Goal: Task Accomplishment & Management: Use online tool/utility

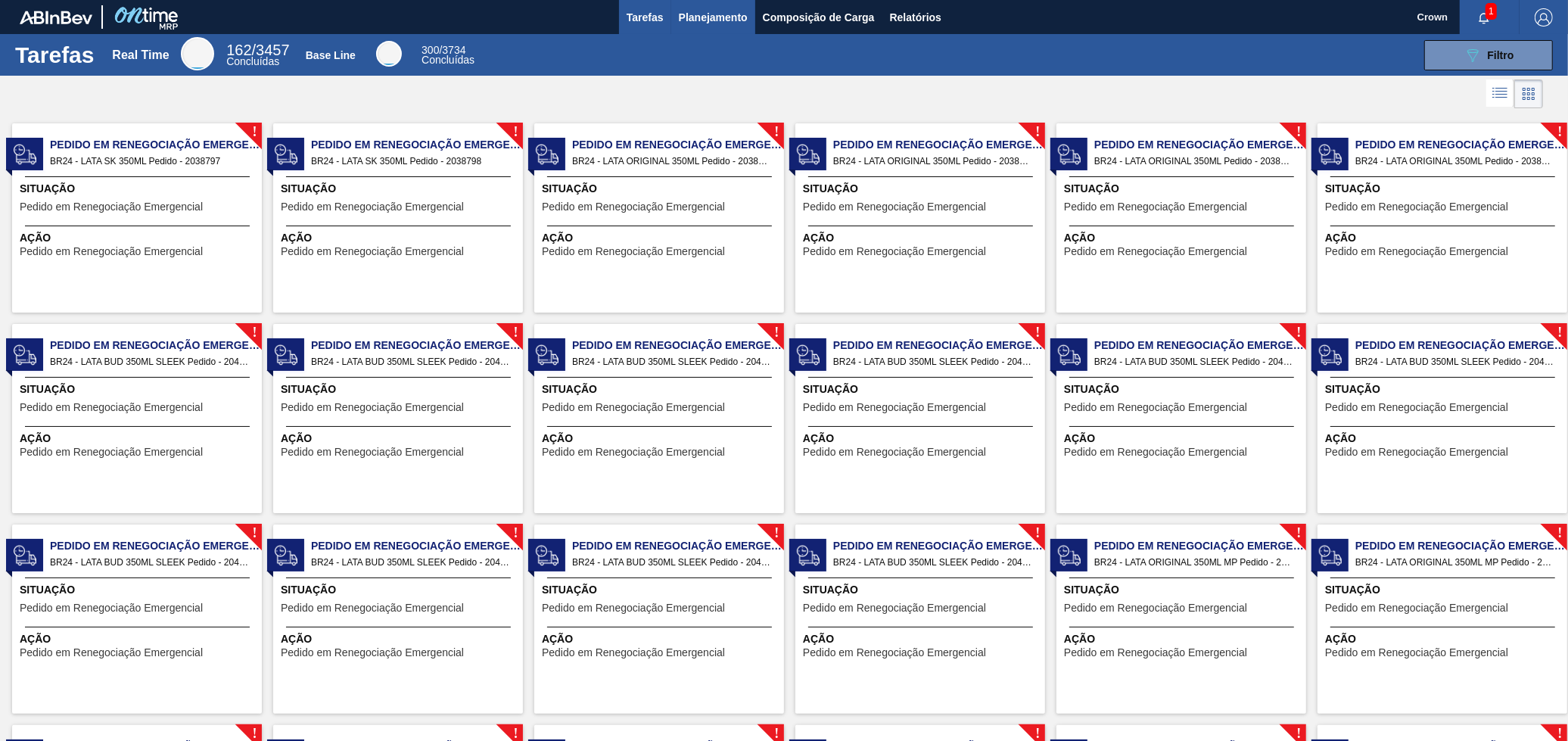
click at [692, 31] on button "Planejamento" at bounding box center [714, 17] width 84 height 34
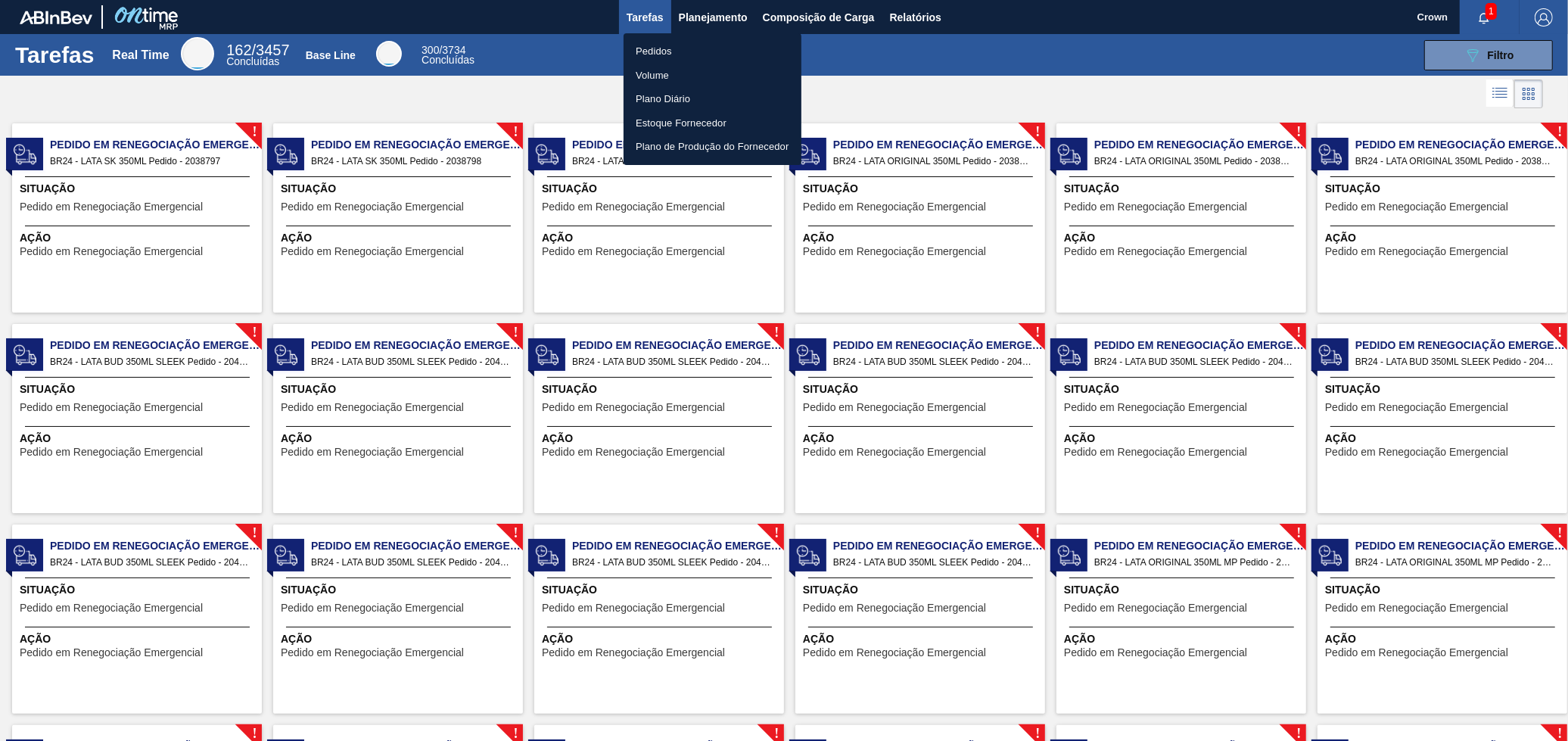
click at [667, 69] on li "Volume" at bounding box center [712, 76] width 178 height 24
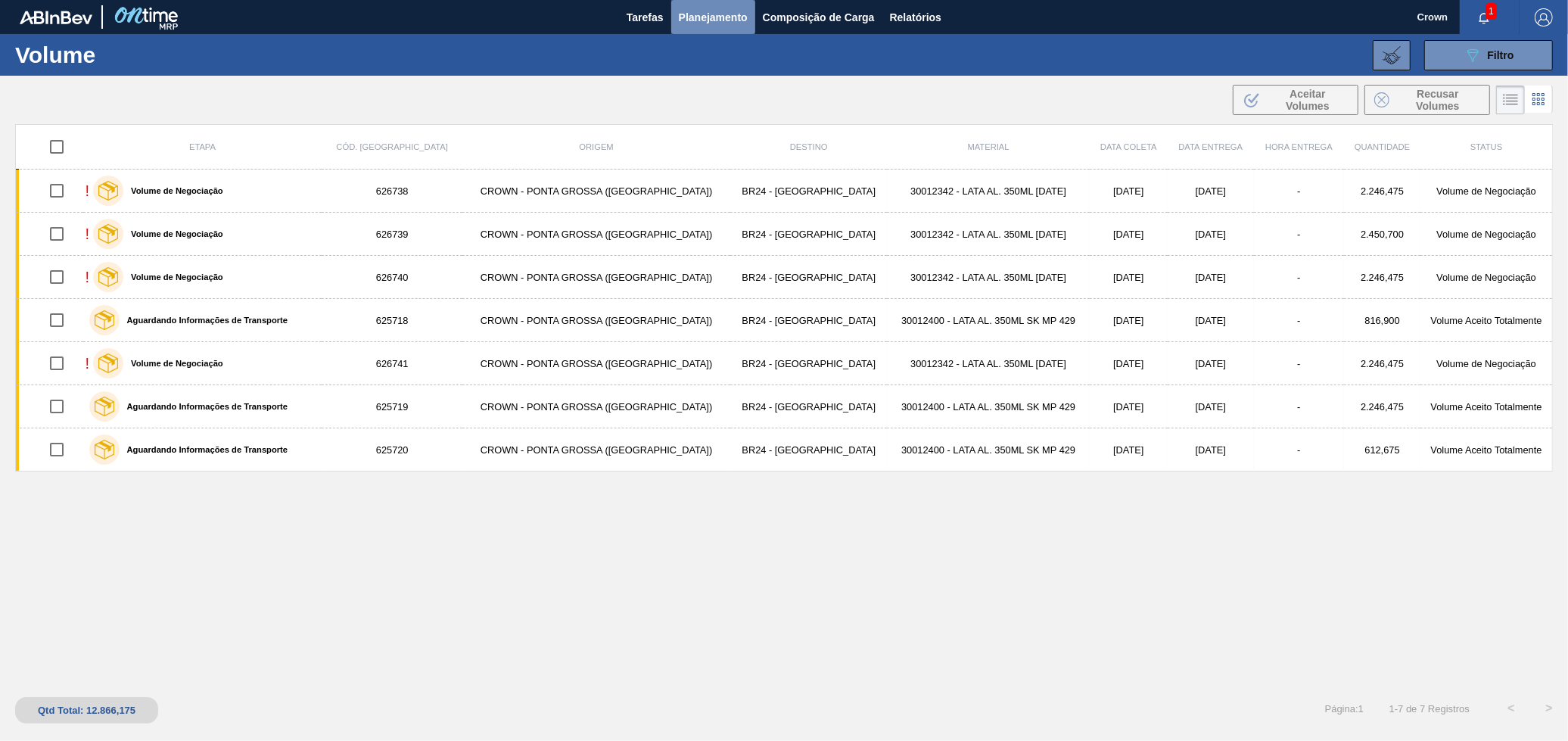
click at [728, 13] on span "Planejamento" at bounding box center [714, 18] width 69 height 18
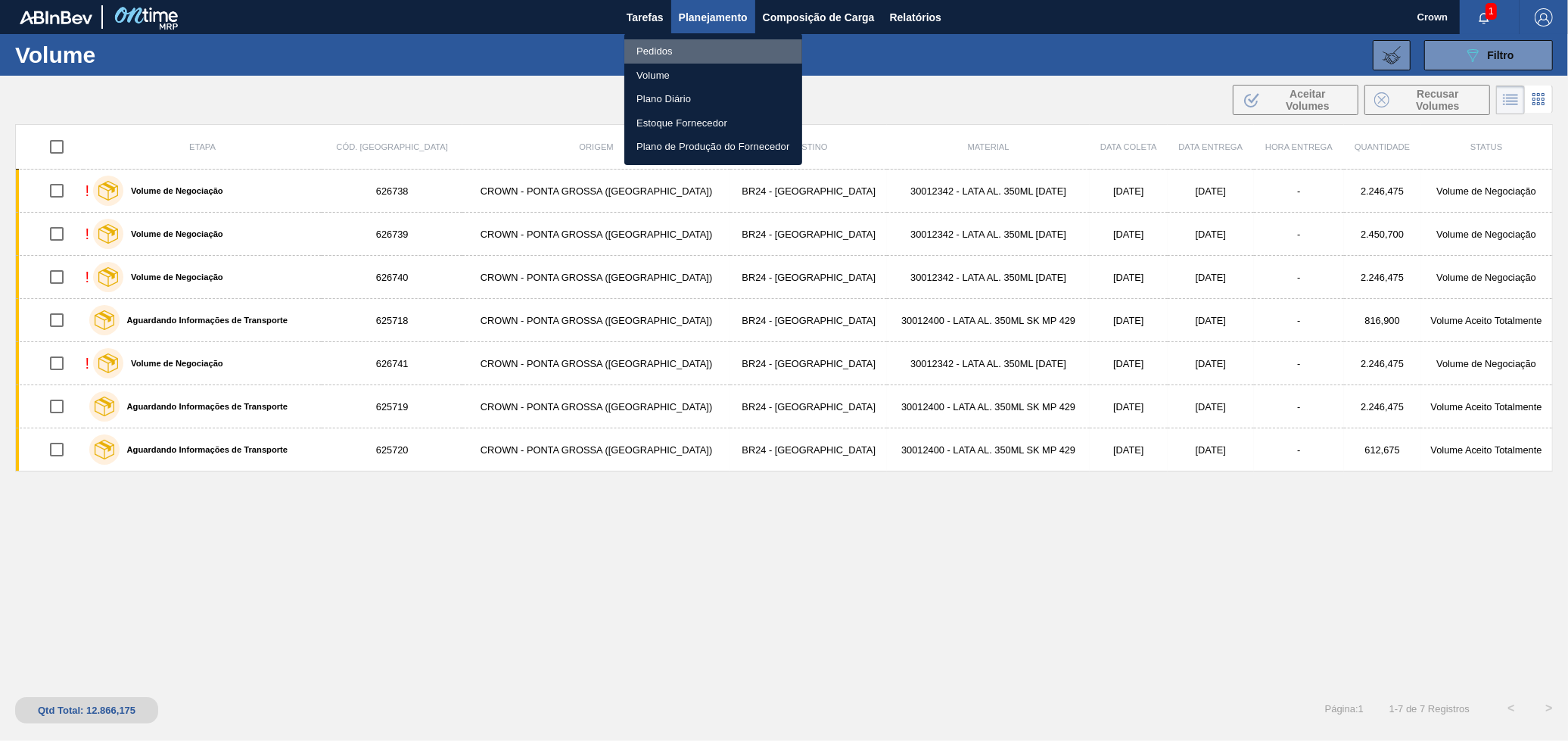
click at [720, 43] on li "Pedidos" at bounding box center [713, 51] width 178 height 24
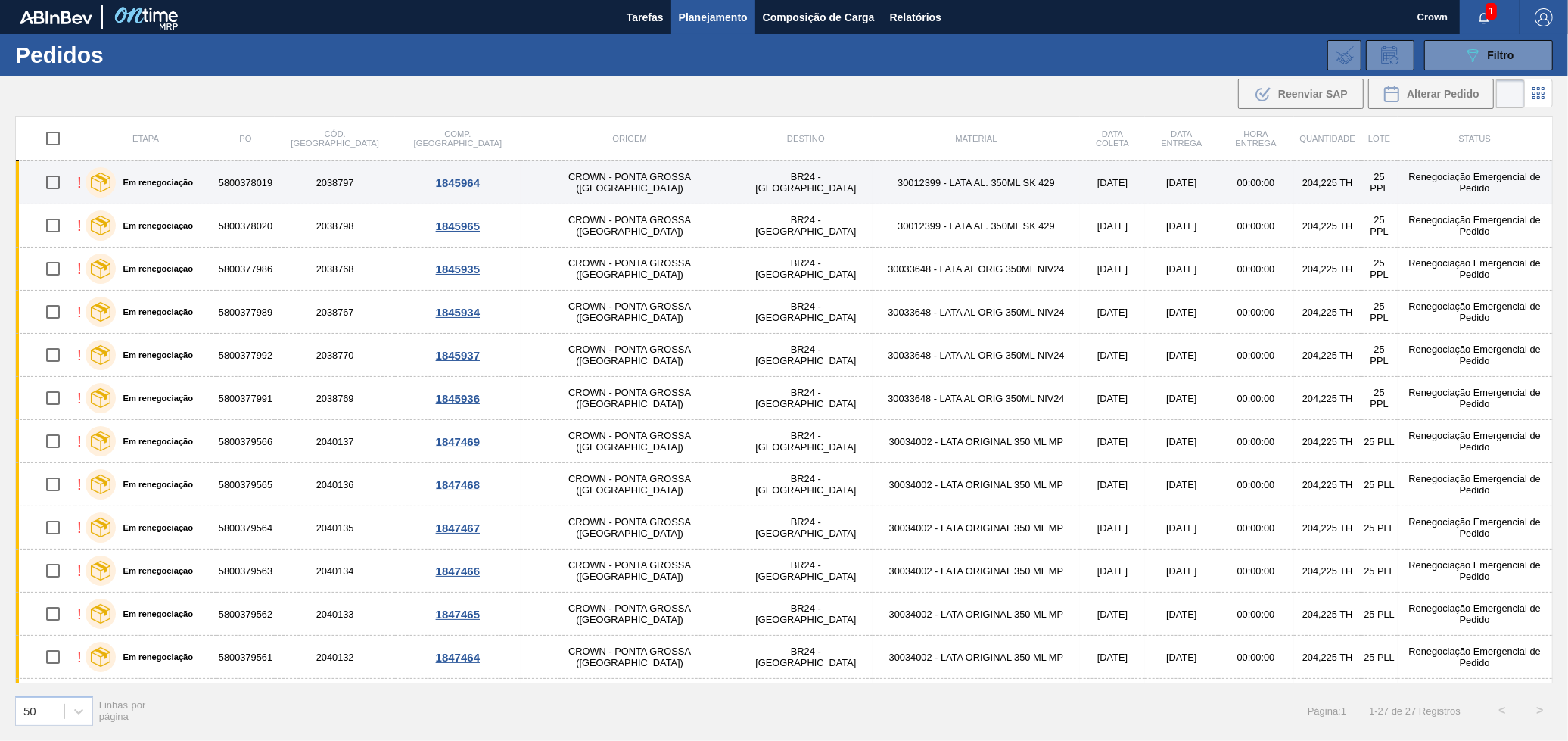
click at [740, 187] on td "BR24 - [GEOGRAPHIC_DATA]" at bounding box center [806, 183] width 133 height 43
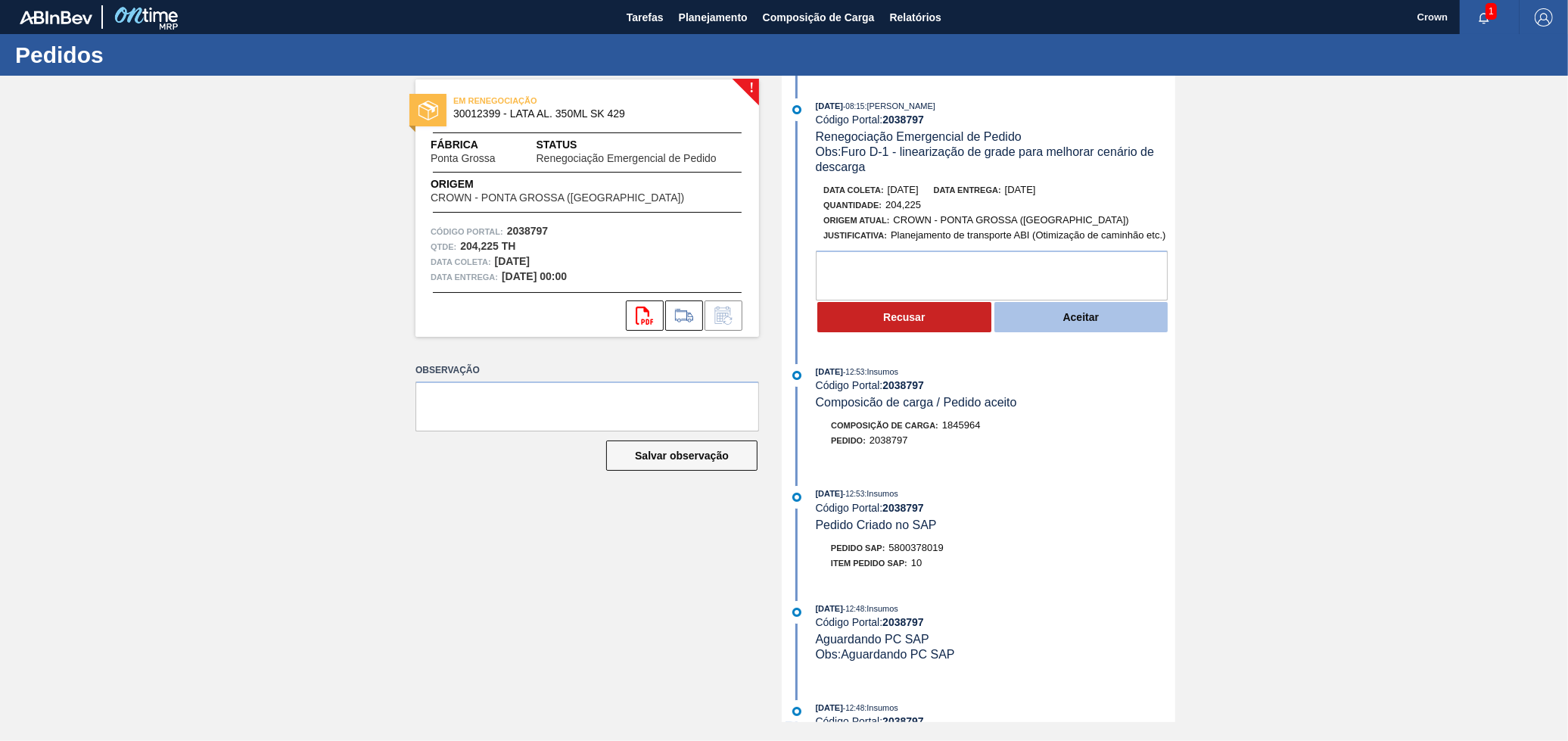
click at [1079, 325] on button "Aceitar" at bounding box center [1082, 317] width 174 height 31
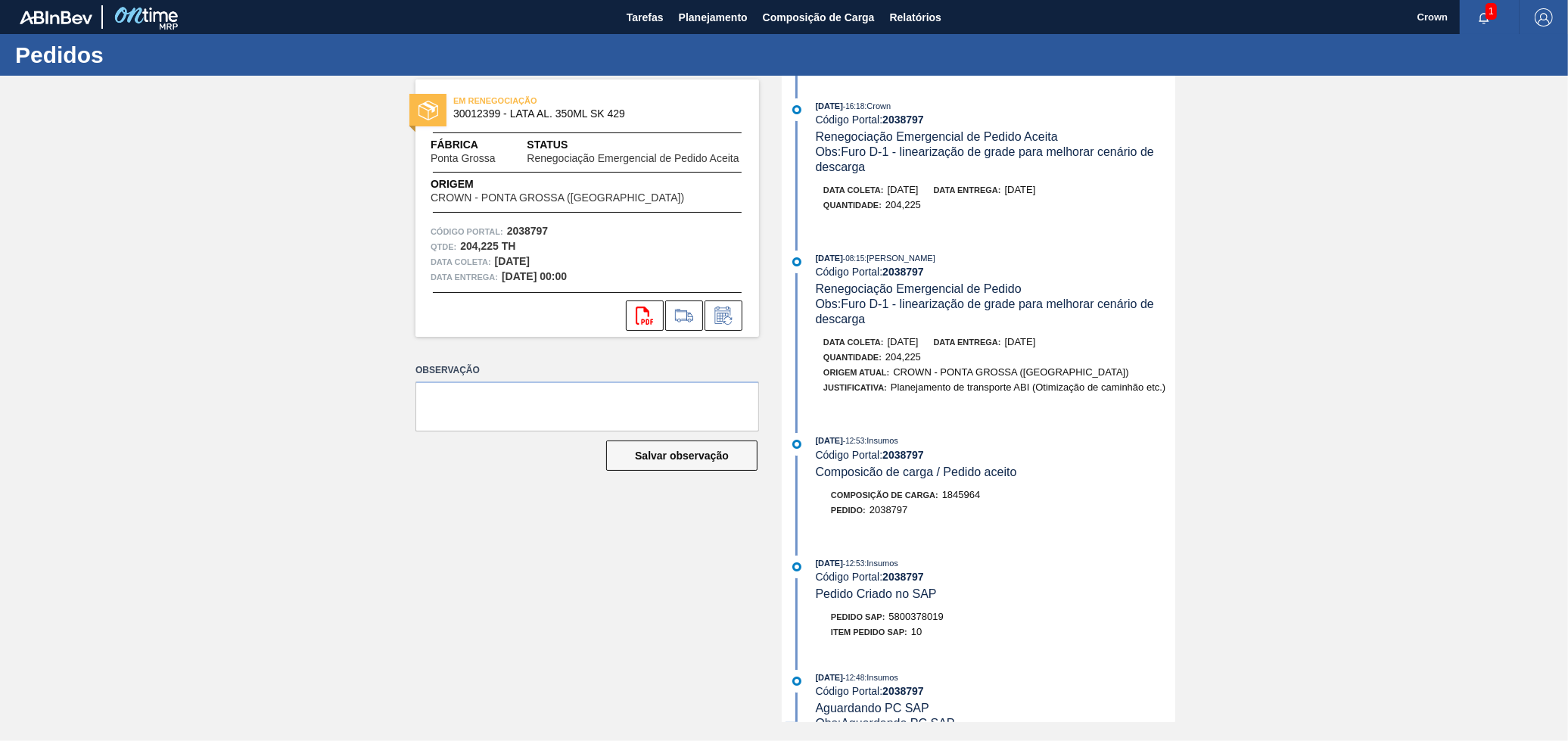
click at [710, 34] on div "Pedidos" at bounding box center [784, 55] width 1568 height 41
click at [701, 18] on span "Planejamento" at bounding box center [714, 18] width 69 height 18
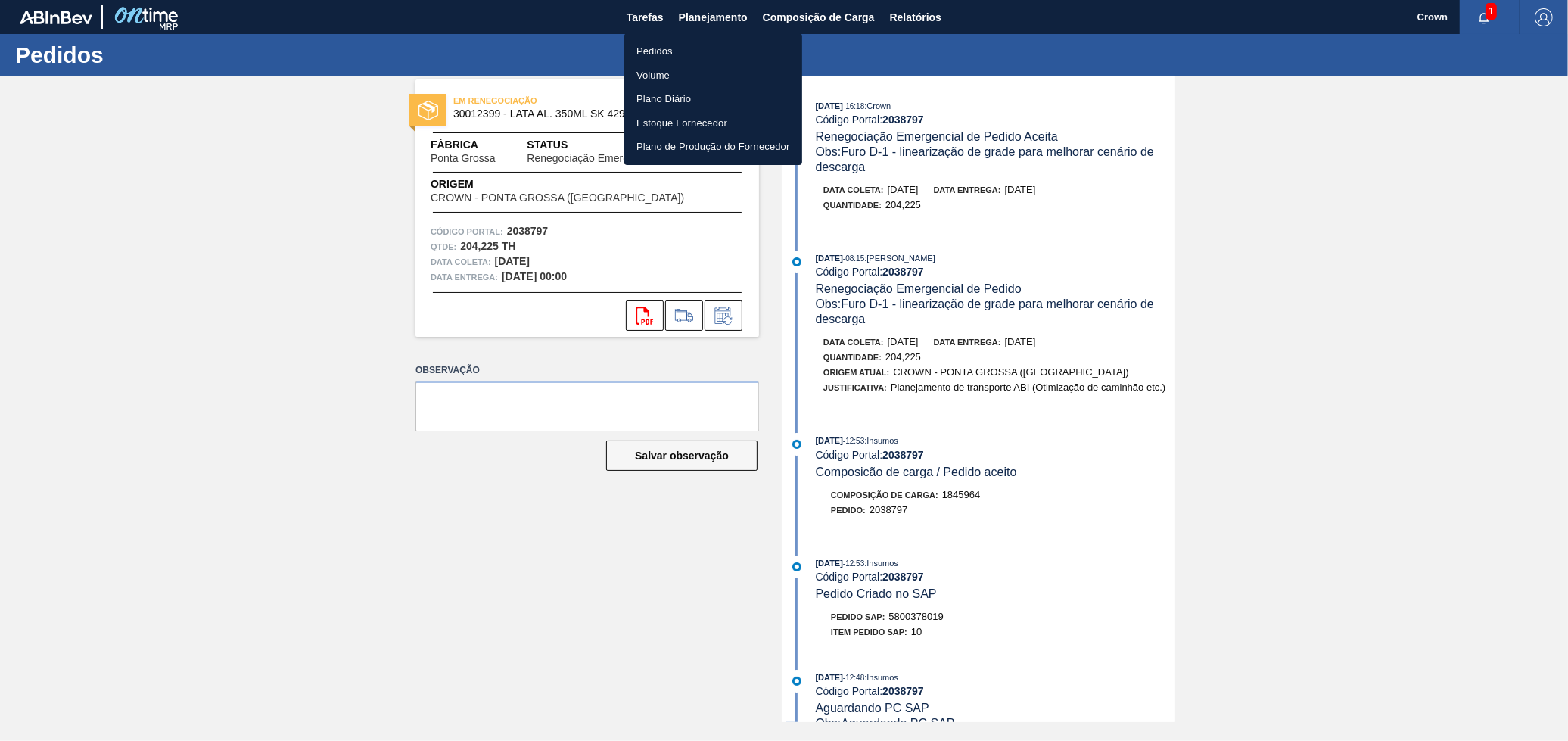
click at [669, 52] on li "Pedidos" at bounding box center [713, 51] width 178 height 24
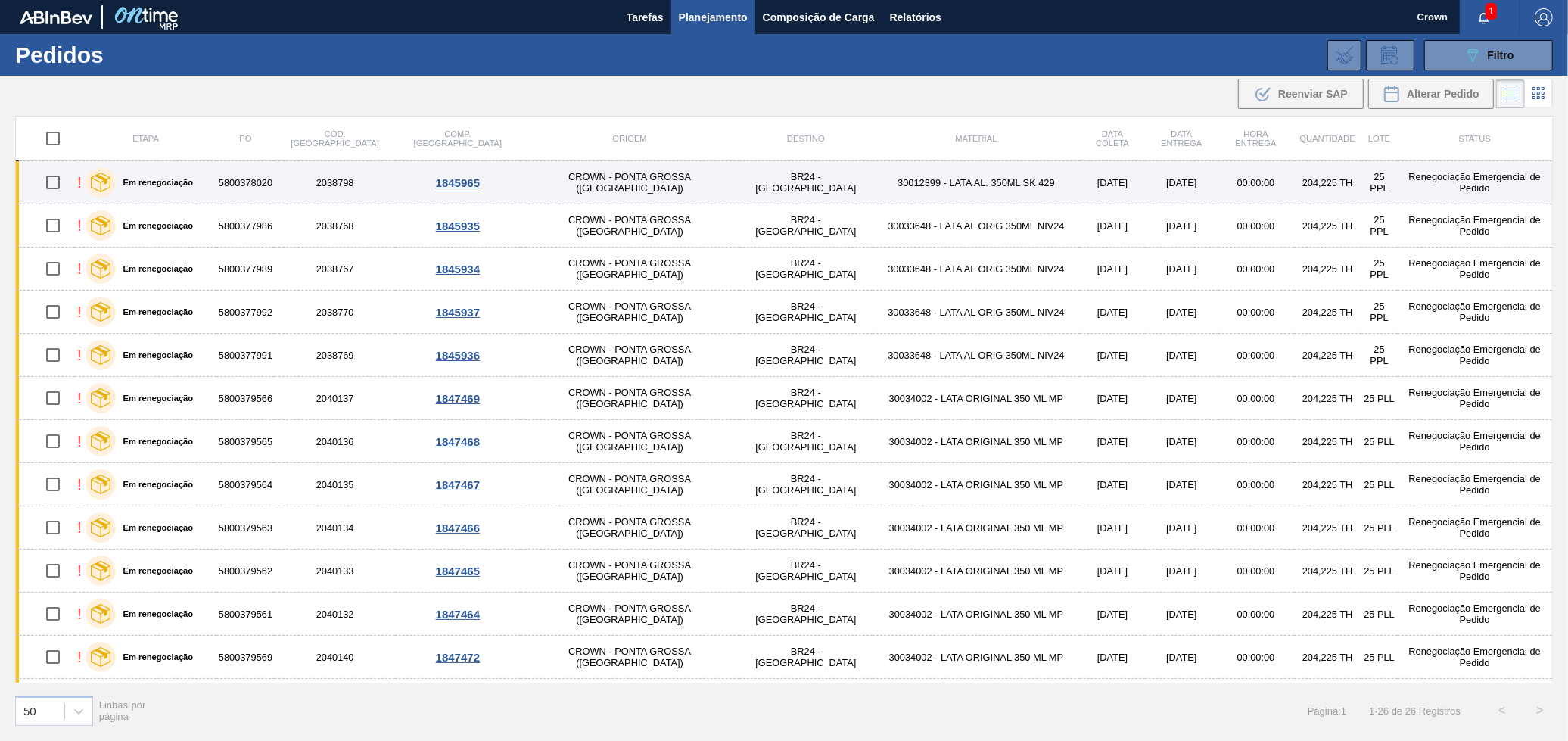
click at [873, 183] on td "30012399 - LATA AL. 350ML SK 429" at bounding box center [976, 183] width 207 height 43
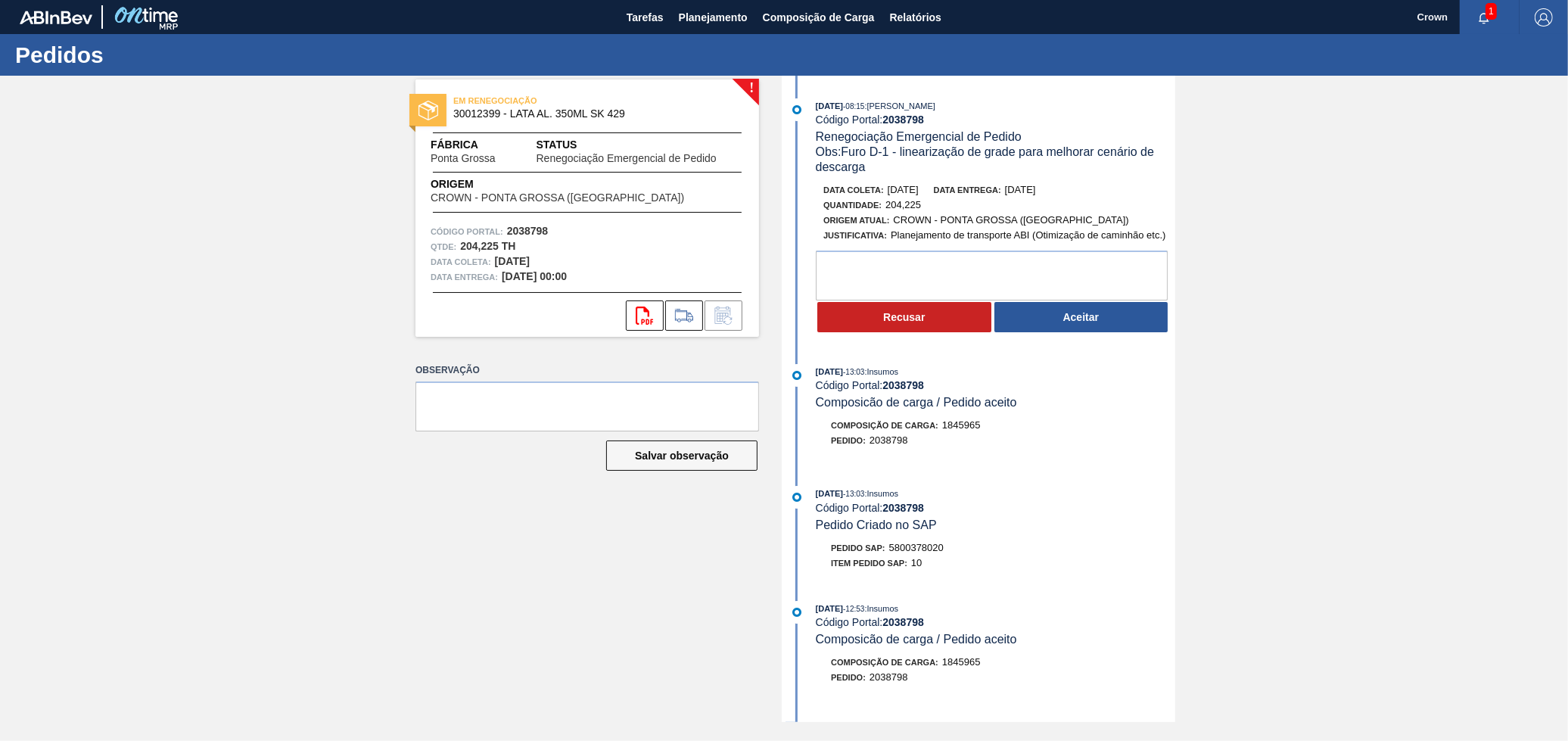
click at [1084, 319] on button "Aceitar" at bounding box center [1082, 317] width 174 height 31
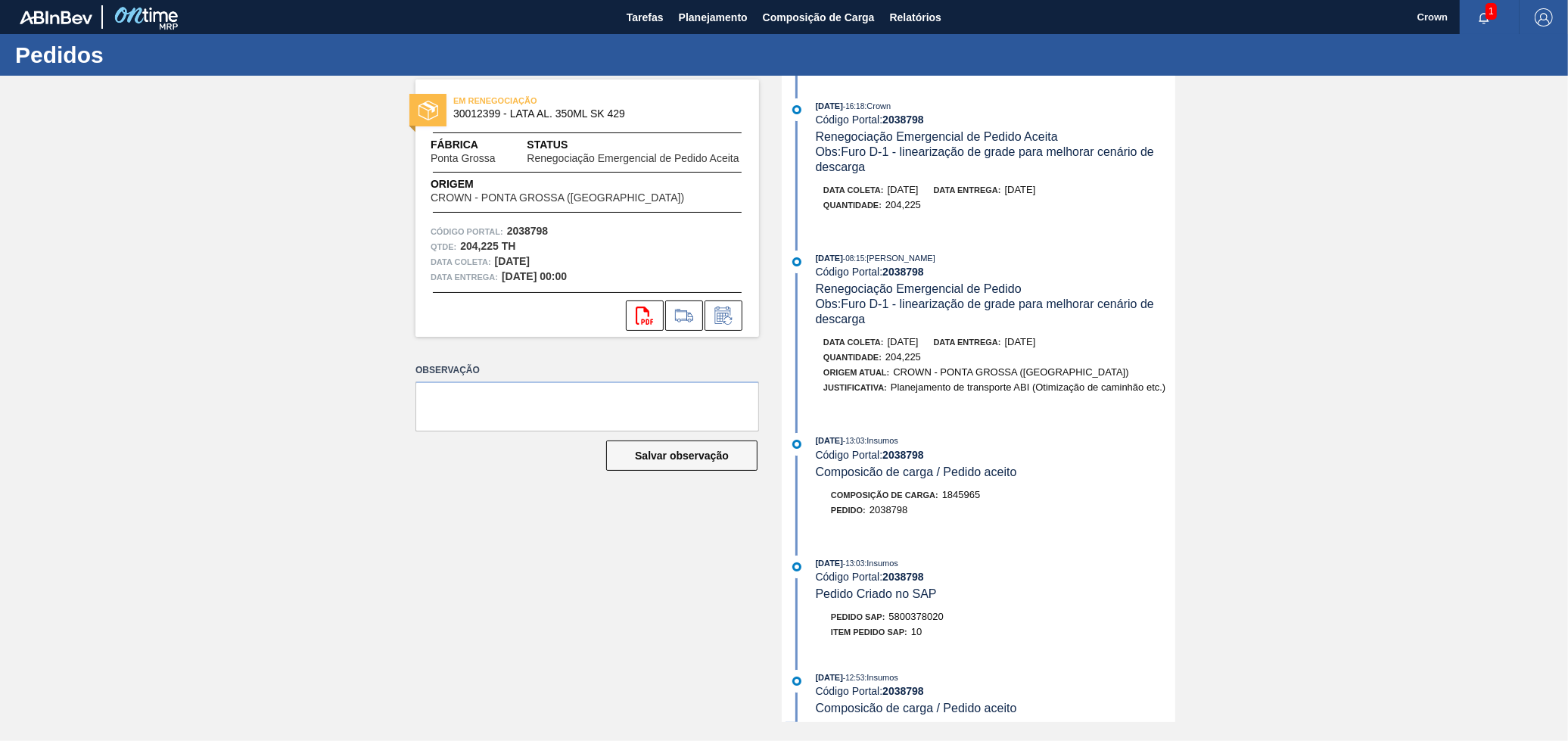
drag, startPoint x: 695, startPoint y: 47, endPoint x: 701, endPoint y: 40, distance: 9.2
click at [698, 41] on div "Pedidos" at bounding box center [784, 55] width 1568 height 41
click at [719, 20] on span "Planejamento" at bounding box center [714, 18] width 69 height 18
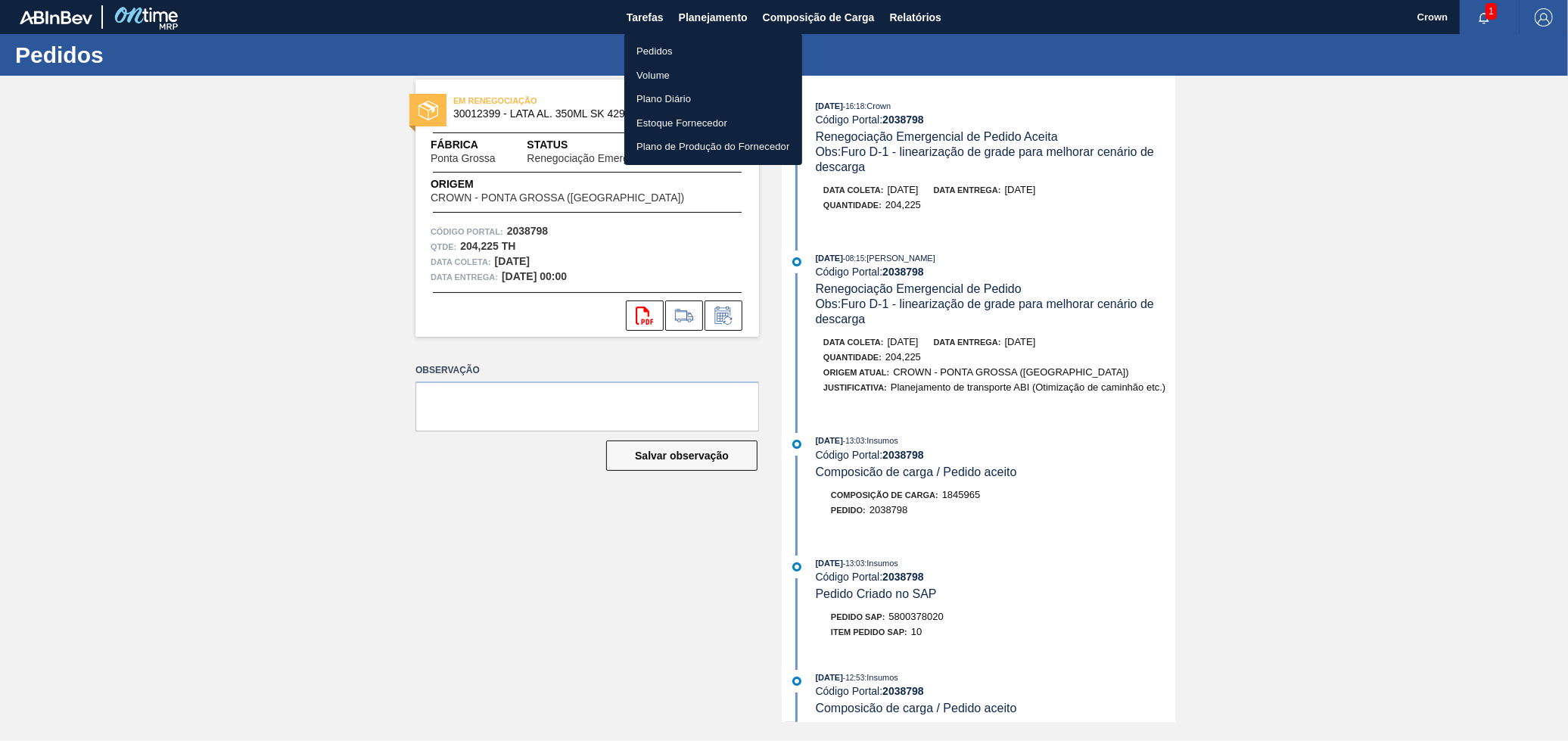
click at [659, 40] on li "Pedidos" at bounding box center [713, 51] width 178 height 24
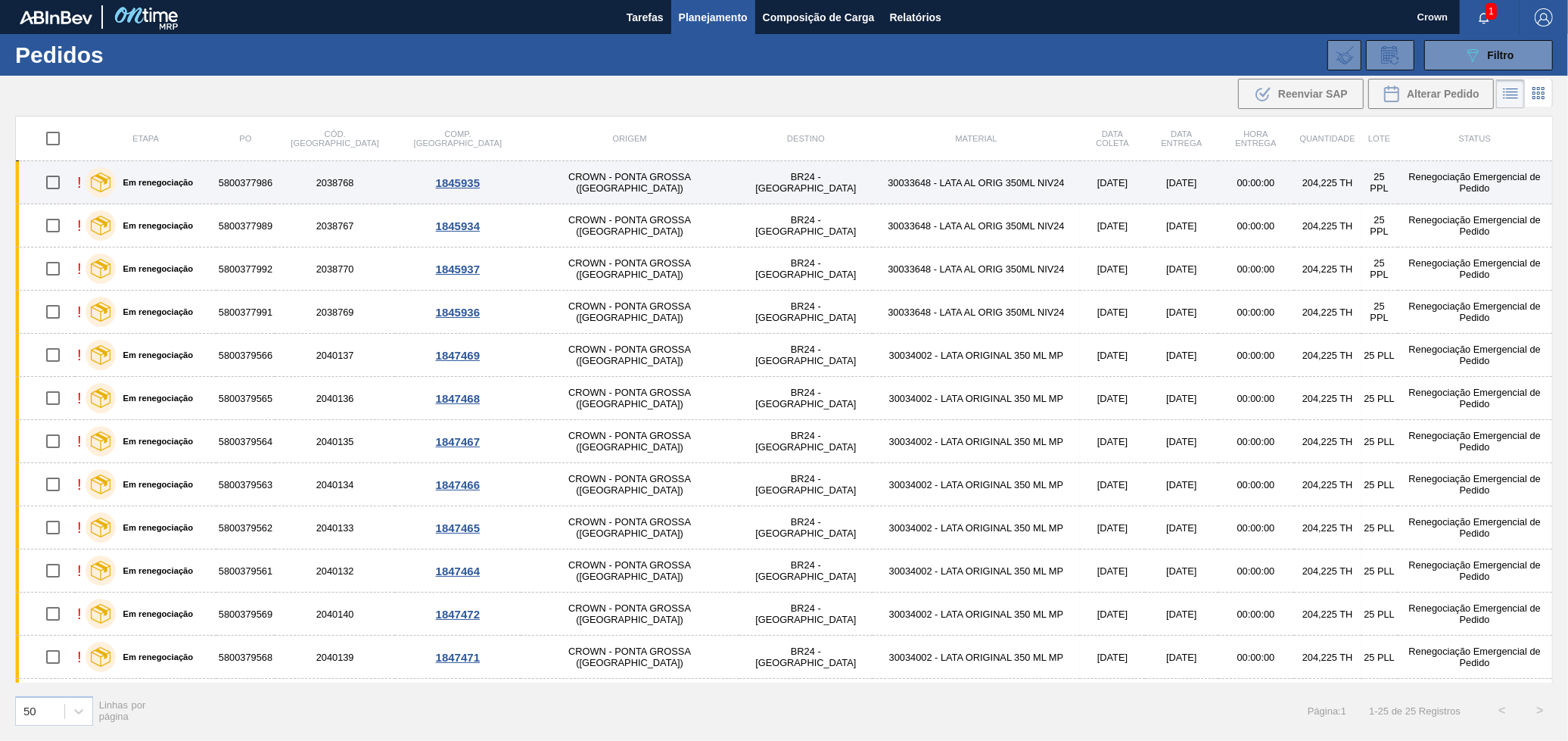
click at [740, 174] on td "BR24 - [GEOGRAPHIC_DATA]" at bounding box center [806, 183] width 133 height 43
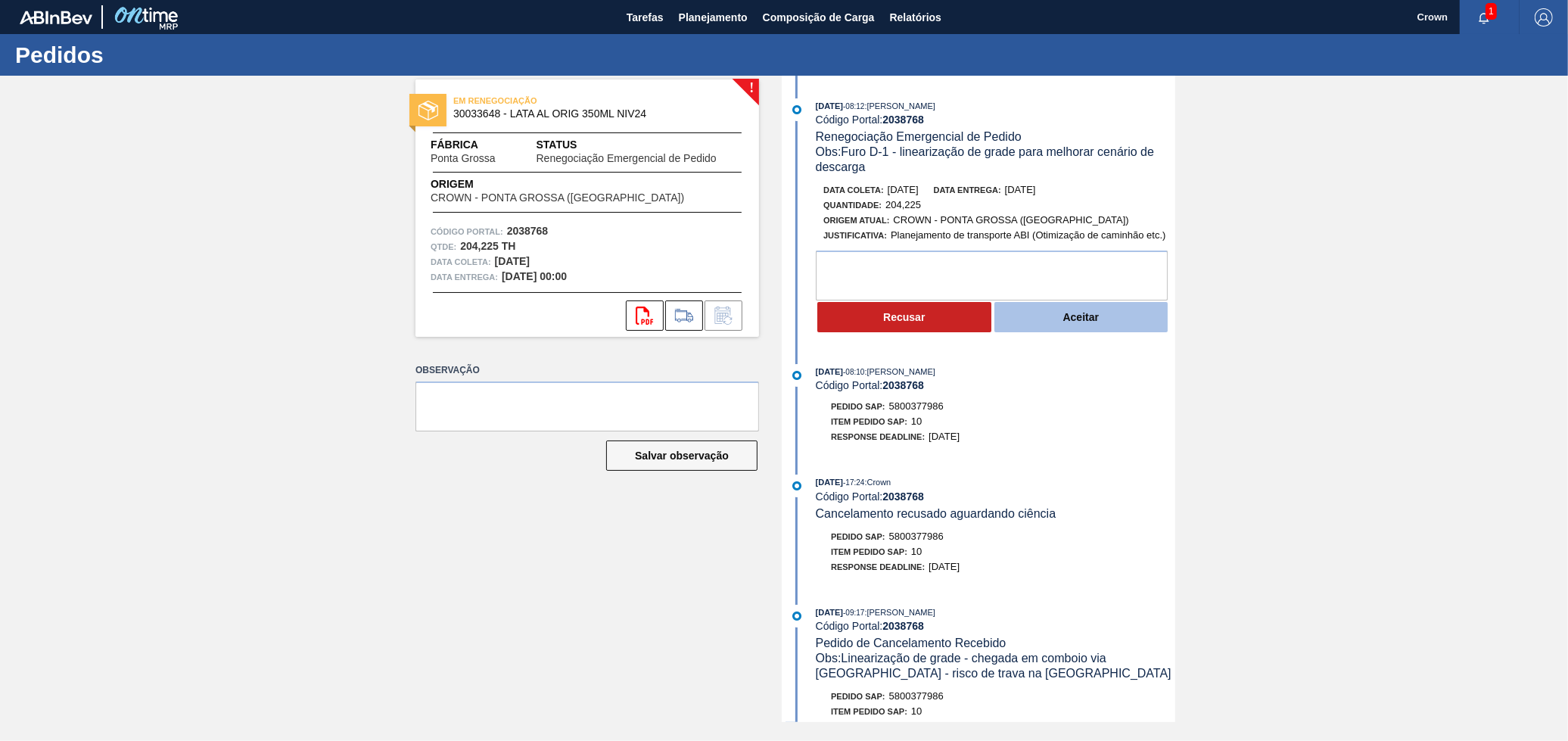
click at [1018, 314] on button "Aceitar" at bounding box center [1082, 317] width 174 height 31
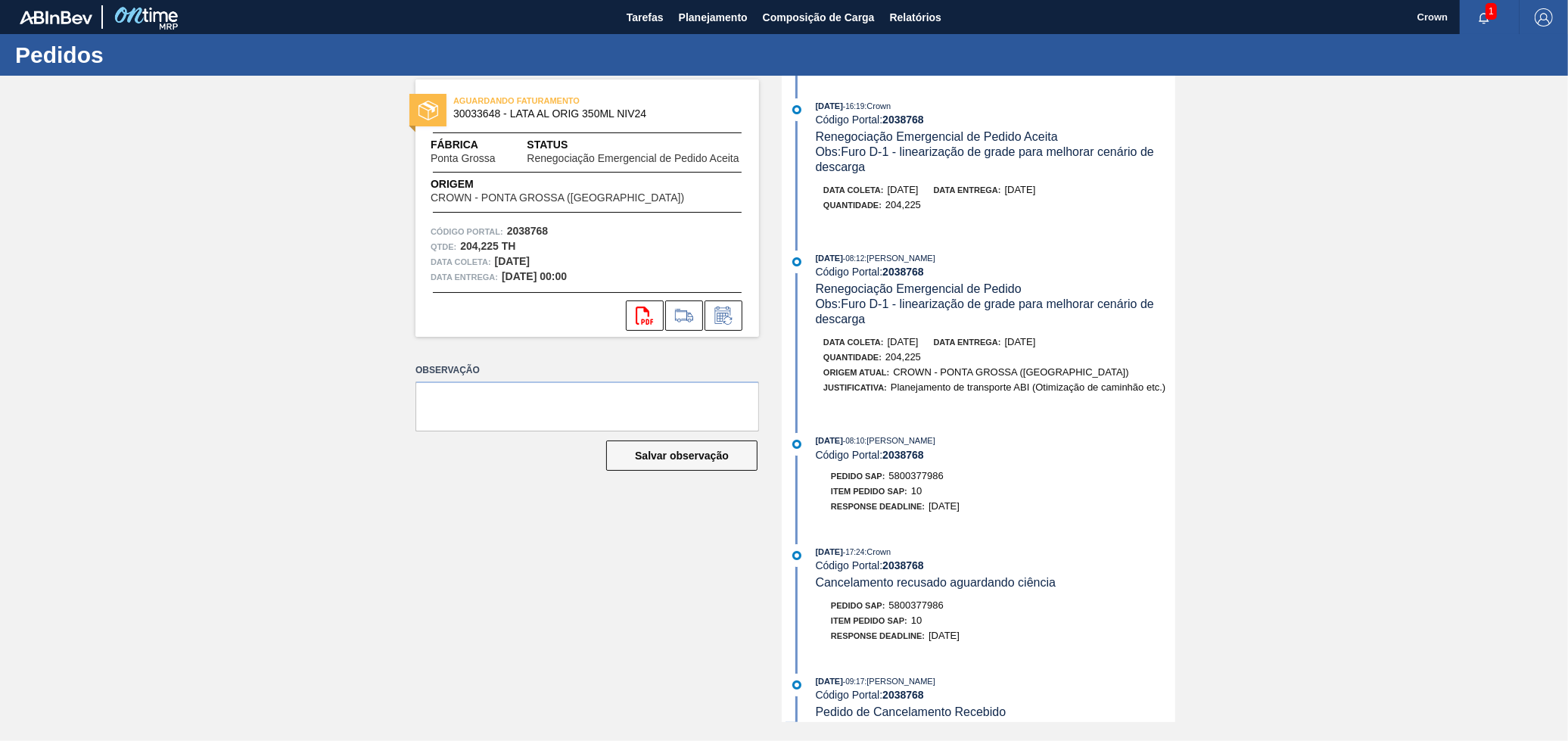
click at [1431, 372] on div "AGUARDANDO FATURAMENTO 30033648 - LATA AL ORIG 350ML NIV24 Fábrica Ponta Grossa…" at bounding box center [784, 398] width 1568 height 646
click at [709, 12] on span "Planejamento" at bounding box center [714, 18] width 69 height 18
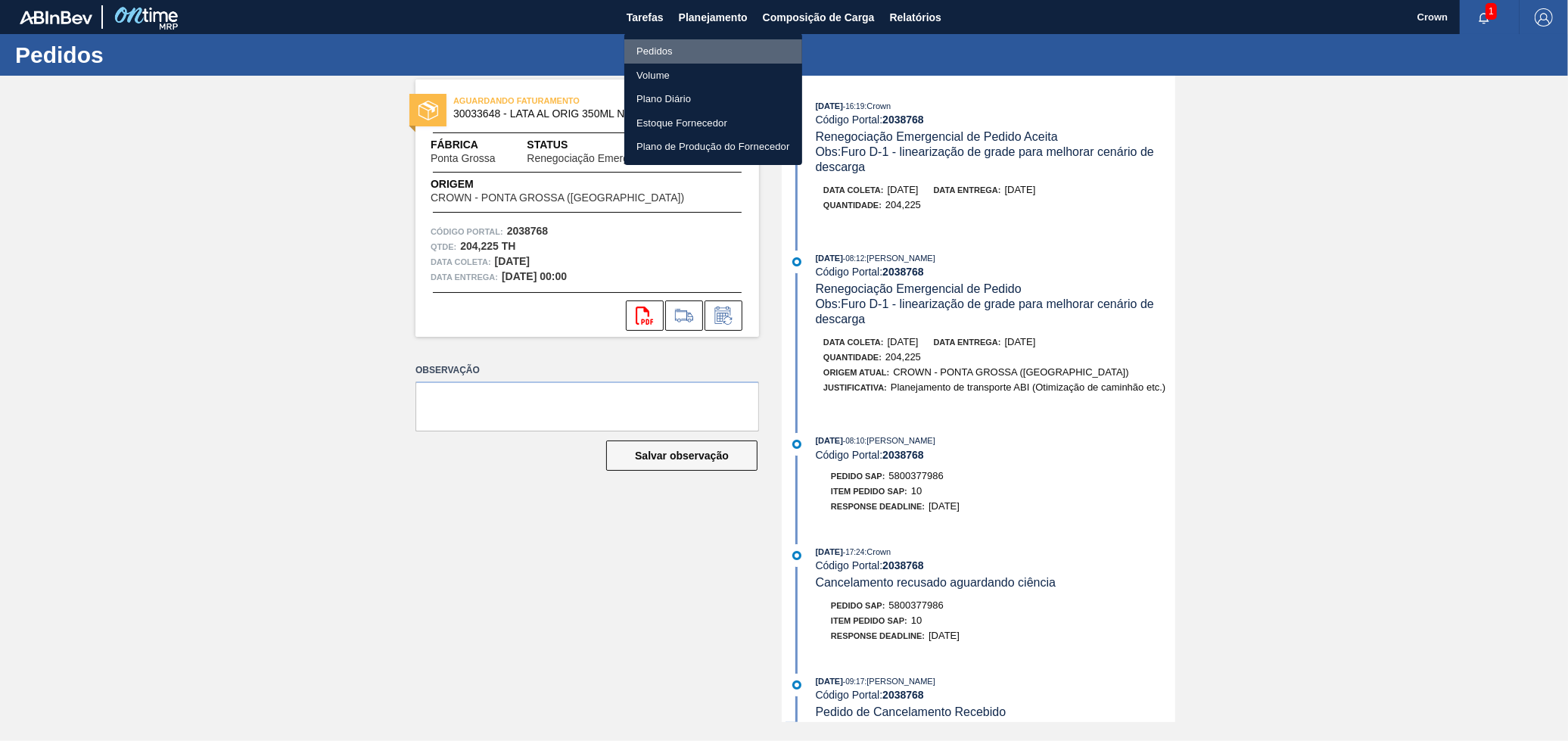
click at [672, 43] on li "Pedidos" at bounding box center [713, 51] width 178 height 24
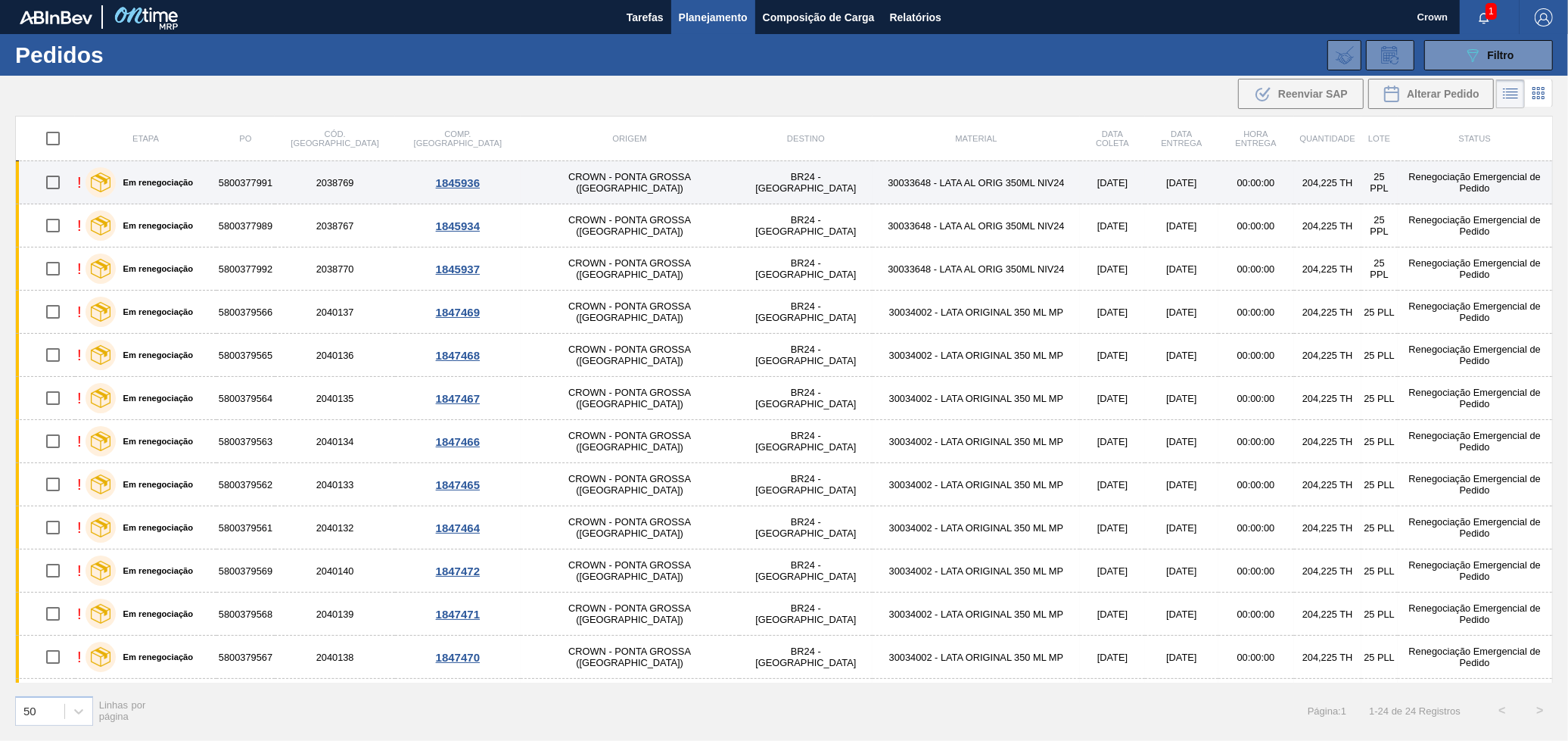
click at [627, 190] on td "CROWN - PONTA GROSSA ([GEOGRAPHIC_DATA])" at bounding box center [630, 183] width 219 height 43
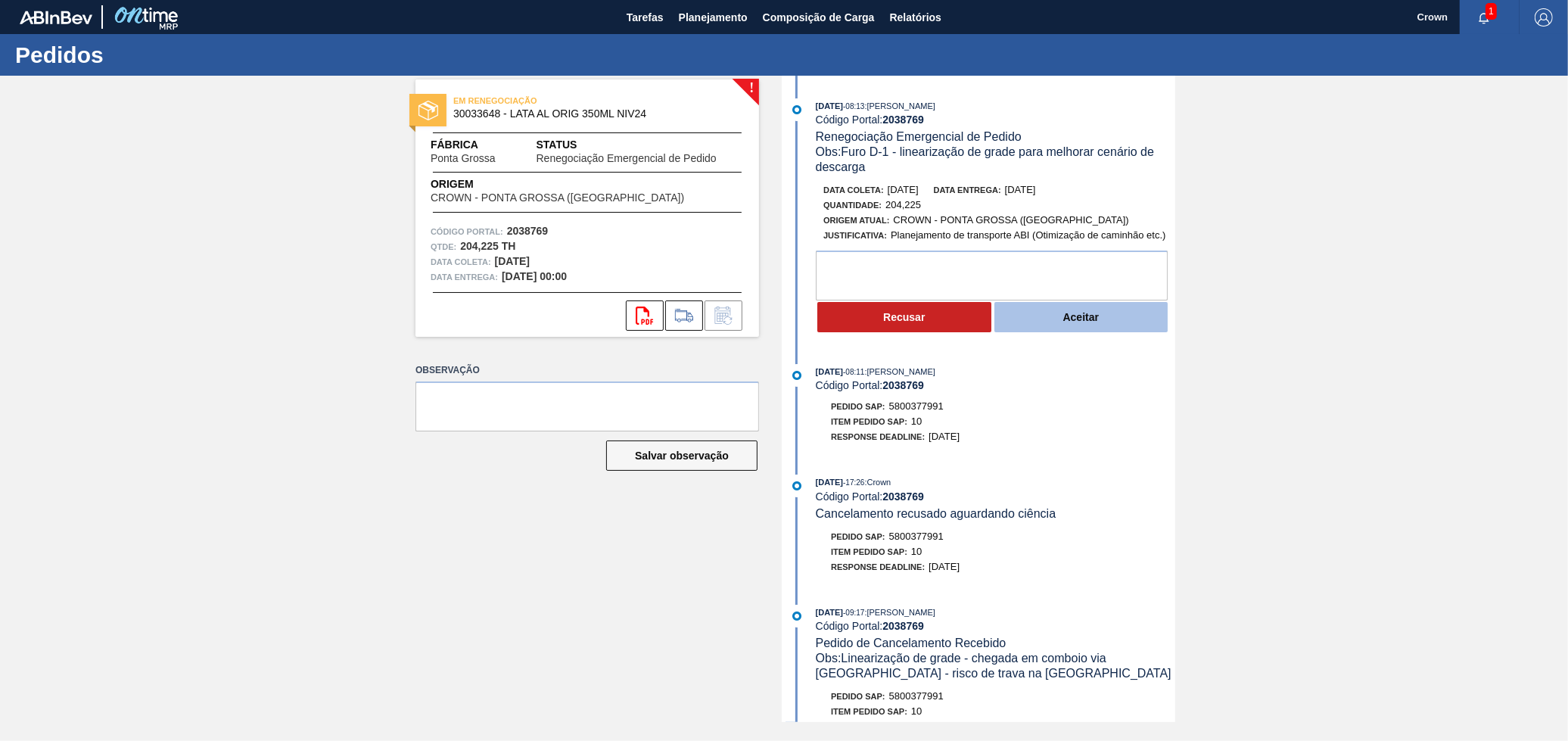
click at [1059, 325] on button "Aceitar" at bounding box center [1082, 317] width 174 height 31
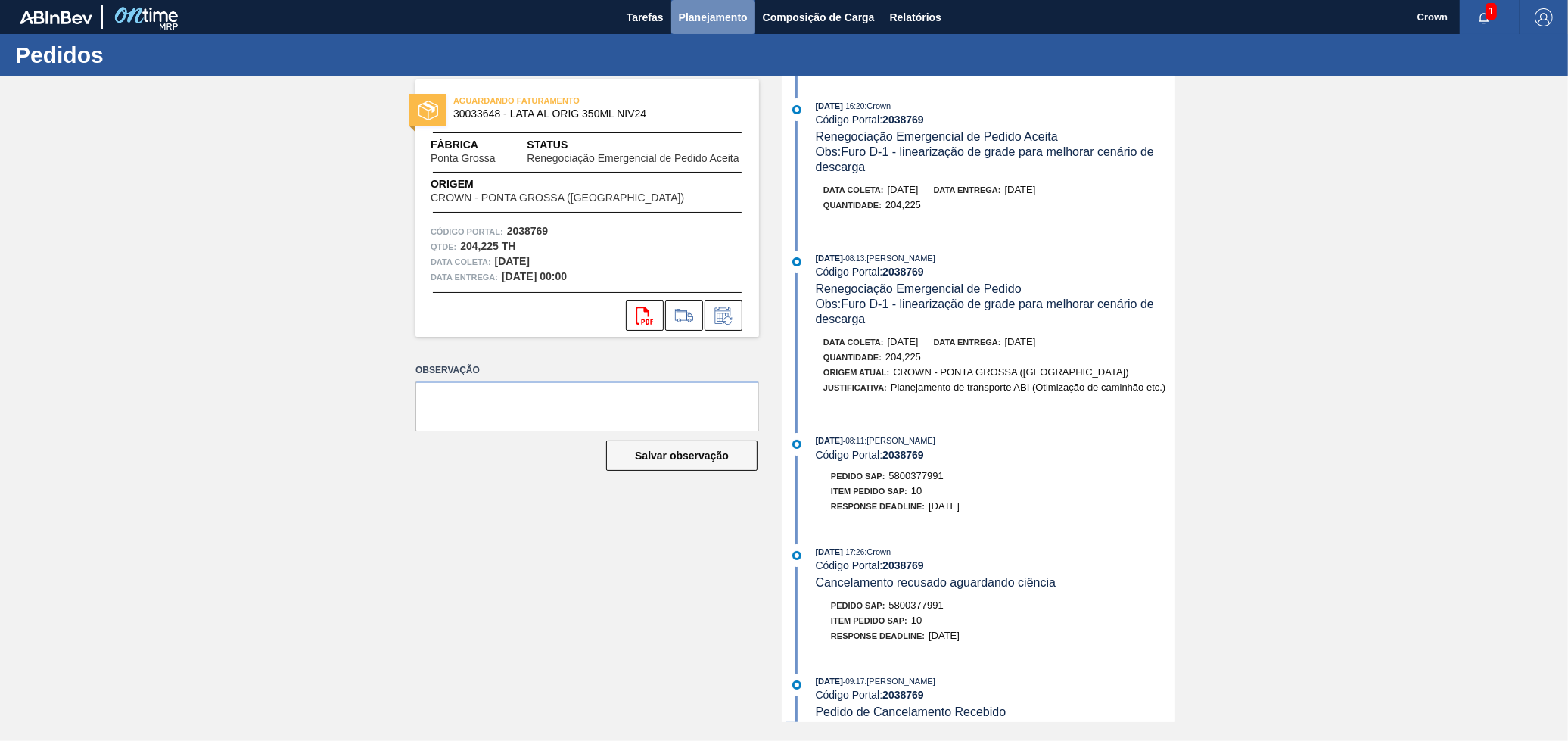
click at [711, 11] on span "Planejamento" at bounding box center [714, 18] width 69 height 18
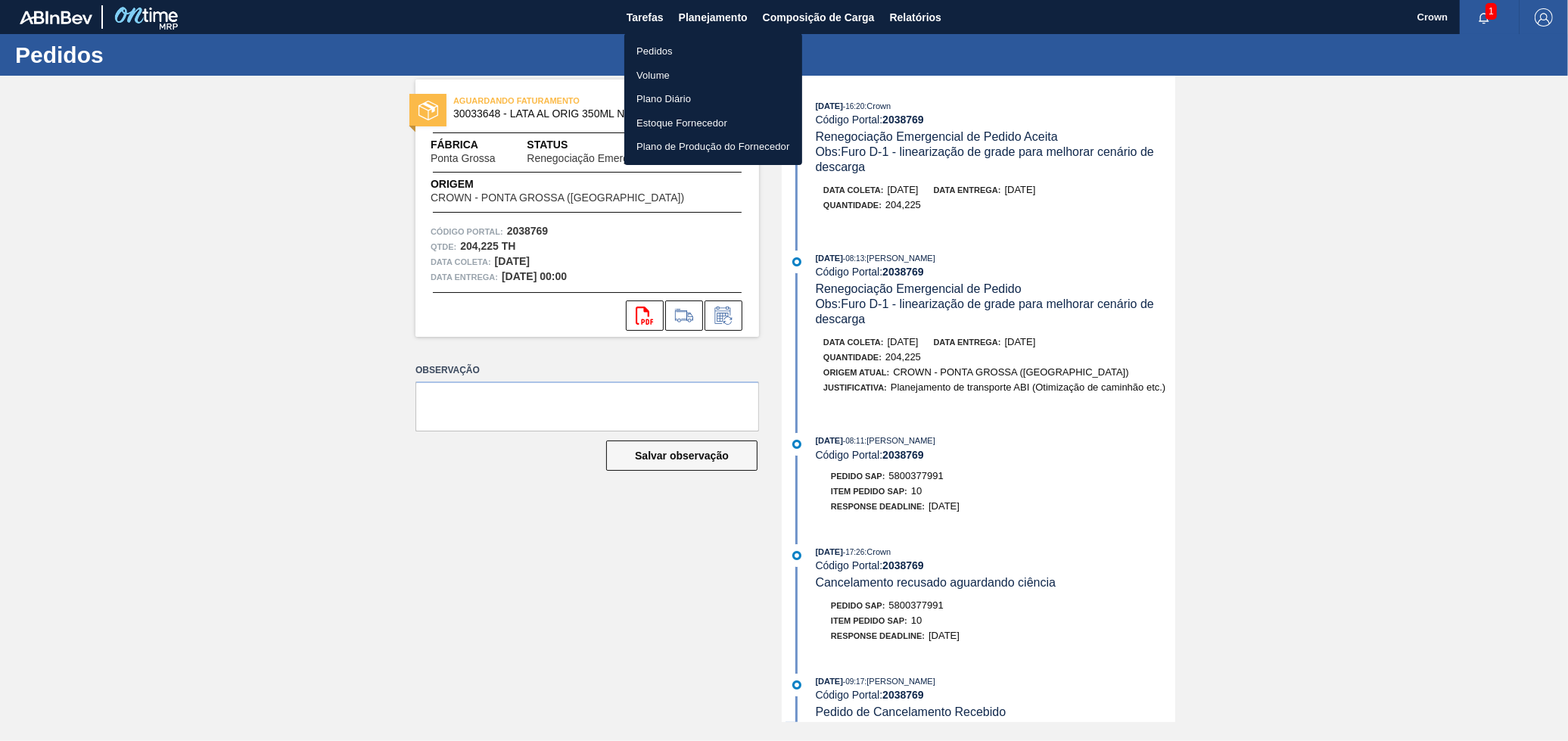
click at [724, 43] on li "Pedidos" at bounding box center [713, 51] width 178 height 24
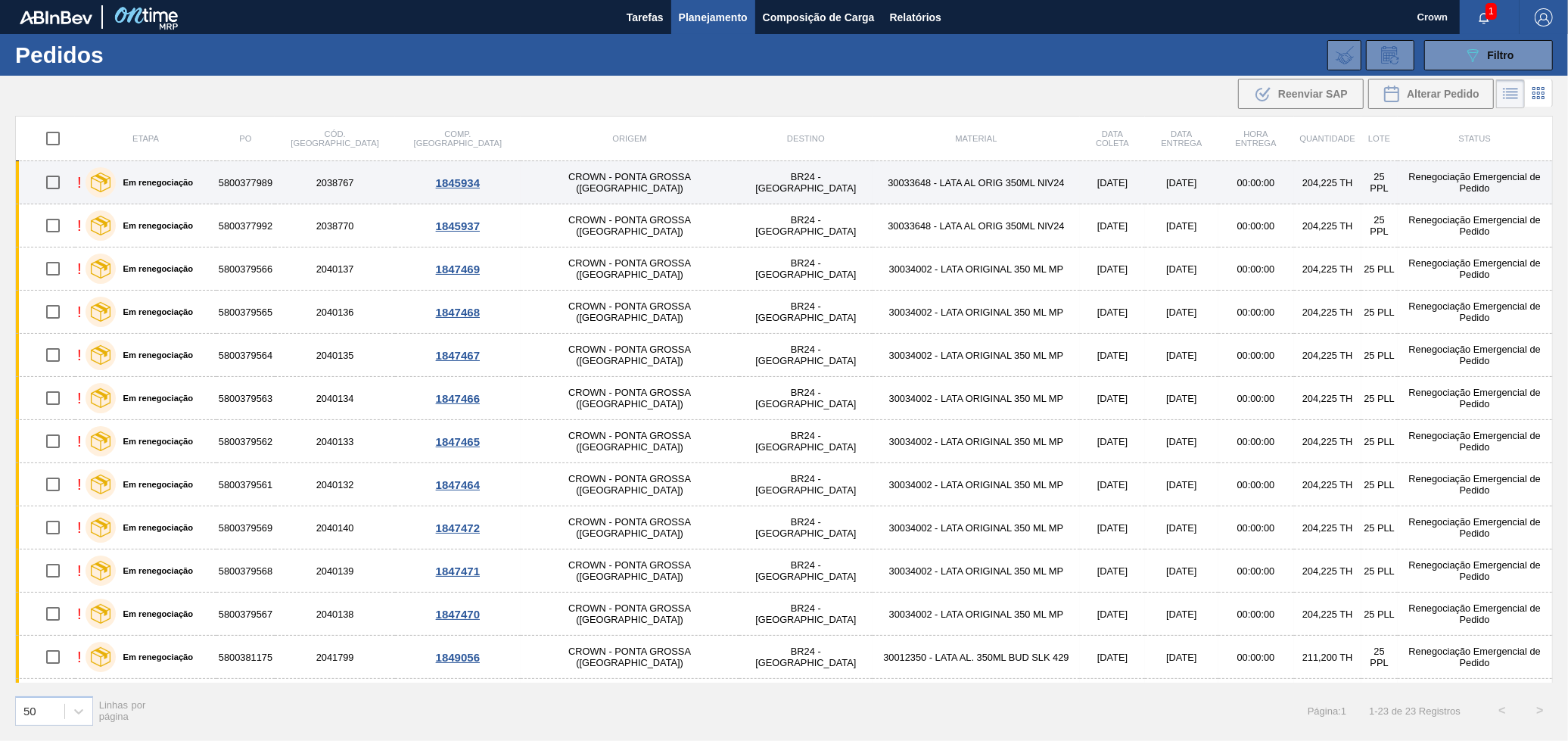
click at [740, 178] on td "BR24 - [GEOGRAPHIC_DATA]" at bounding box center [806, 183] width 133 height 43
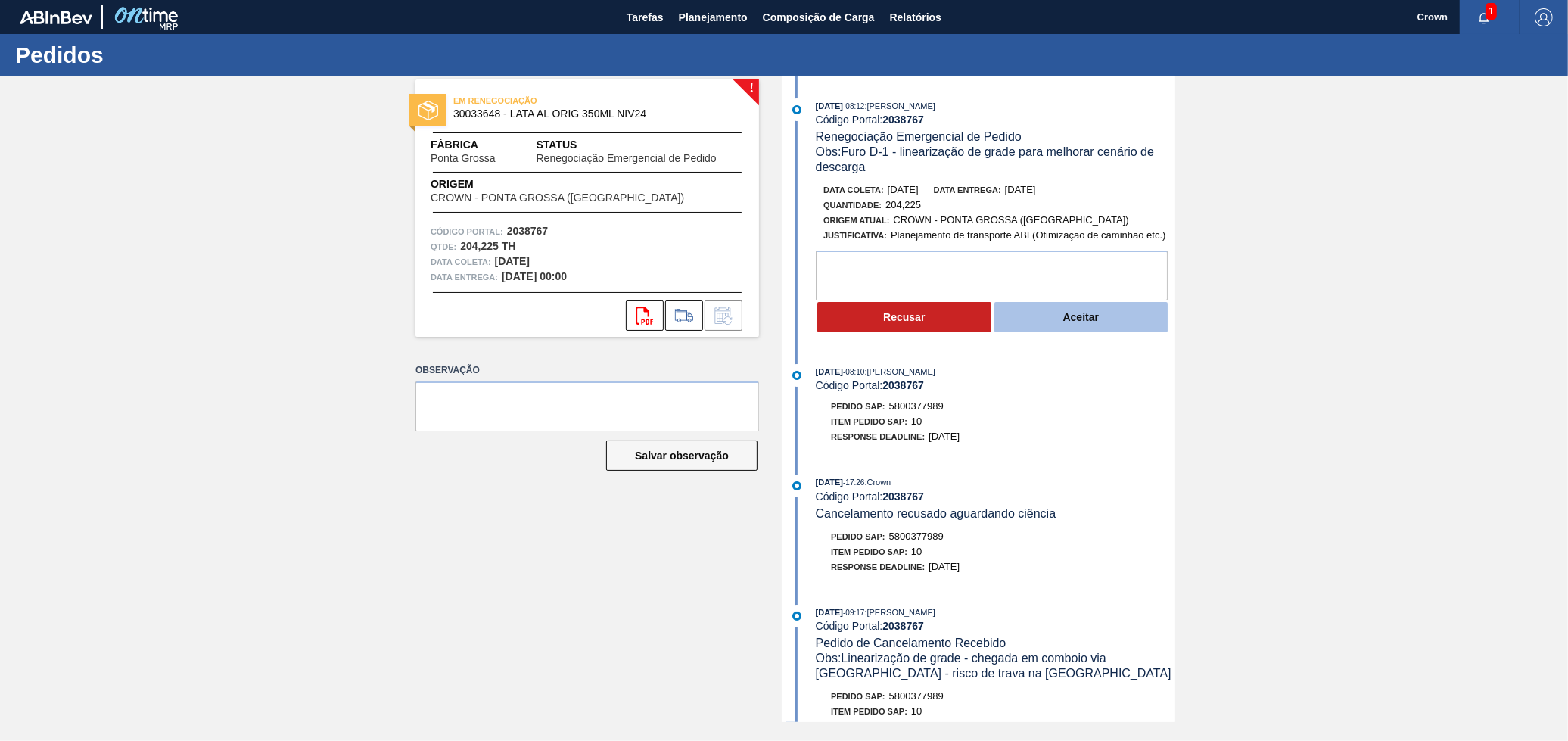
click at [1030, 329] on button "Aceitar" at bounding box center [1082, 317] width 174 height 31
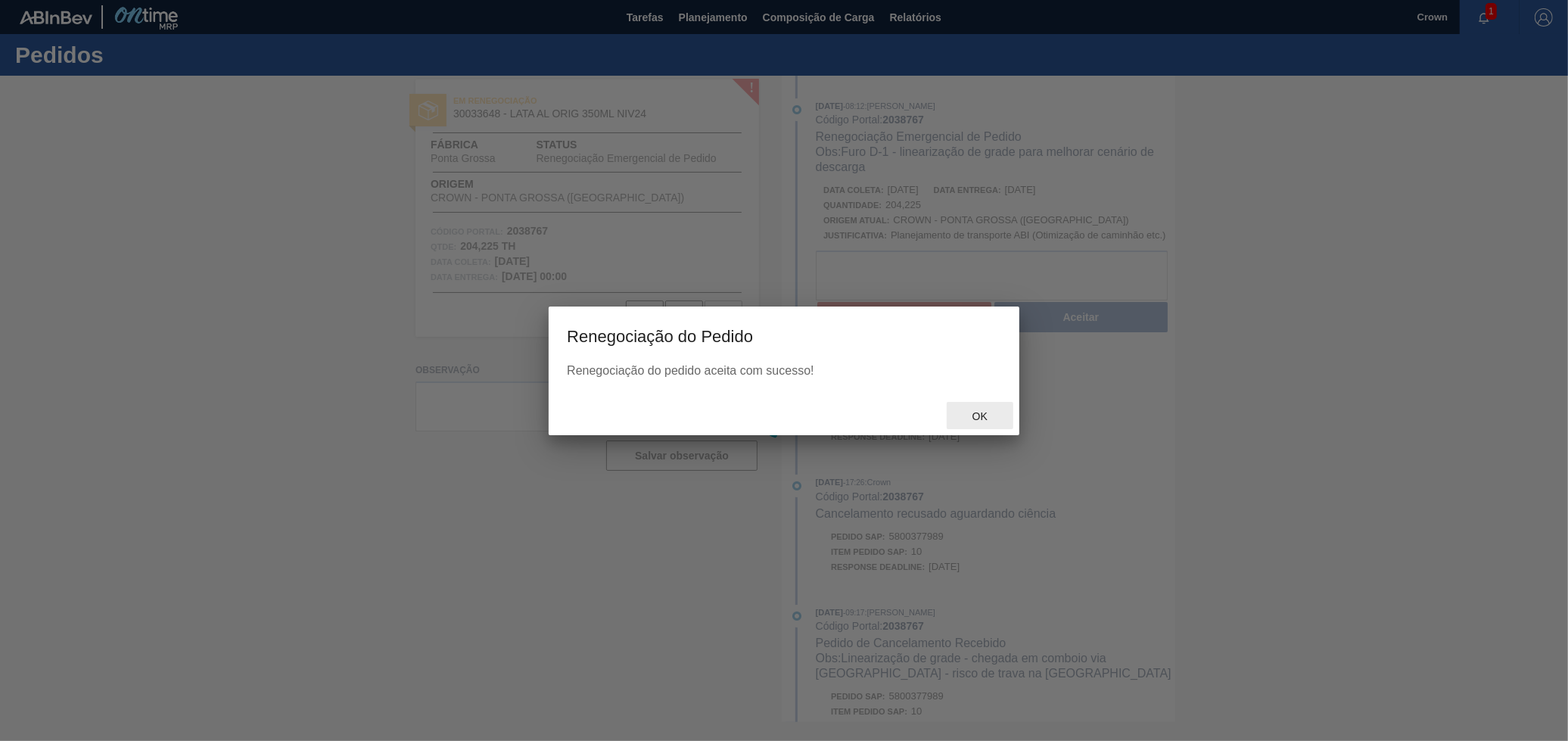
click at [981, 414] on div at bounding box center [784, 408] width 1568 height 665
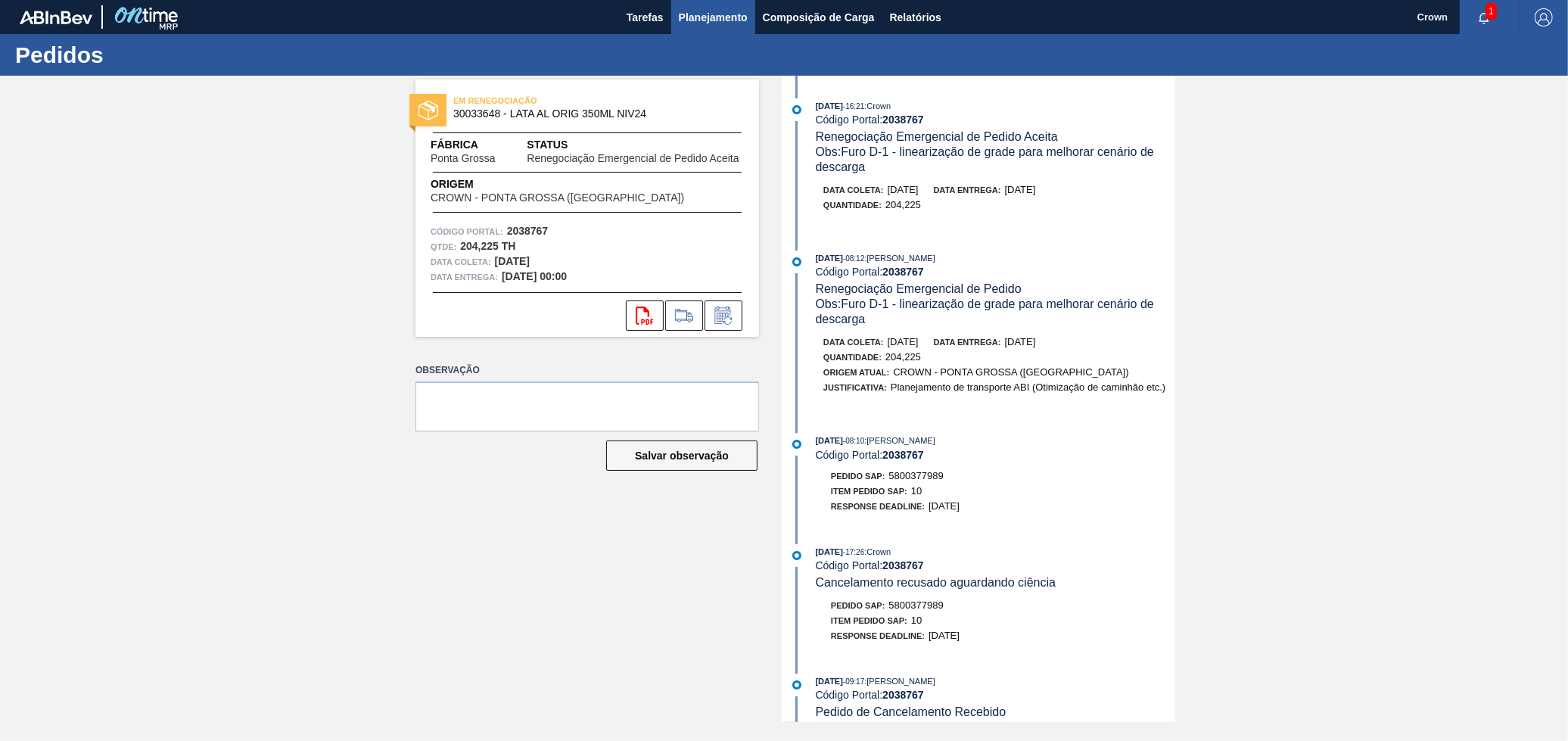
click at [701, 23] on span "Planejamento" at bounding box center [714, 18] width 69 height 18
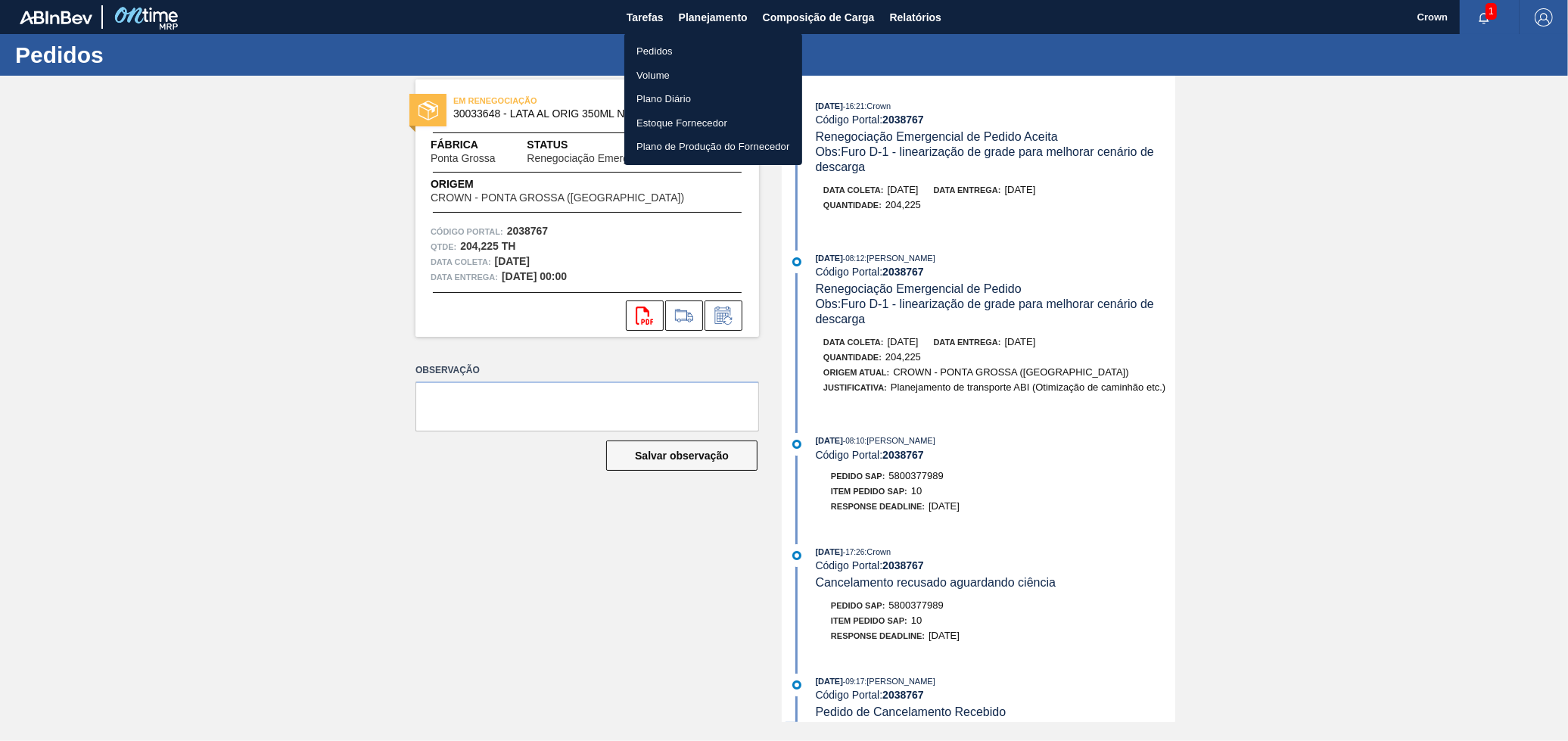
click at [697, 52] on li "Pedidos" at bounding box center [713, 51] width 178 height 24
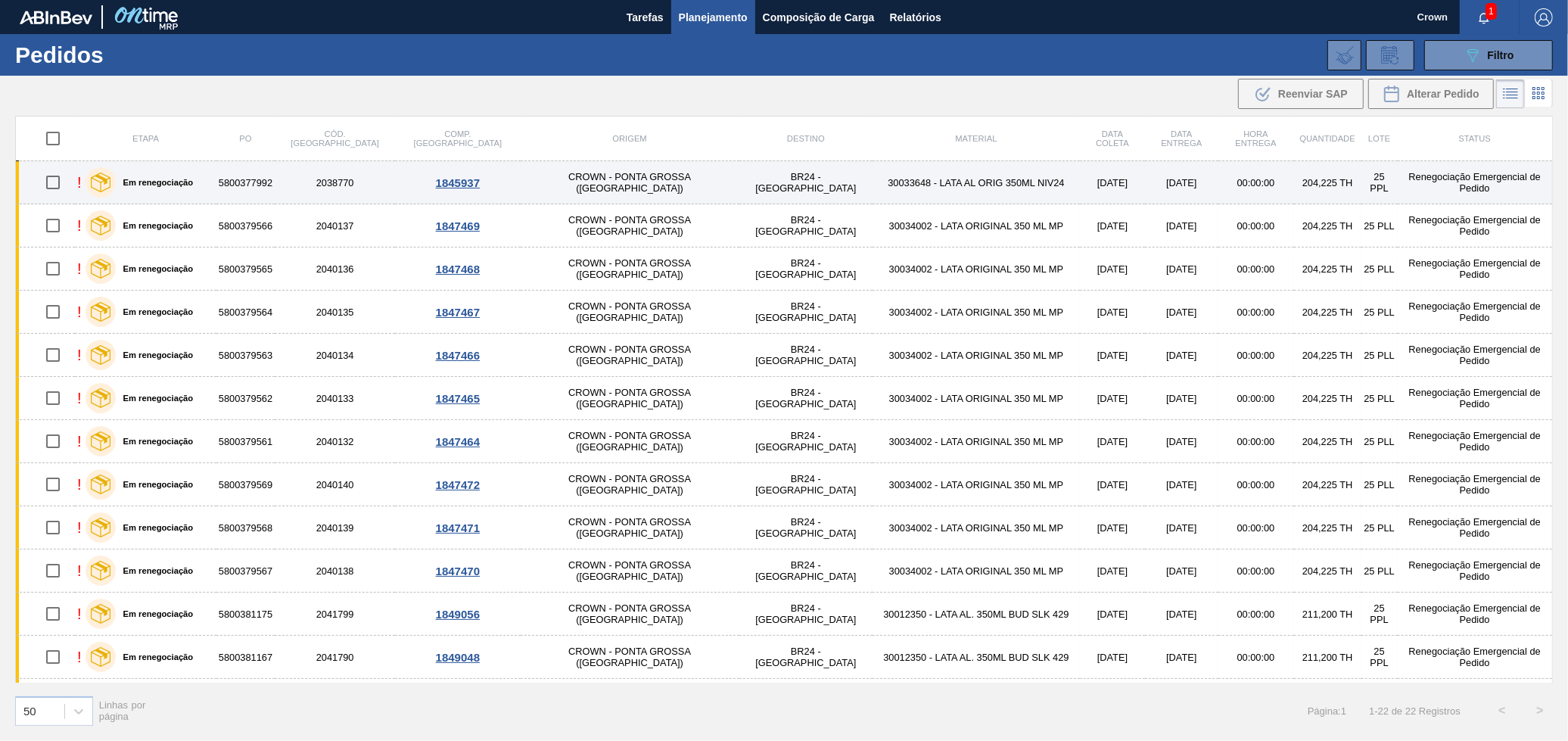
click at [1080, 194] on td "01/10/2025" at bounding box center [1112, 183] width 65 height 43
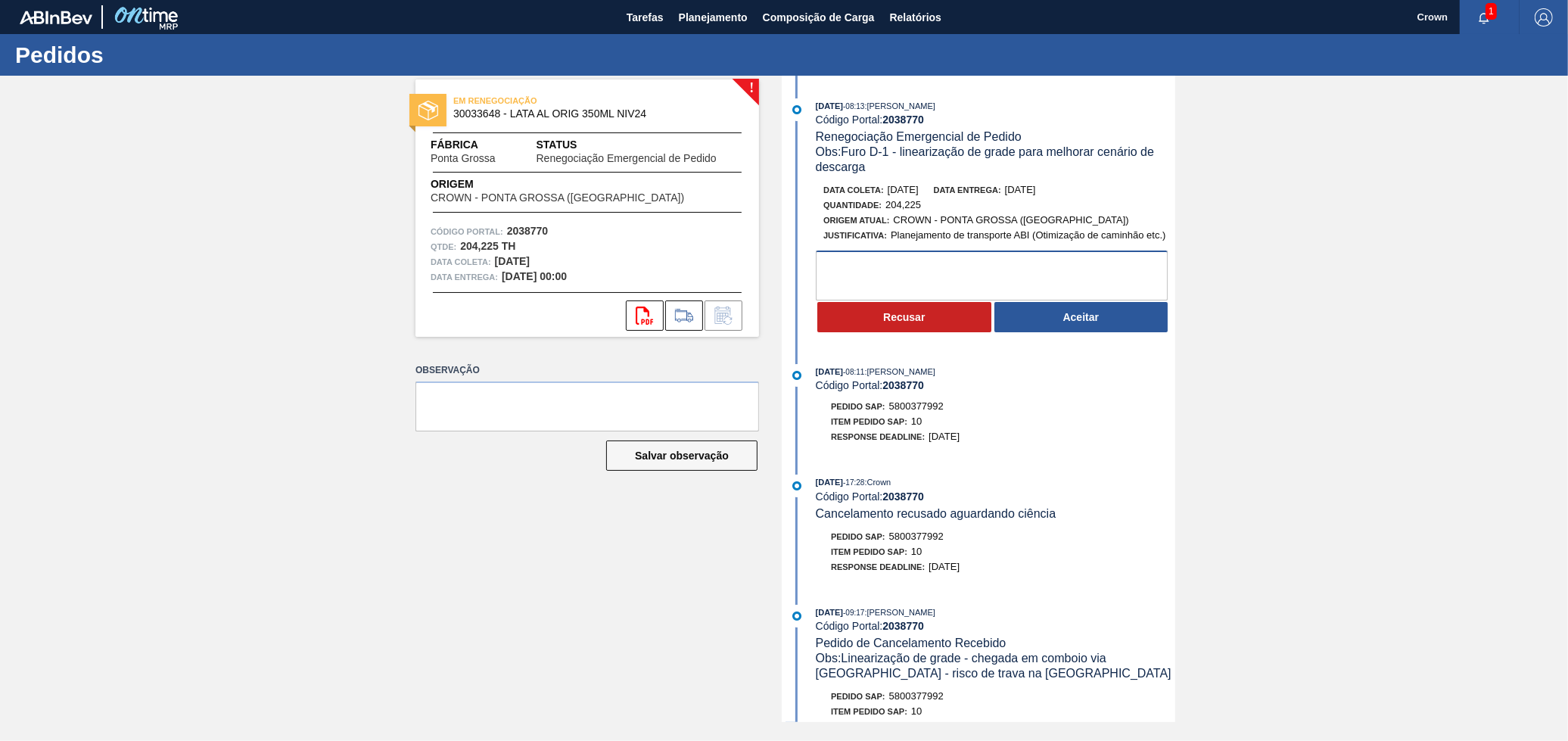
click at [916, 265] on textarea at bounding box center [992, 275] width 352 height 50
click at [1021, 322] on button "Aceitar" at bounding box center [1082, 317] width 174 height 31
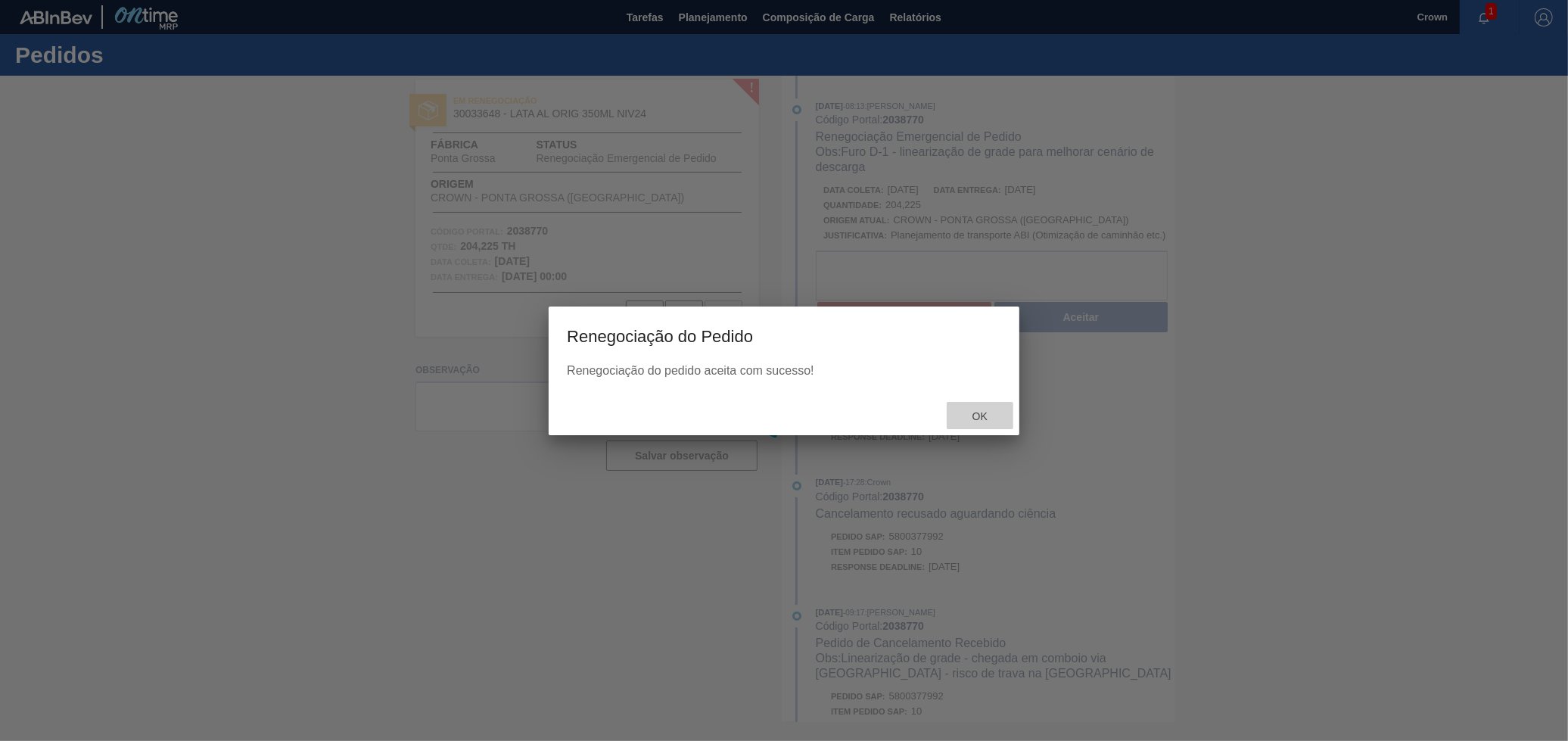
click at [987, 410] on span "Ok" at bounding box center [980, 416] width 39 height 12
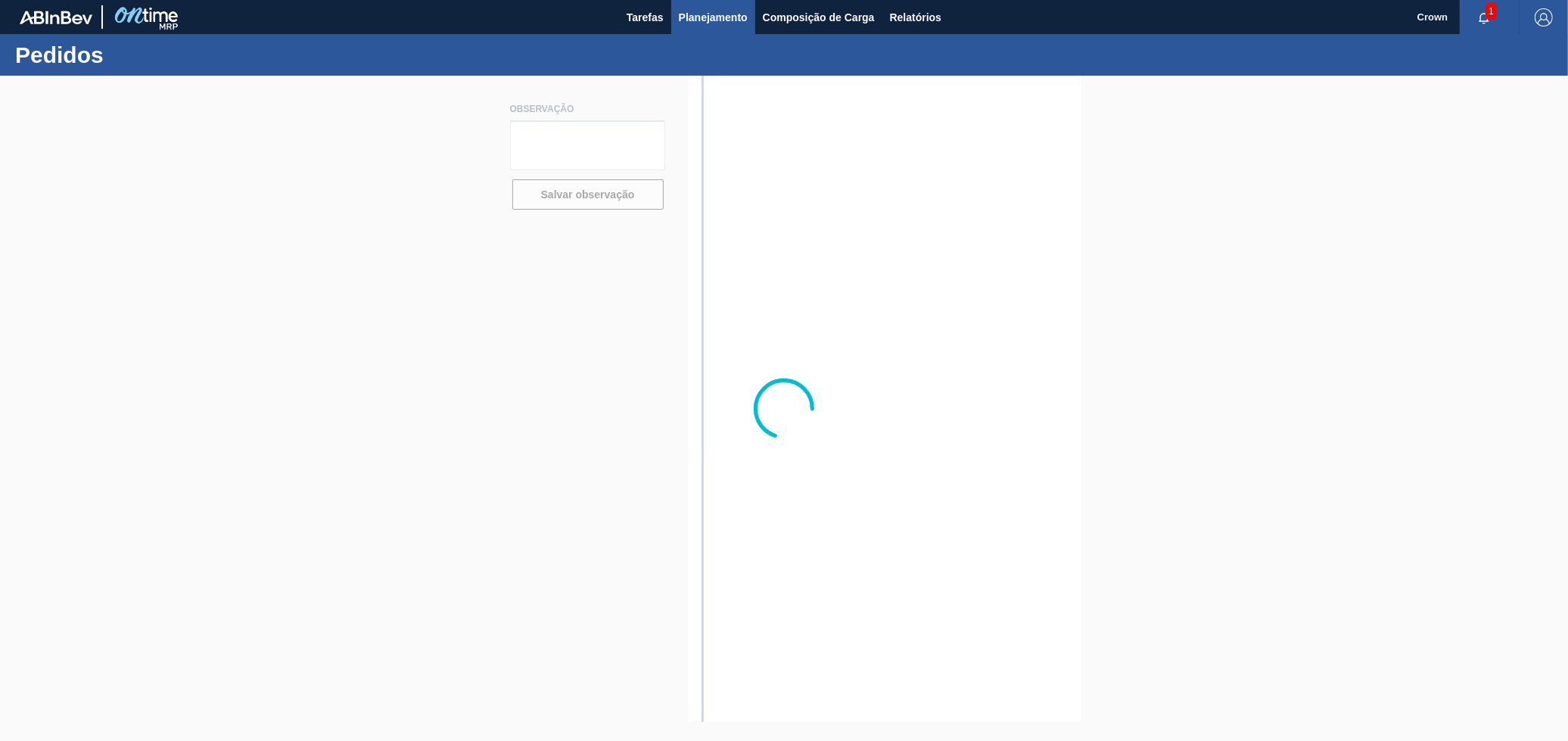
click at [710, 20] on span "Planejamento" at bounding box center [714, 18] width 69 height 18
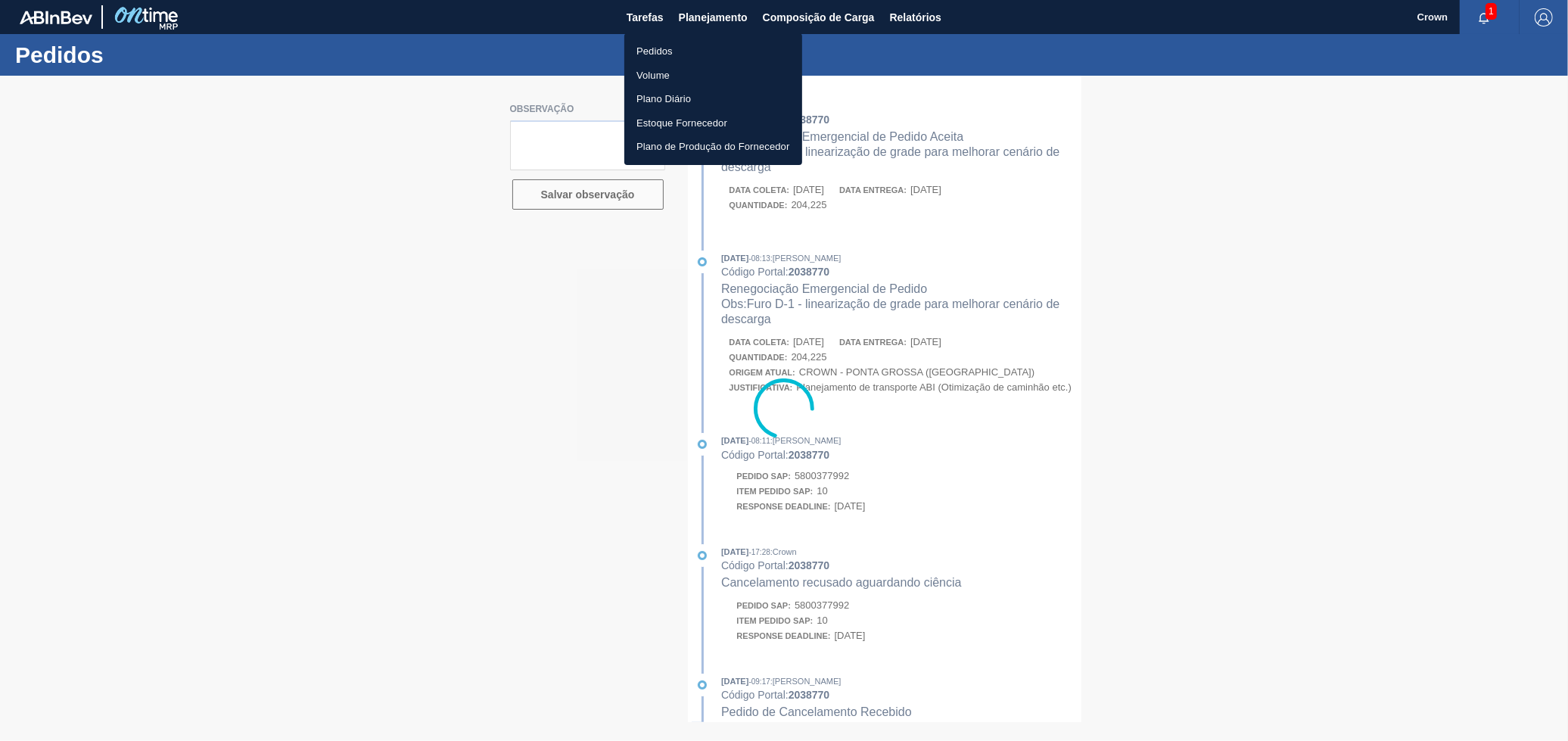
click at [668, 54] on li "Pedidos" at bounding box center [713, 51] width 178 height 24
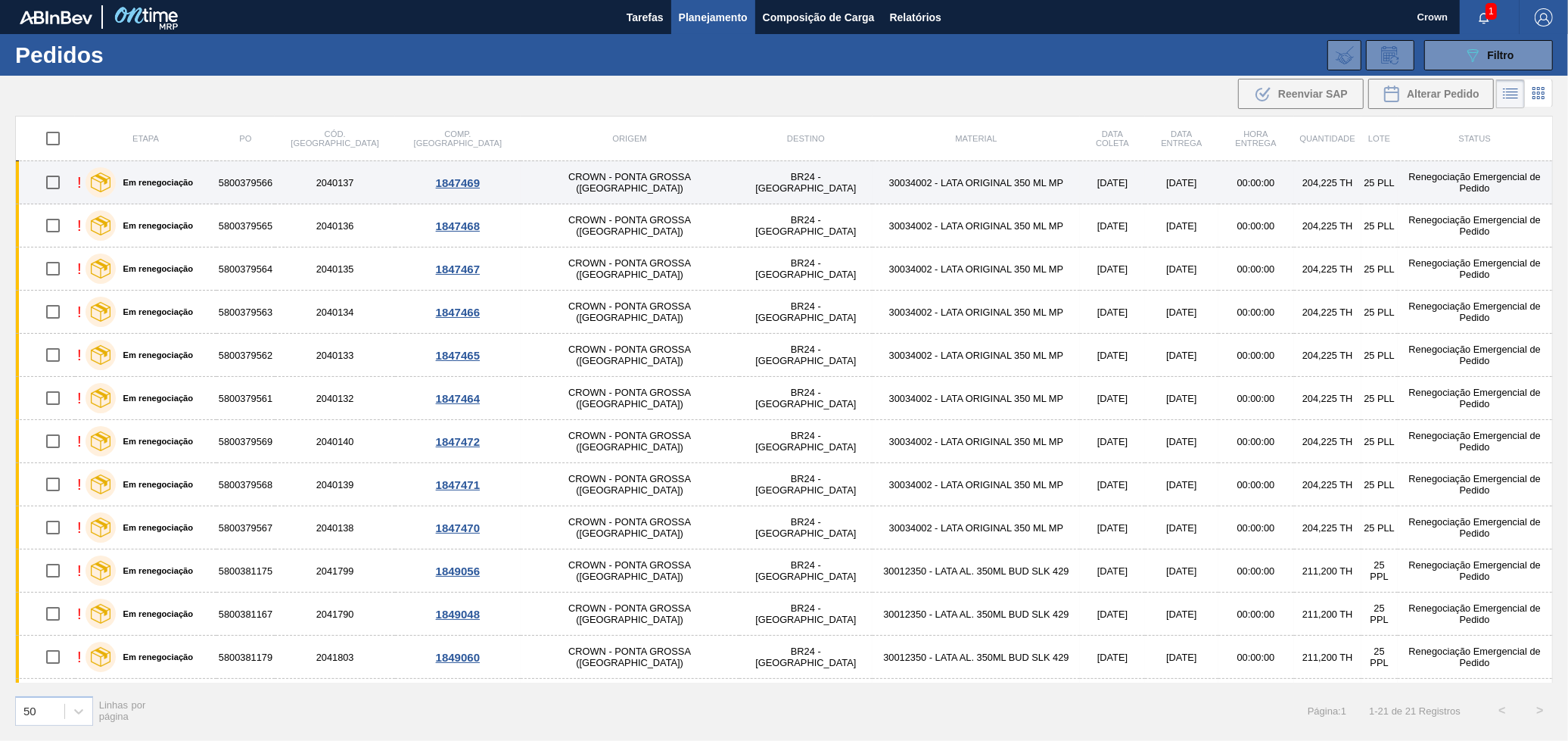
click at [873, 187] on td "30034002 - LATA ORIGINAL 350 ML MP" at bounding box center [976, 183] width 207 height 43
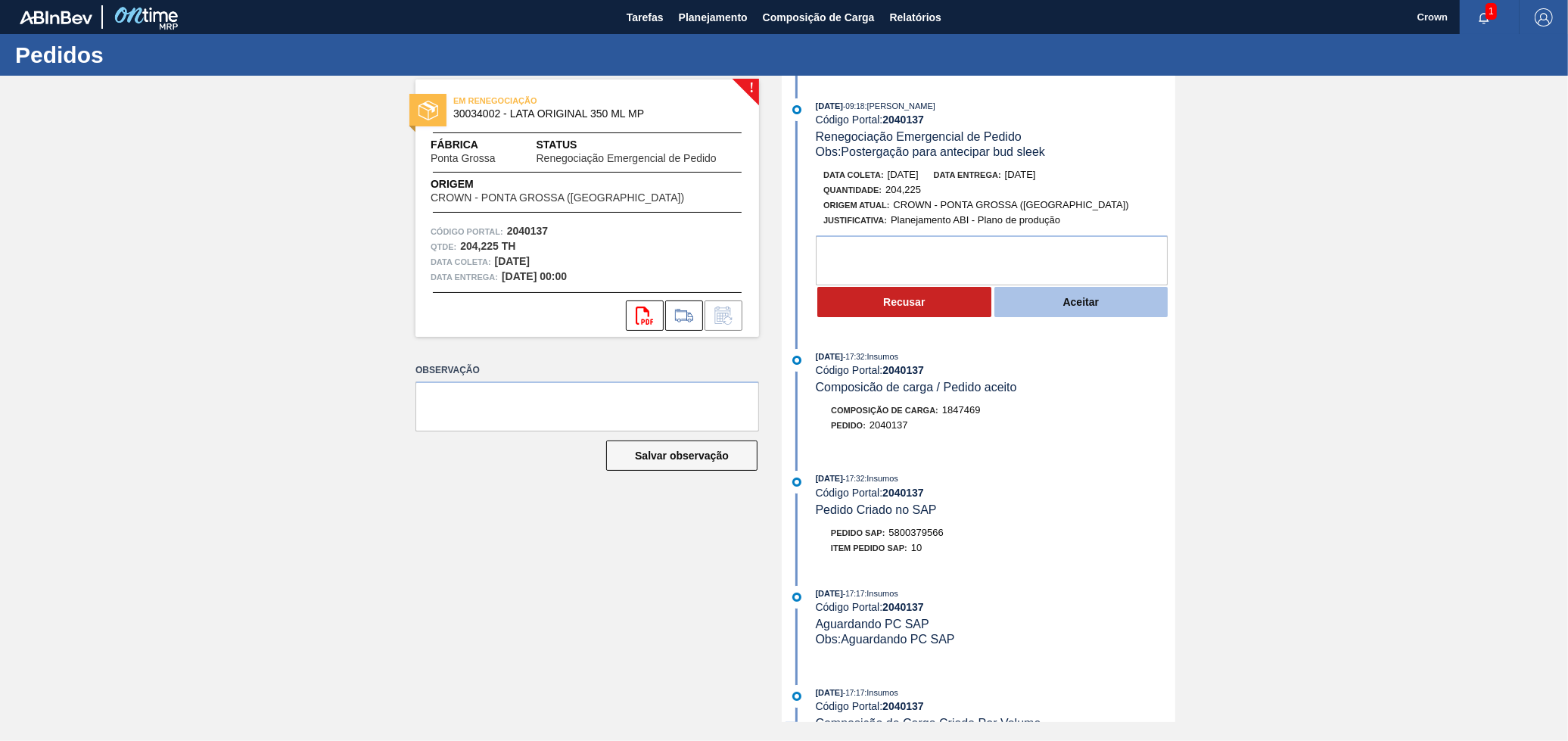
click at [1075, 304] on button "Aceitar" at bounding box center [1082, 302] width 174 height 31
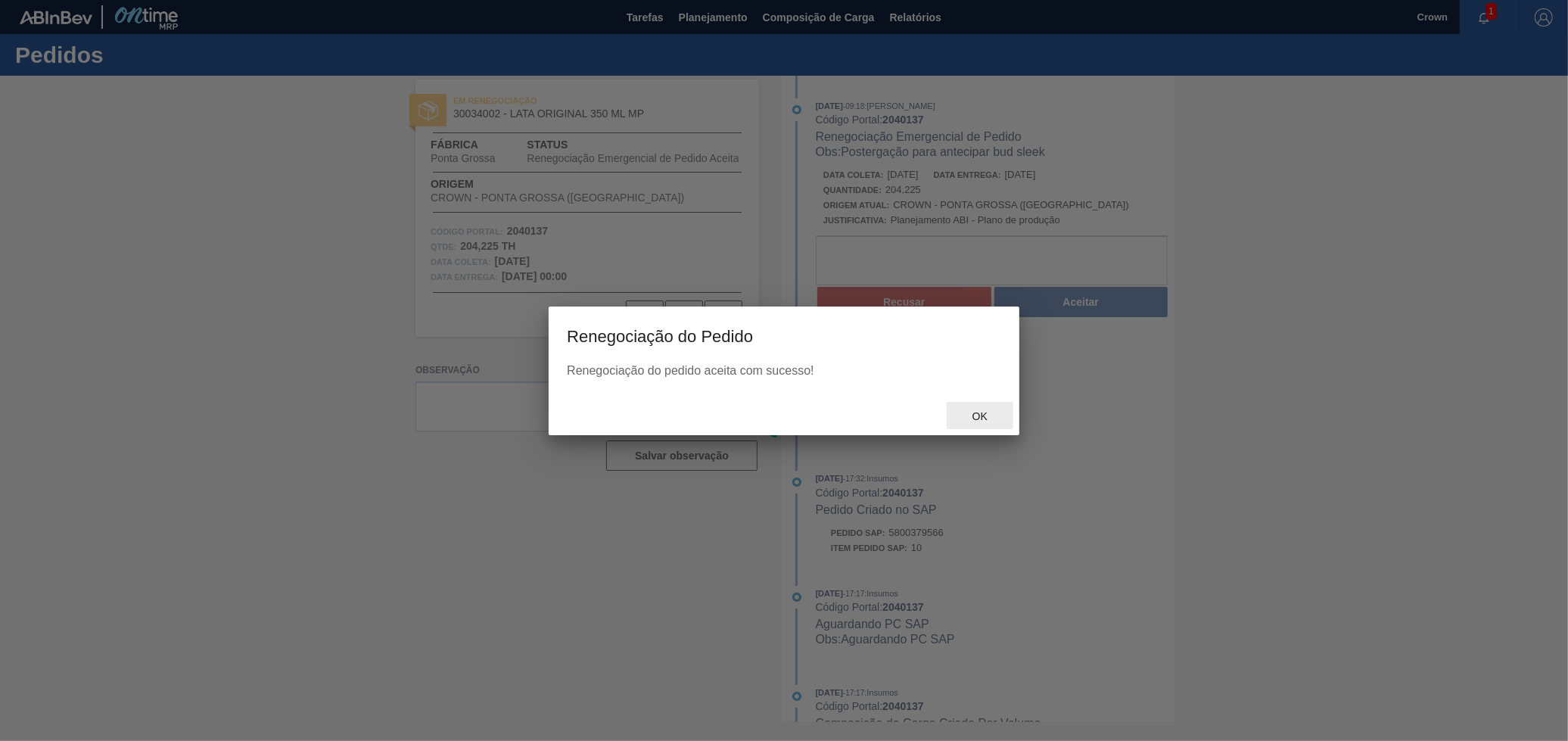
click at [971, 407] on div "Ok" at bounding box center [980, 415] width 67 height 28
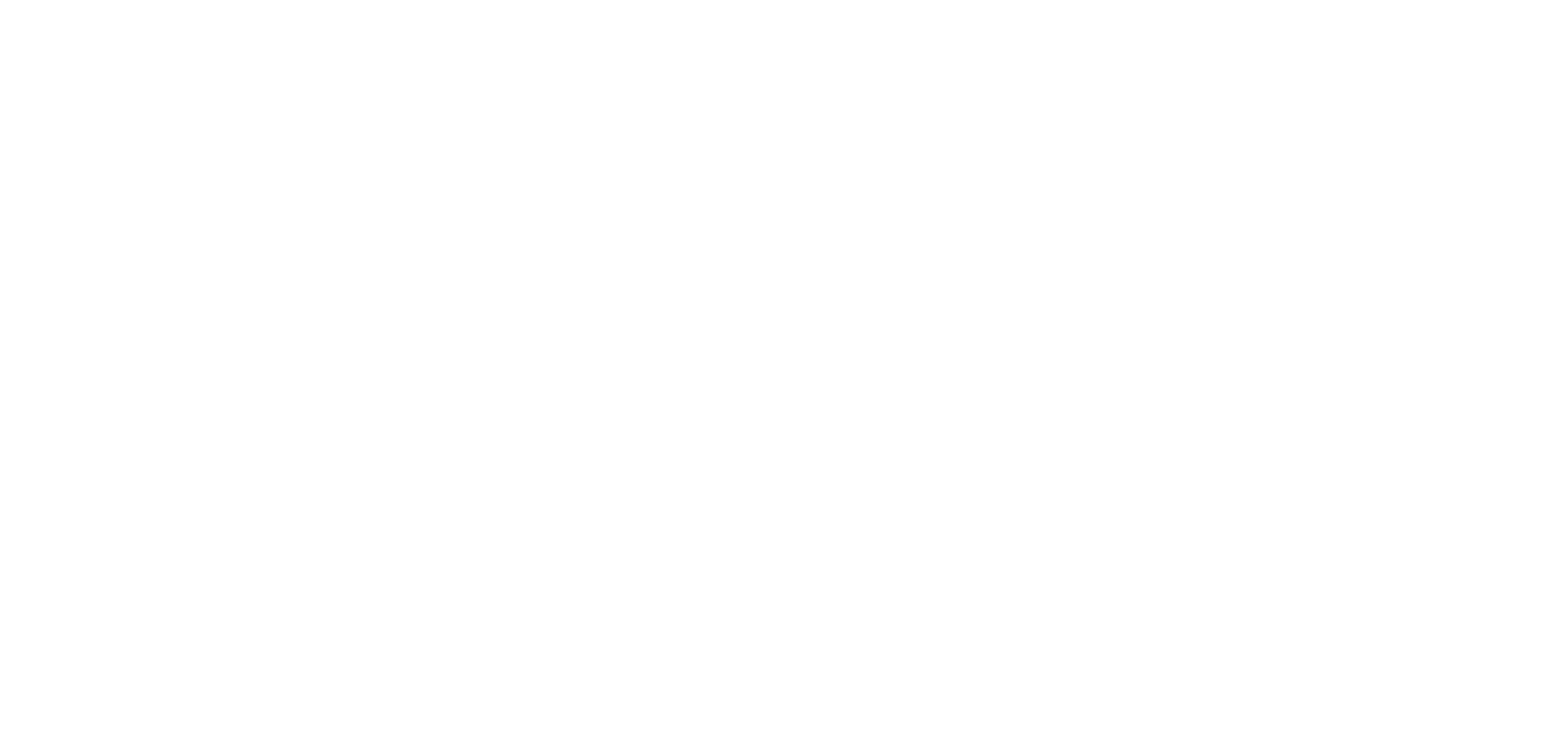
drag, startPoint x: 0, startPoint y: 0, endPoint x: 710, endPoint y: 15, distance: 710.2
click at [710, 0] on html at bounding box center [784, 0] width 1568 height 0
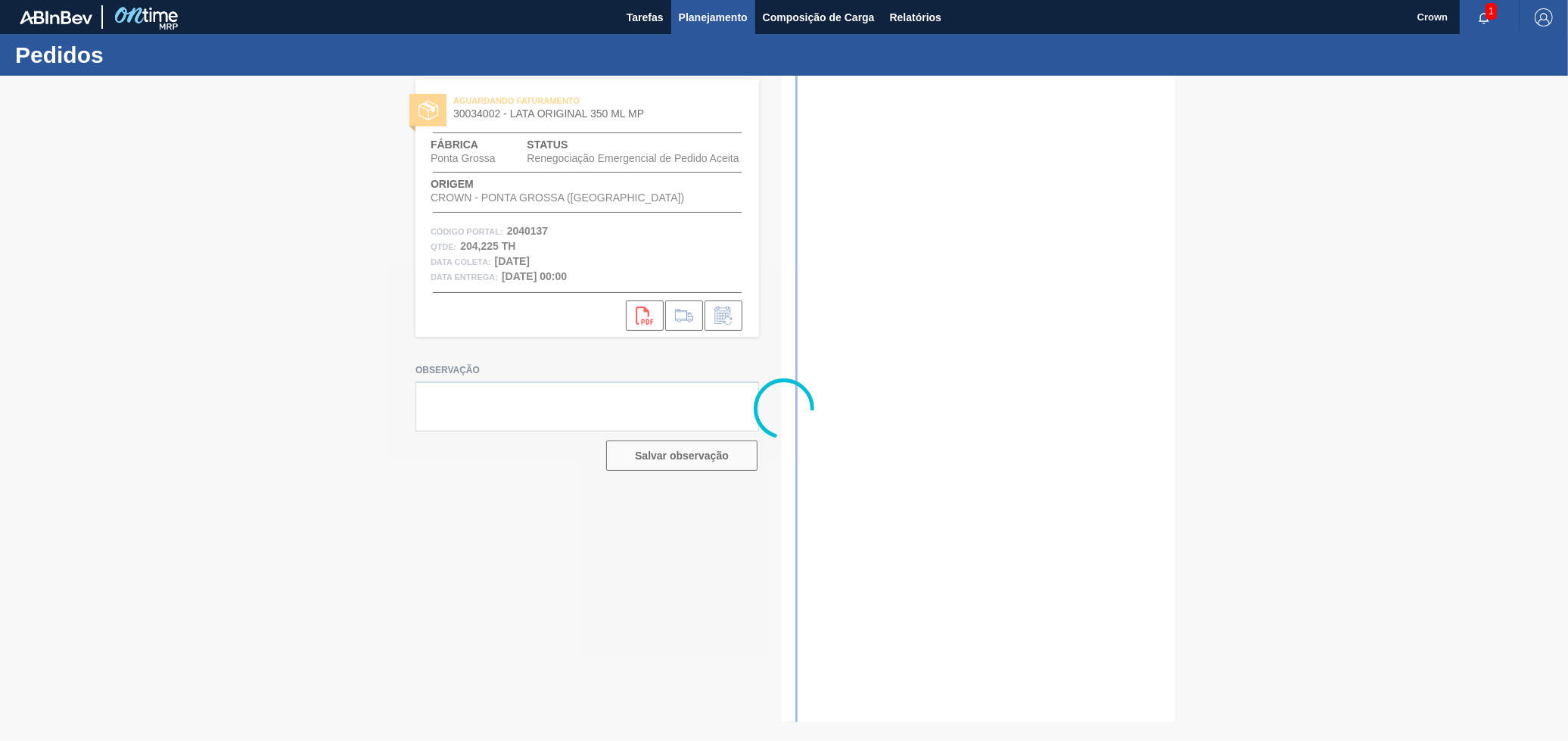
click at [703, 21] on span "Planejamento" at bounding box center [714, 18] width 69 height 18
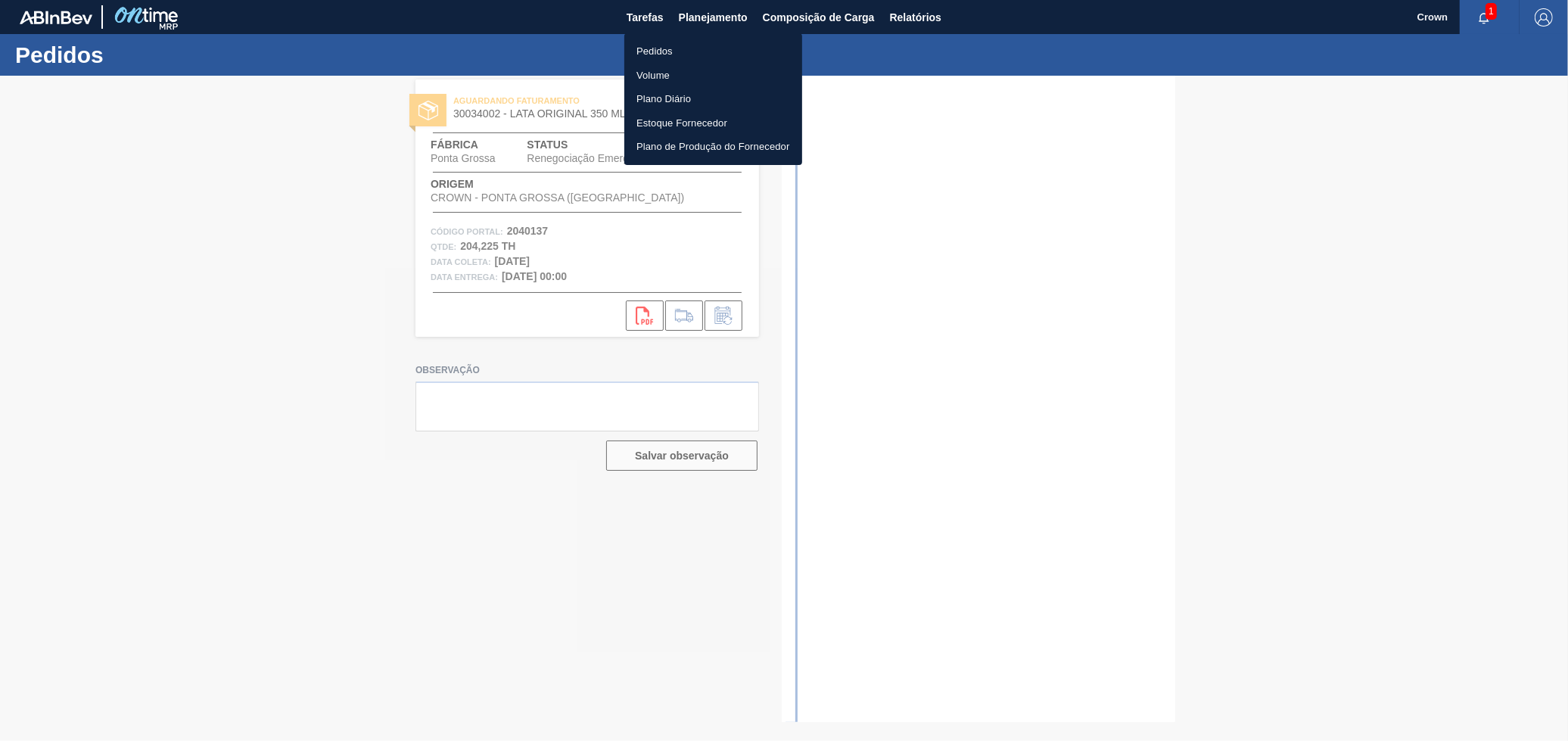
click at [706, 53] on li "Pedidos" at bounding box center [713, 51] width 178 height 24
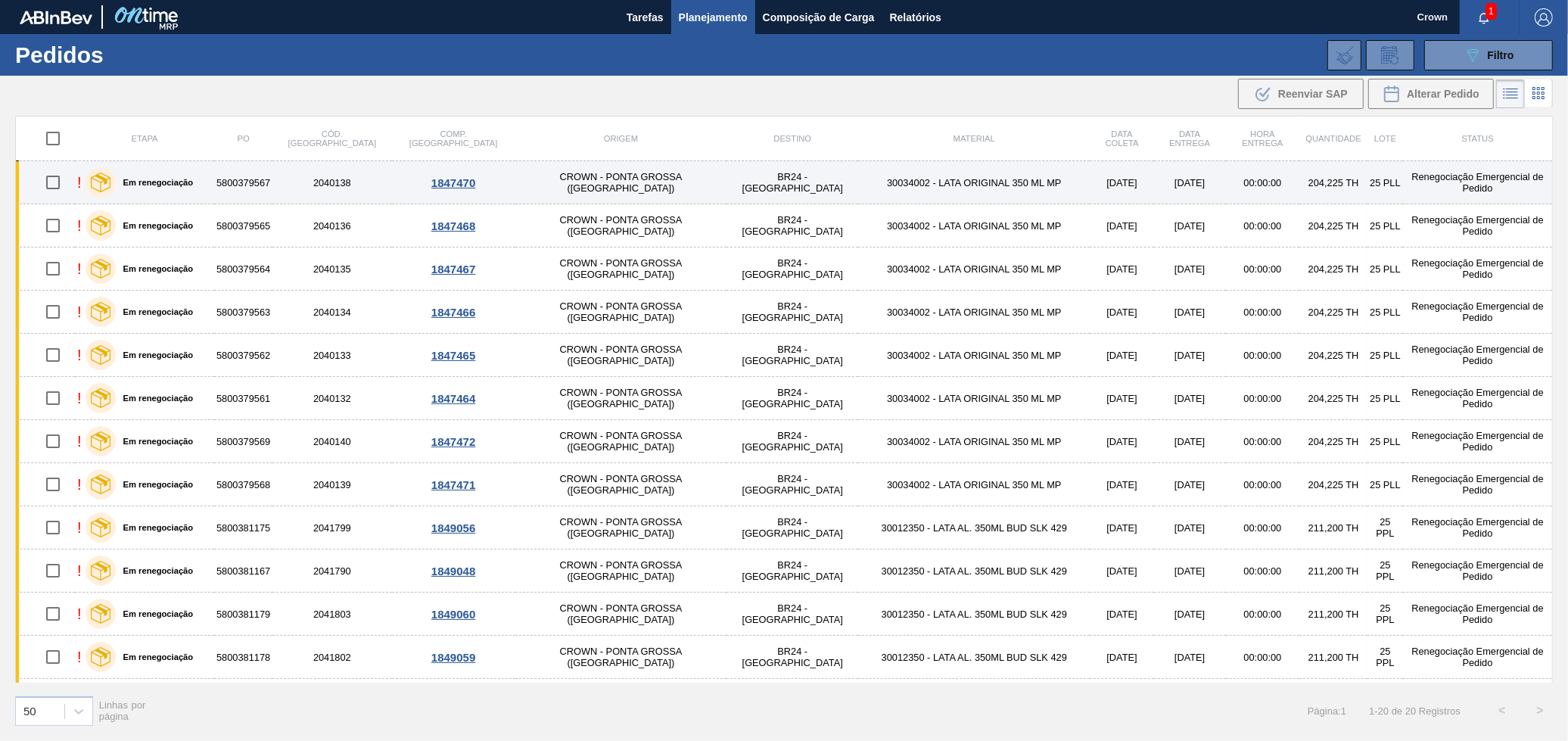
click at [932, 197] on td "30034002 - LATA ORIGINAL 350 ML MP" at bounding box center [974, 183] width 232 height 43
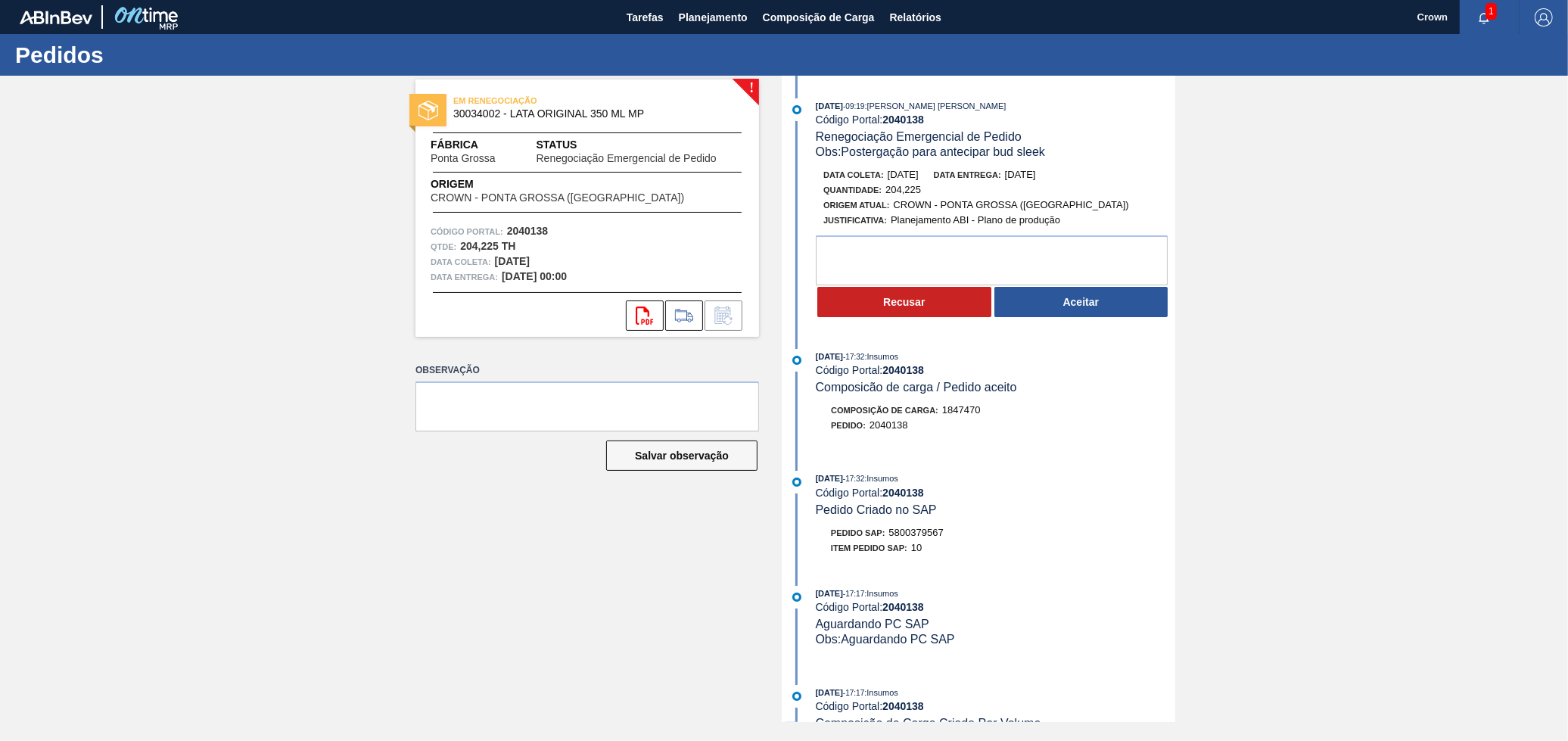
click at [1051, 312] on button "Aceitar" at bounding box center [1082, 302] width 174 height 31
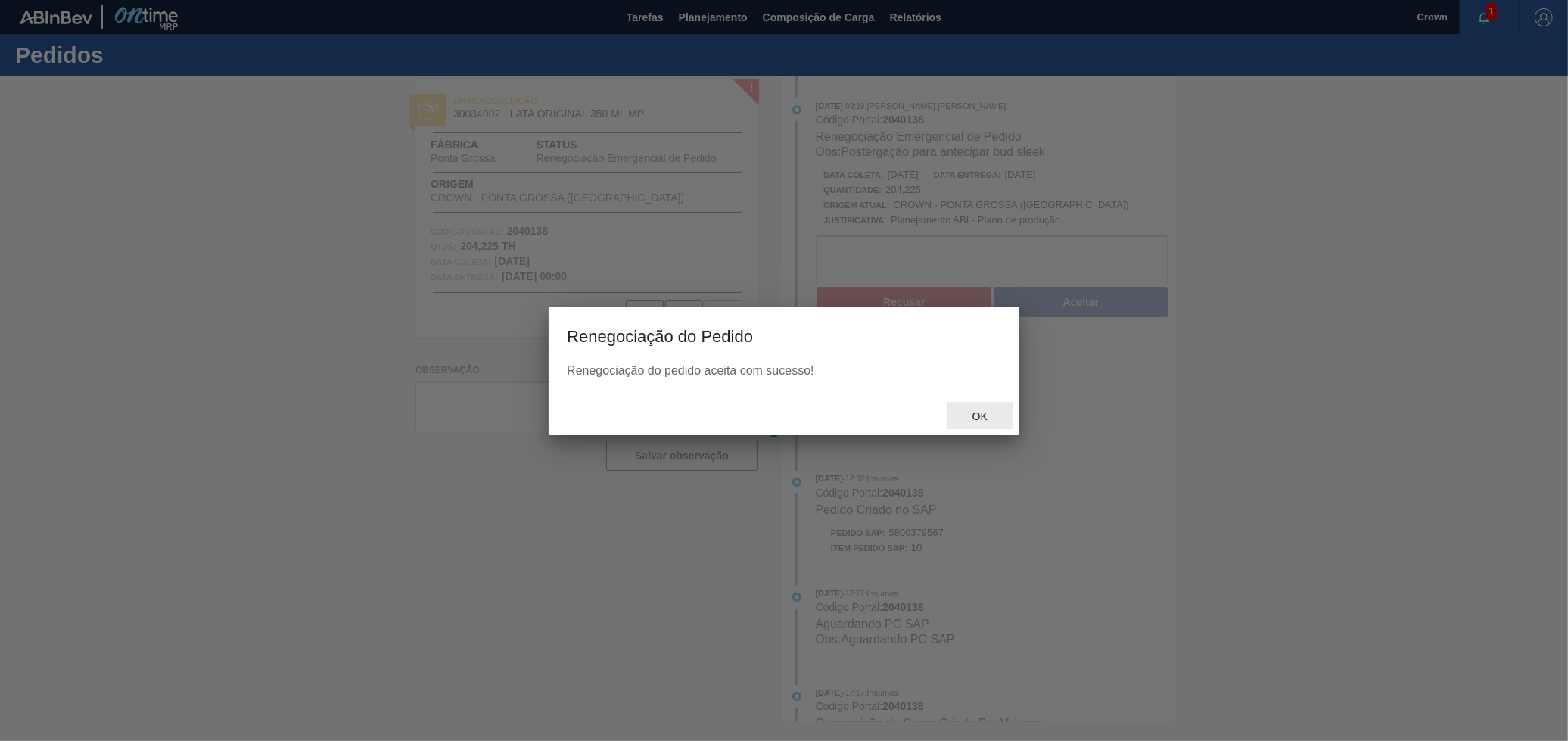
click at [981, 415] on span "Ok" at bounding box center [980, 416] width 39 height 12
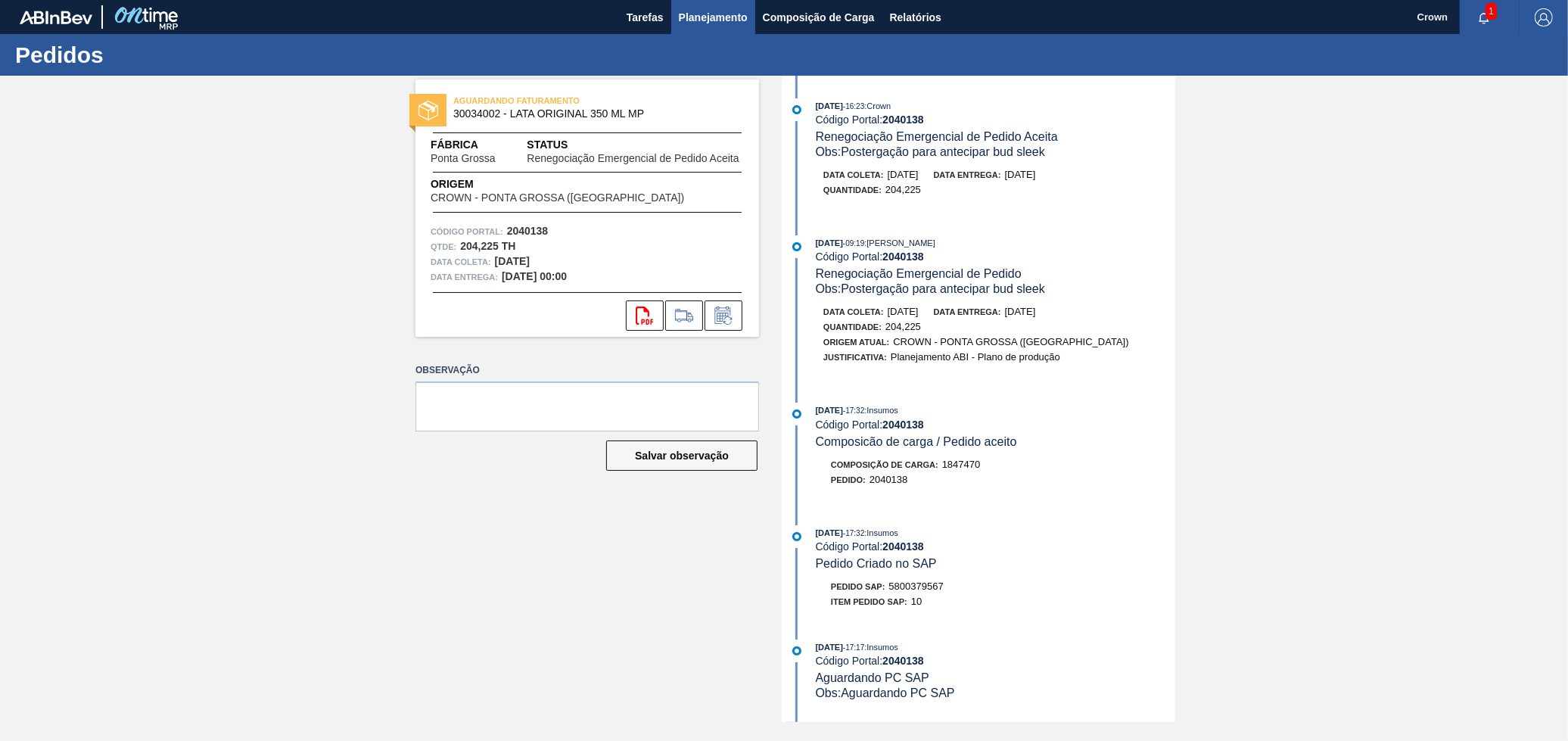
click at [717, 8] on span "Planejamento" at bounding box center [714, 18] width 69 height 18
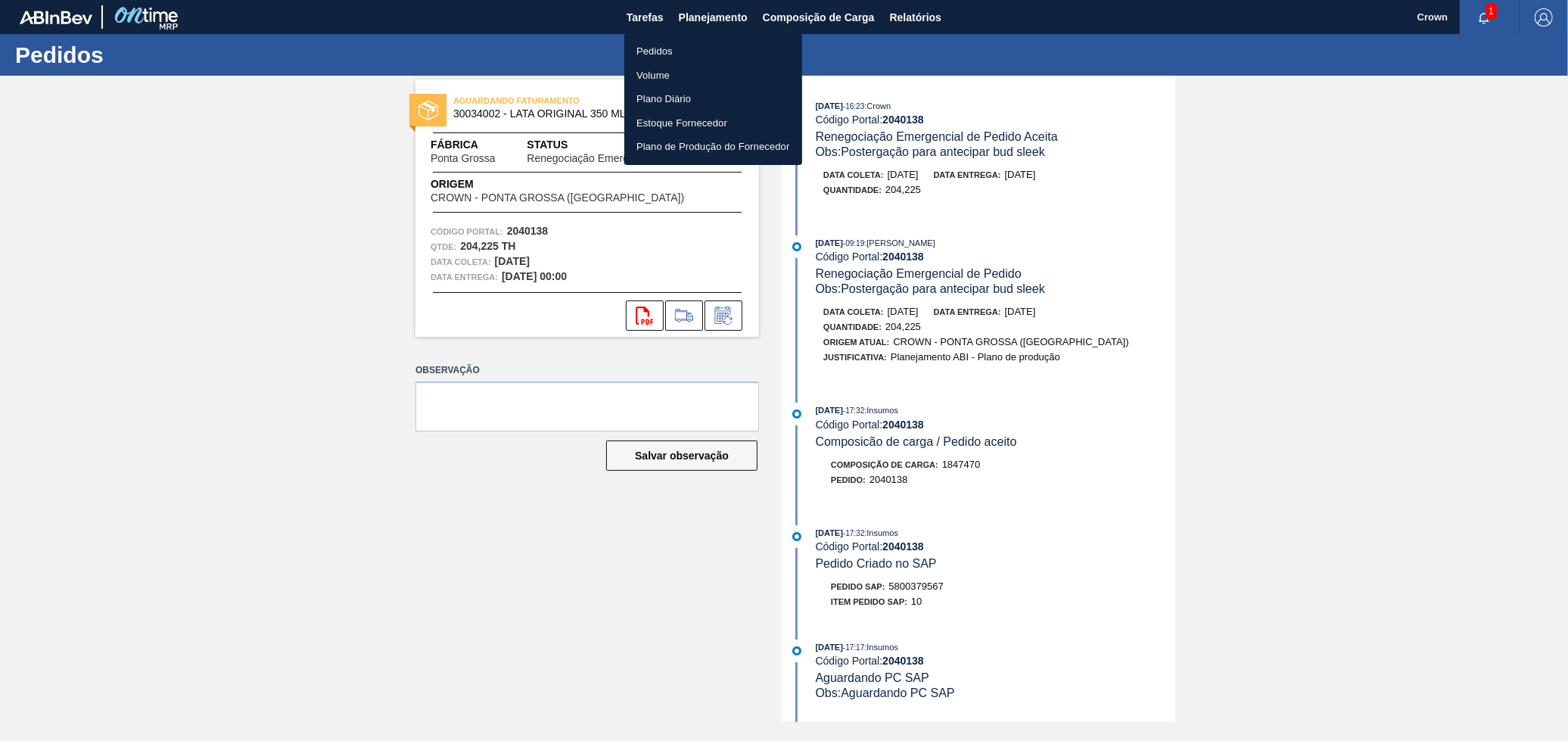
click at [707, 41] on li "Pedidos" at bounding box center [713, 51] width 178 height 24
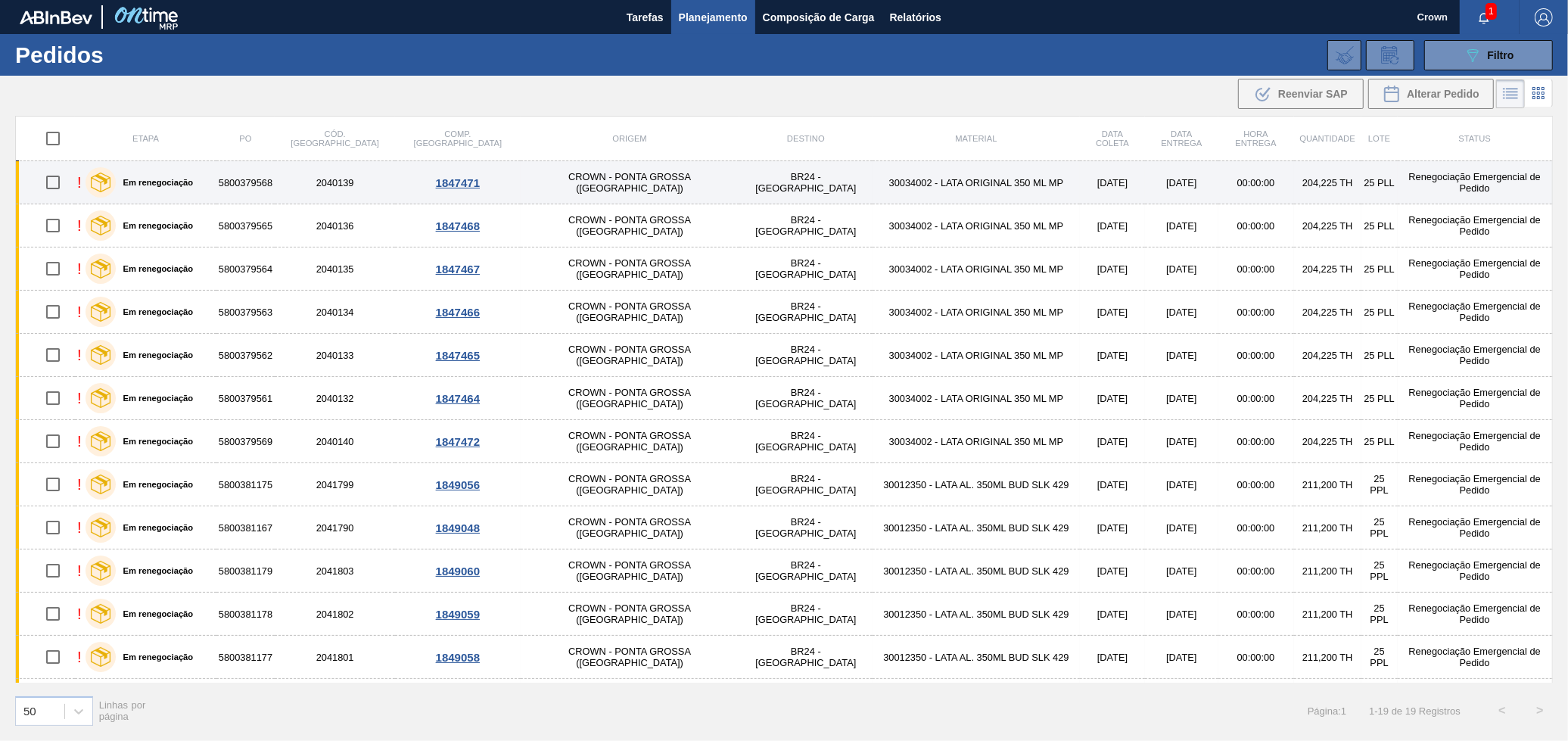
click at [873, 183] on td "30034002 - LATA ORIGINAL 350 ML MP" at bounding box center [976, 183] width 207 height 43
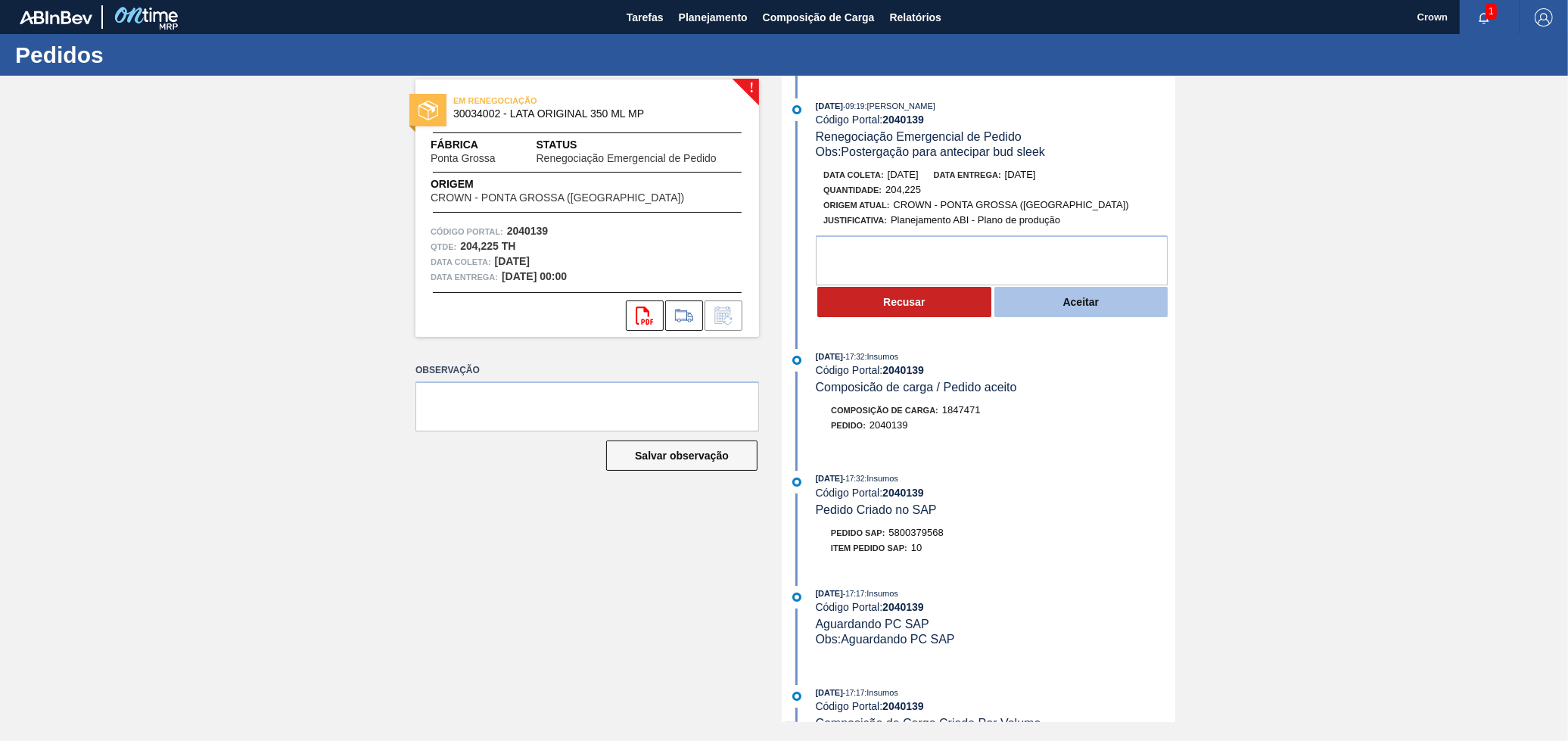
click at [1048, 297] on button "Aceitar" at bounding box center [1082, 302] width 174 height 31
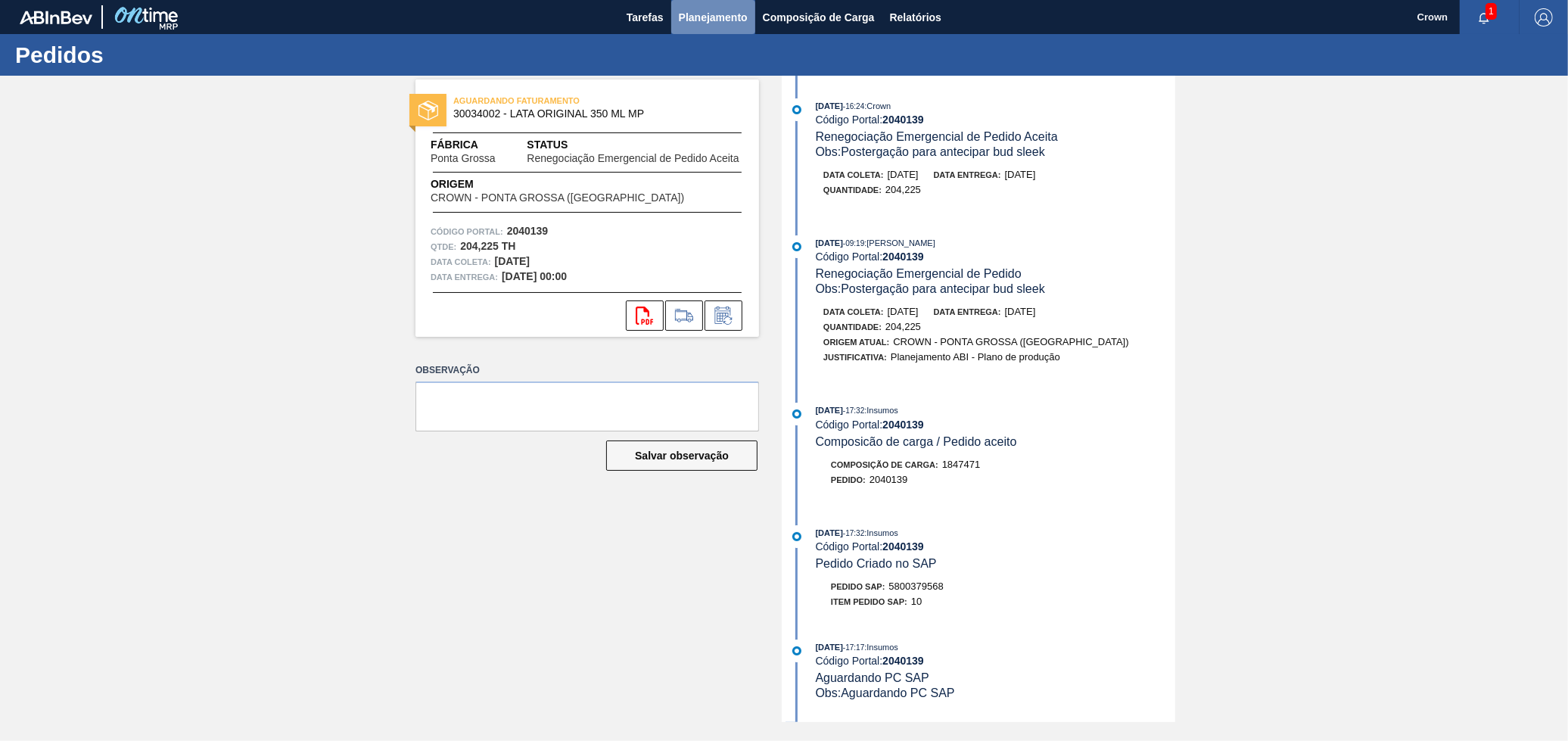
click at [693, 27] on button "Planejamento" at bounding box center [714, 17] width 84 height 34
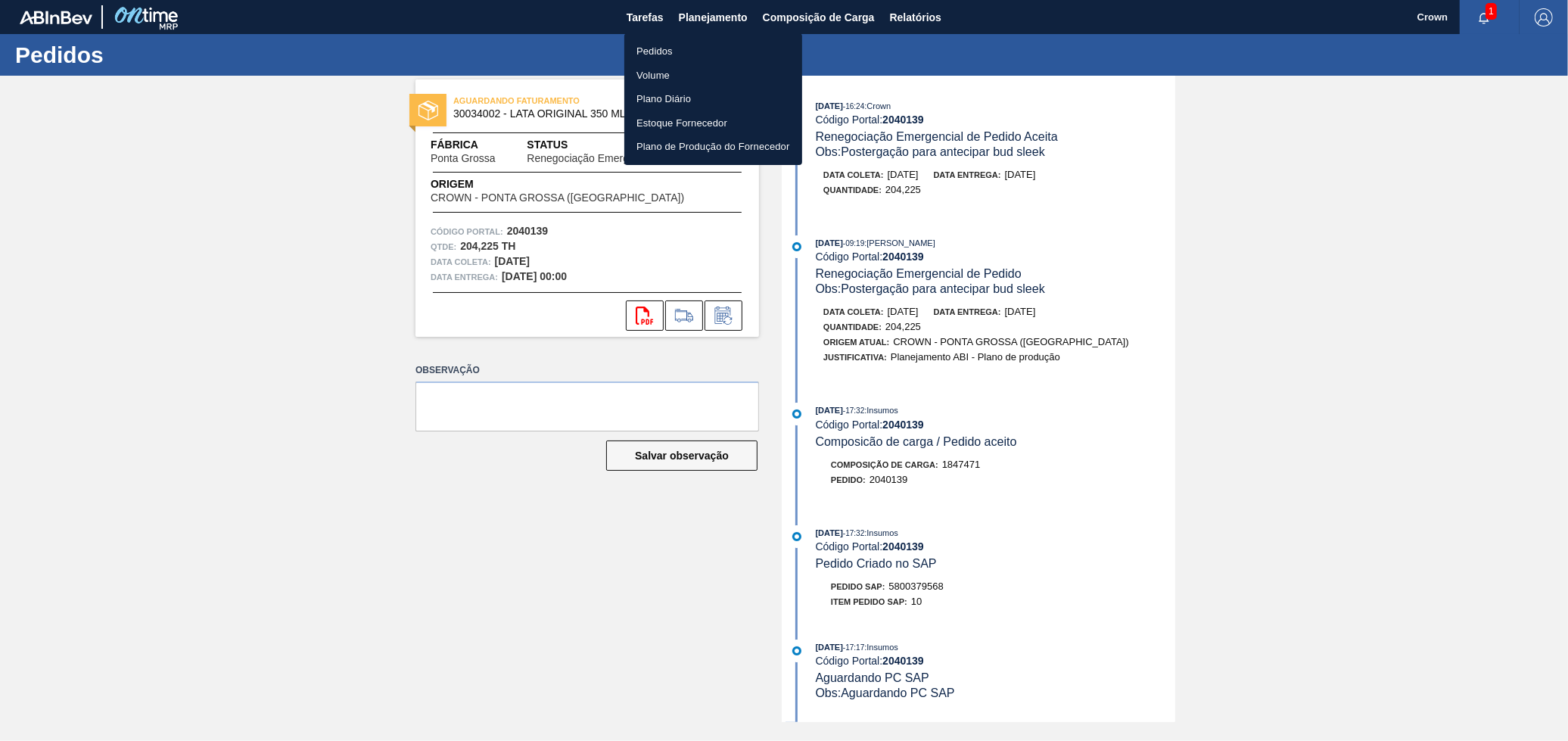
click at [669, 49] on li "Pedidos" at bounding box center [713, 51] width 178 height 24
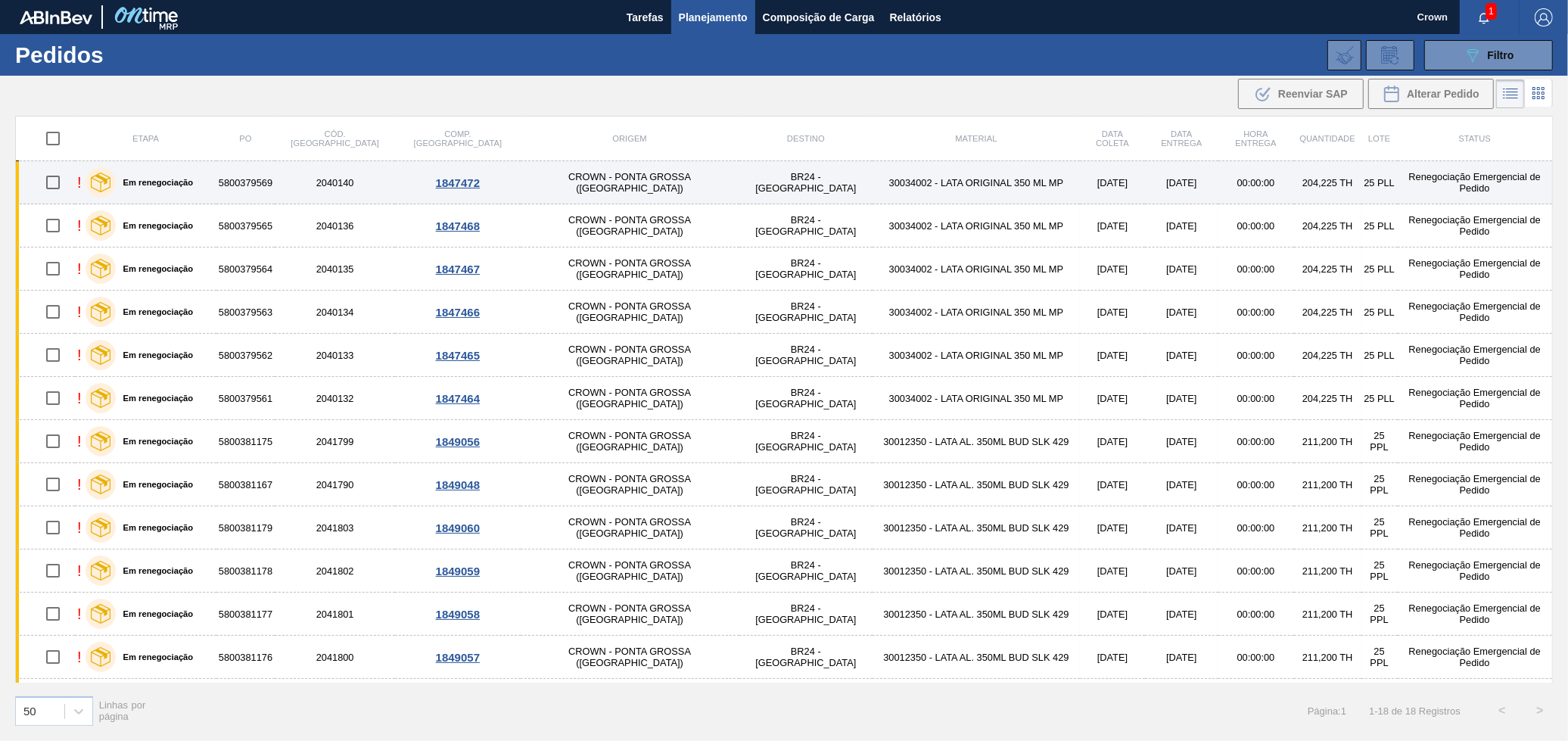
click at [740, 180] on td "BR24 - [GEOGRAPHIC_DATA]" at bounding box center [806, 183] width 133 height 43
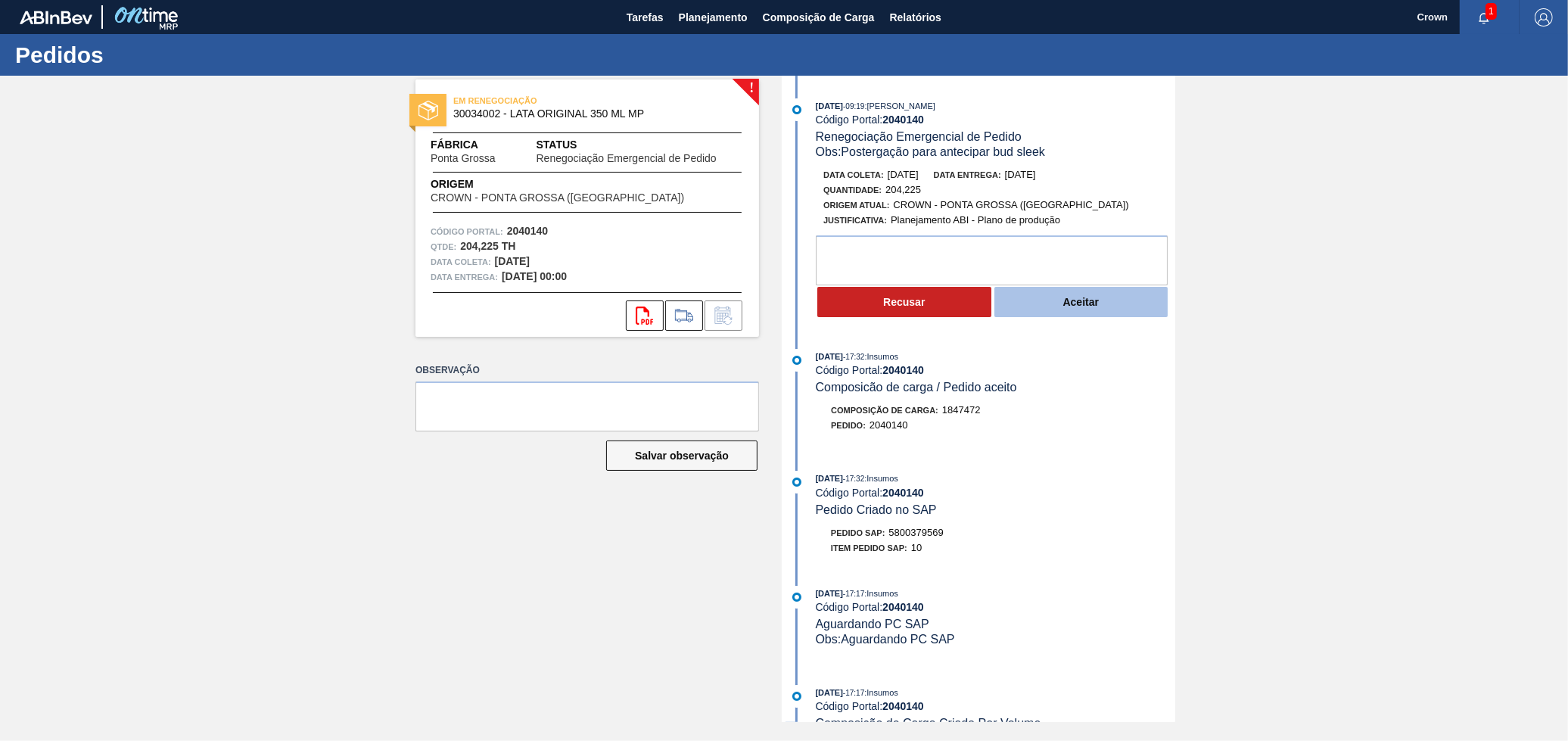
click at [1075, 301] on button "Aceitar" at bounding box center [1082, 302] width 174 height 31
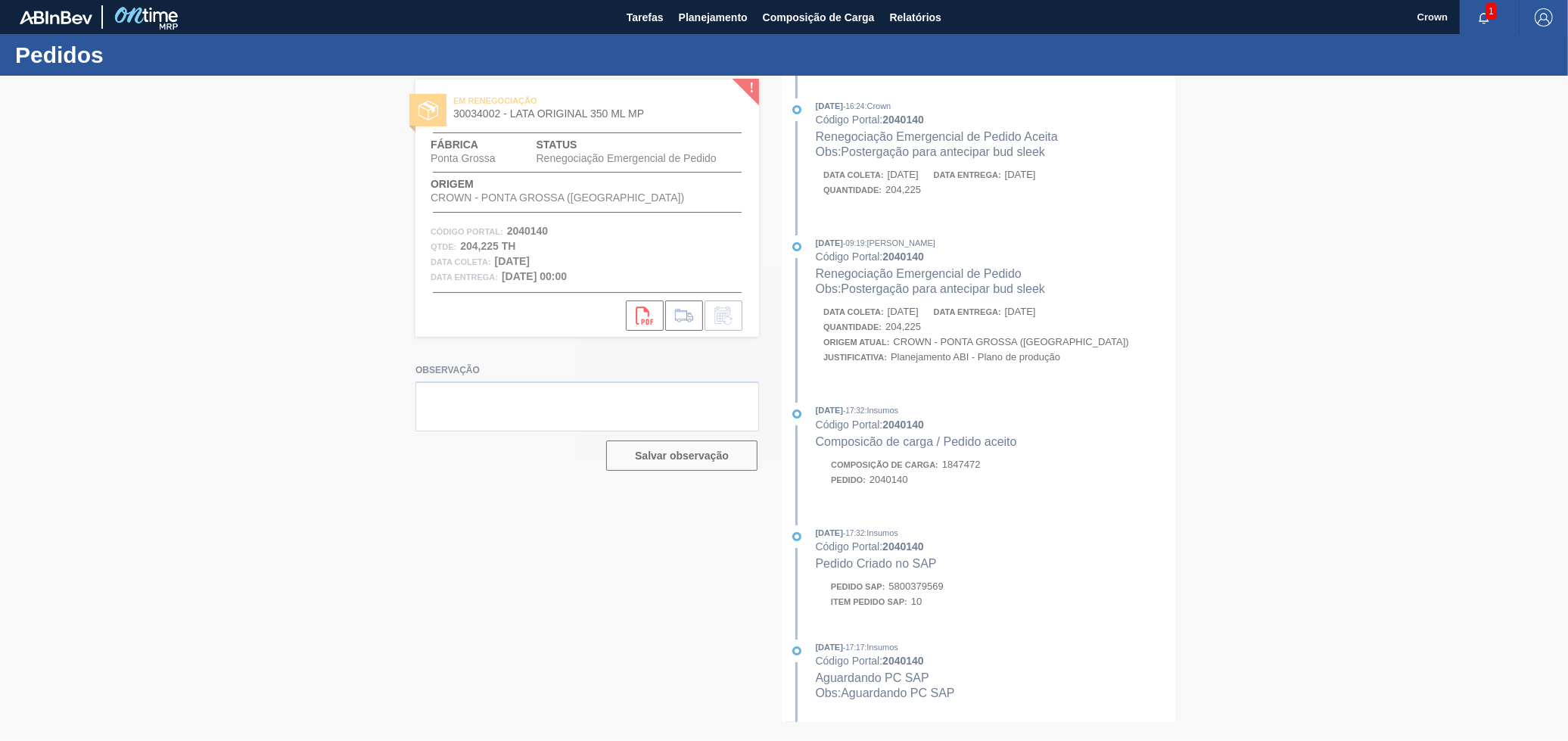
click at [973, 401] on div at bounding box center [784, 408] width 1568 height 665
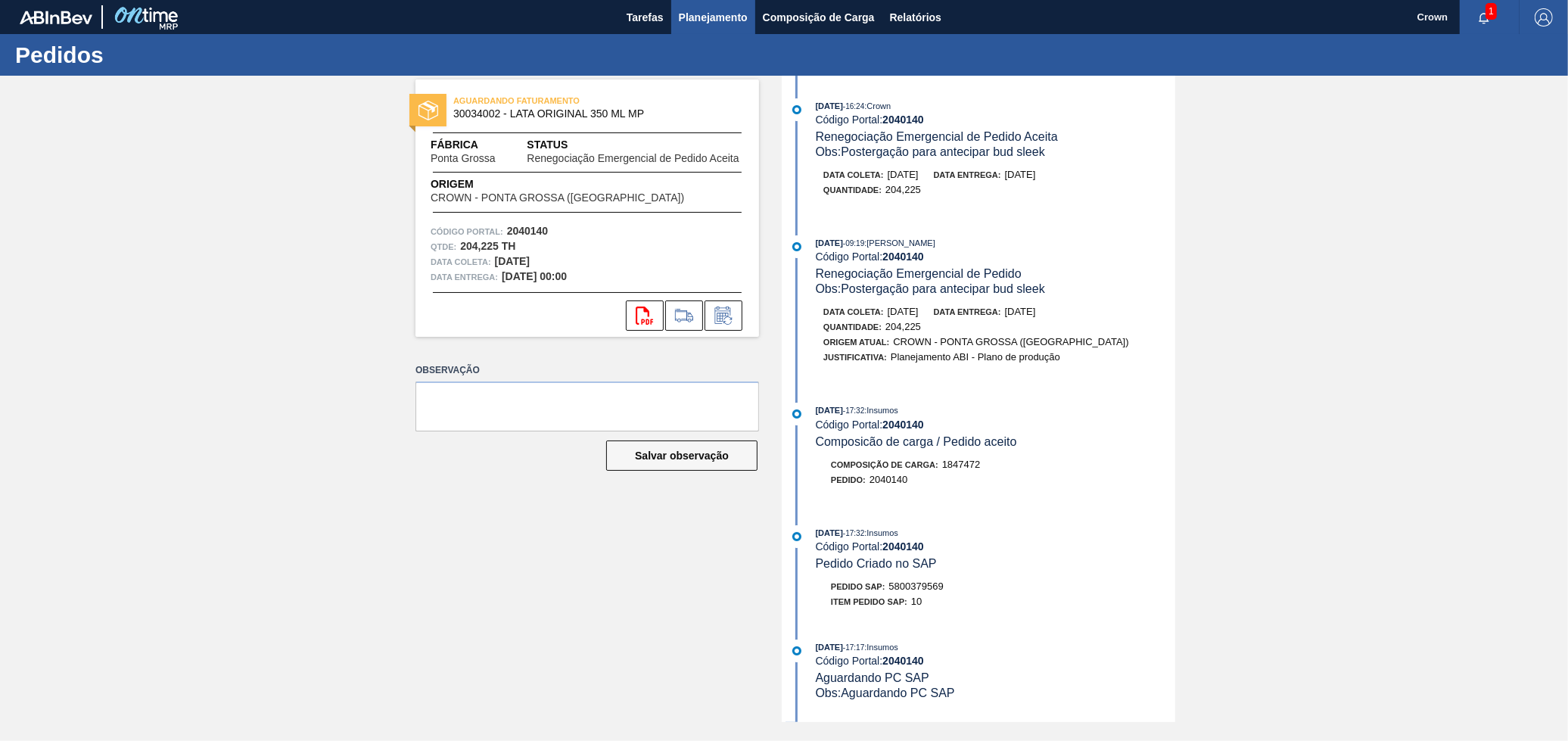
click at [719, 25] on button "Planejamento" at bounding box center [714, 17] width 84 height 34
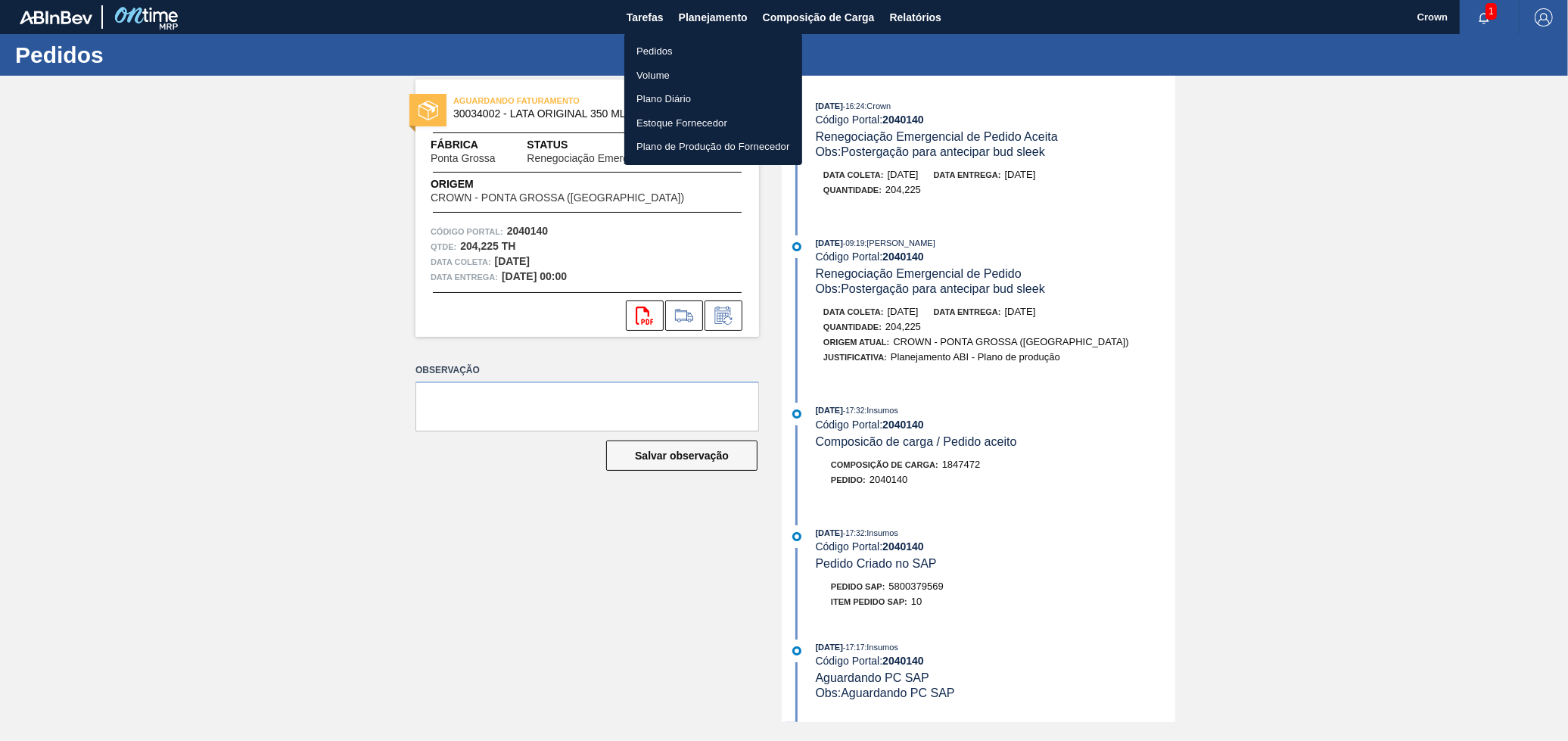
click at [671, 50] on li "Pedidos" at bounding box center [713, 51] width 178 height 24
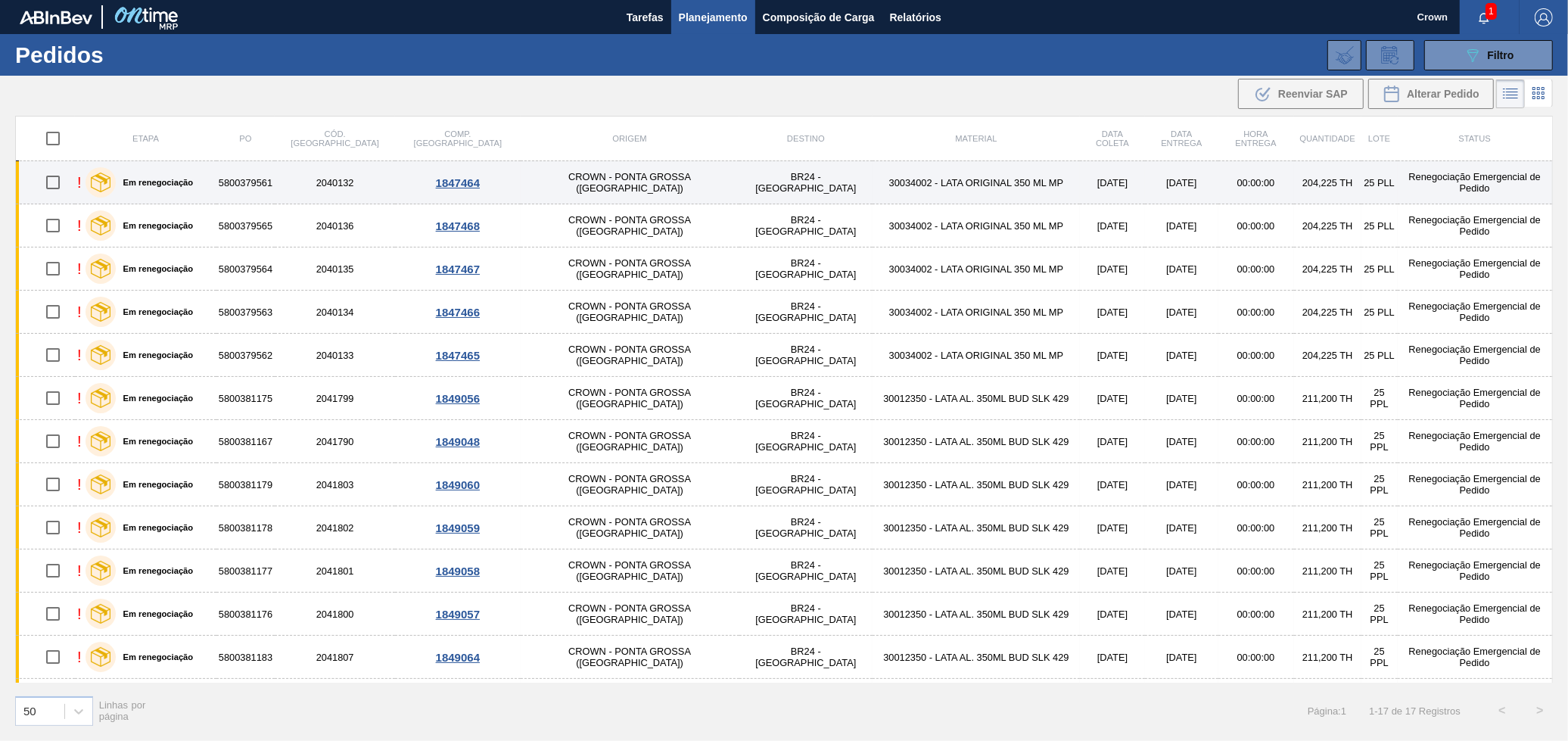
click at [888, 189] on td "30034002 - LATA ORIGINAL 350 ML MP" at bounding box center [976, 183] width 207 height 43
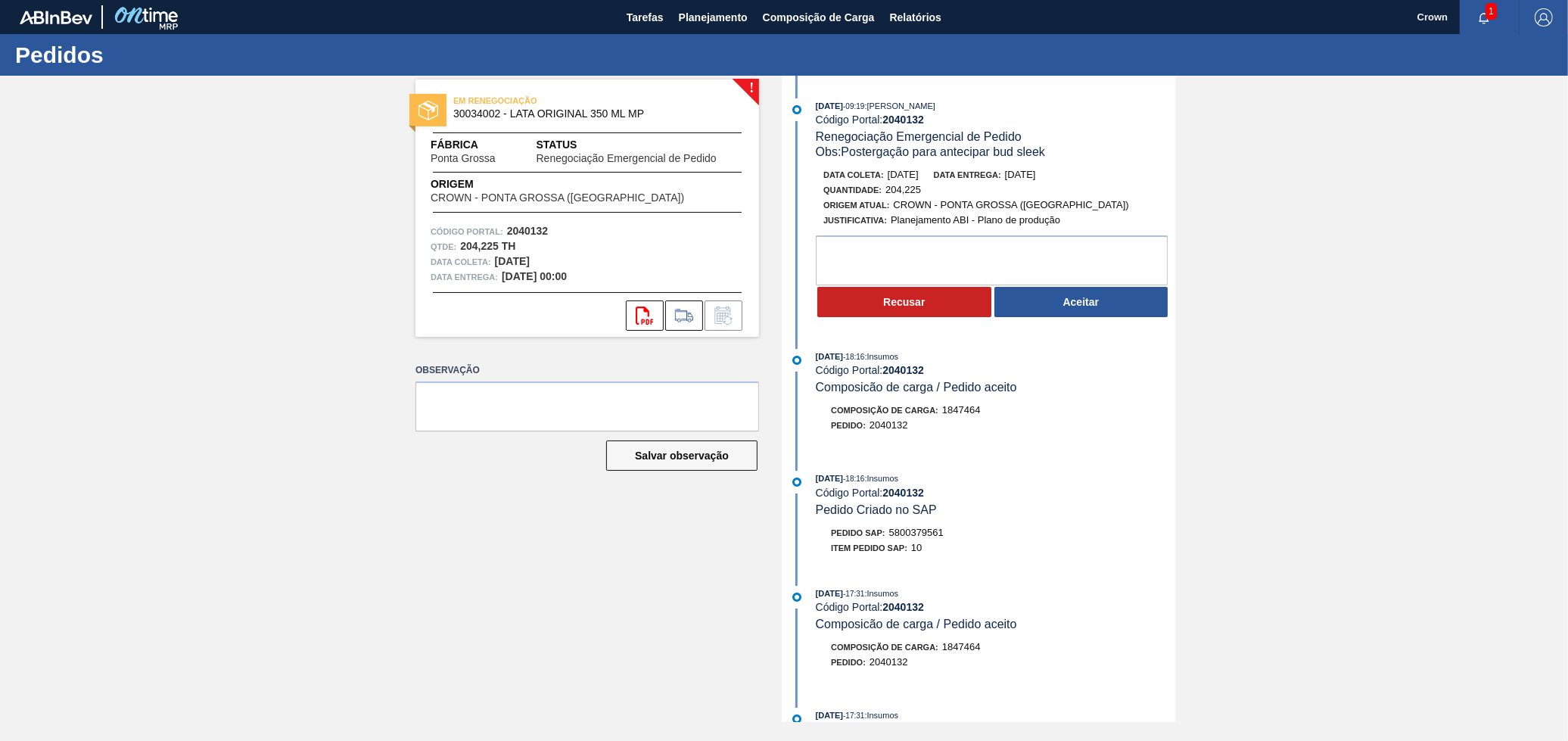
click at [1117, 317] on button "Aceitar" at bounding box center [1082, 302] width 174 height 31
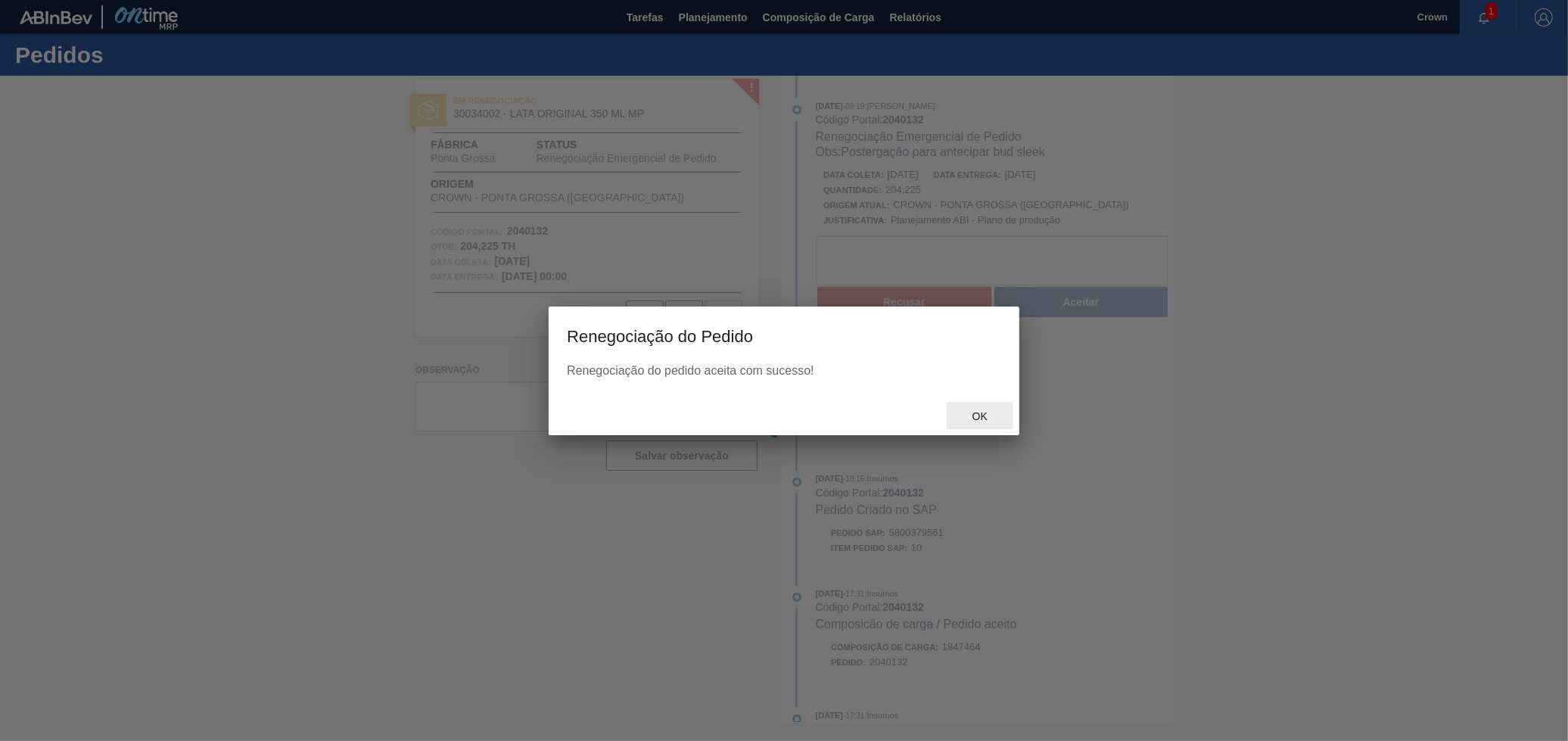
click at [983, 414] on span "Ok" at bounding box center [980, 416] width 39 height 12
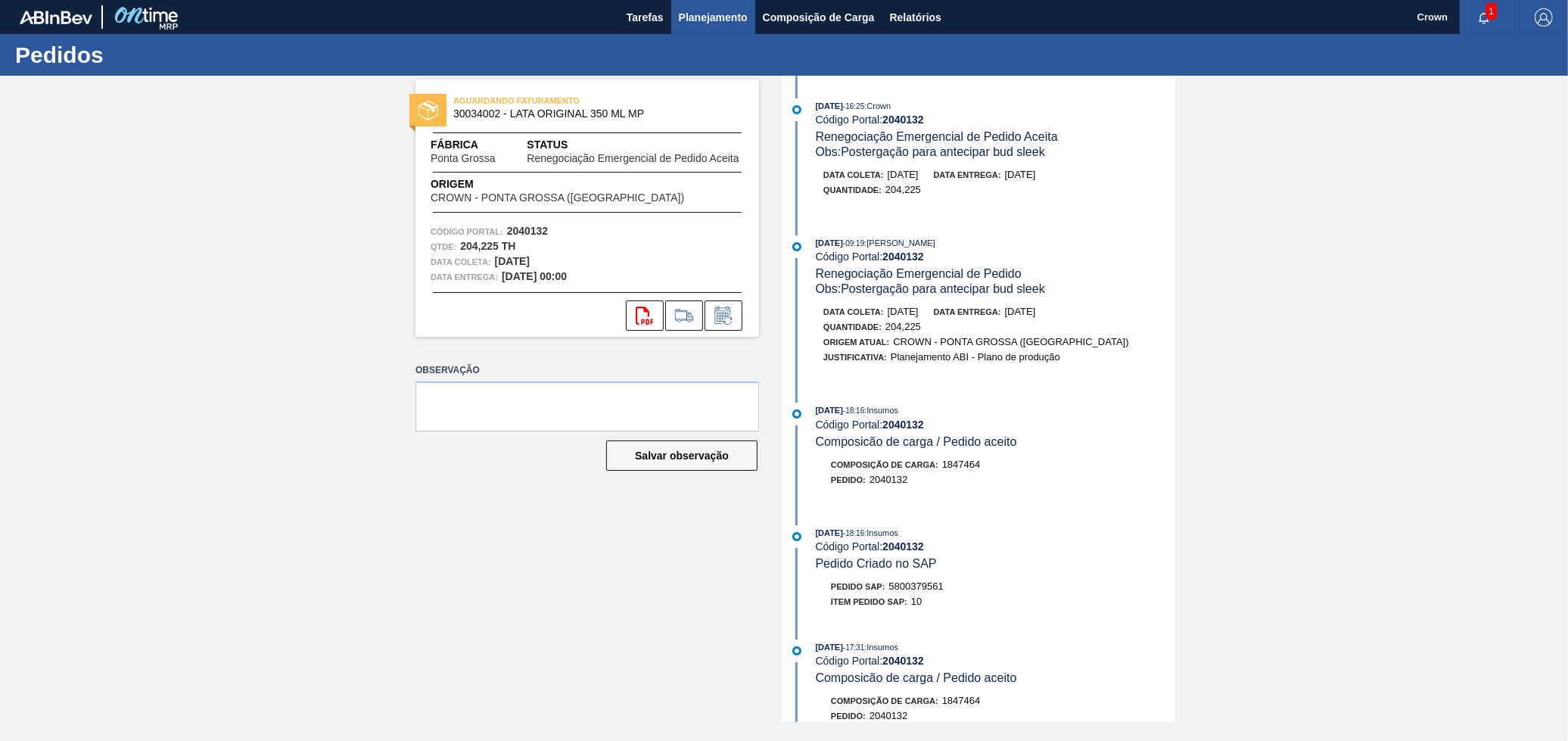
click at [724, 28] on button "Planejamento" at bounding box center [714, 17] width 84 height 34
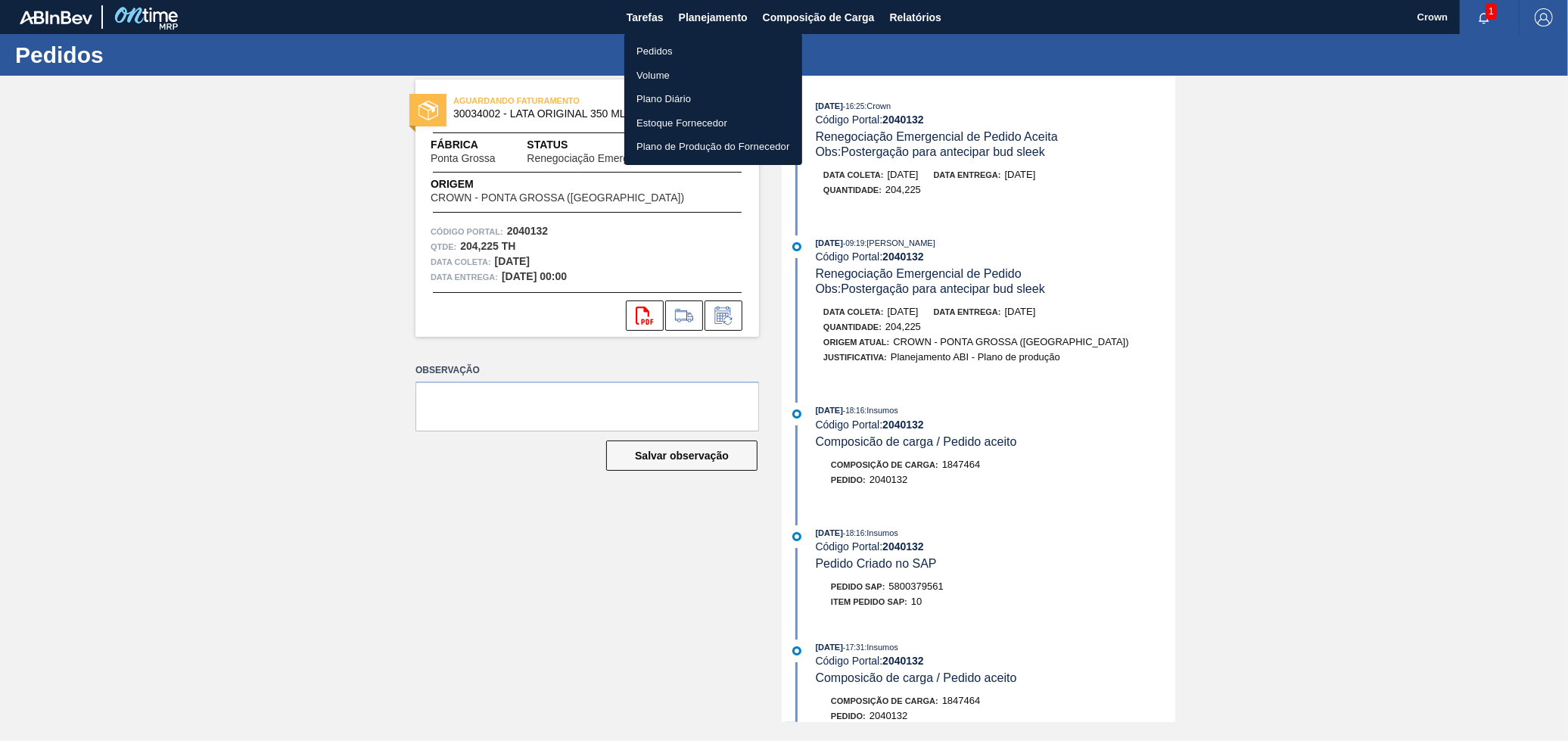
click at [697, 54] on li "Pedidos" at bounding box center [713, 51] width 178 height 24
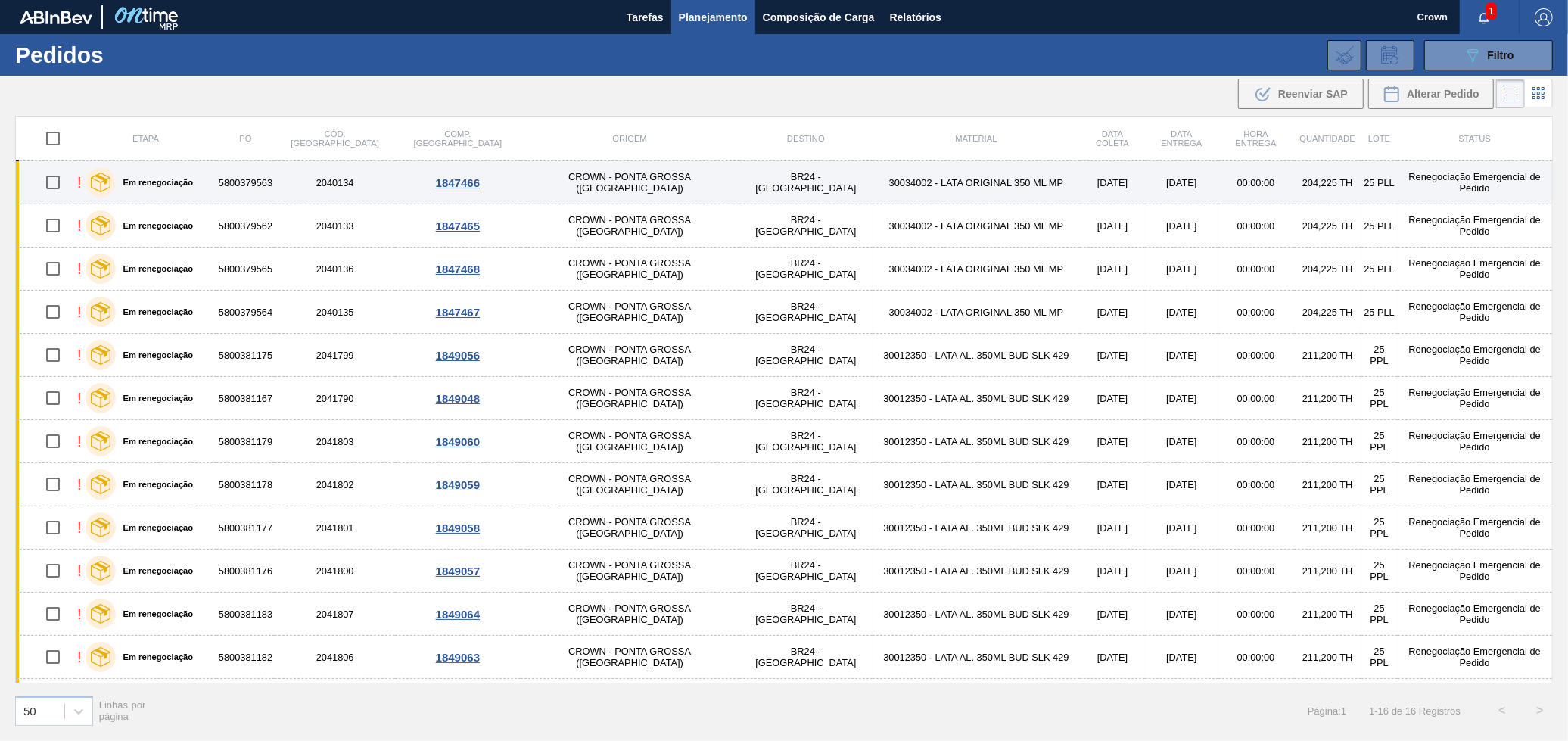
click at [740, 181] on td "BR24 - [GEOGRAPHIC_DATA]" at bounding box center [806, 183] width 133 height 43
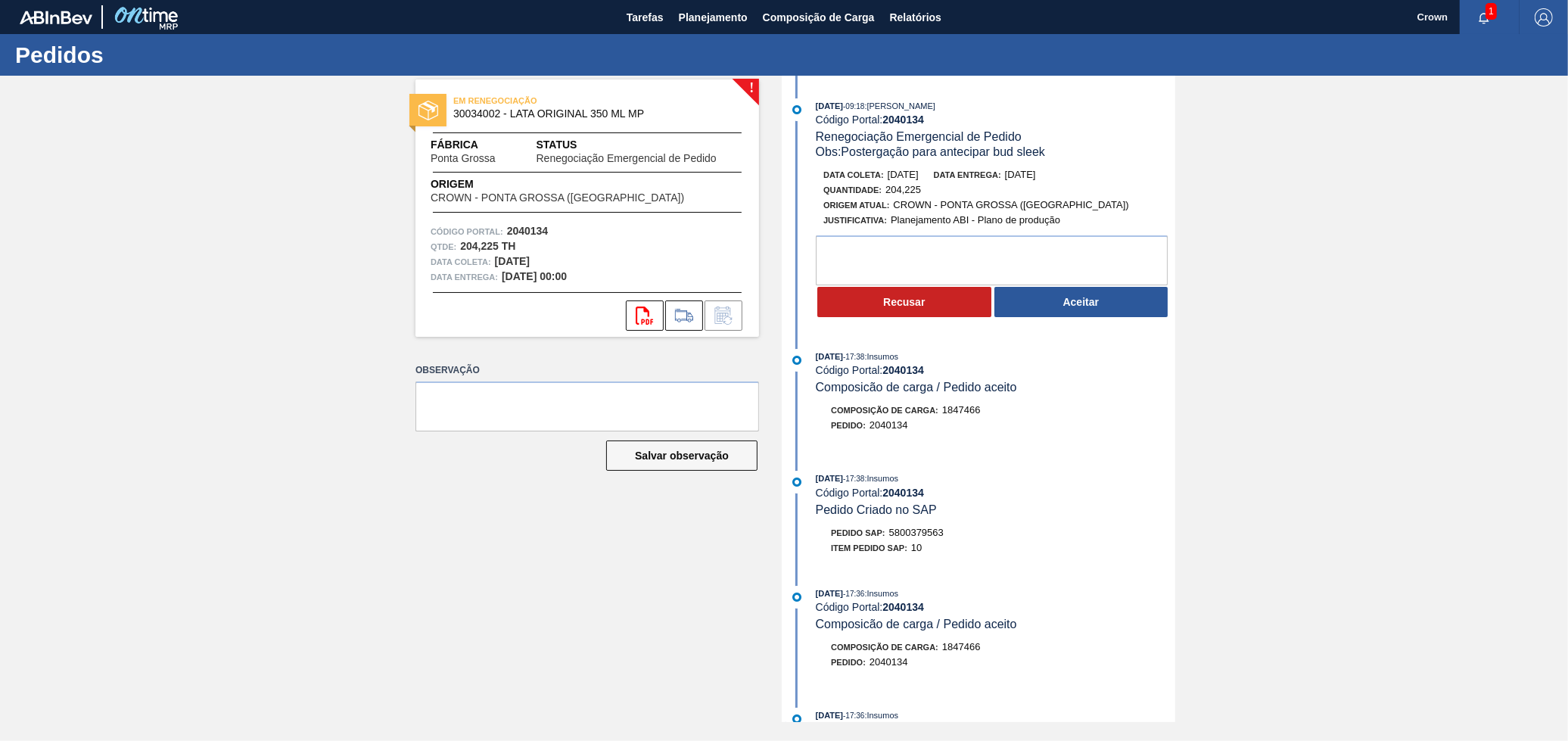
click at [1075, 313] on button "Aceitar" at bounding box center [1082, 302] width 174 height 31
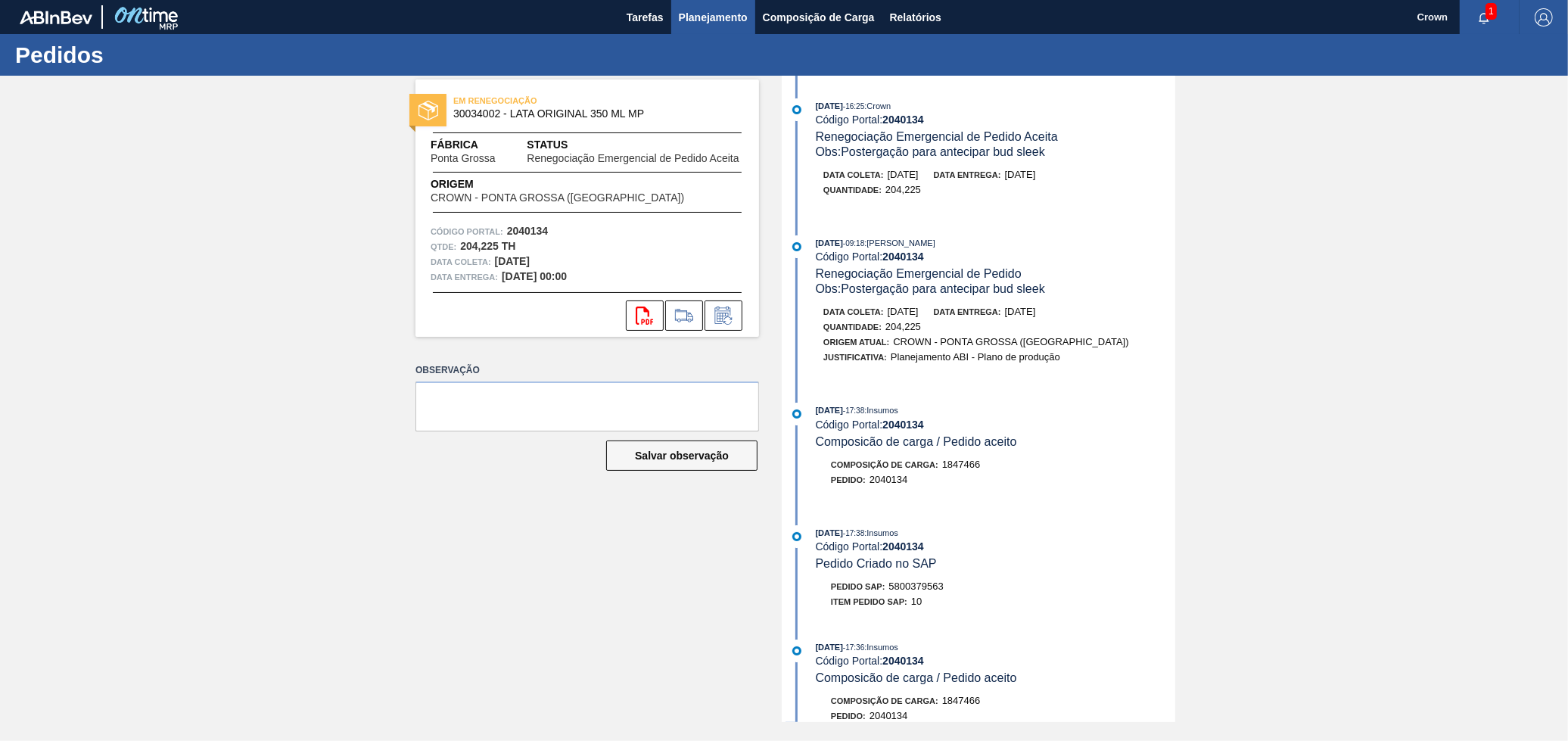
click at [723, 26] on button "Planejamento" at bounding box center [714, 17] width 84 height 34
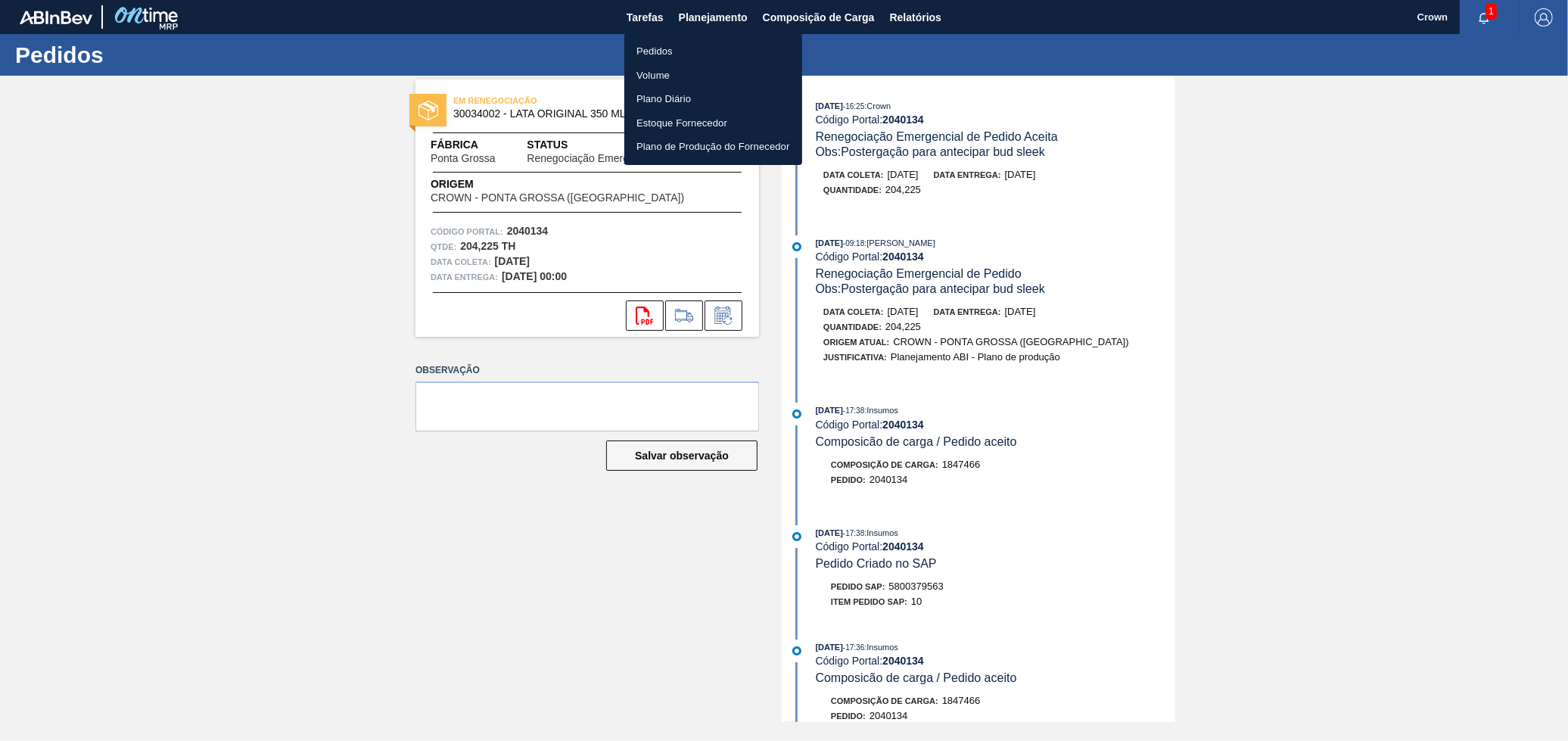
click at [641, 48] on li "Pedidos" at bounding box center [713, 51] width 178 height 24
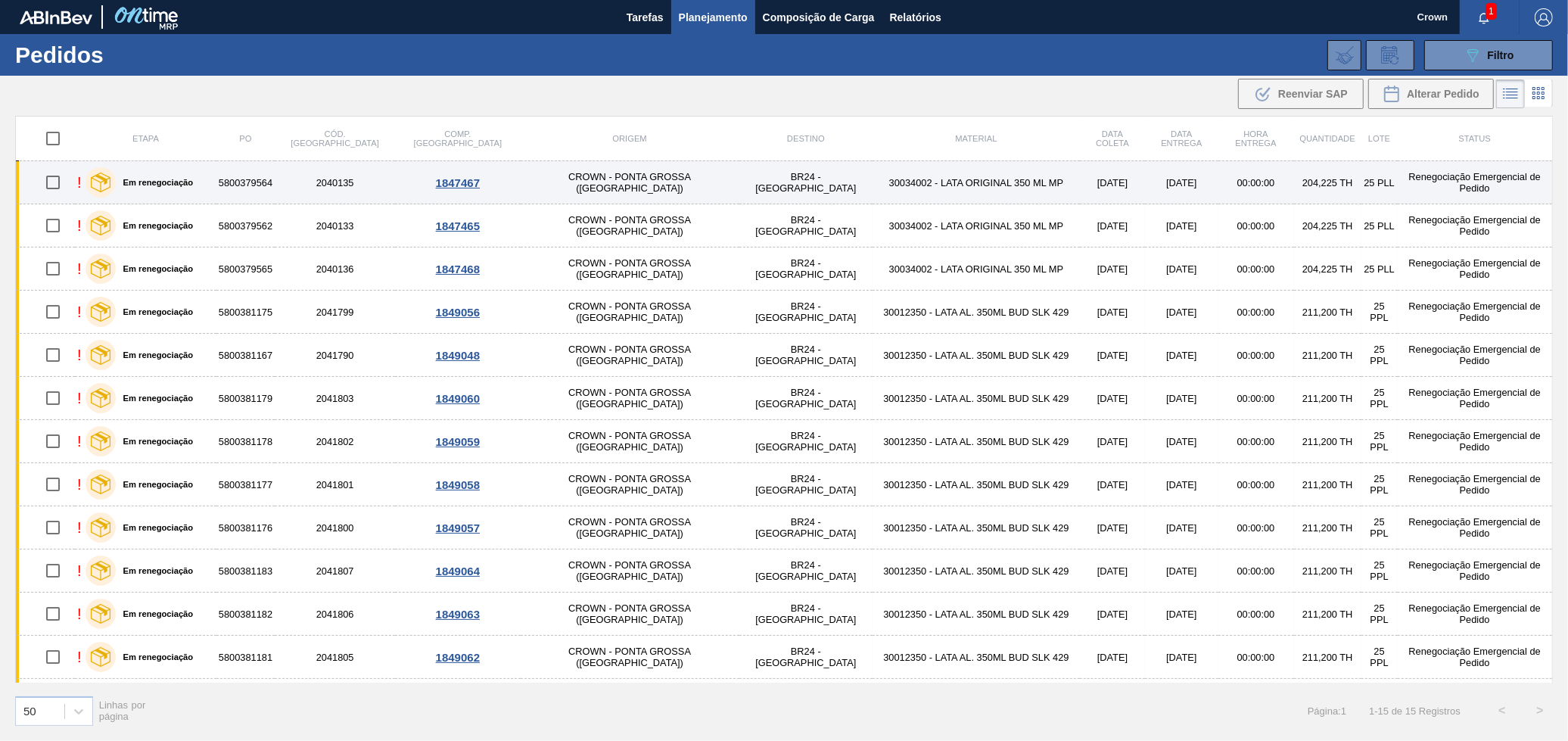
click at [960, 184] on td "30034002 - LATA ORIGINAL 350 ML MP" at bounding box center [976, 183] width 207 height 43
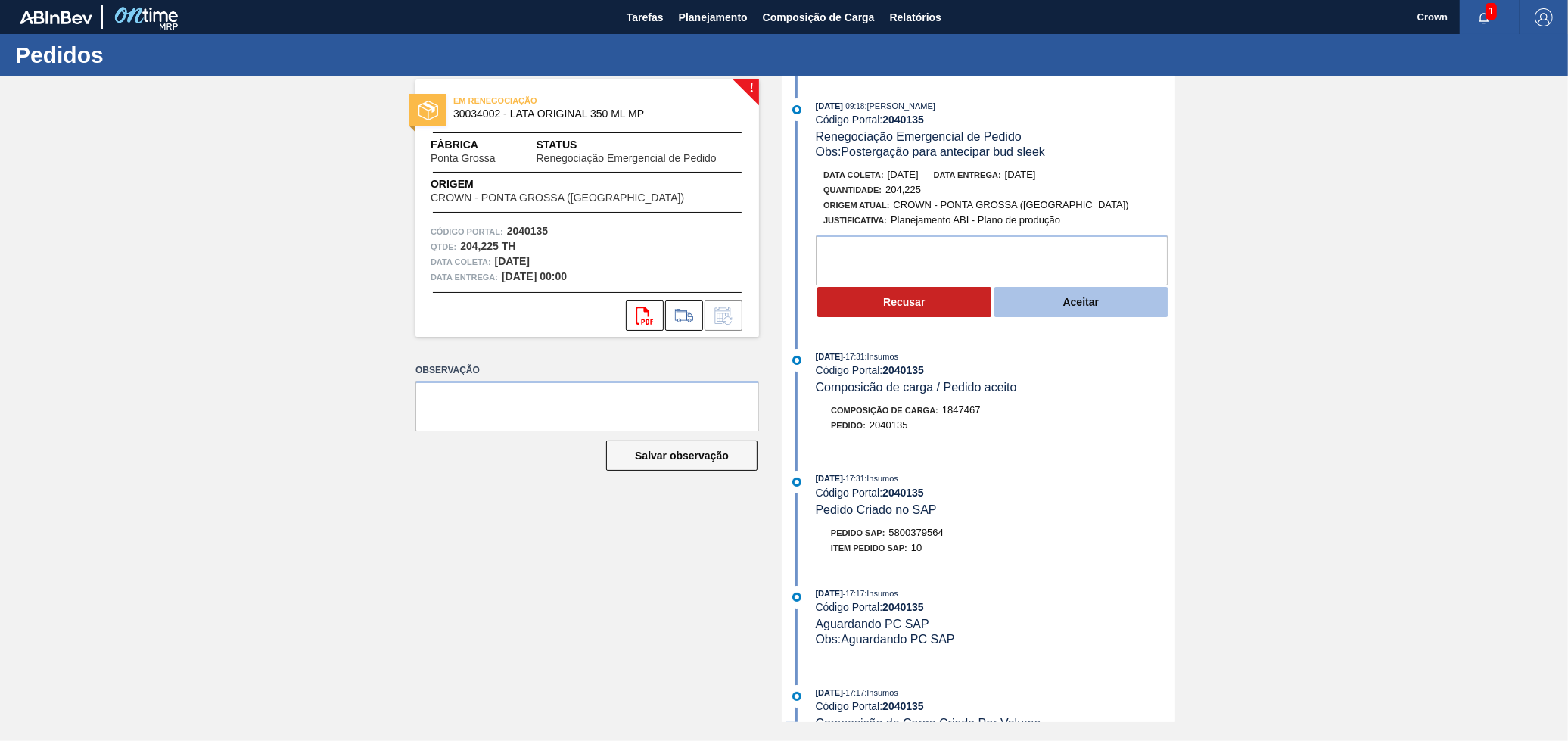
click at [1044, 300] on button "Aceitar" at bounding box center [1082, 302] width 174 height 31
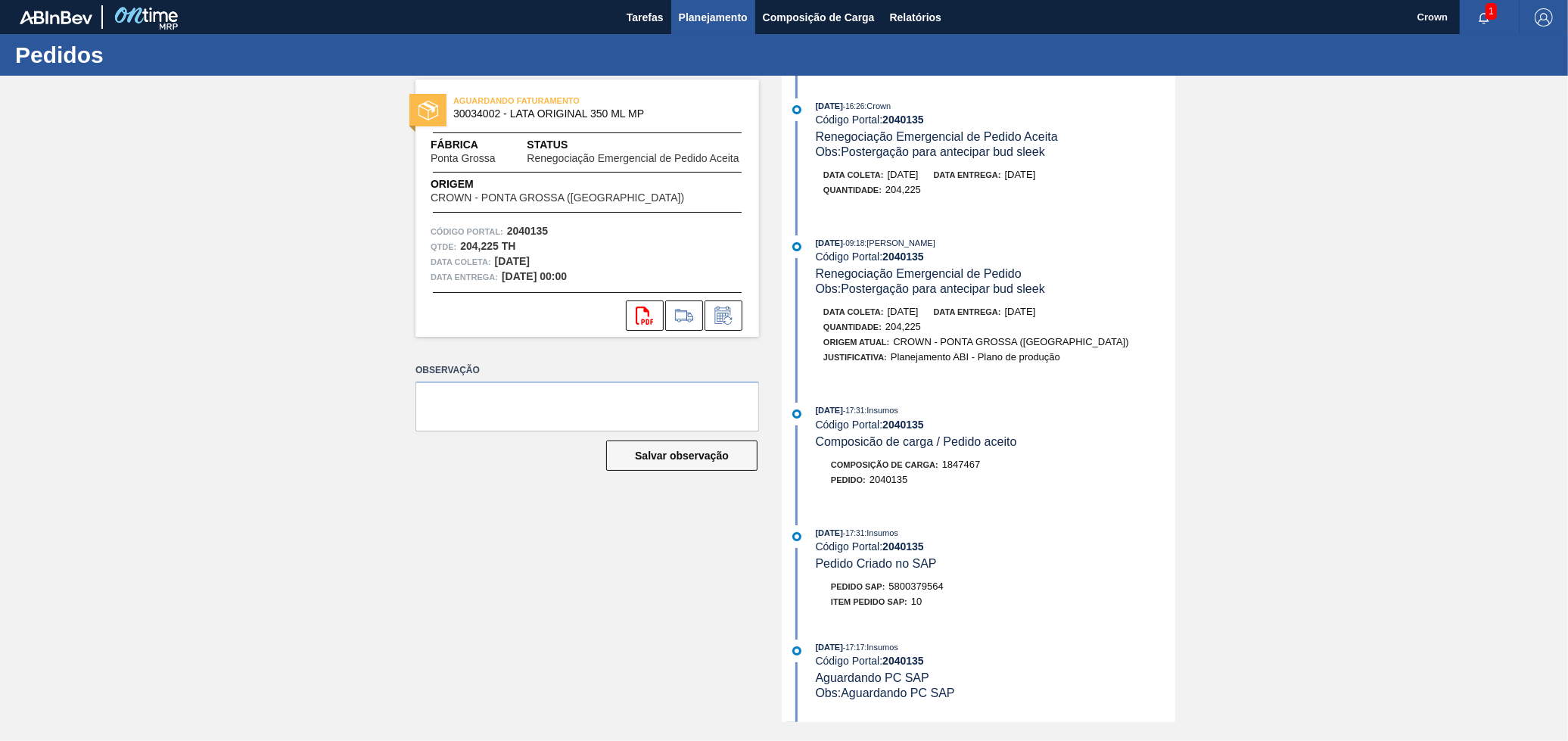
click at [734, 15] on span "Planejamento" at bounding box center [714, 18] width 69 height 18
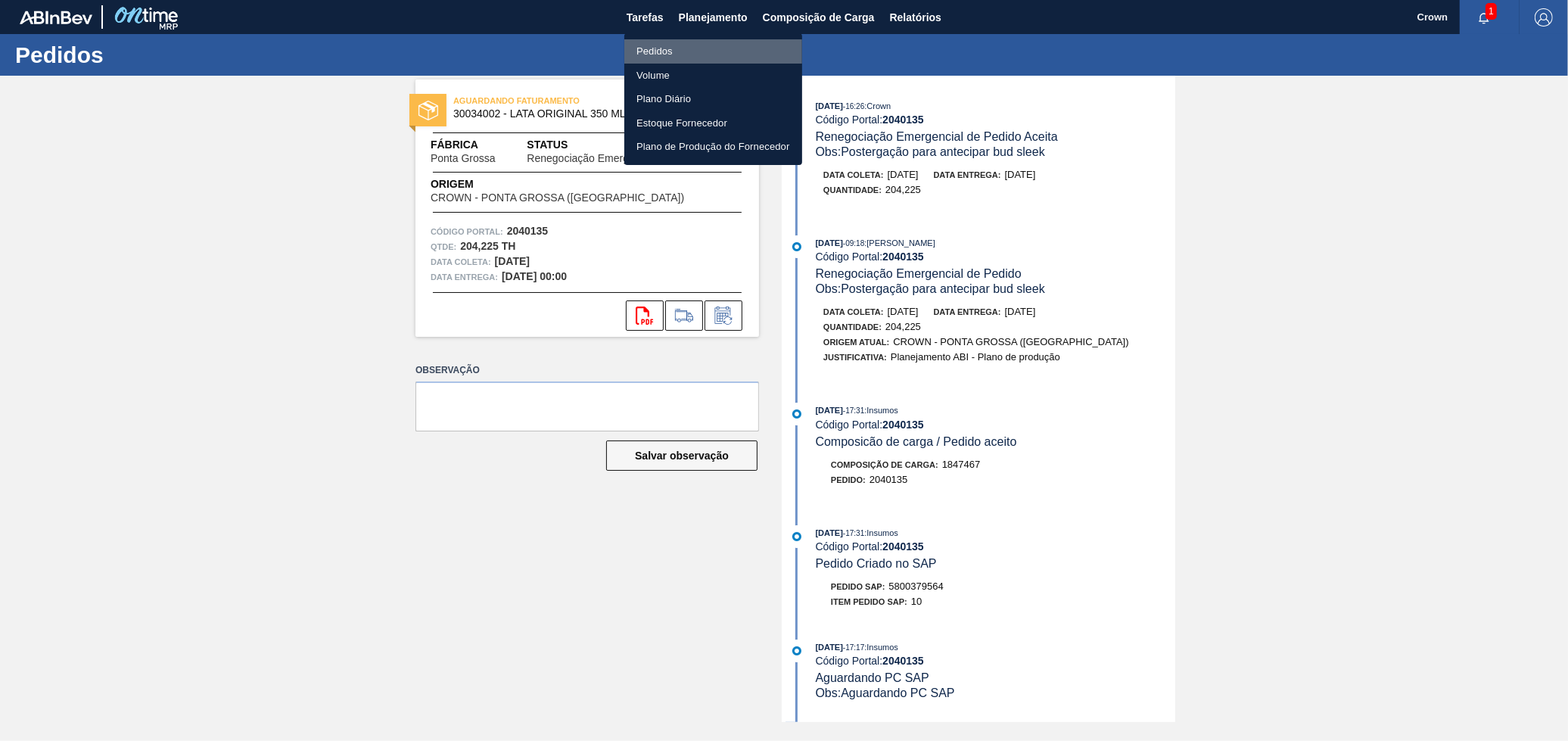
click at [726, 50] on li "Pedidos" at bounding box center [713, 51] width 178 height 24
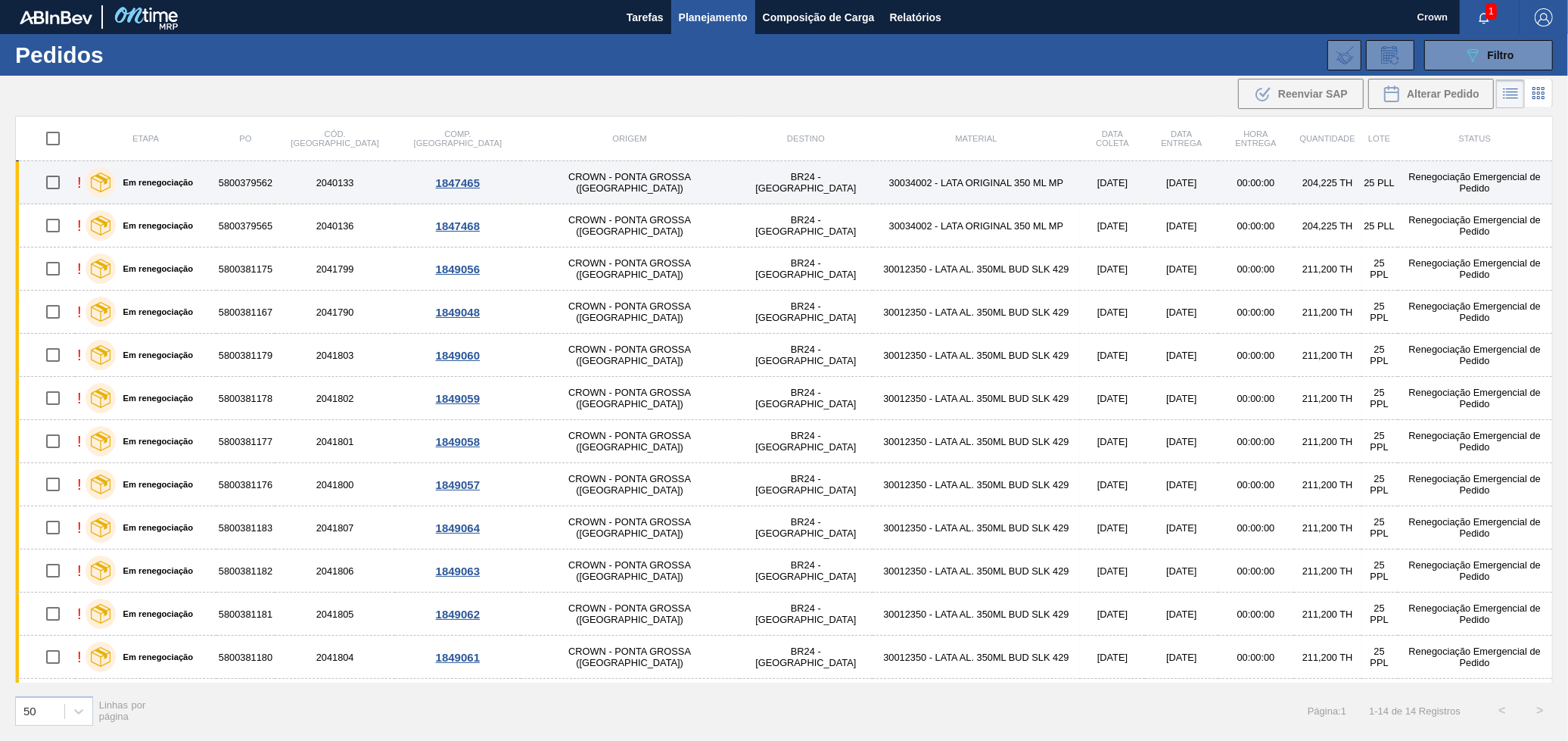
click at [873, 178] on td "30034002 - LATA ORIGINAL 350 ML MP" at bounding box center [976, 183] width 207 height 43
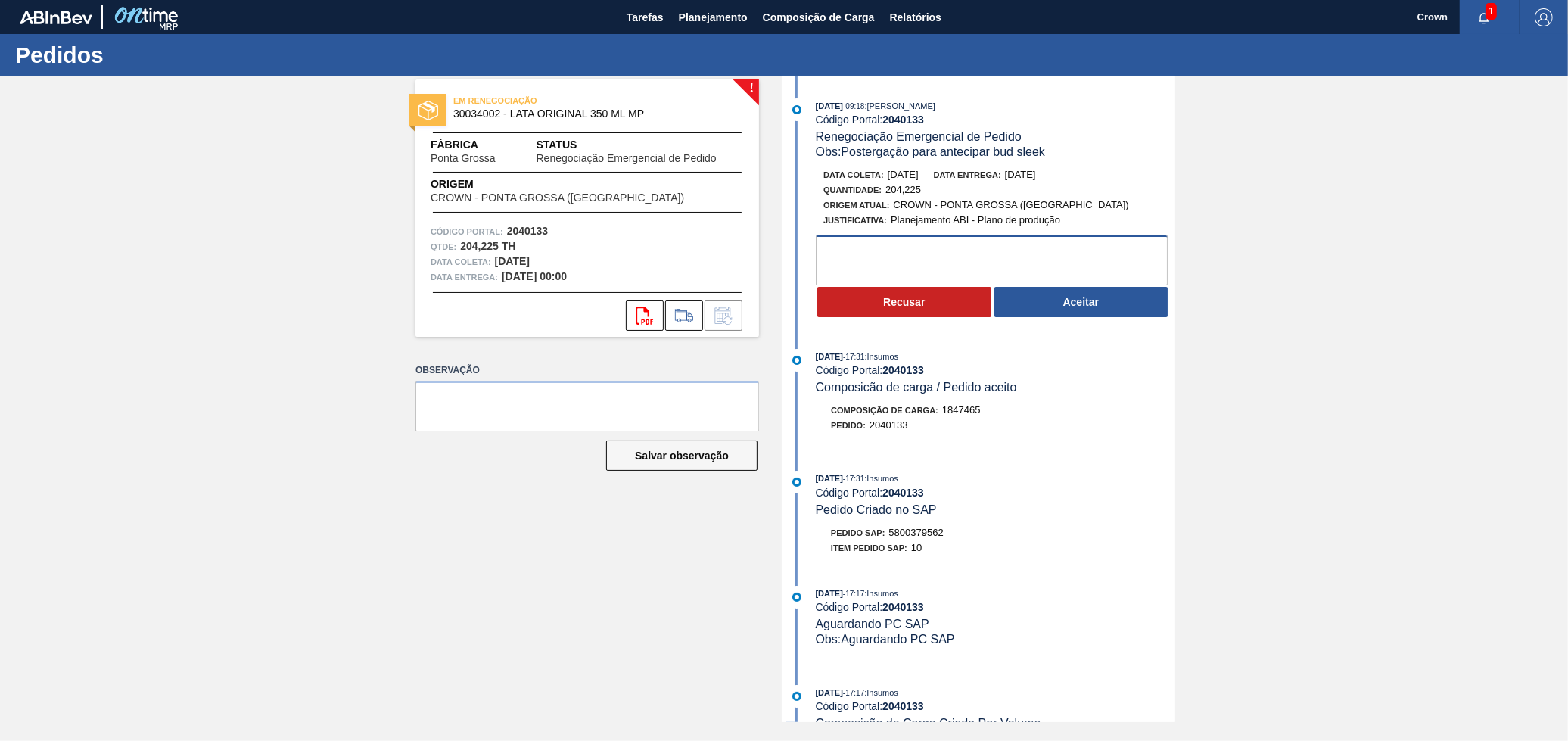
click at [906, 249] on textarea at bounding box center [992, 260] width 352 height 50
type textarea "A"
type textarea "Ultrapassando a capacidade do dia 08/10"
click at [942, 315] on button "Recusar" at bounding box center [905, 302] width 174 height 31
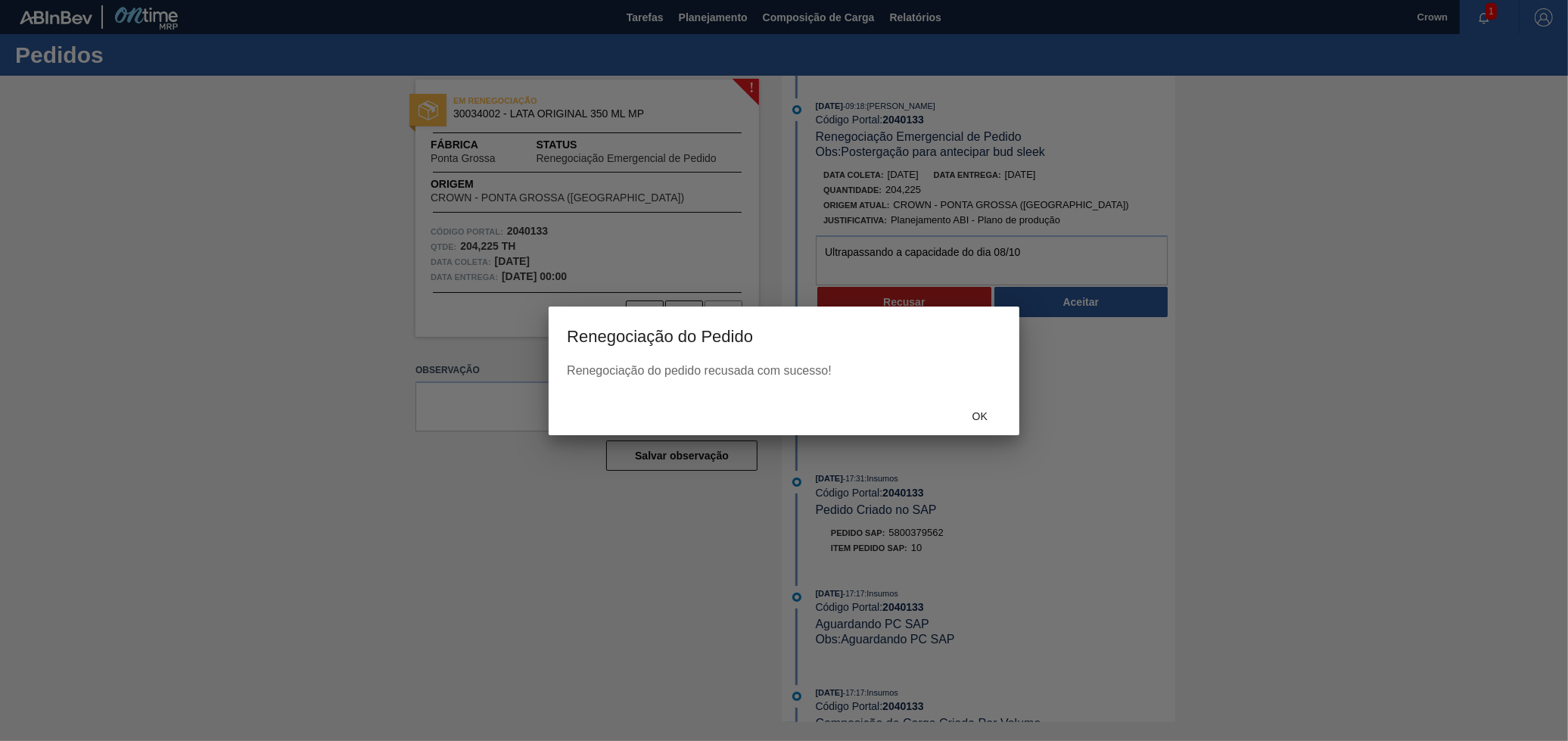
click at [981, 401] on div "Ok" at bounding box center [980, 415] width 67 height 28
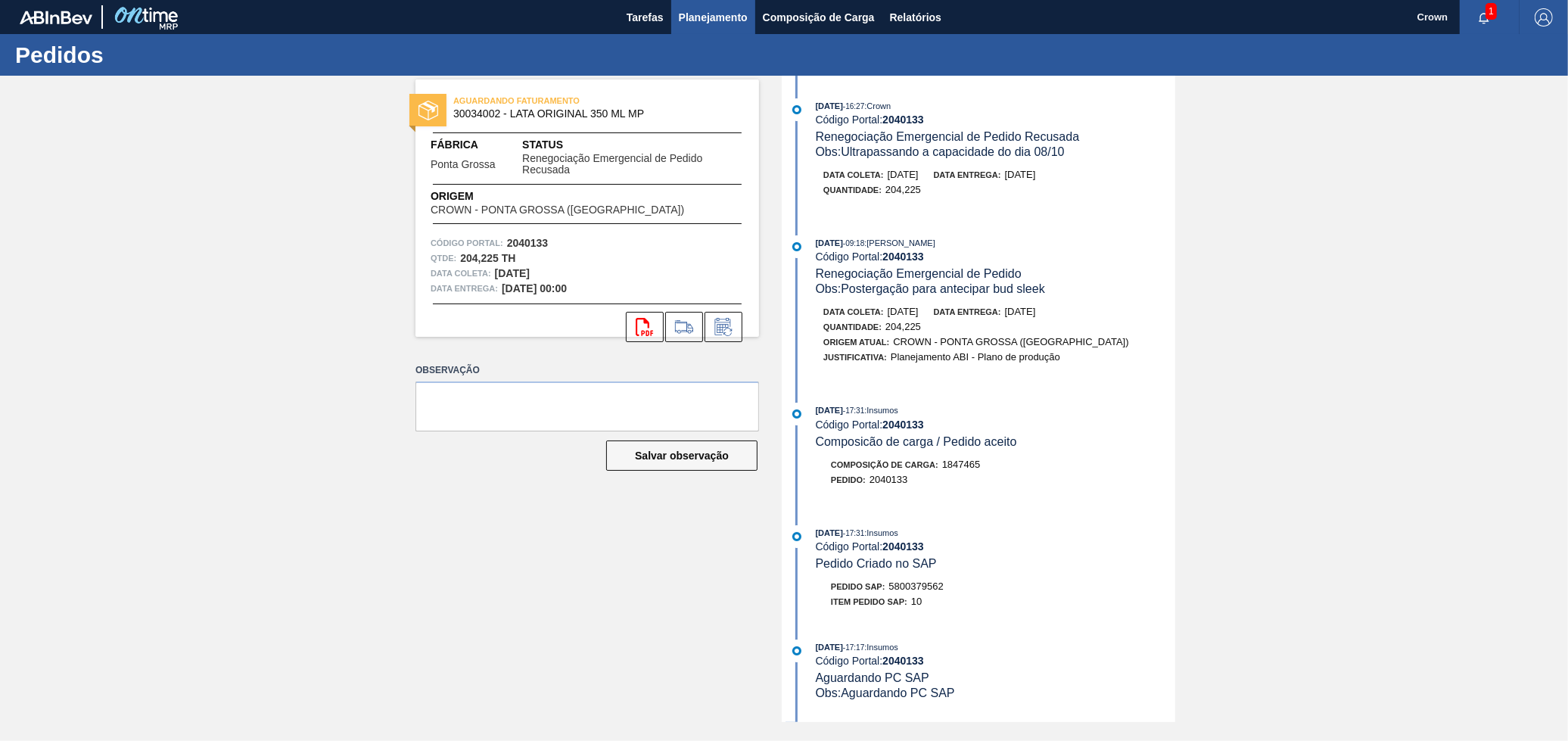
click at [724, 21] on span "Planejamento" at bounding box center [714, 18] width 69 height 18
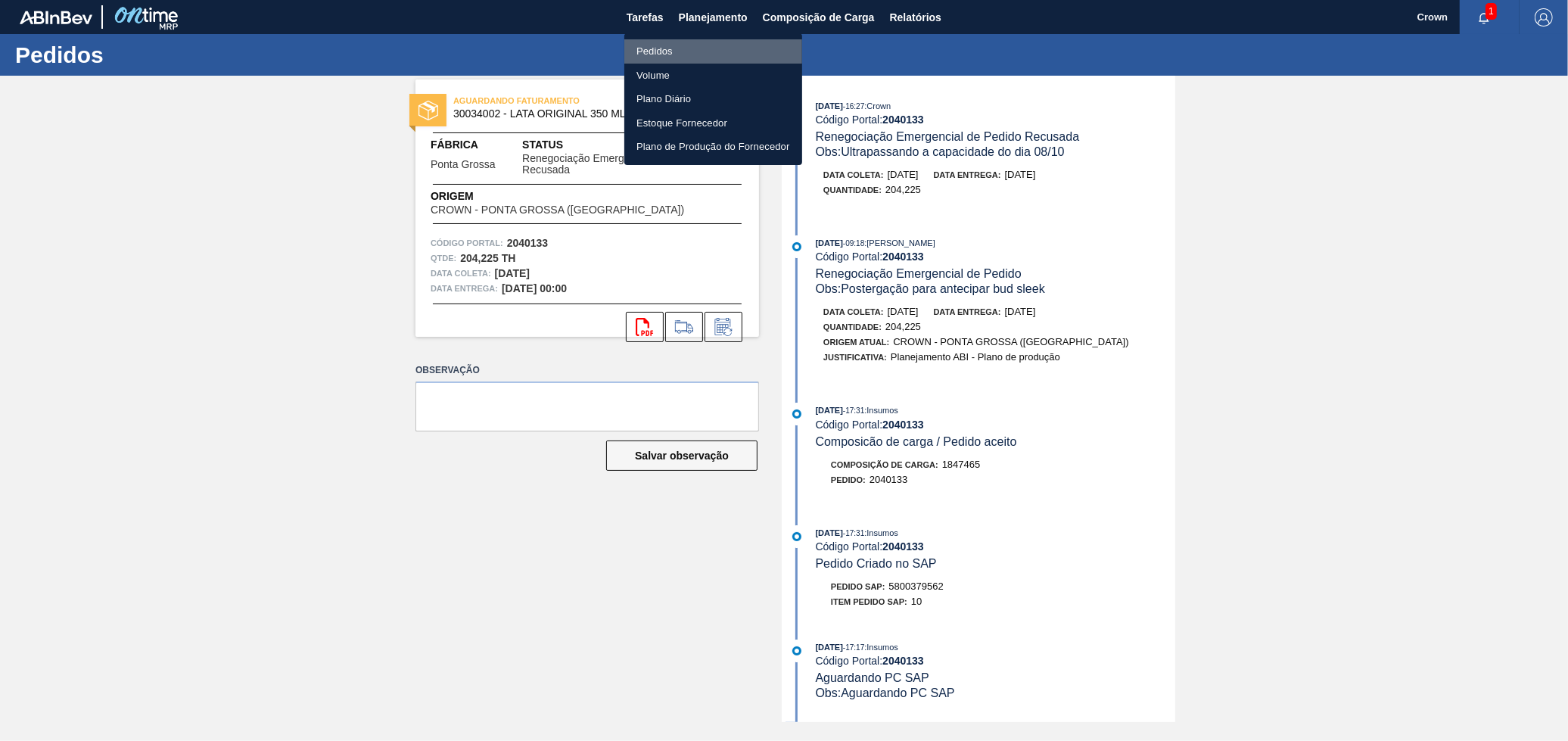
click at [712, 48] on li "Pedidos" at bounding box center [713, 51] width 178 height 24
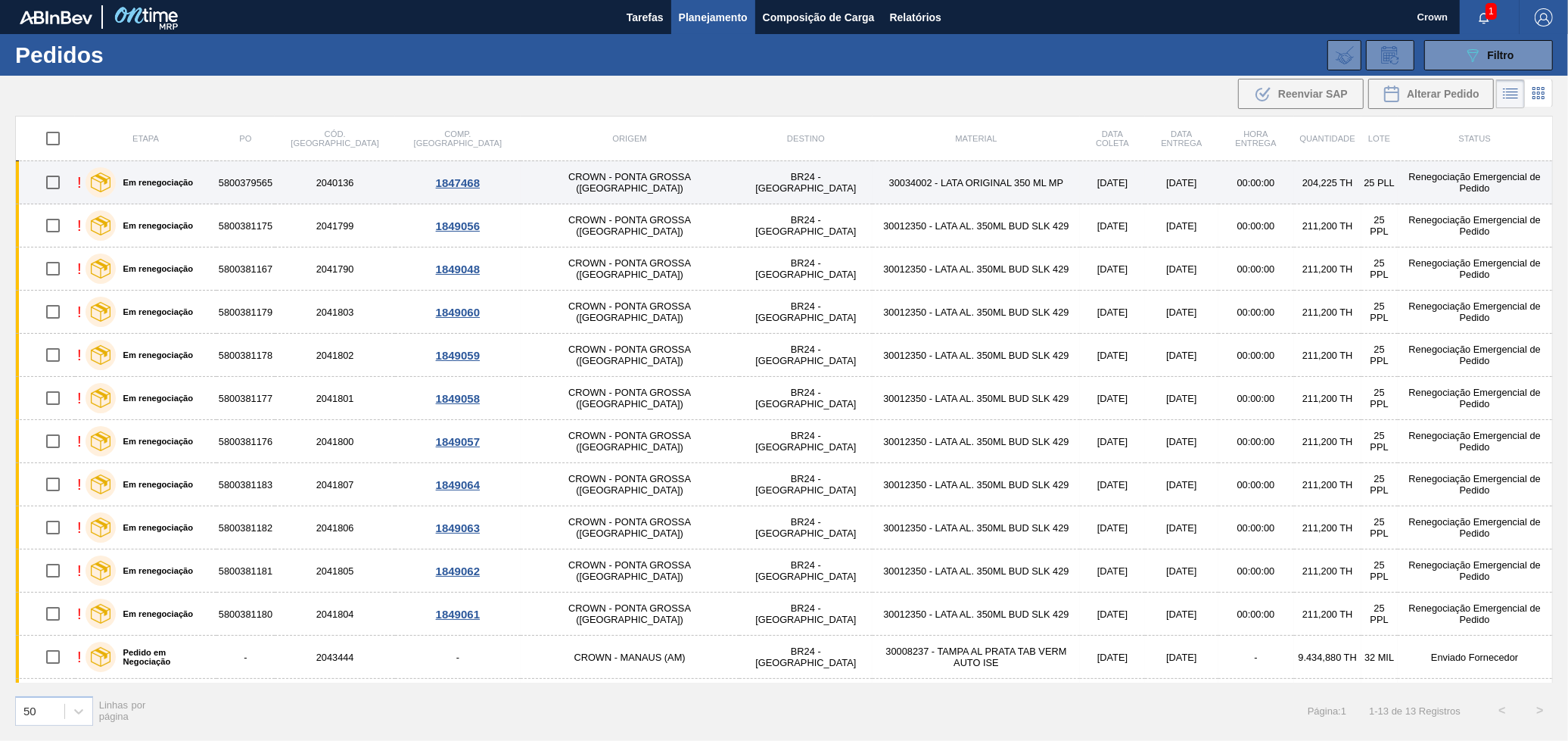
click at [740, 174] on td "BR24 - [GEOGRAPHIC_DATA]" at bounding box center [806, 183] width 133 height 43
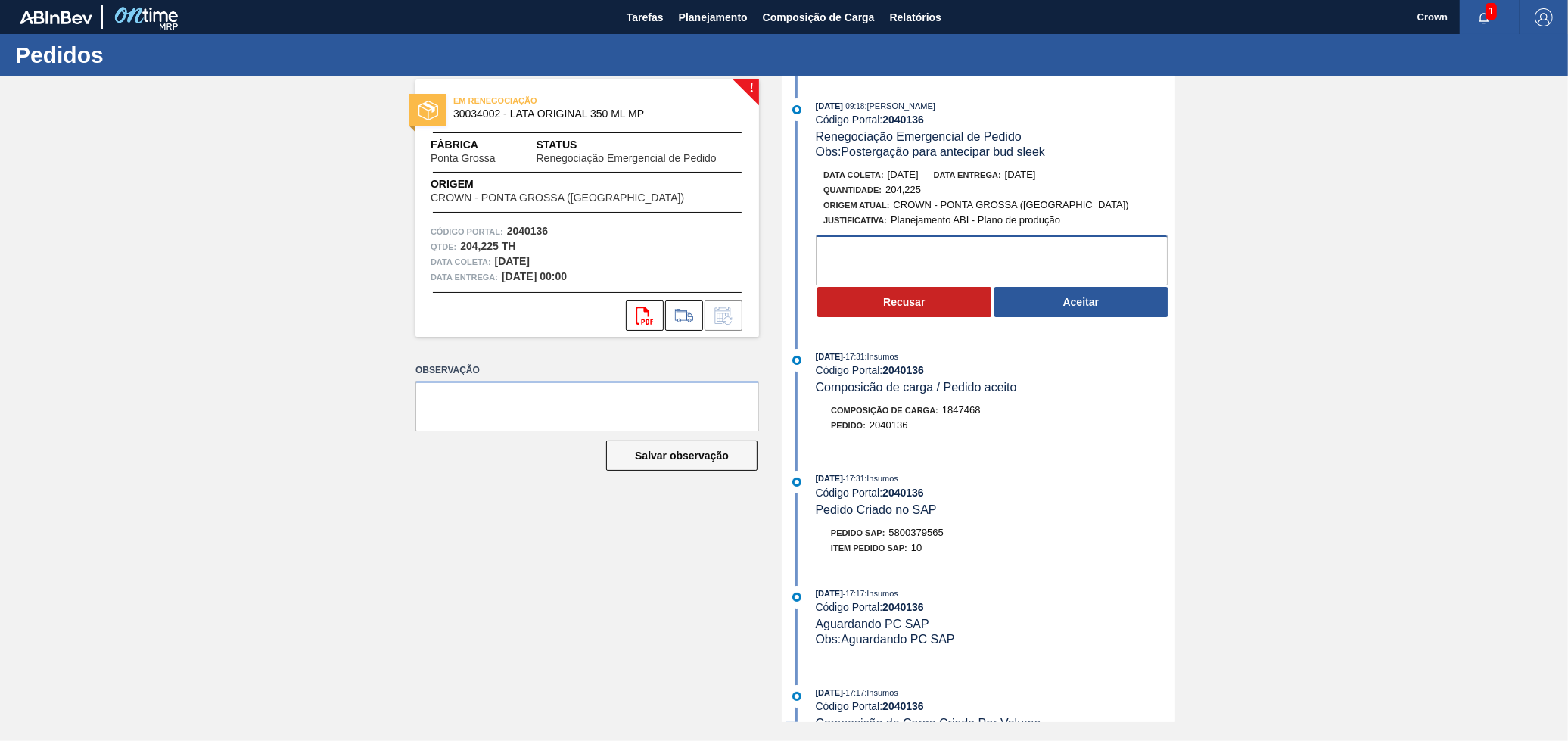
click at [949, 257] on textarea at bounding box center [992, 260] width 352 height 50
click at [1080, 254] on textarea "Ultrapassando a capacidade de carregamento do dia 8/10" at bounding box center [992, 260] width 352 height 50
type textarea "Ultrapassando a capacidade de carregamento do dia 08/10"
click at [939, 300] on button "Recusar" at bounding box center [905, 302] width 174 height 31
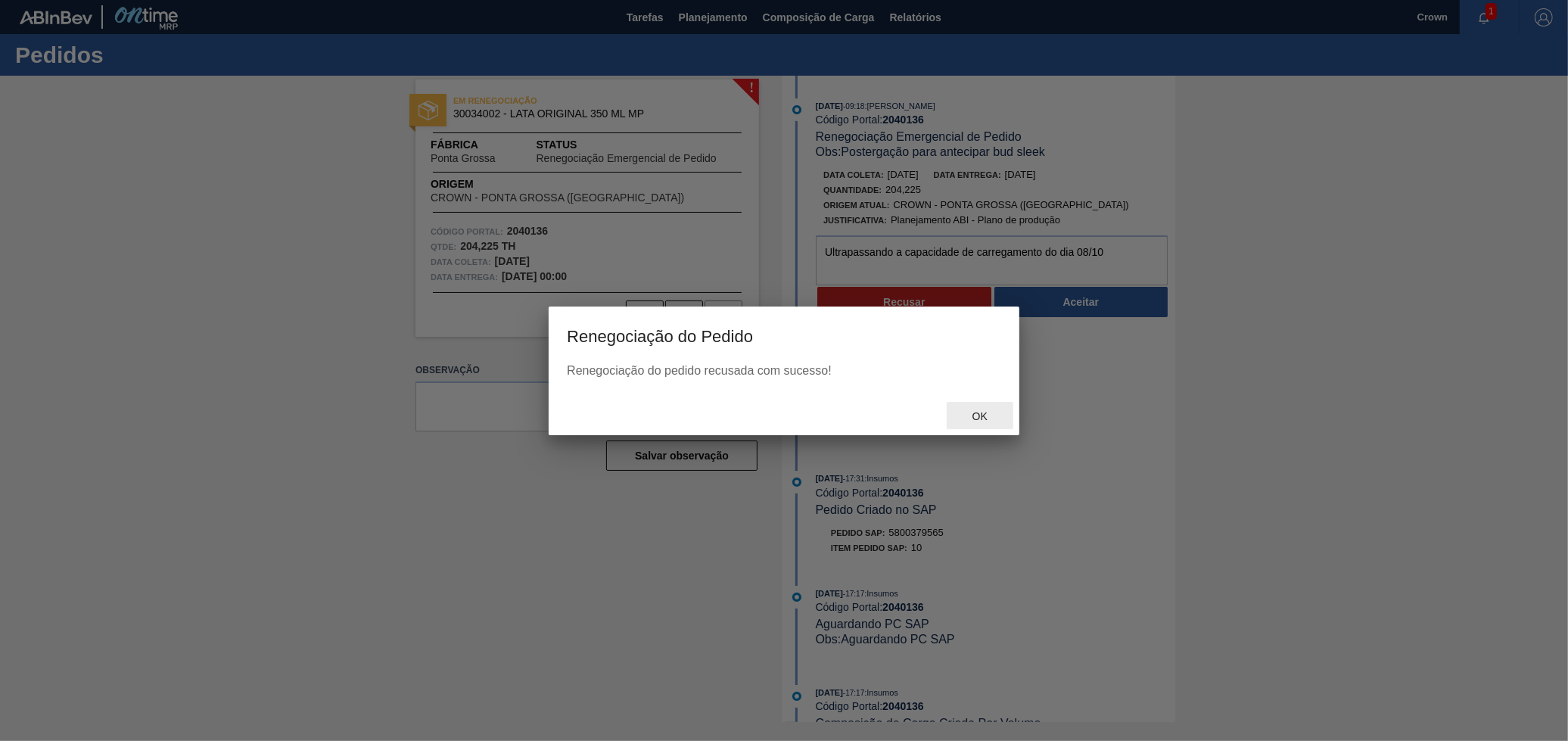
click at [990, 413] on span "Ok" at bounding box center [980, 416] width 39 height 12
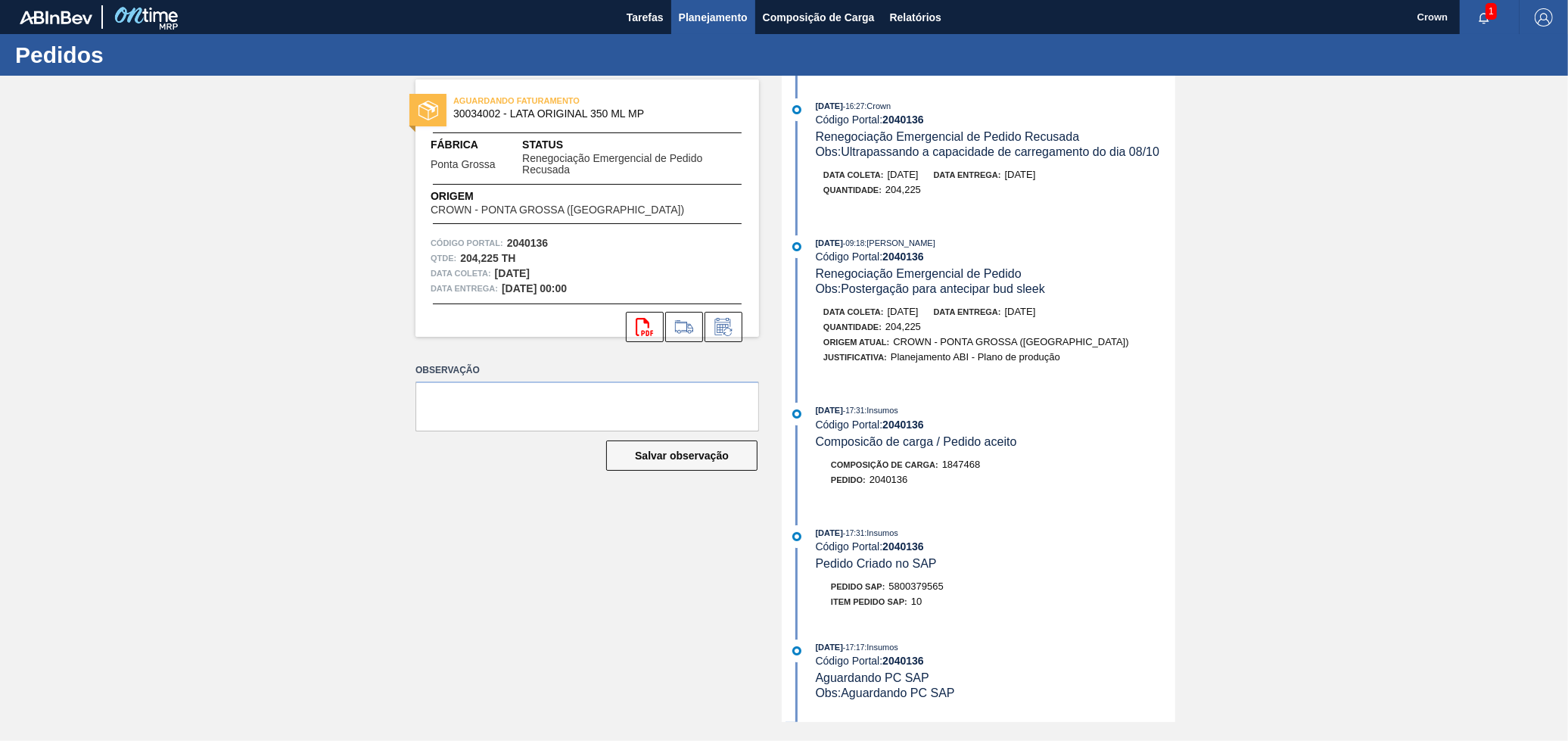
click at [697, 24] on span "Planejamento" at bounding box center [714, 18] width 69 height 18
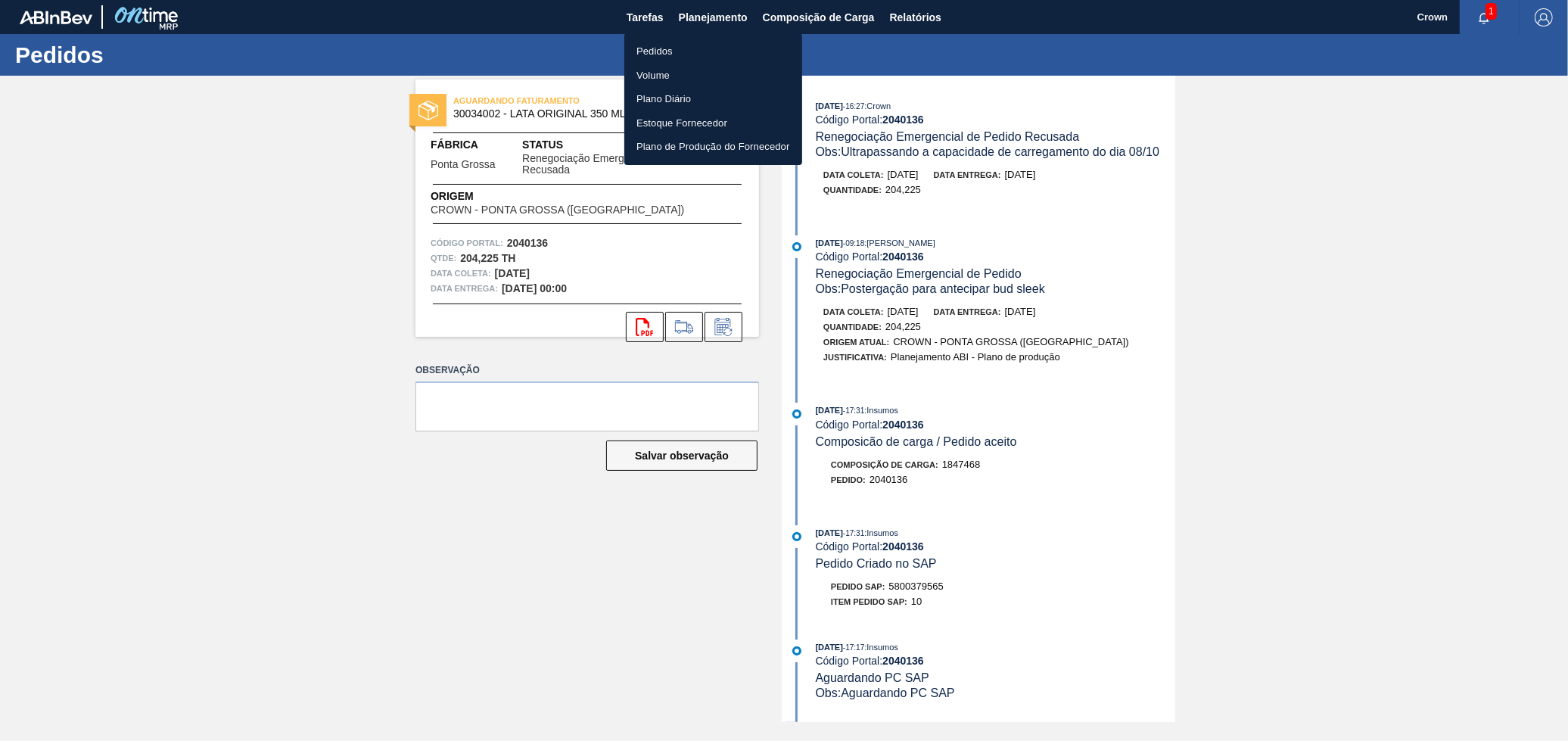
click at [680, 50] on li "Pedidos" at bounding box center [713, 51] width 178 height 24
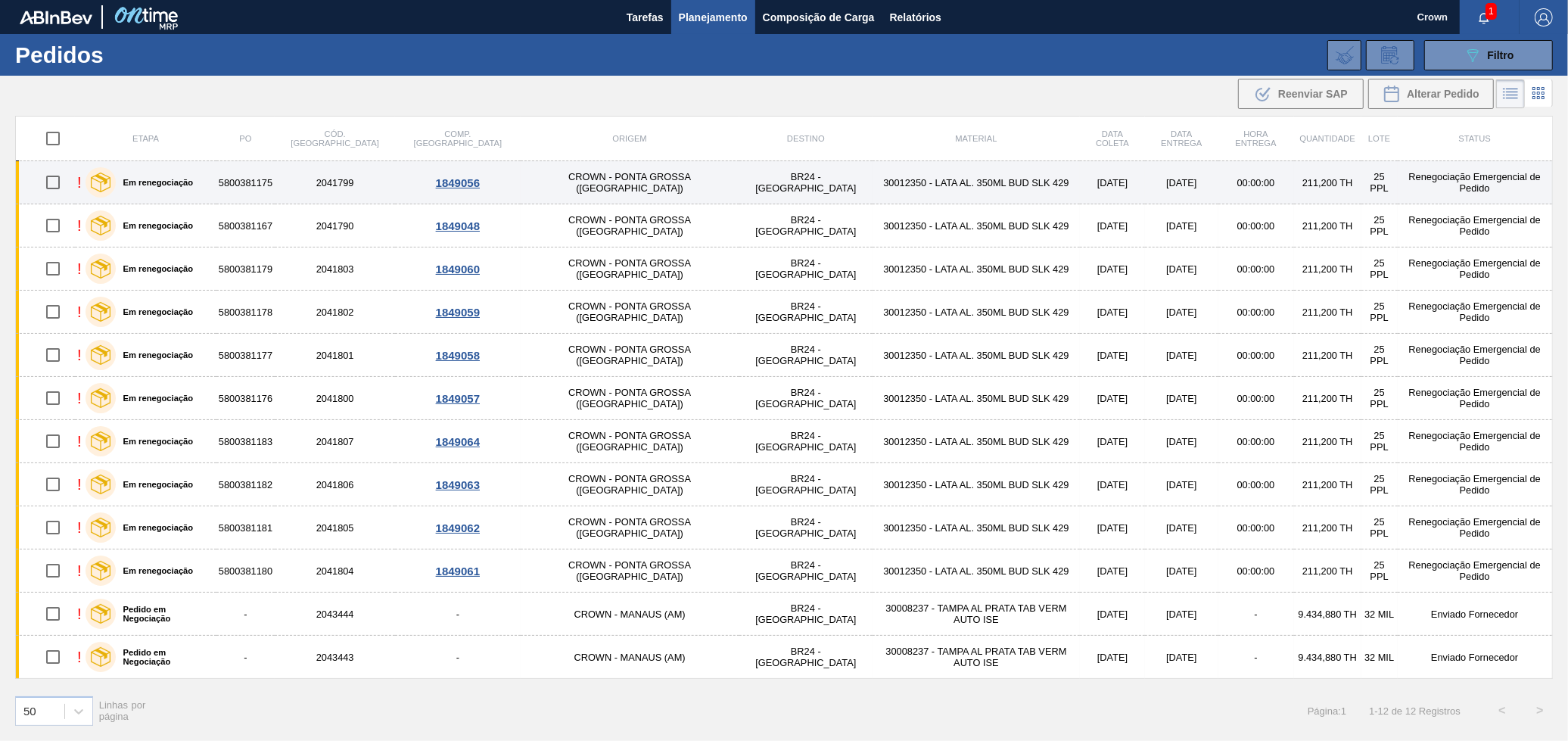
click at [896, 191] on td "30012350 - LATA AL. 350ML BUD SLK 429" at bounding box center [976, 183] width 207 height 43
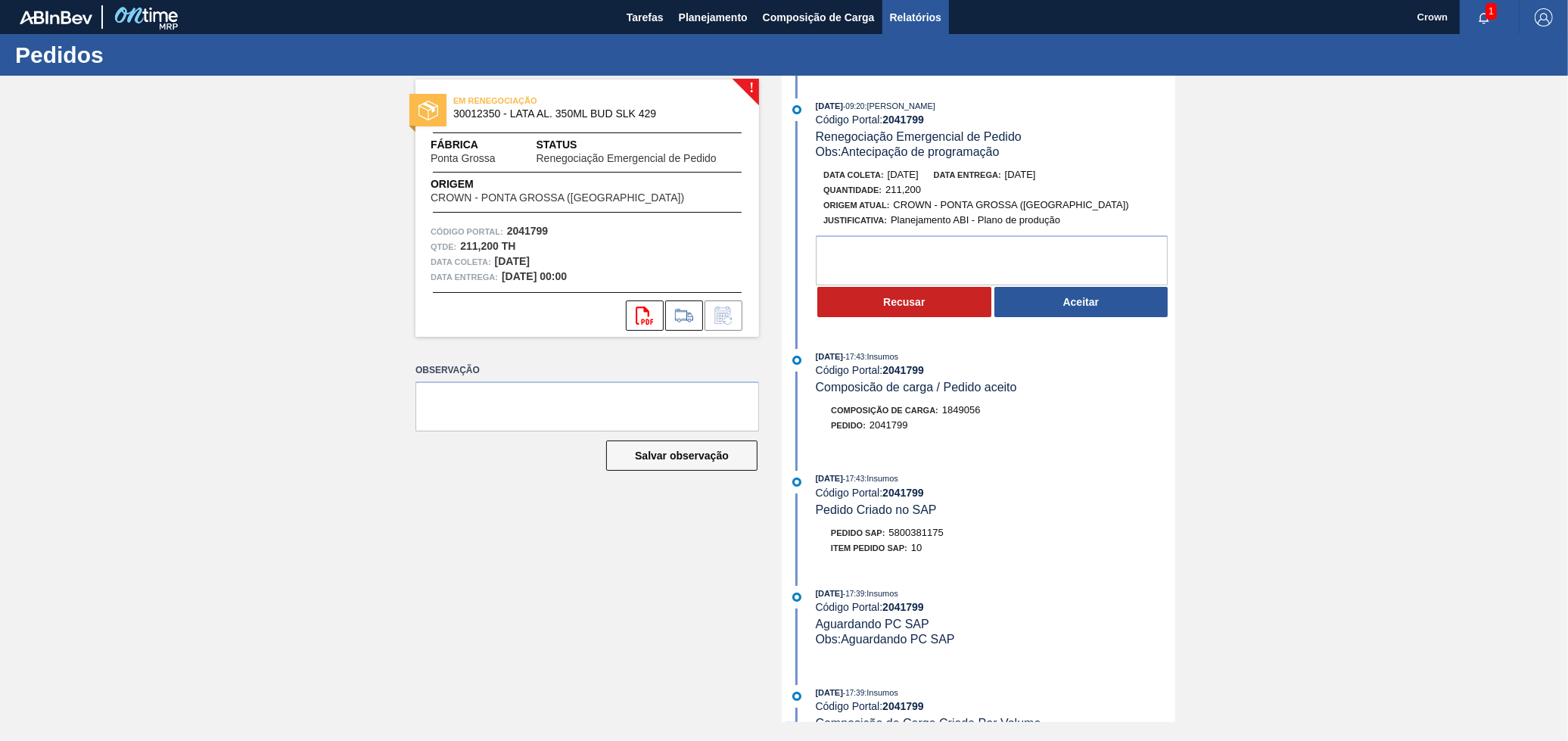
click at [907, 14] on span "Relatórios" at bounding box center [916, 18] width 51 height 18
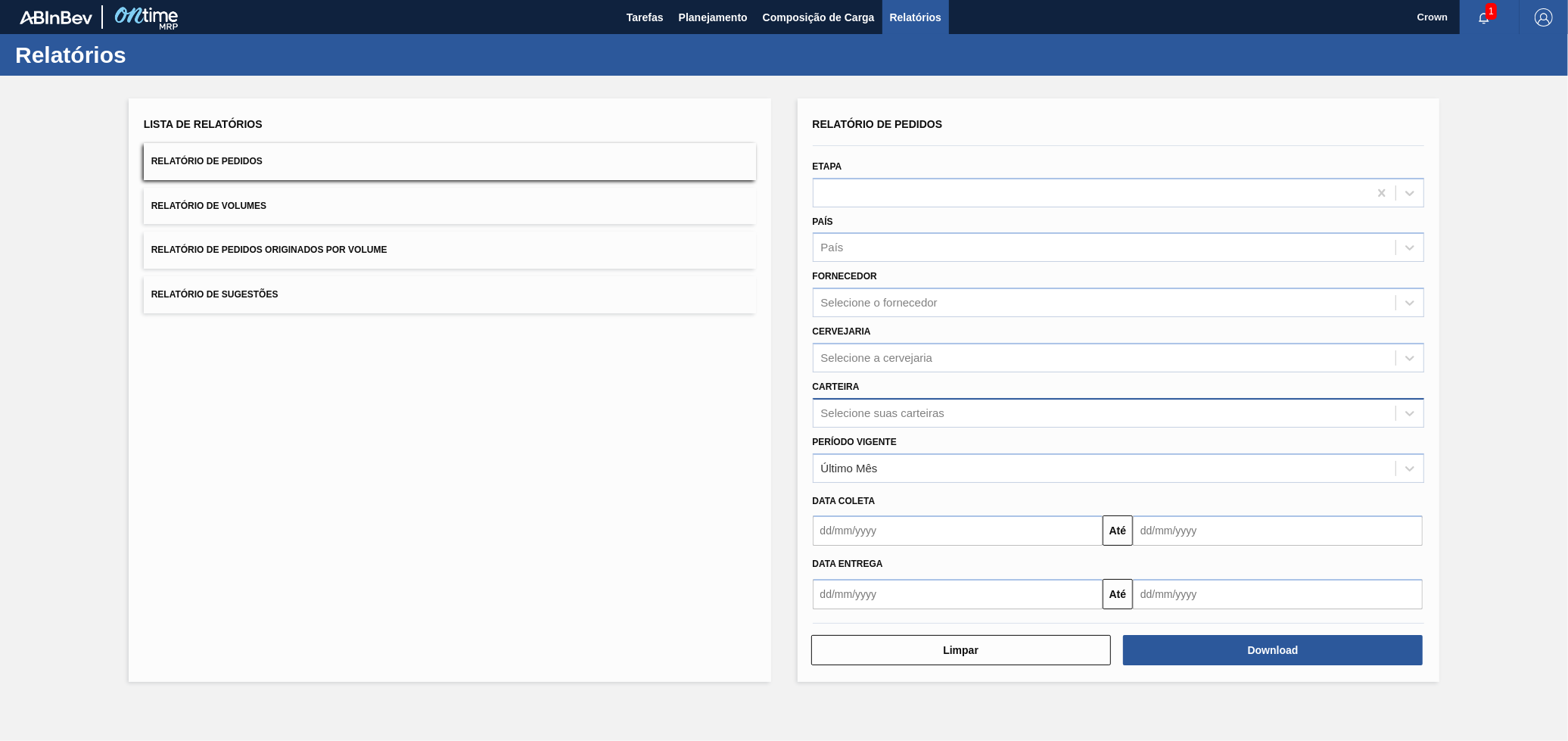
click at [887, 416] on div "Selecione suas carteiras" at bounding box center [1105, 412] width 583 height 22
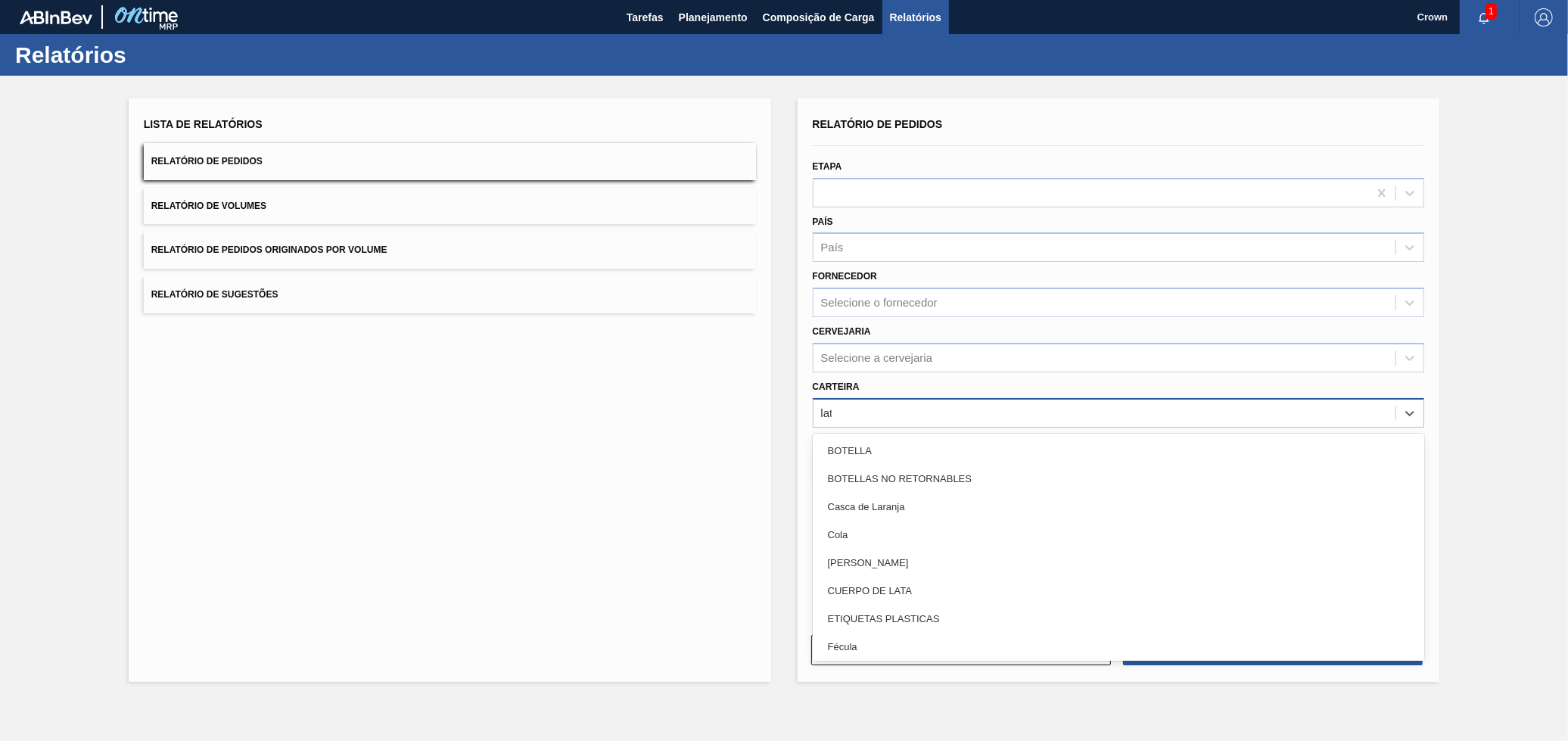
type input "lata"
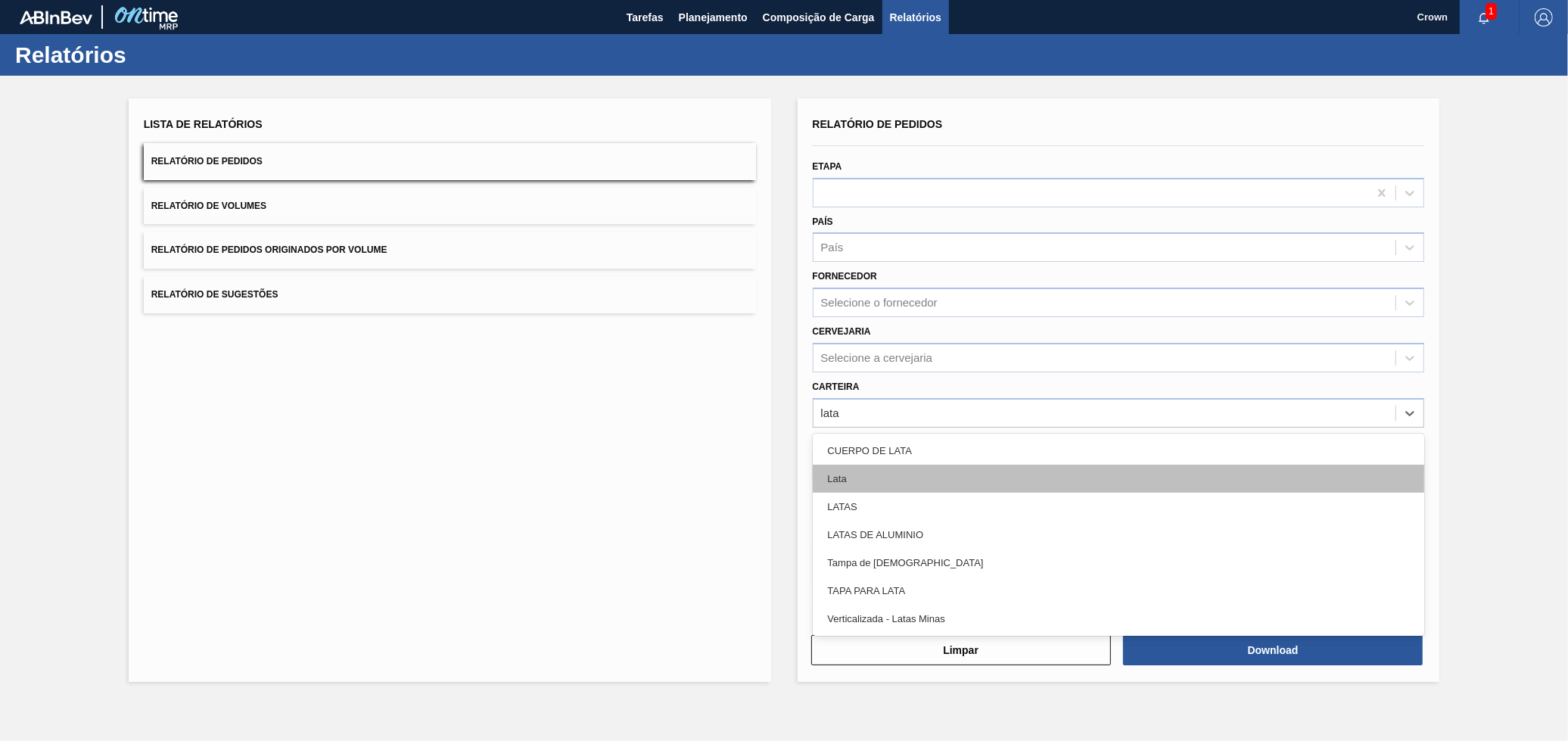
click at [873, 476] on div "Lata" at bounding box center [1119, 479] width 613 height 28
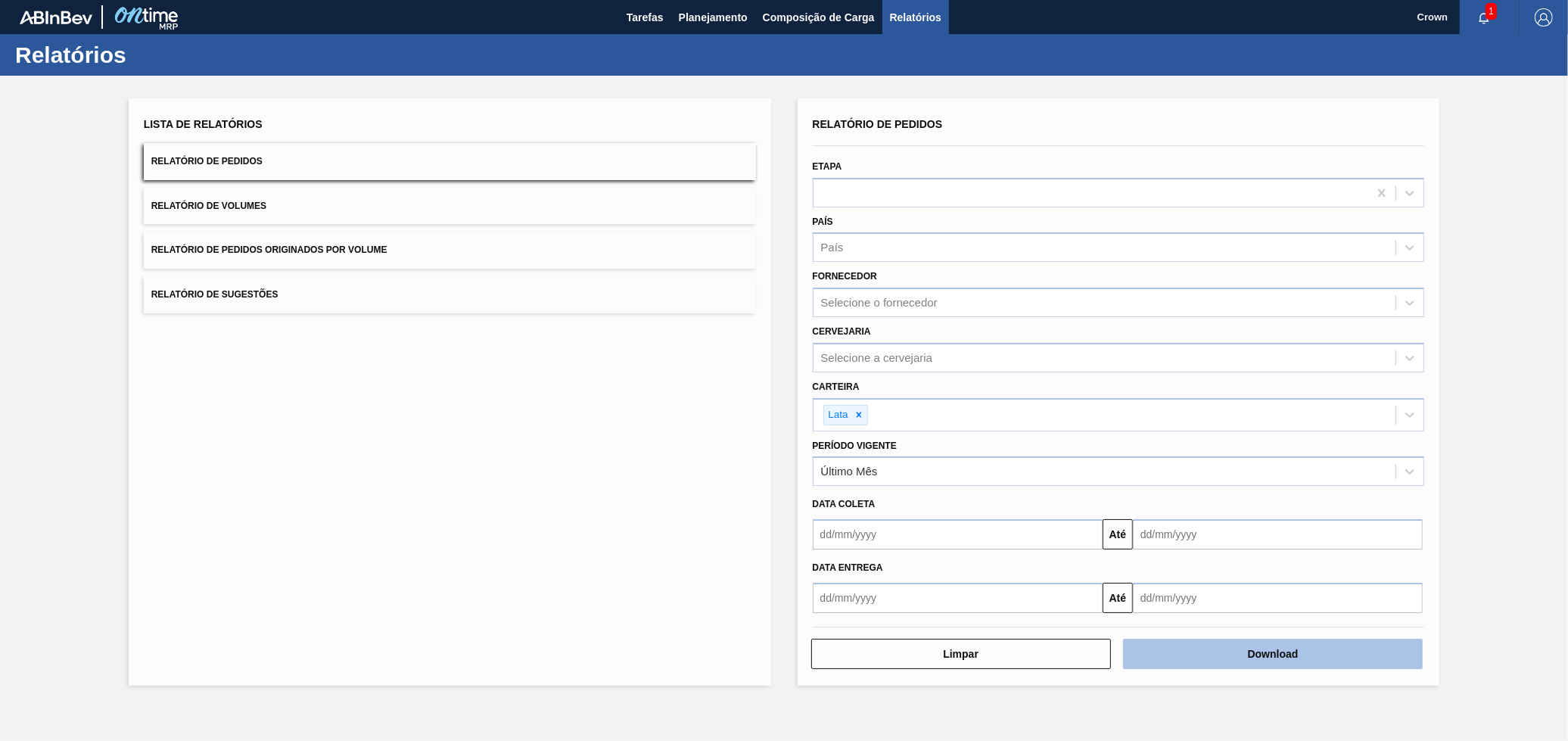
click at [1255, 660] on button "Download" at bounding box center [1274, 654] width 300 height 31
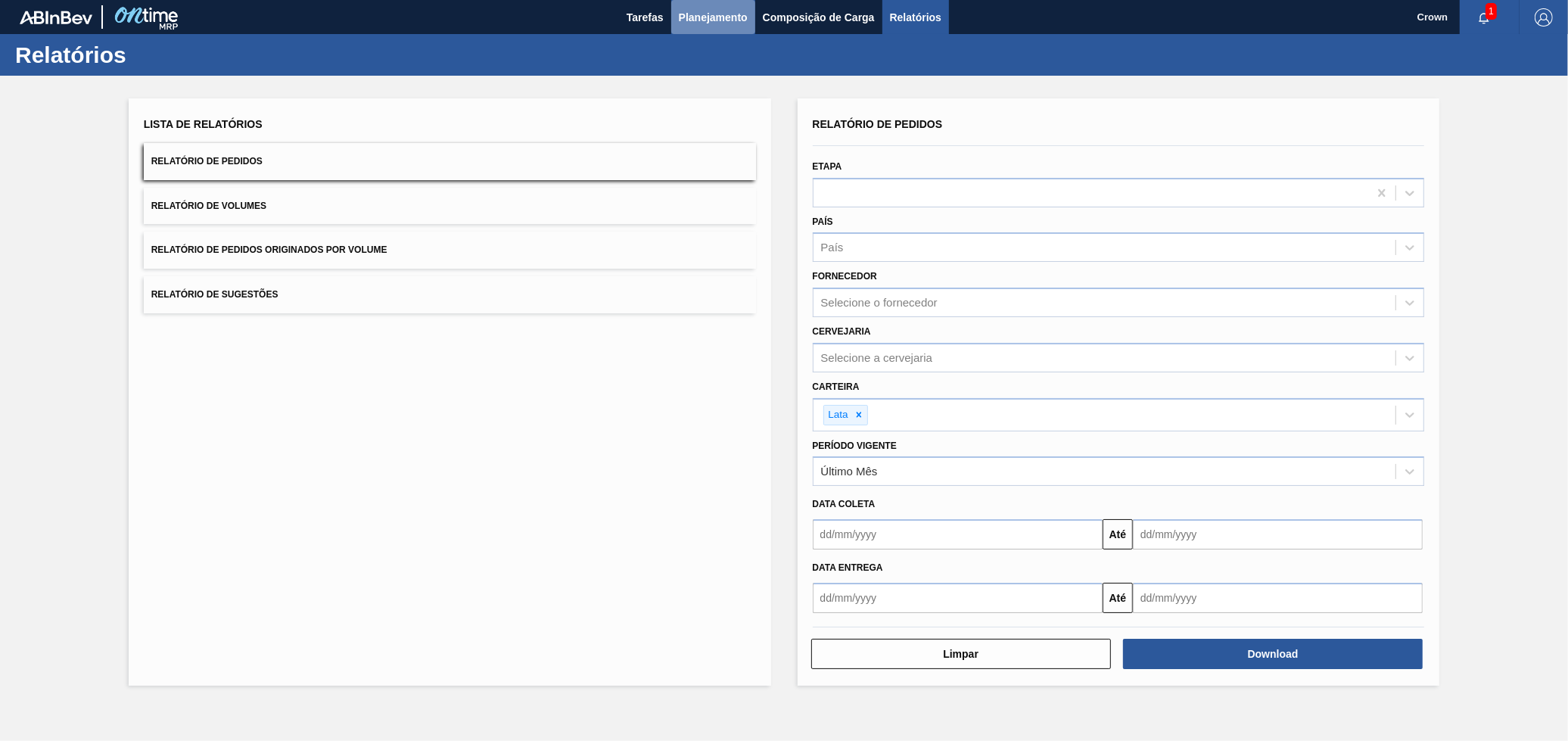
click at [679, 11] on span "Planejamento" at bounding box center [714, 18] width 69 height 18
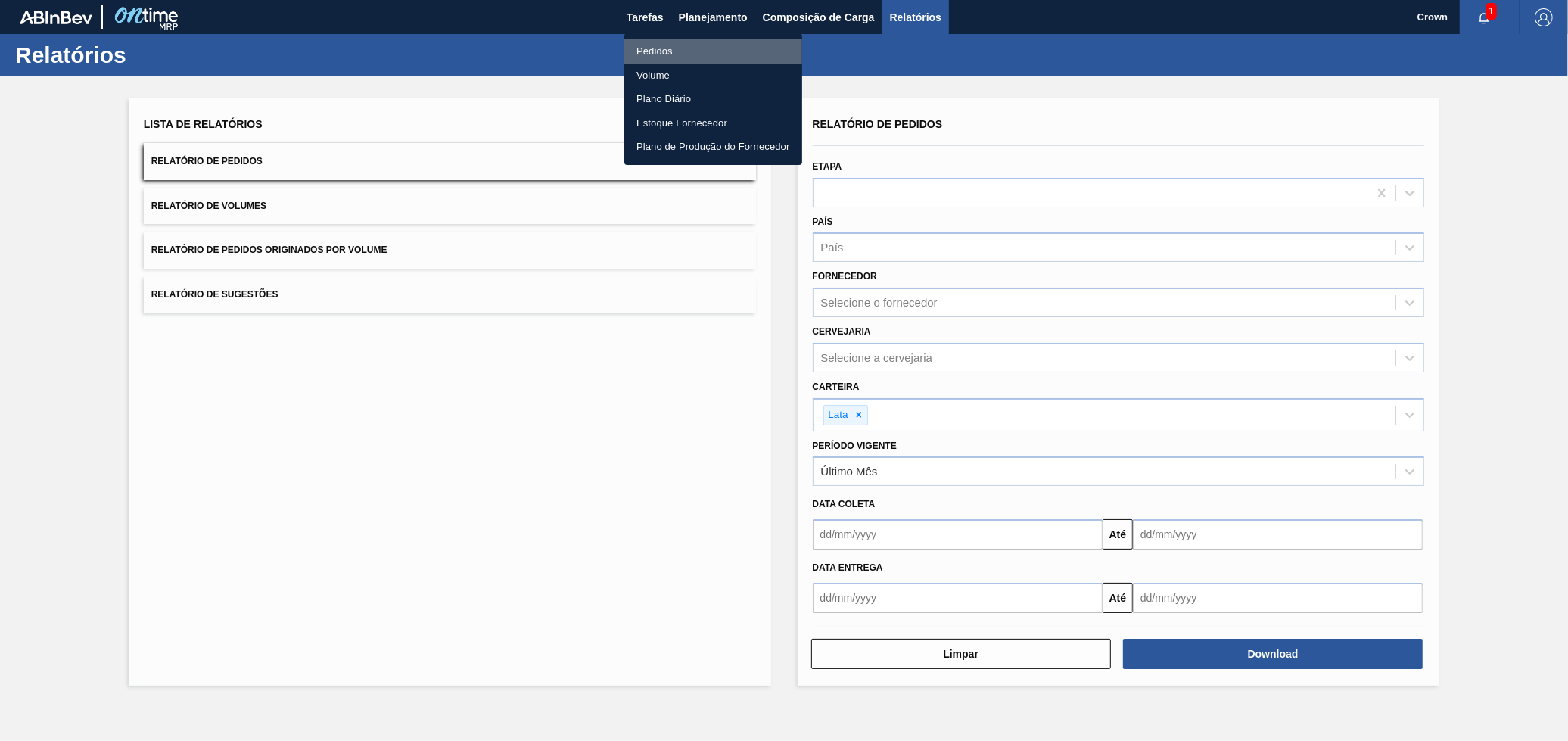
click at [667, 42] on li "Pedidos" at bounding box center [713, 51] width 178 height 24
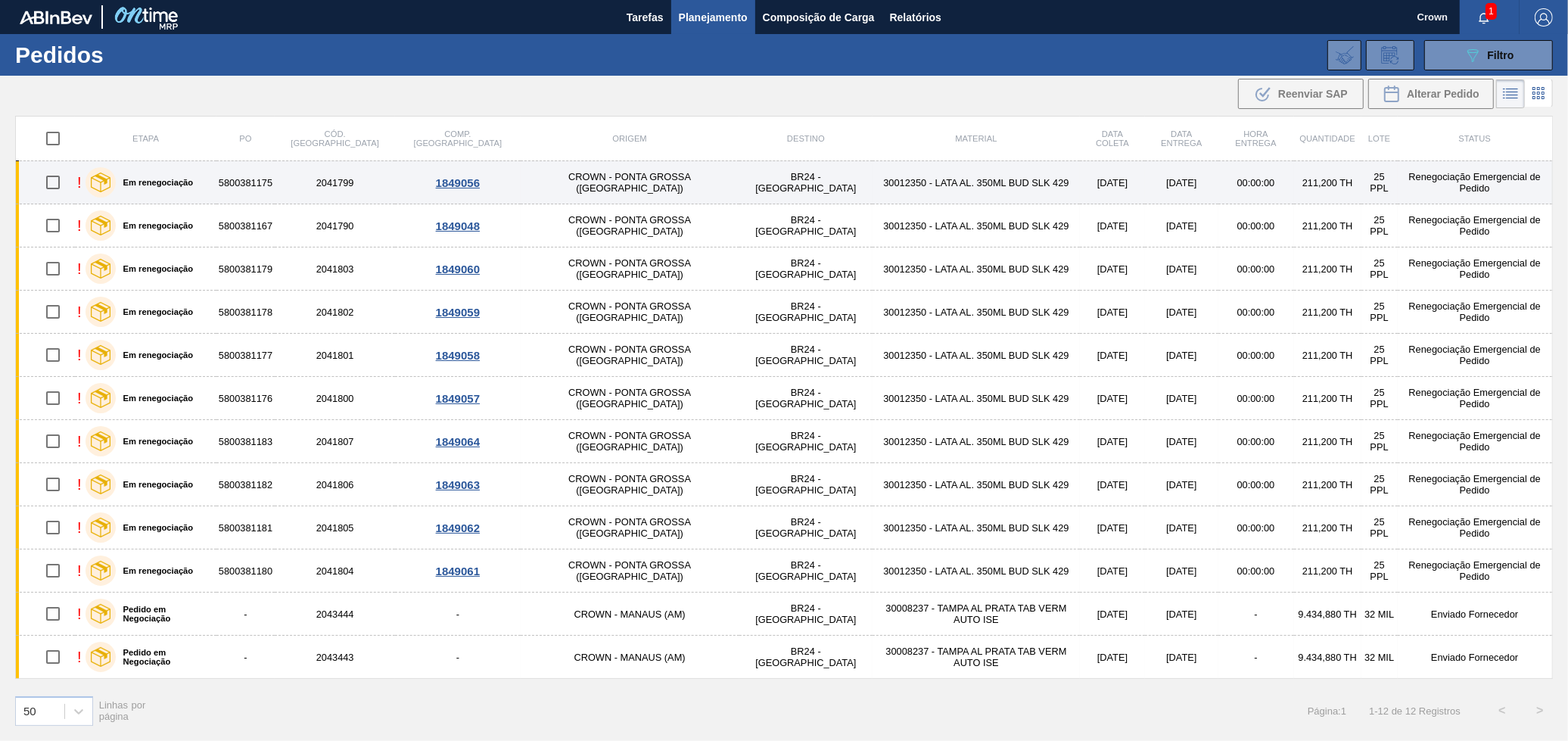
click at [740, 175] on td "BR24 - [GEOGRAPHIC_DATA]" at bounding box center [806, 183] width 133 height 43
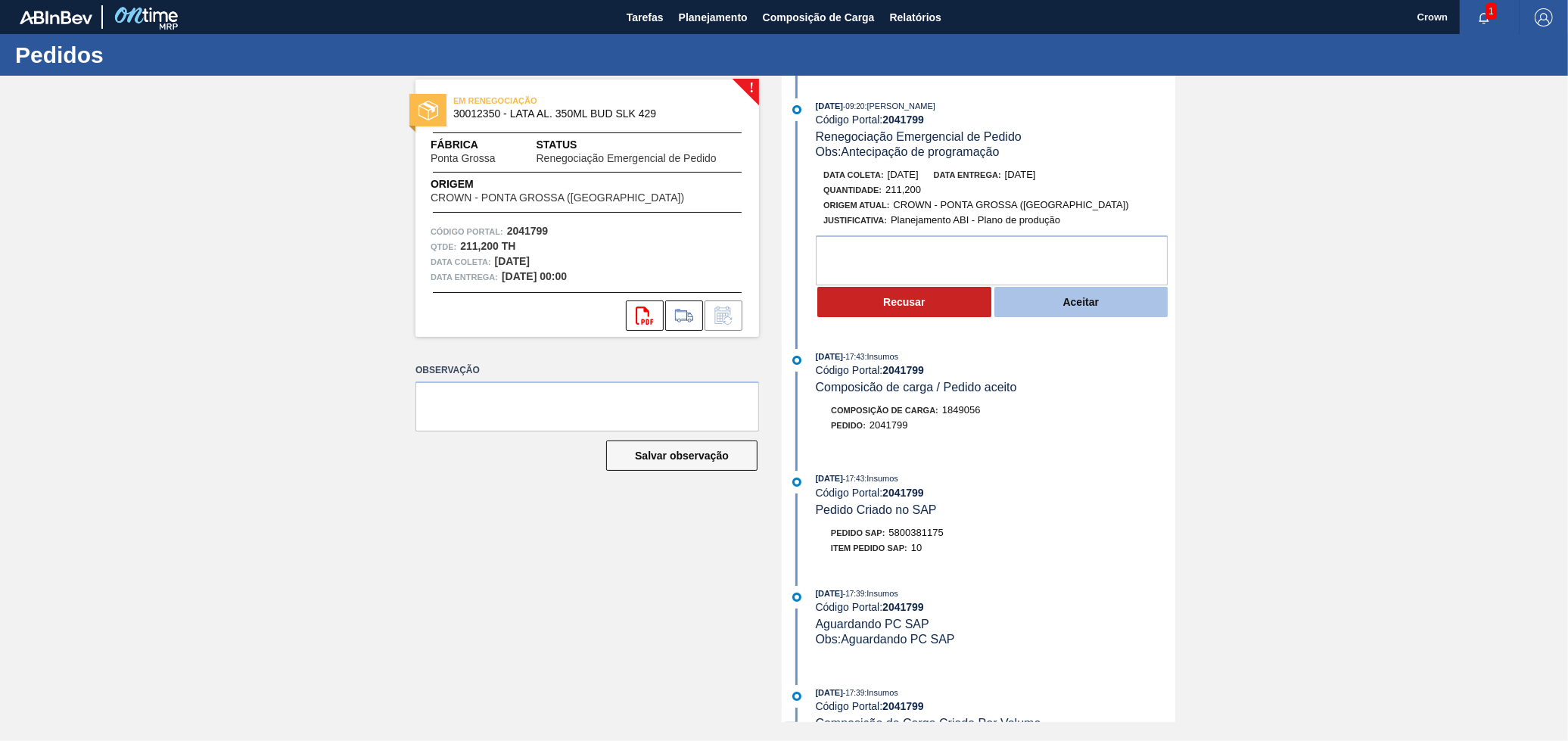
click at [1041, 301] on button "Aceitar" at bounding box center [1082, 302] width 174 height 31
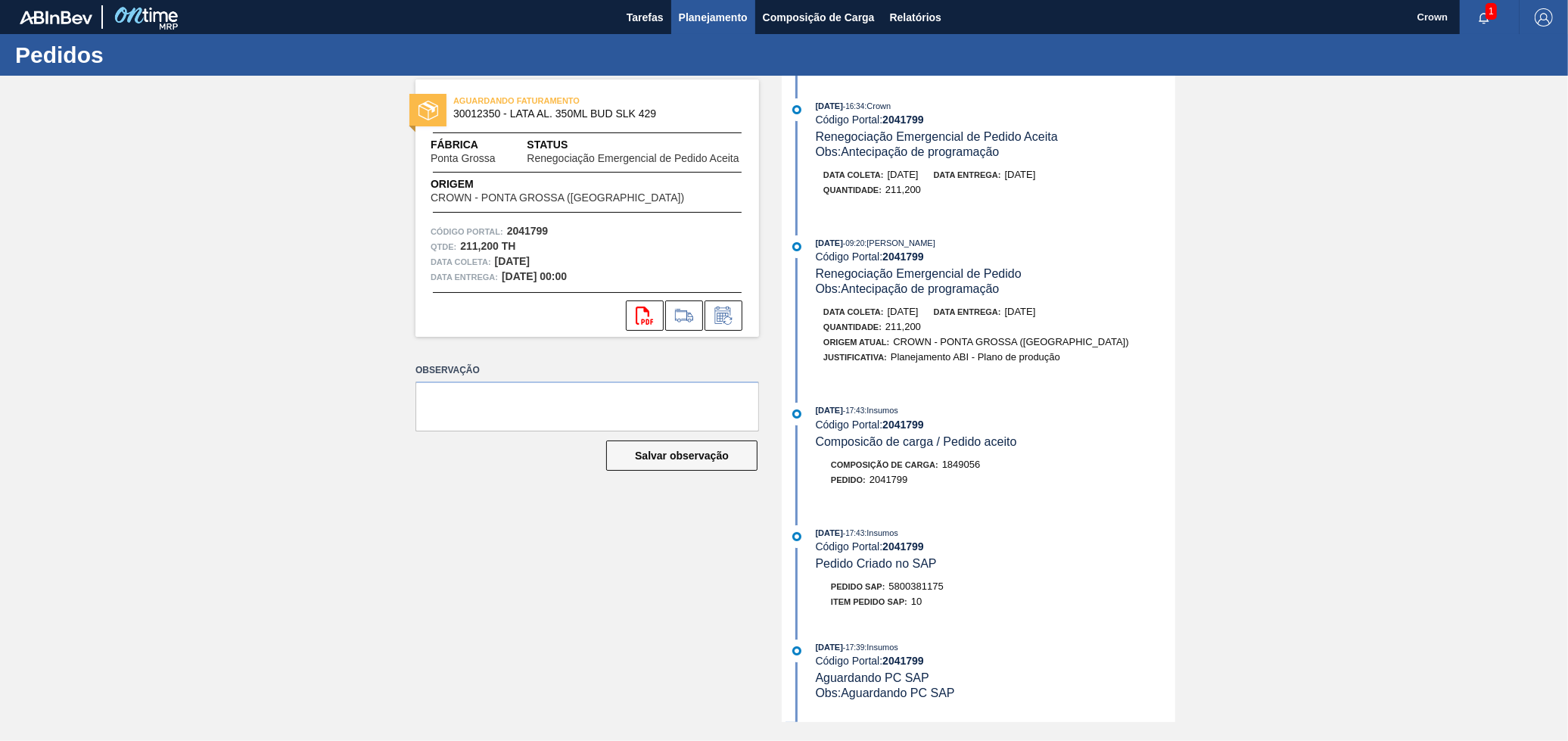
click at [728, 24] on span "Planejamento" at bounding box center [714, 18] width 69 height 18
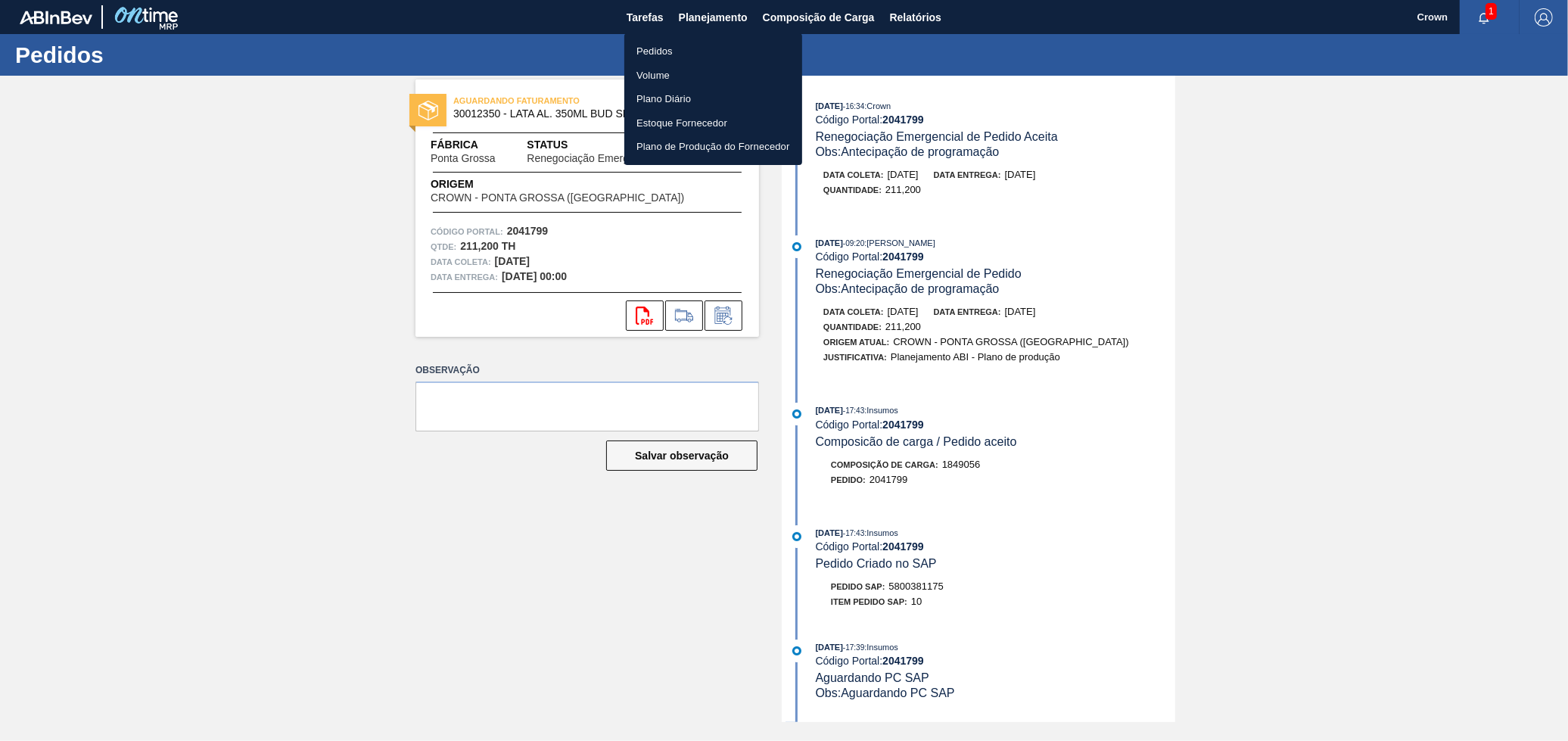
click at [688, 44] on li "Pedidos" at bounding box center [713, 51] width 178 height 24
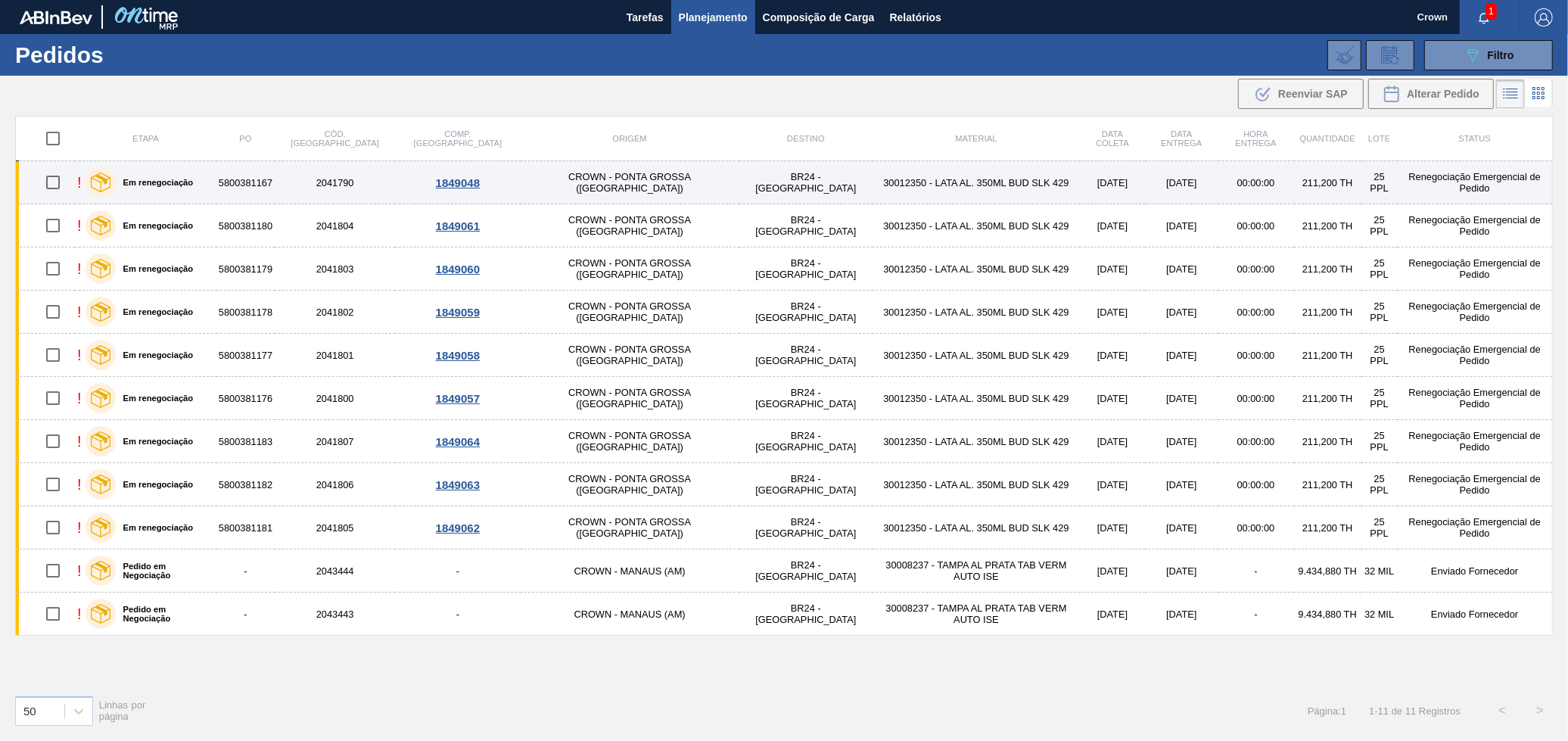
click at [873, 174] on td "30012350 - LATA AL. 350ML BUD SLK 429" at bounding box center [976, 183] width 207 height 43
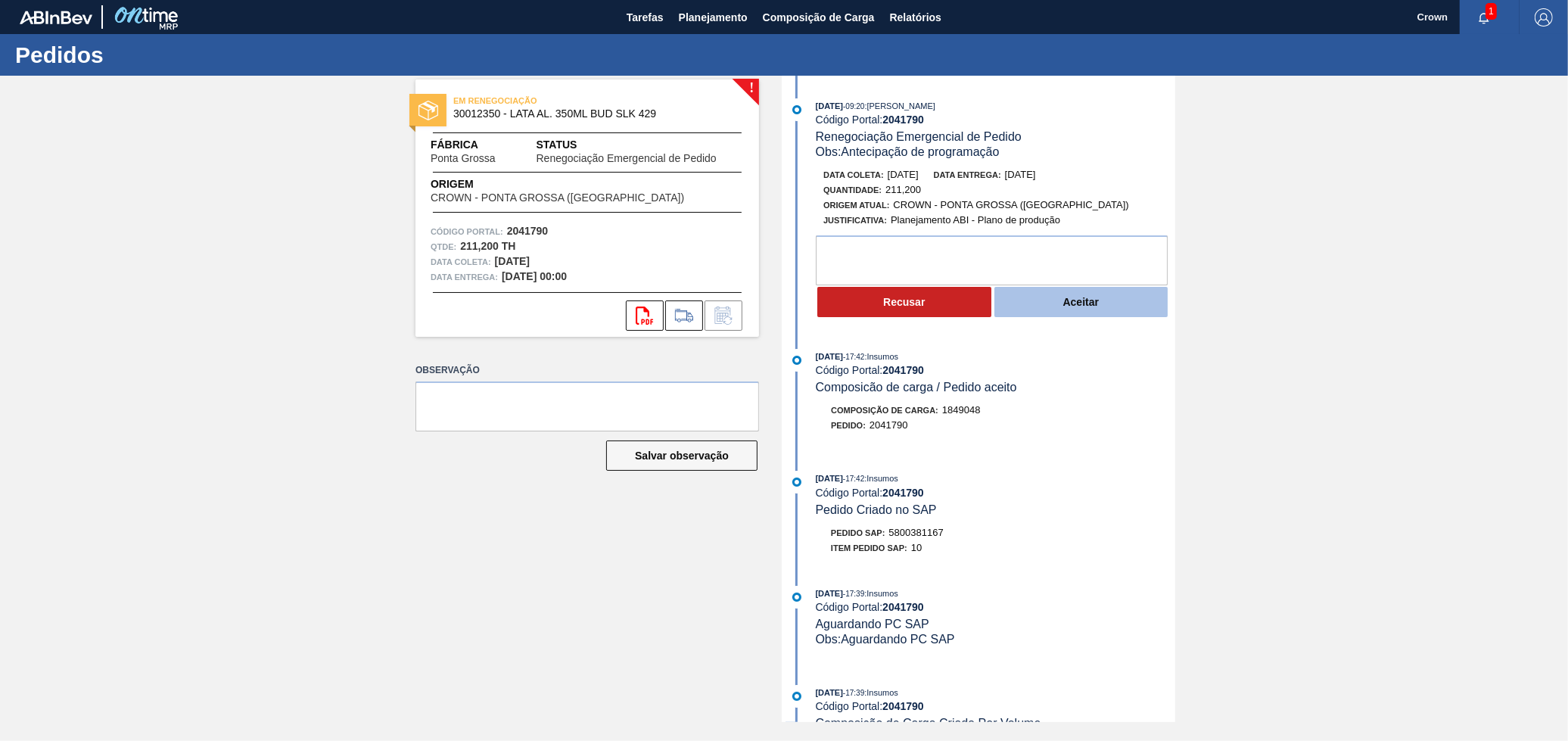
click at [1040, 301] on button "Aceitar" at bounding box center [1082, 302] width 174 height 31
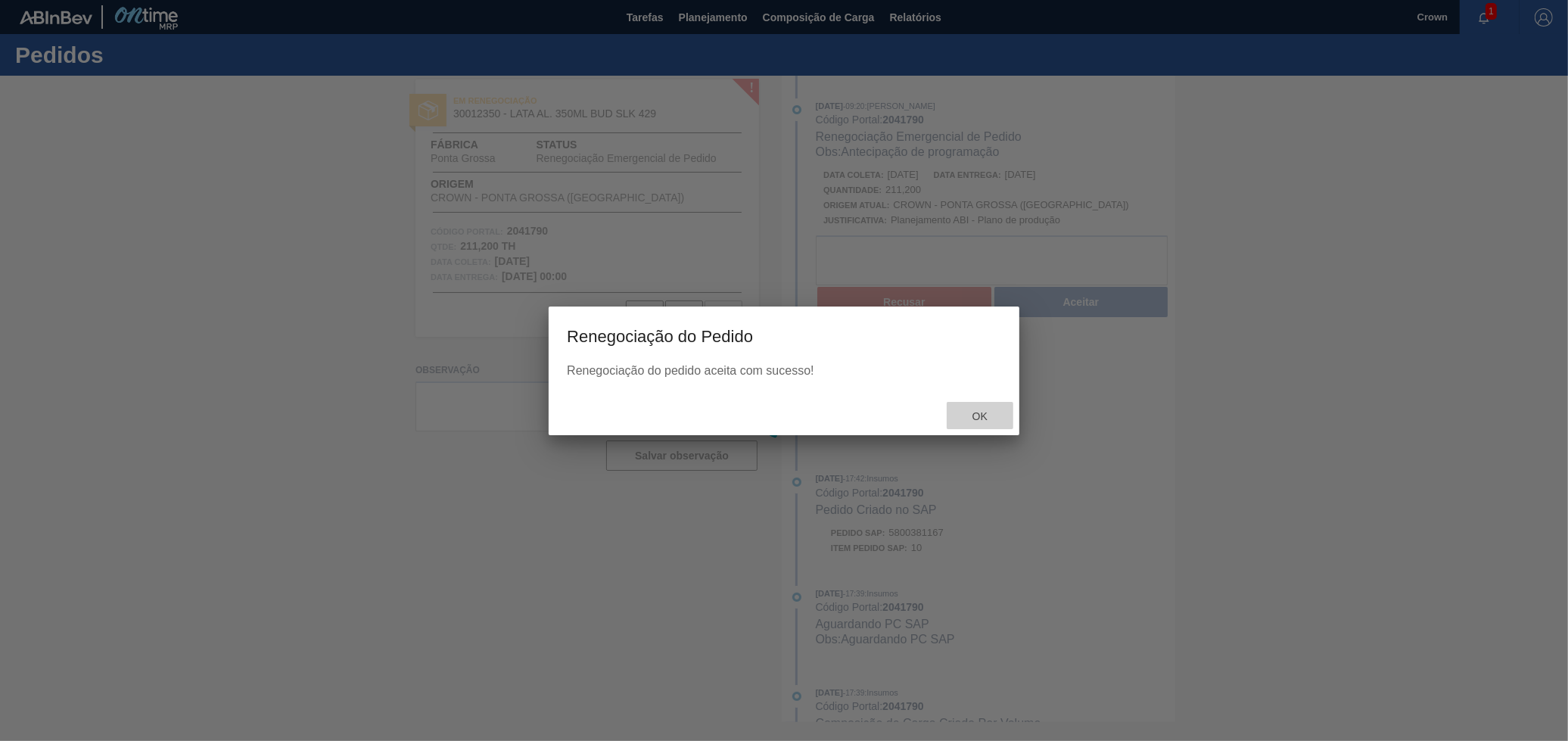
click at [971, 403] on div "Ok" at bounding box center [980, 415] width 67 height 28
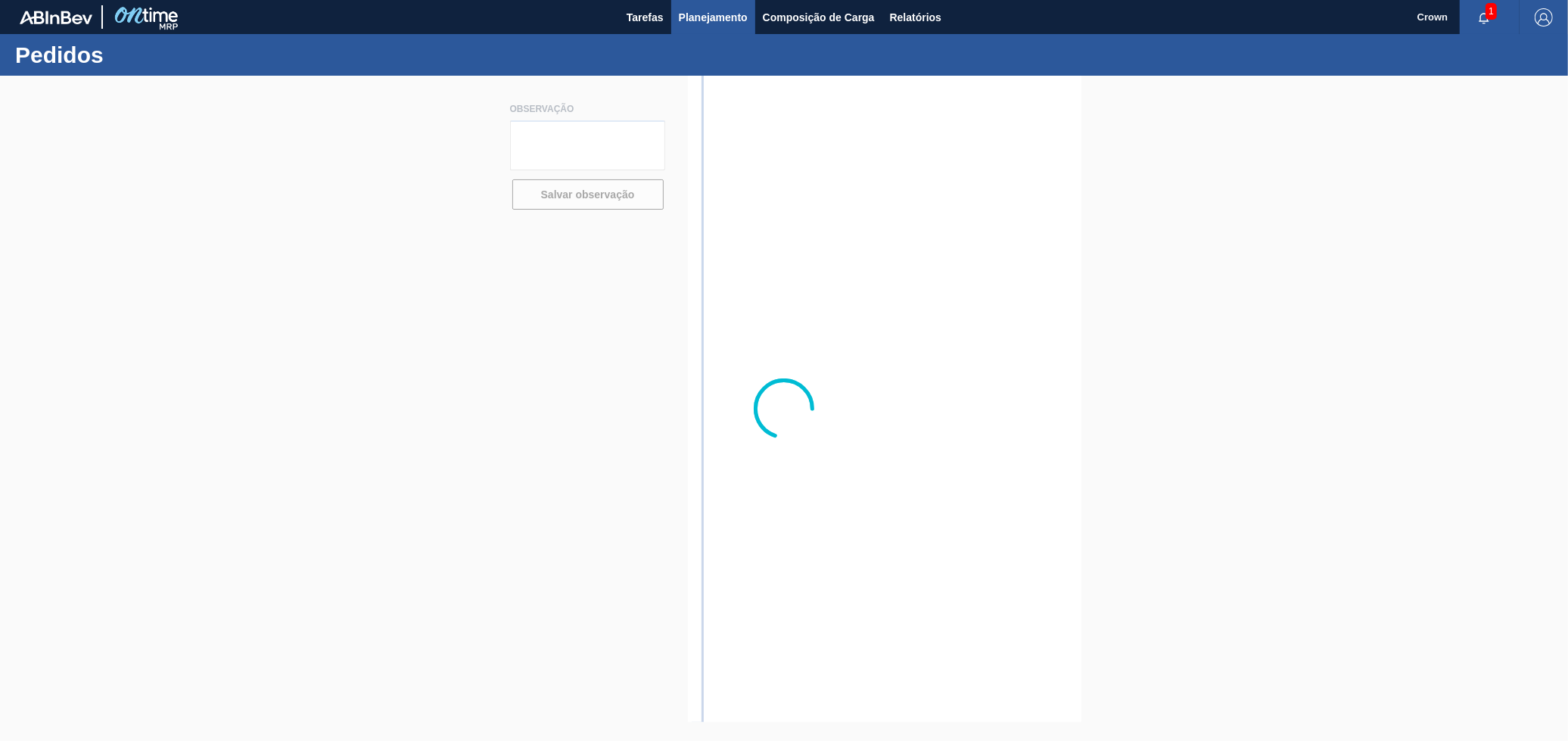
click at [721, 24] on span "Planejamento" at bounding box center [714, 18] width 69 height 18
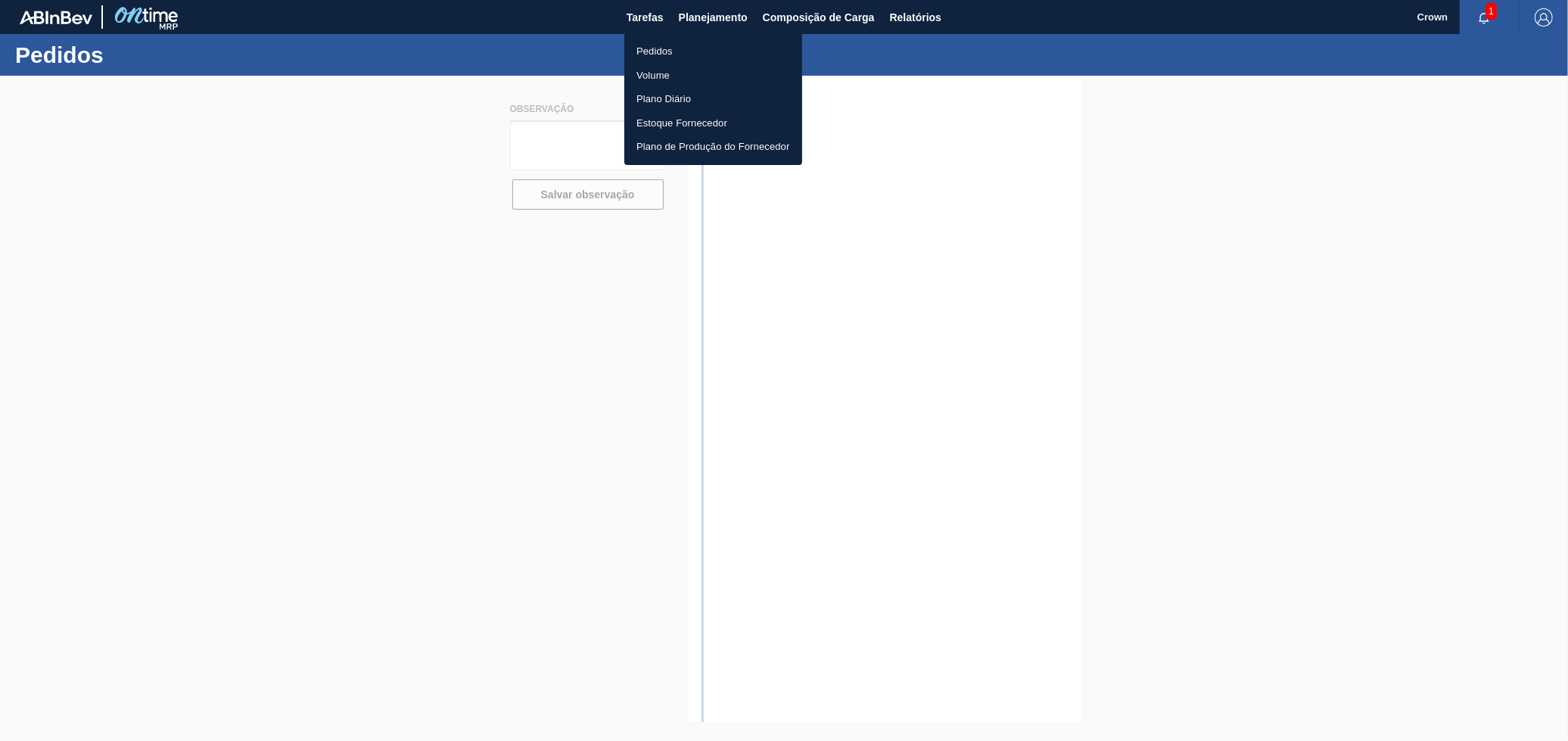
click at [690, 57] on li "Pedidos" at bounding box center [713, 51] width 178 height 24
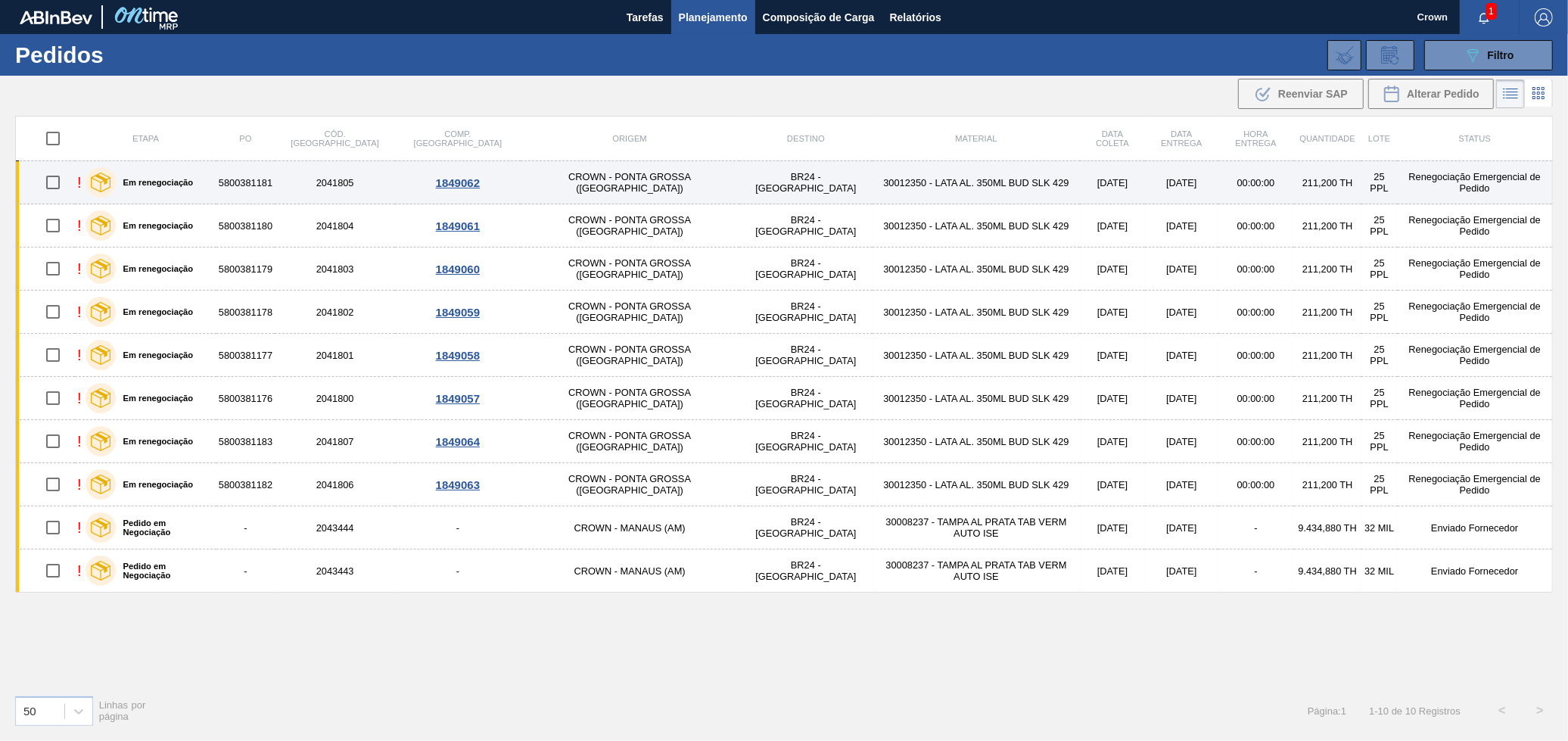
click at [873, 190] on td "30012350 - LATA AL. 350ML BUD SLK 429" at bounding box center [976, 183] width 207 height 43
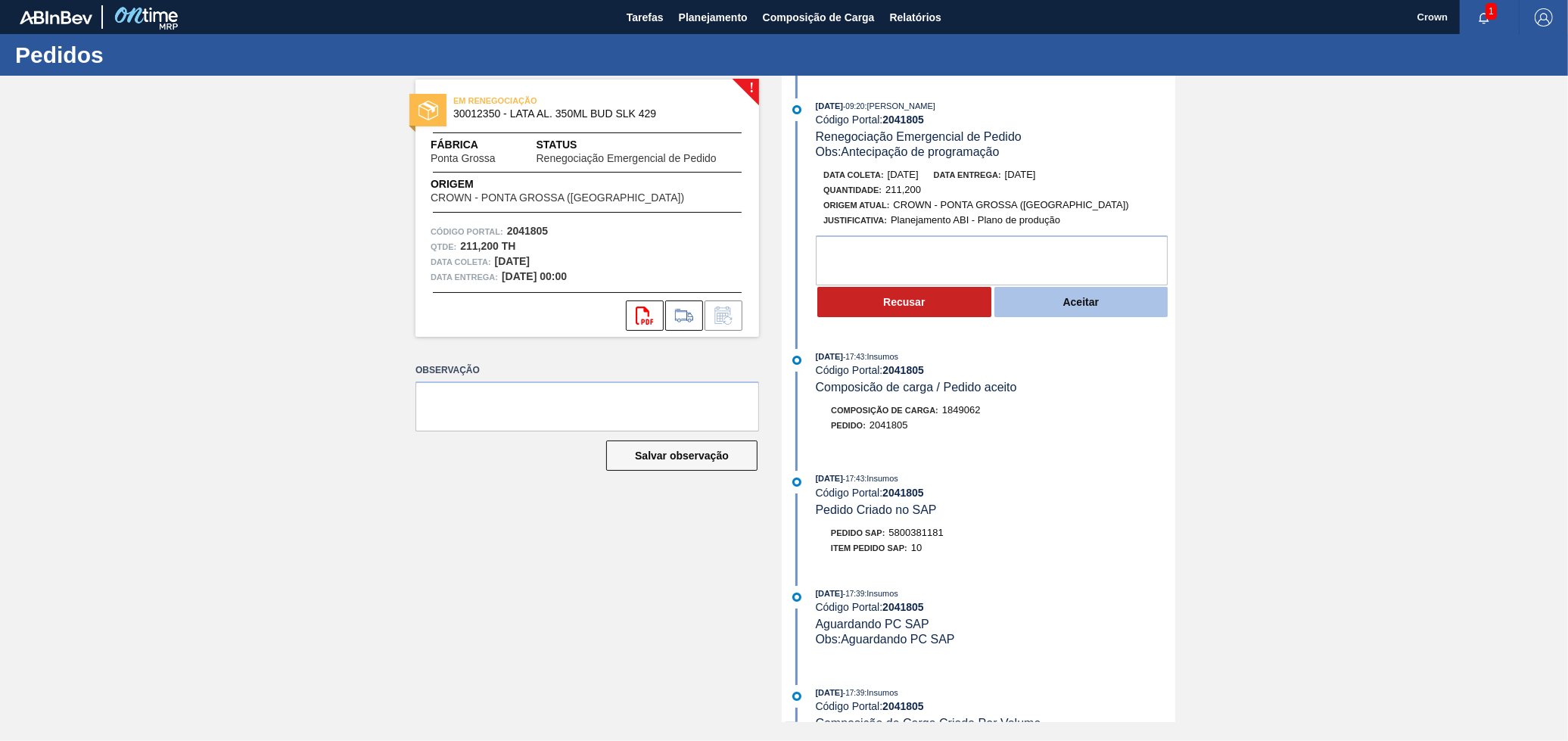
click at [1037, 299] on button "Aceitar" at bounding box center [1082, 302] width 174 height 31
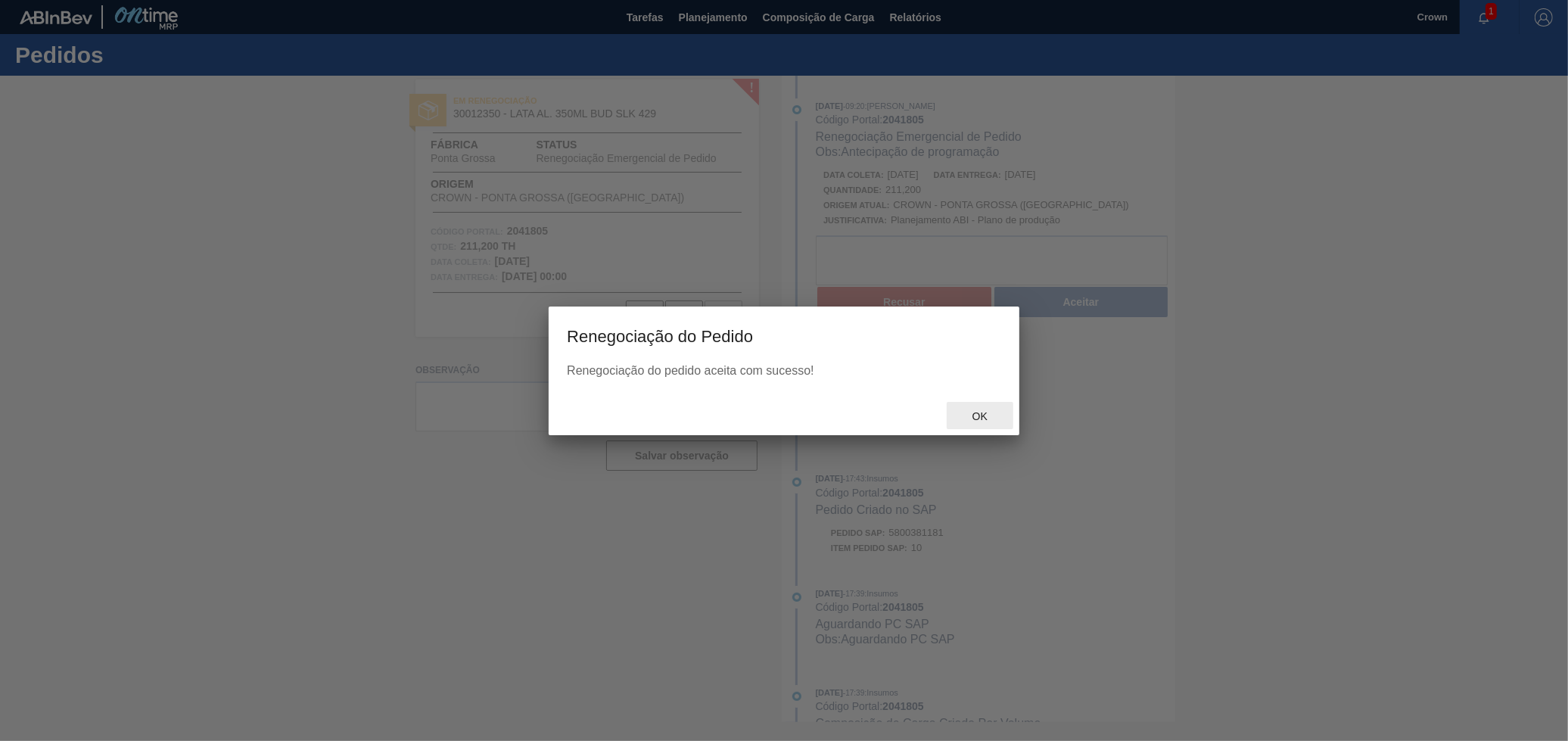
click at [981, 407] on div "Ok" at bounding box center [980, 415] width 67 height 28
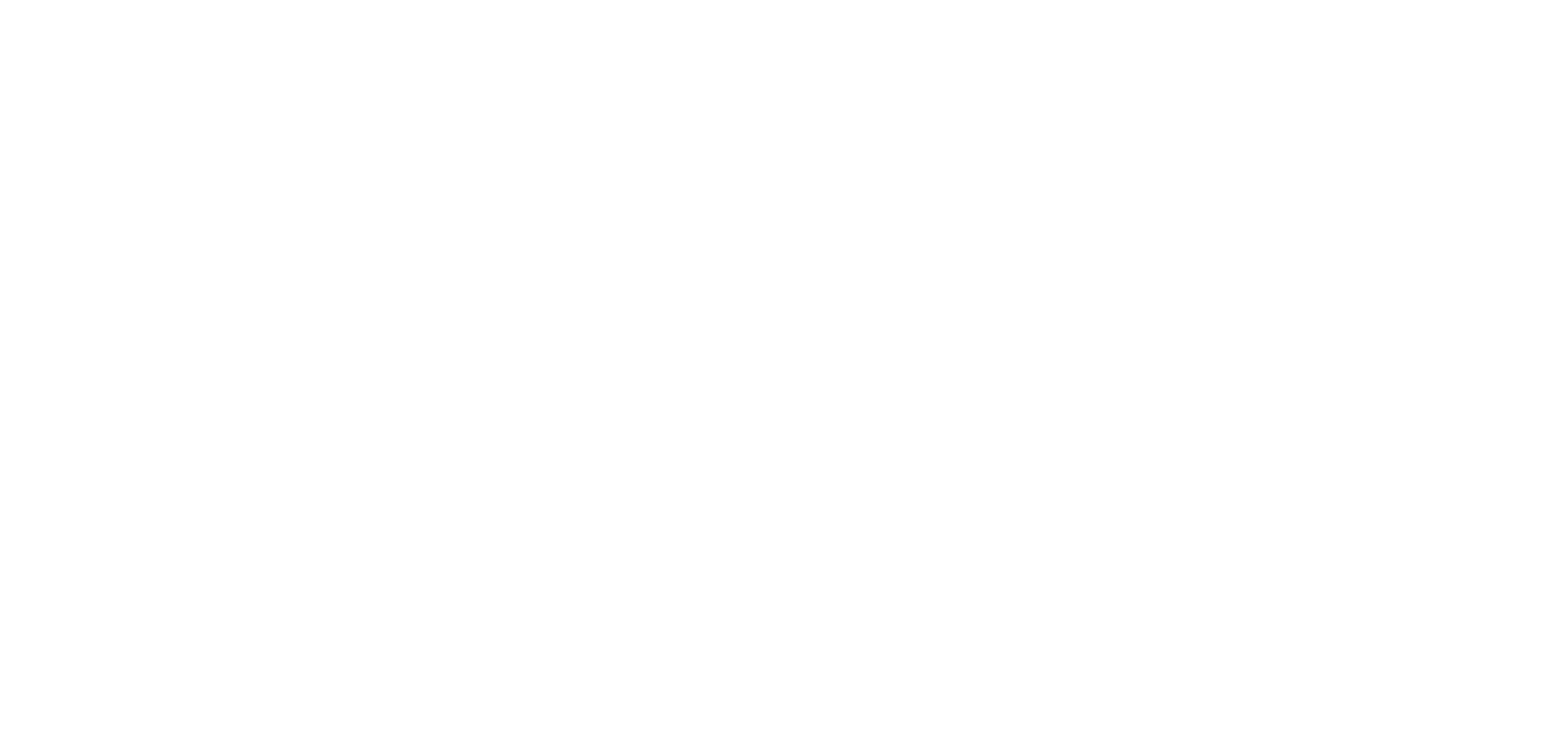
click at [718, 0] on html at bounding box center [784, 0] width 1568 height 0
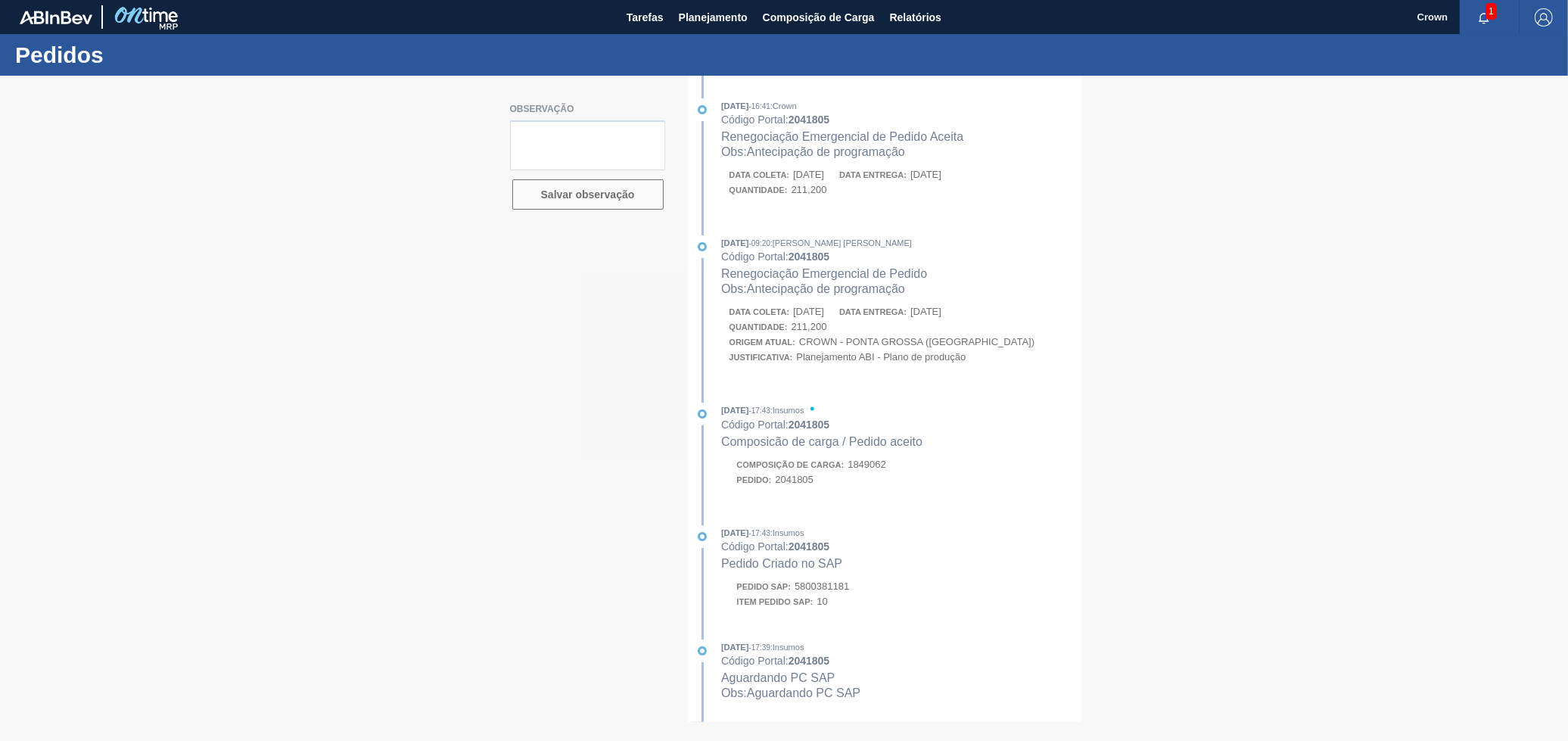
drag, startPoint x: 447, startPoint y: 677, endPoint x: 474, endPoint y: 502, distance: 177.1
click at [454, 653] on div at bounding box center [784, 408] width 1568 height 665
drag, startPoint x: 502, startPoint y: 401, endPoint x: 517, endPoint y: 397, distance: 15.5
click at [502, 397] on div at bounding box center [784, 408] width 1568 height 665
drag, startPoint x: 856, startPoint y: 311, endPoint x: 838, endPoint y: 343, distance: 36.7
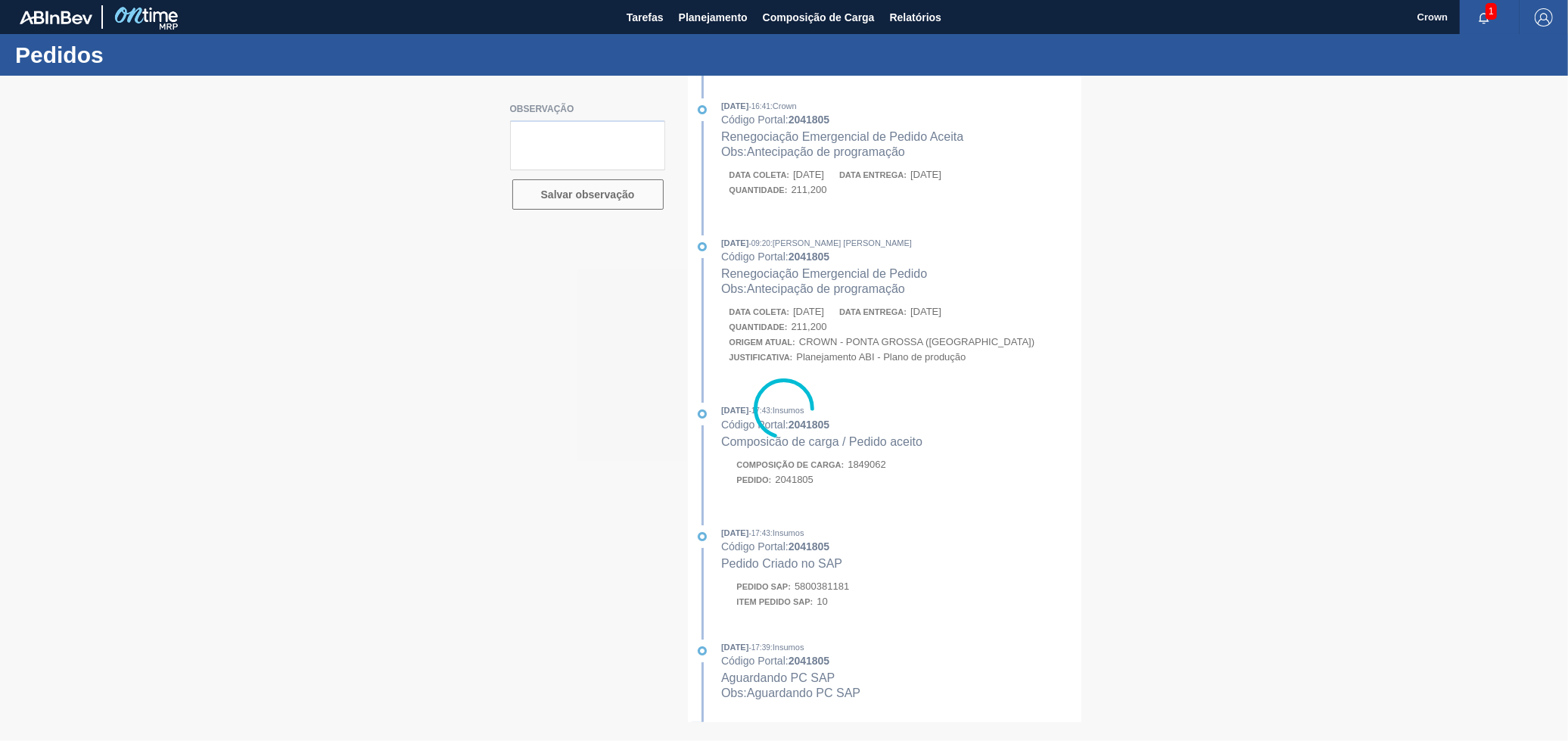
click at [854, 314] on div at bounding box center [784, 408] width 1568 height 665
drag, startPoint x: 678, startPoint y: 513, endPoint x: 672, endPoint y: 569, distance: 56.3
click at [667, 538] on div at bounding box center [784, 408] width 1568 height 665
click at [698, 23] on span "Planejamento" at bounding box center [714, 18] width 69 height 18
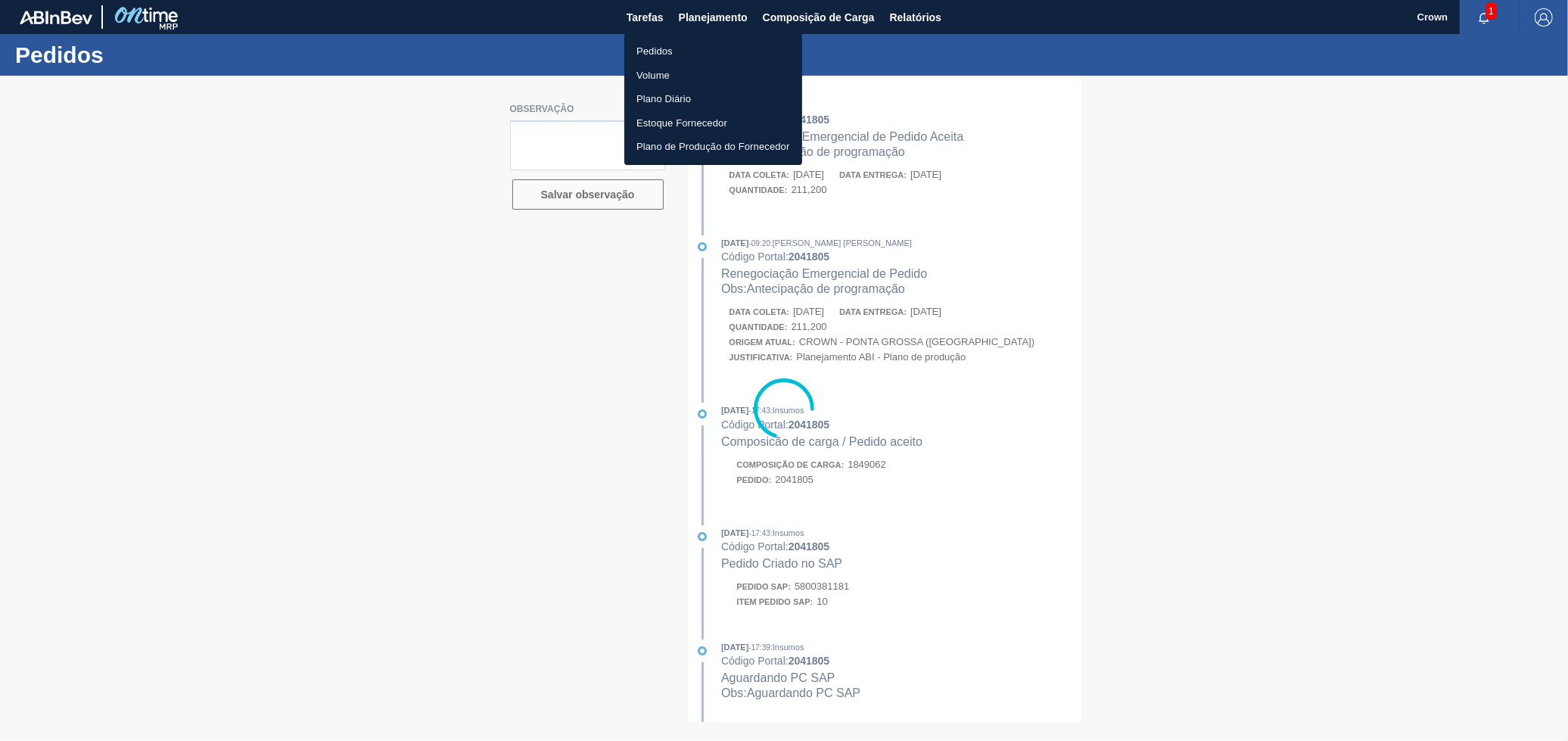
click at [682, 44] on li "Pedidos" at bounding box center [713, 51] width 178 height 24
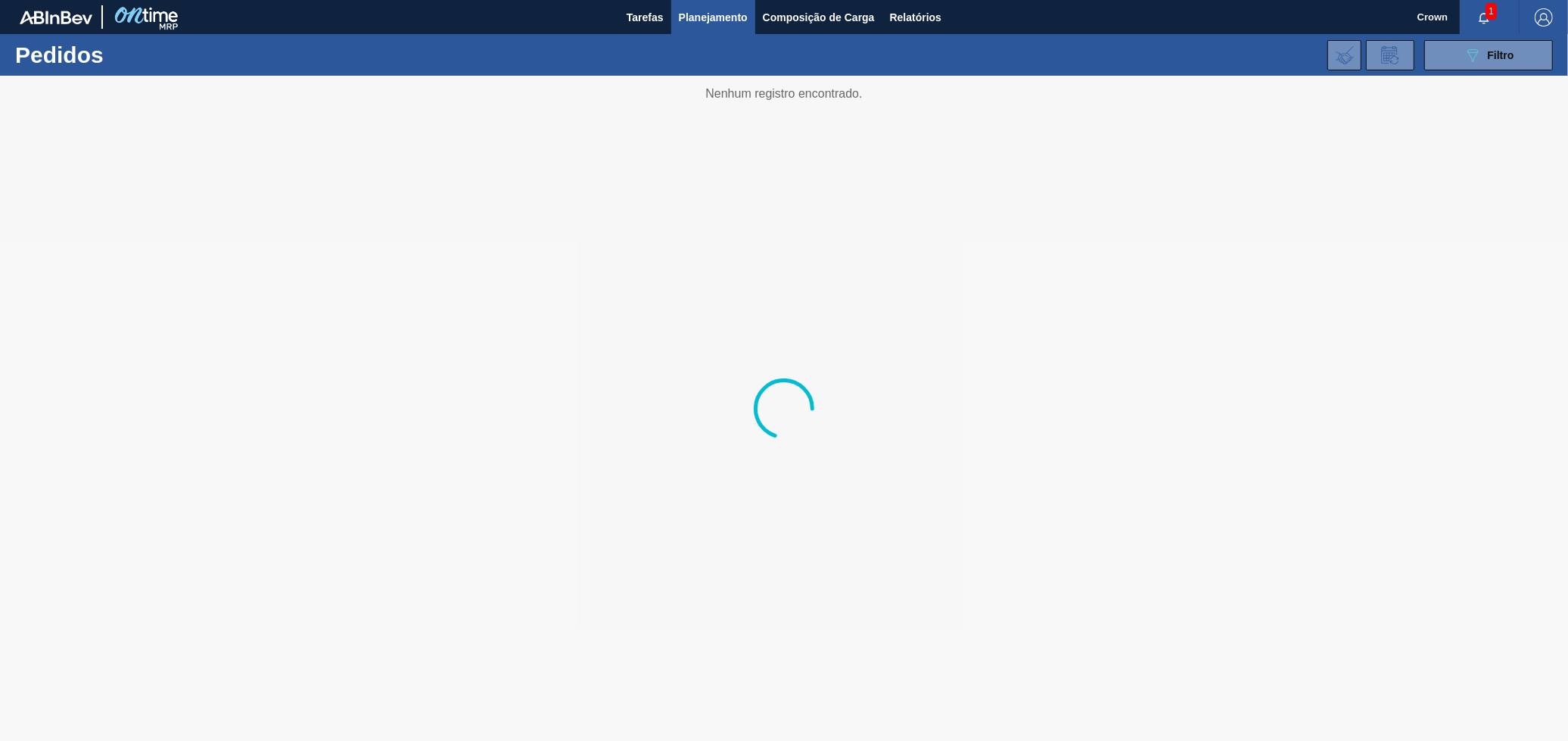
click at [701, 21] on span "Planejamento" at bounding box center [714, 18] width 69 height 18
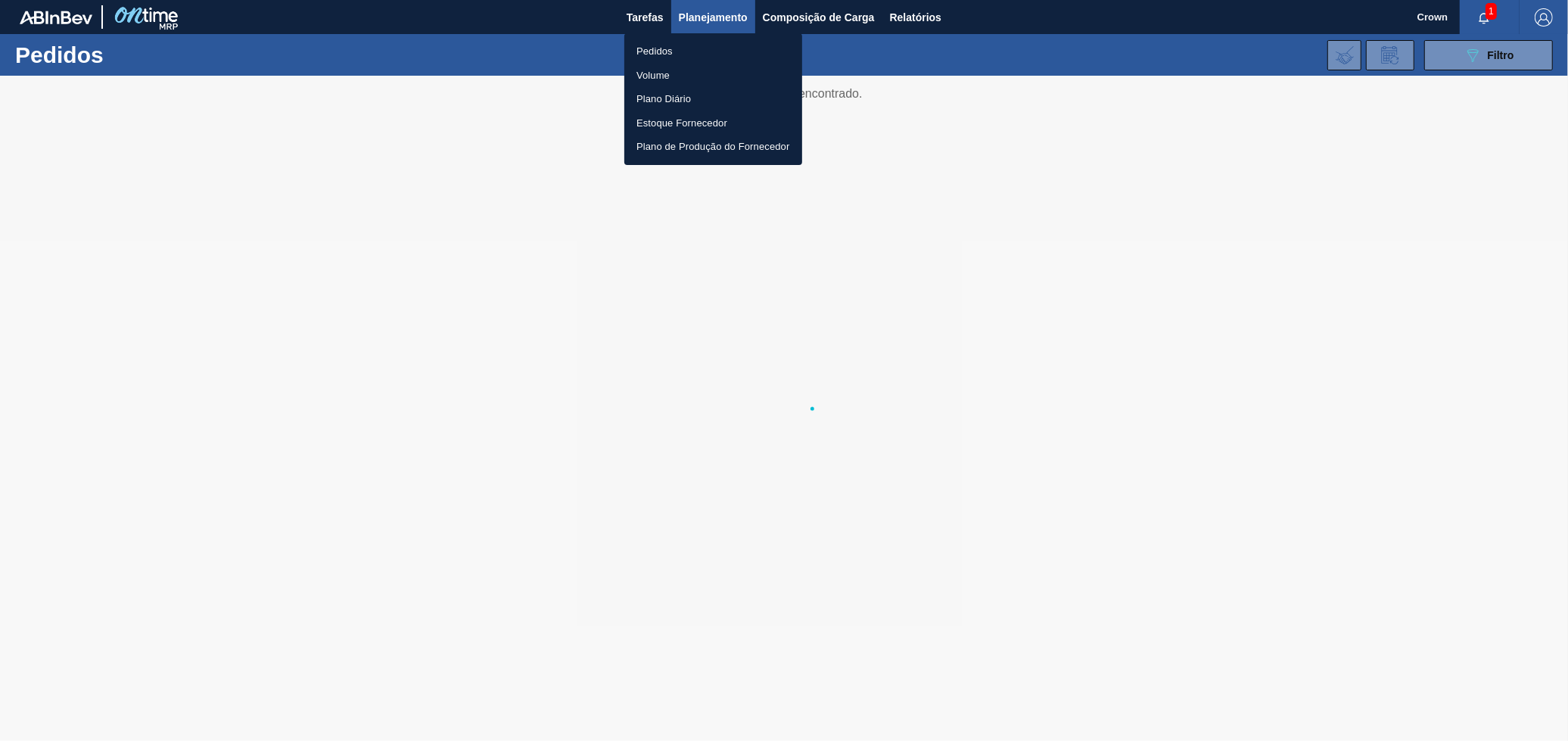
drag, startPoint x: 281, startPoint y: 73, endPoint x: 190, endPoint y: 60, distance: 91.9
click at [281, 73] on div at bounding box center [784, 370] width 1568 height 741
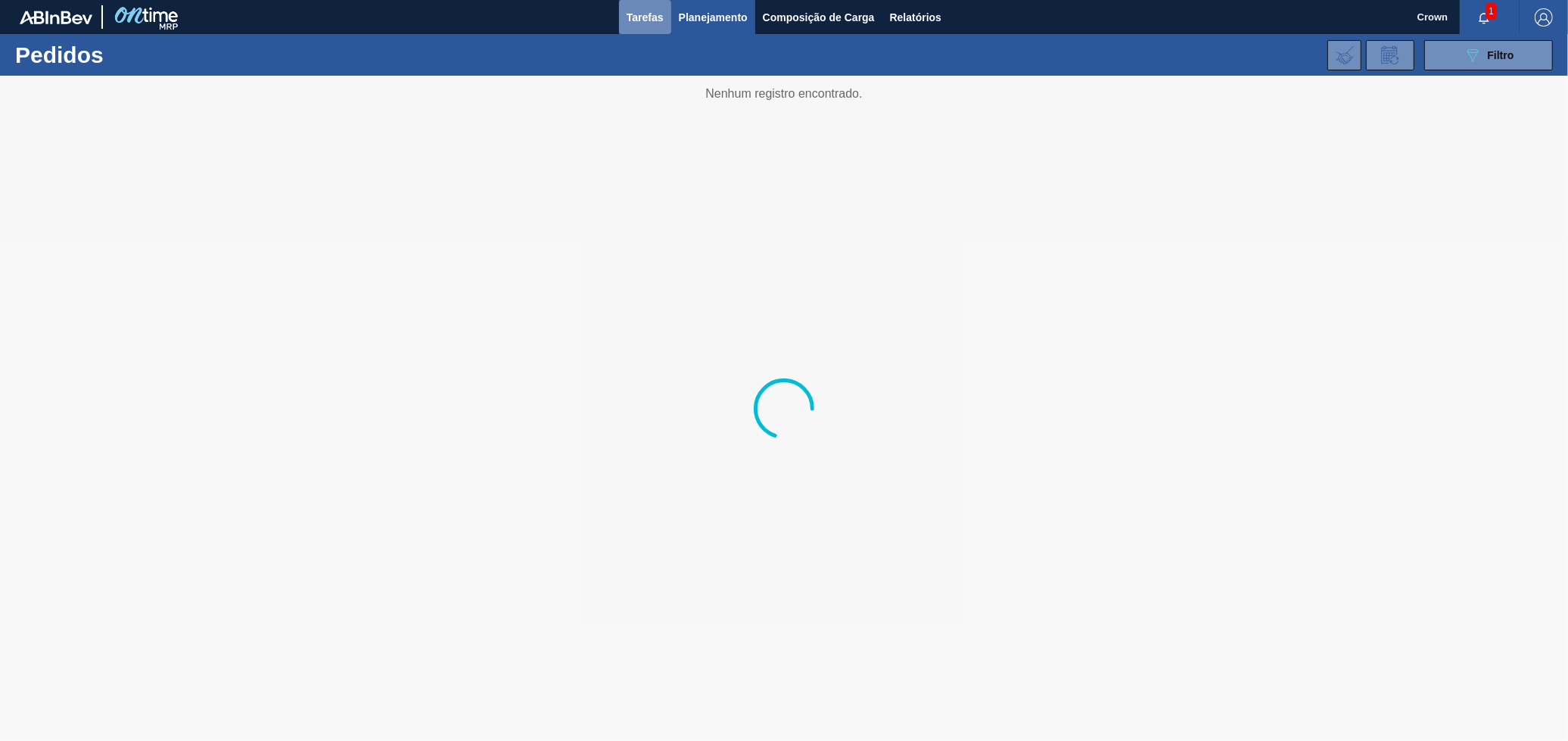
click at [657, 19] on span "Tarefas" at bounding box center [645, 18] width 37 height 18
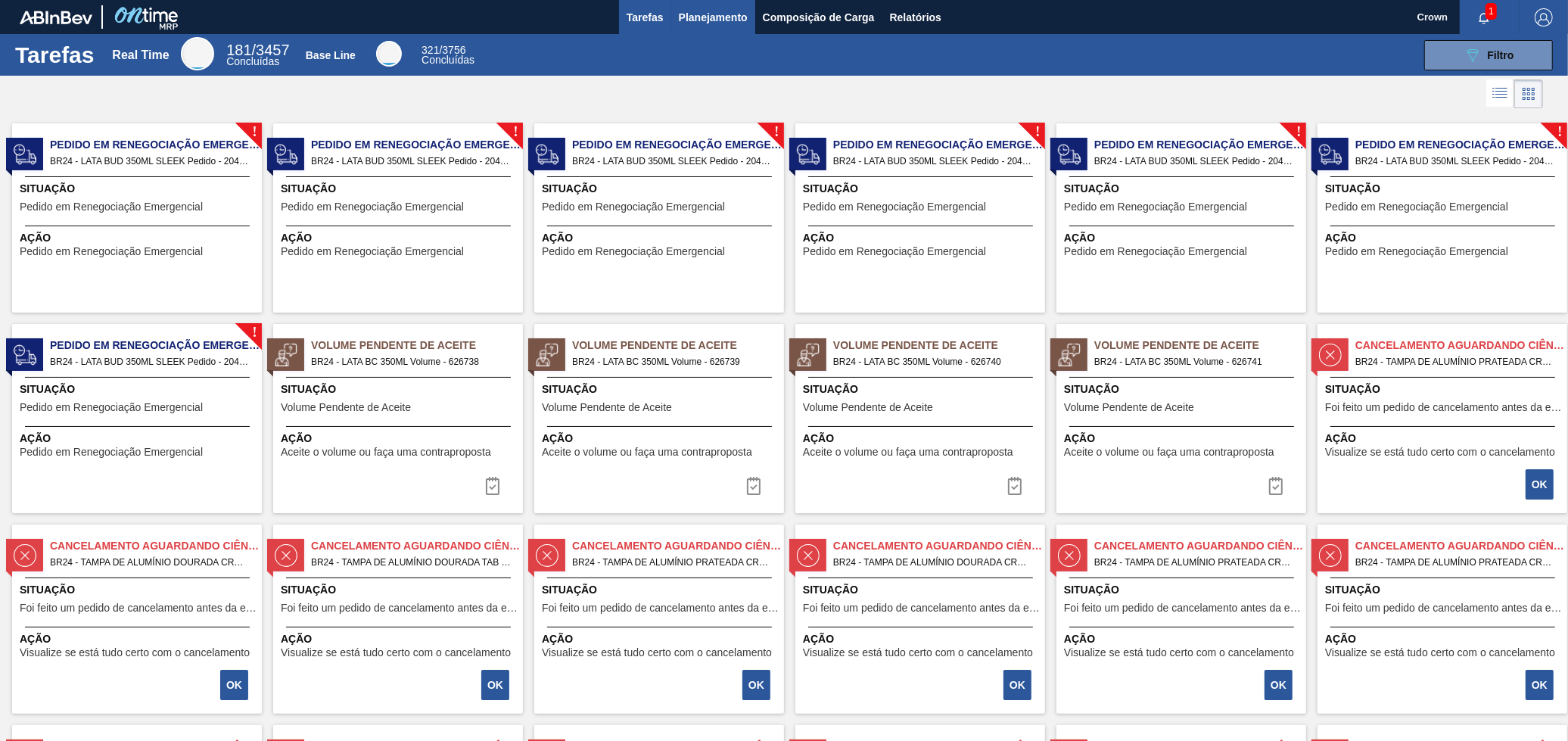
click at [701, 21] on span "Planejamento" at bounding box center [714, 18] width 69 height 18
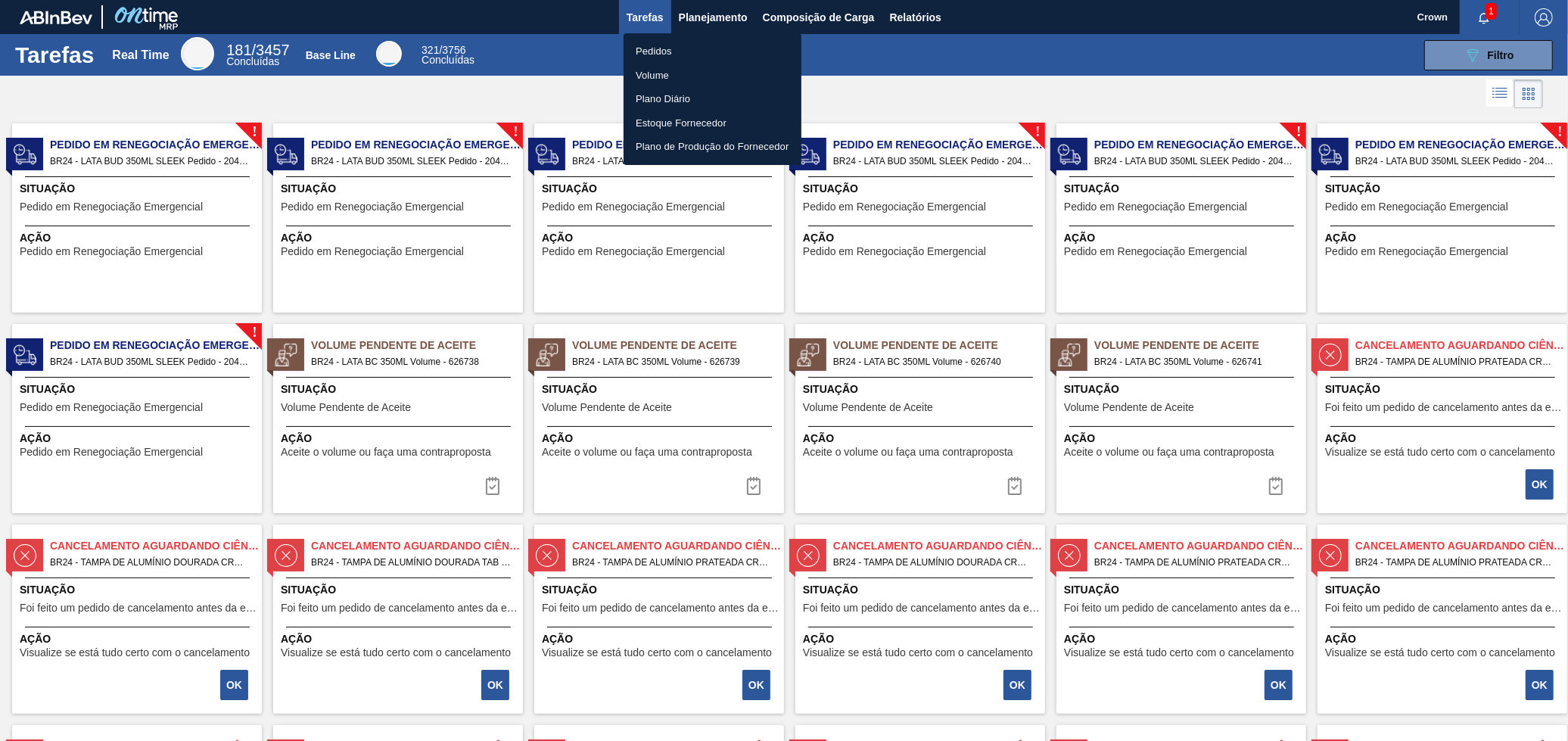
click at [682, 43] on li "Pedidos" at bounding box center [712, 51] width 178 height 24
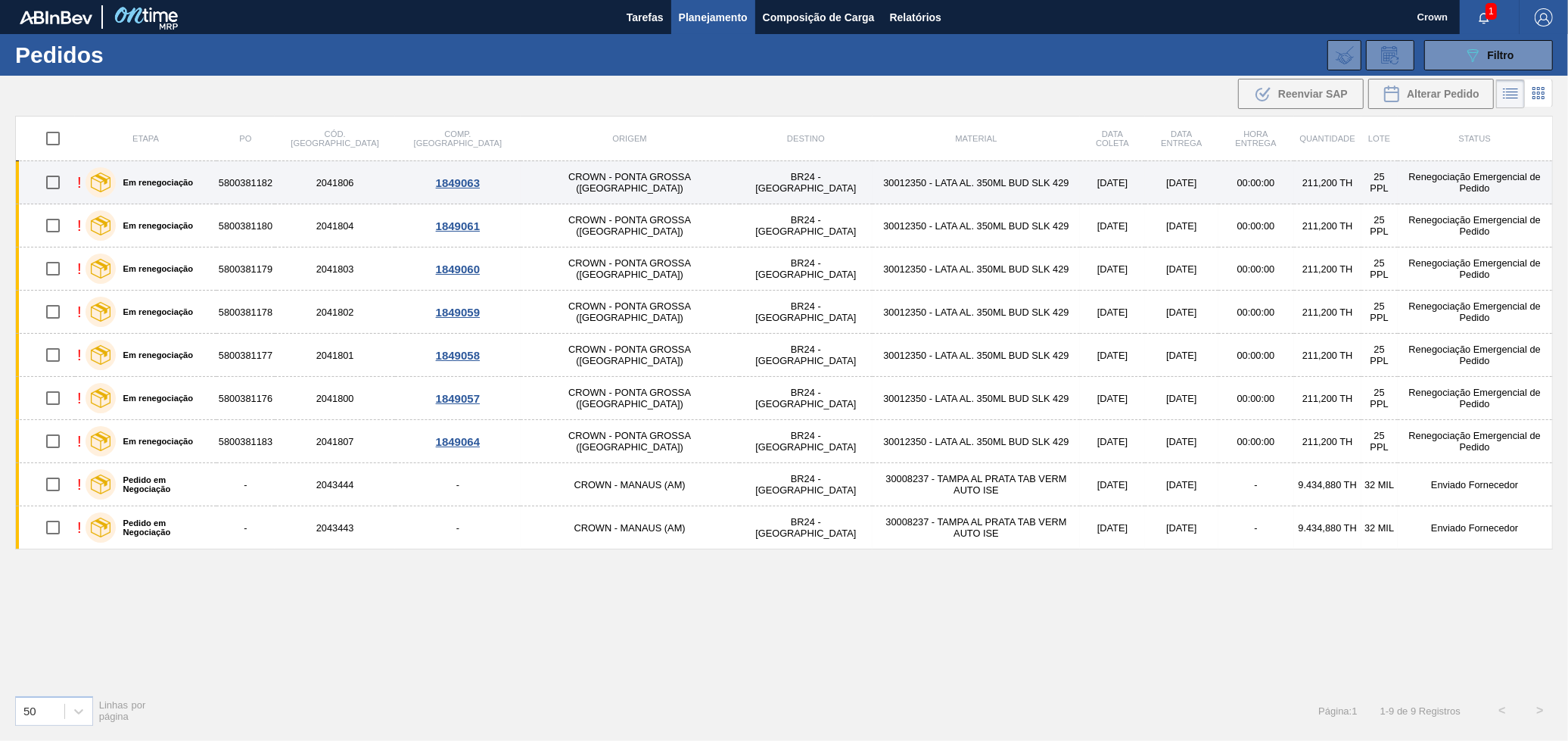
click at [876, 186] on td "30012350 - LATA AL. 350ML BUD SLK 429" at bounding box center [976, 183] width 207 height 43
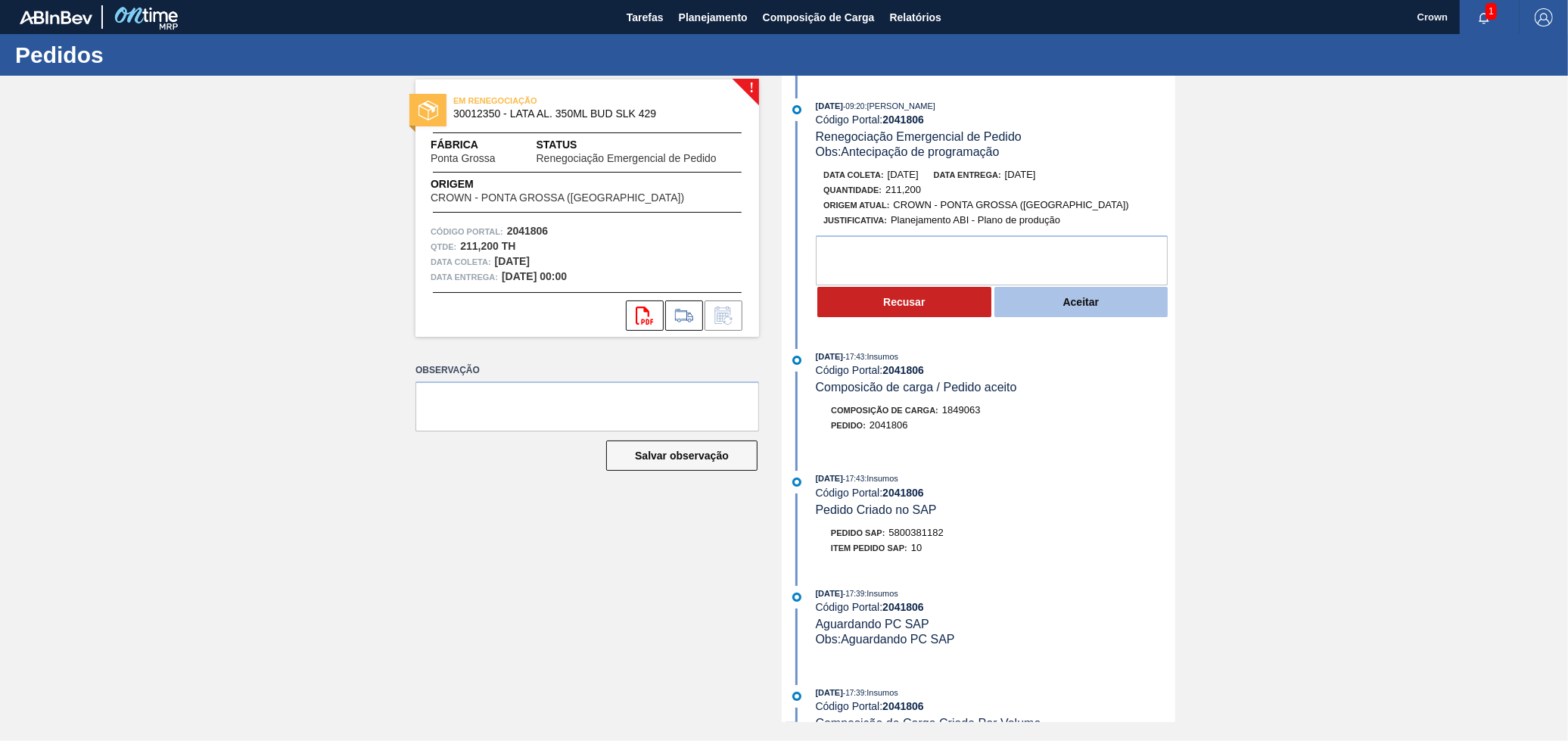
click at [1048, 317] on button "Aceitar" at bounding box center [1082, 302] width 174 height 31
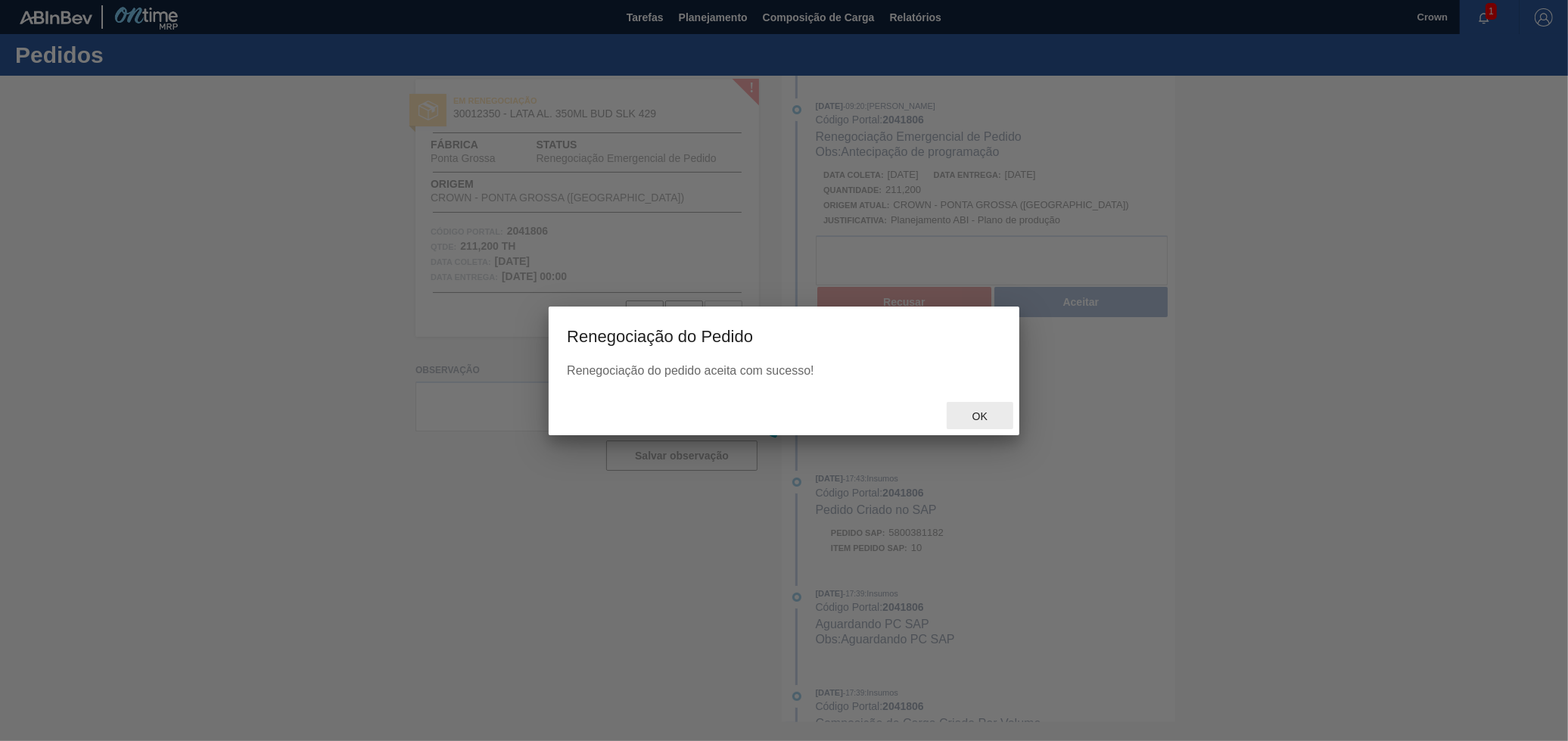
click at [971, 402] on div "Ok" at bounding box center [980, 415] width 67 height 28
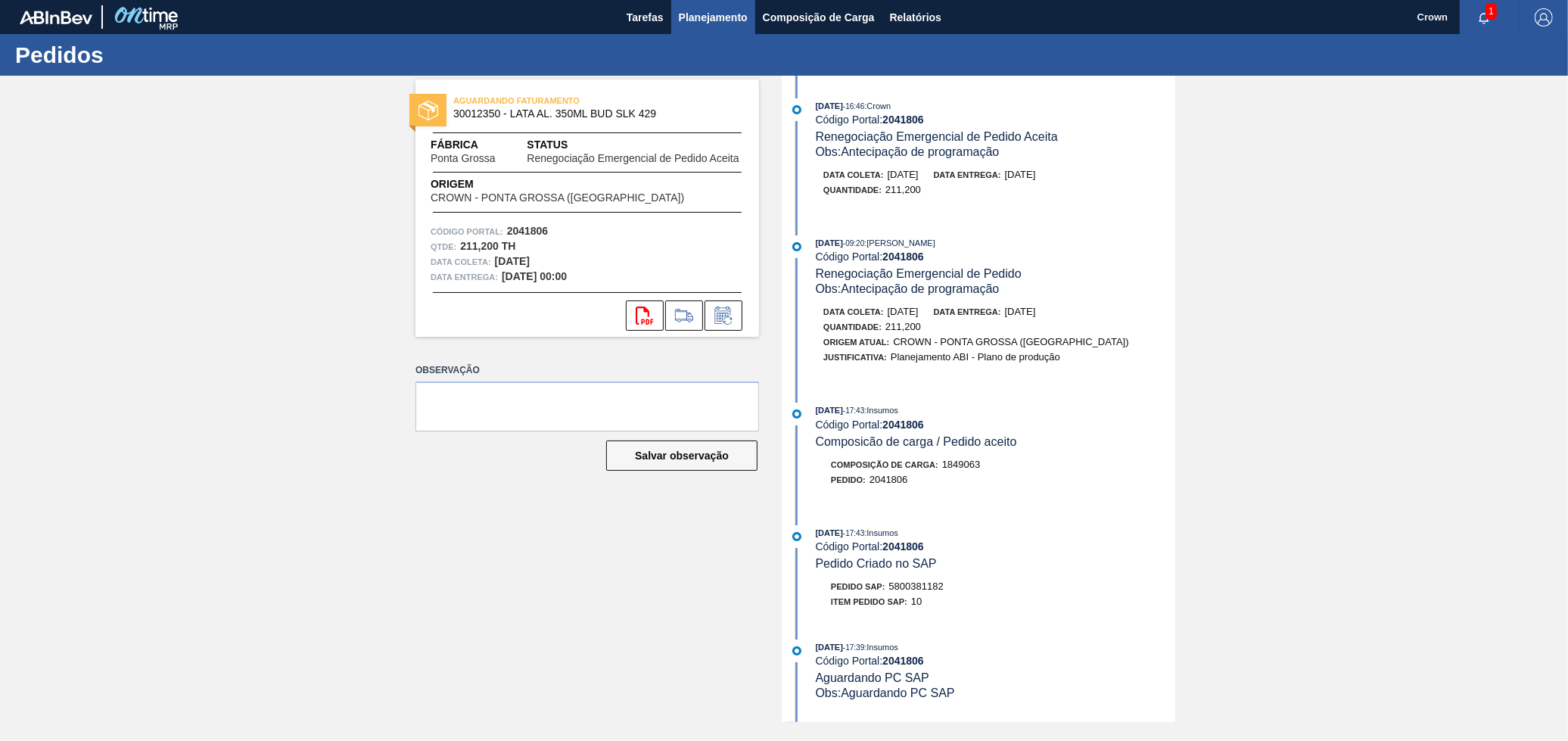
click at [717, 10] on span "Planejamento" at bounding box center [714, 18] width 69 height 18
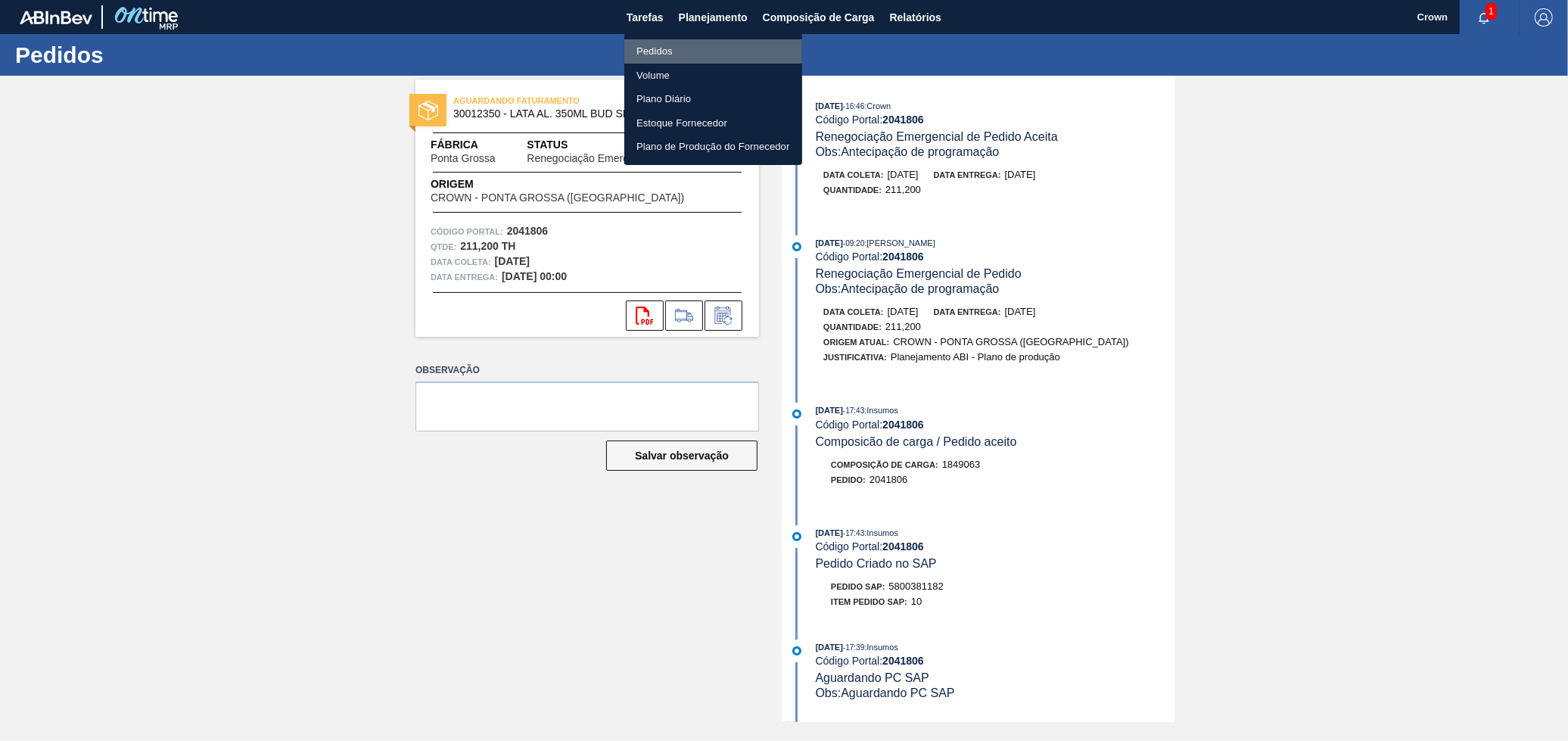
click at [697, 44] on li "Pedidos" at bounding box center [713, 51] width 178 height 24
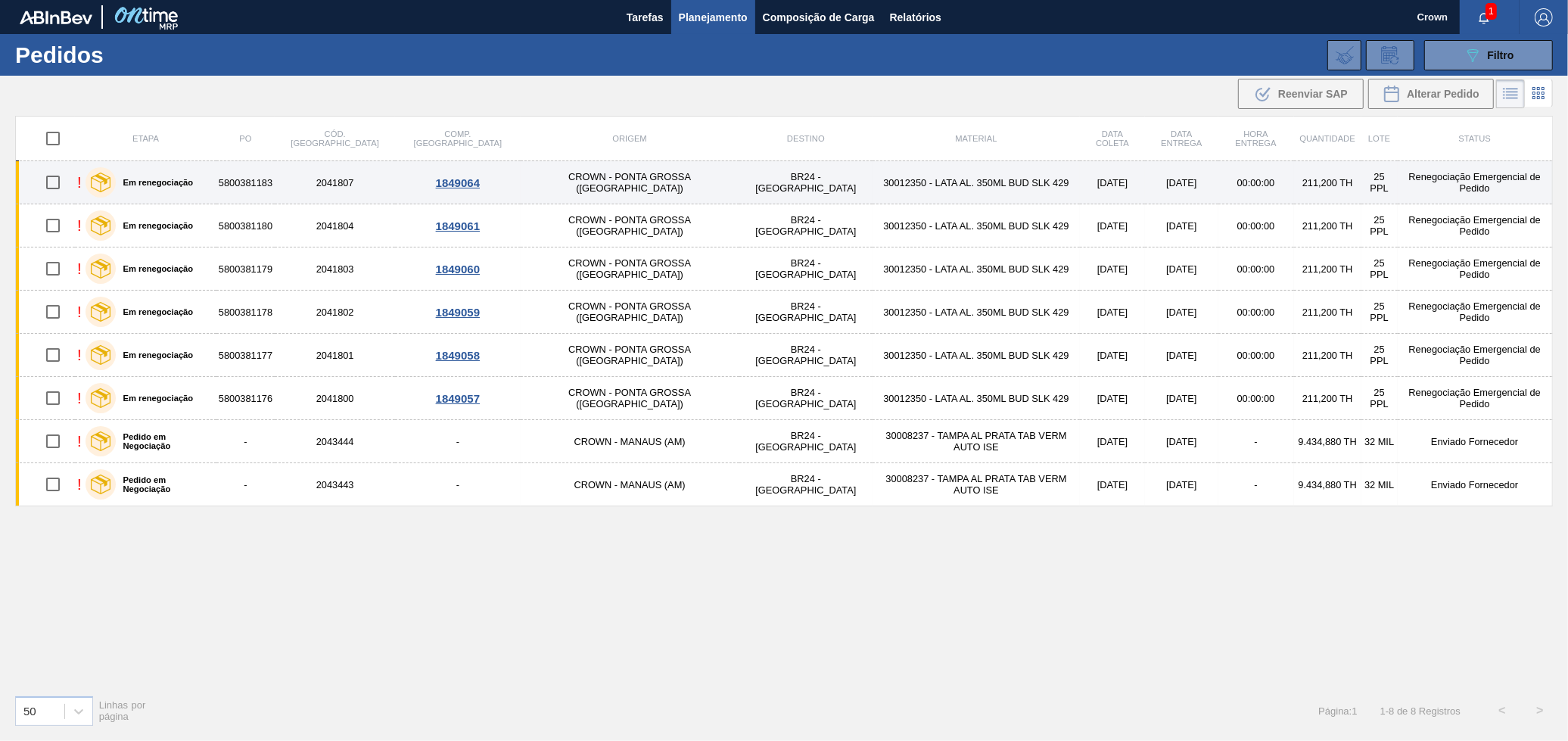
click at [942, 187] on td "30012350 - LATA AL. 350ML BUD SLK 429" at bounding box center [976, 183] width 207 height 43
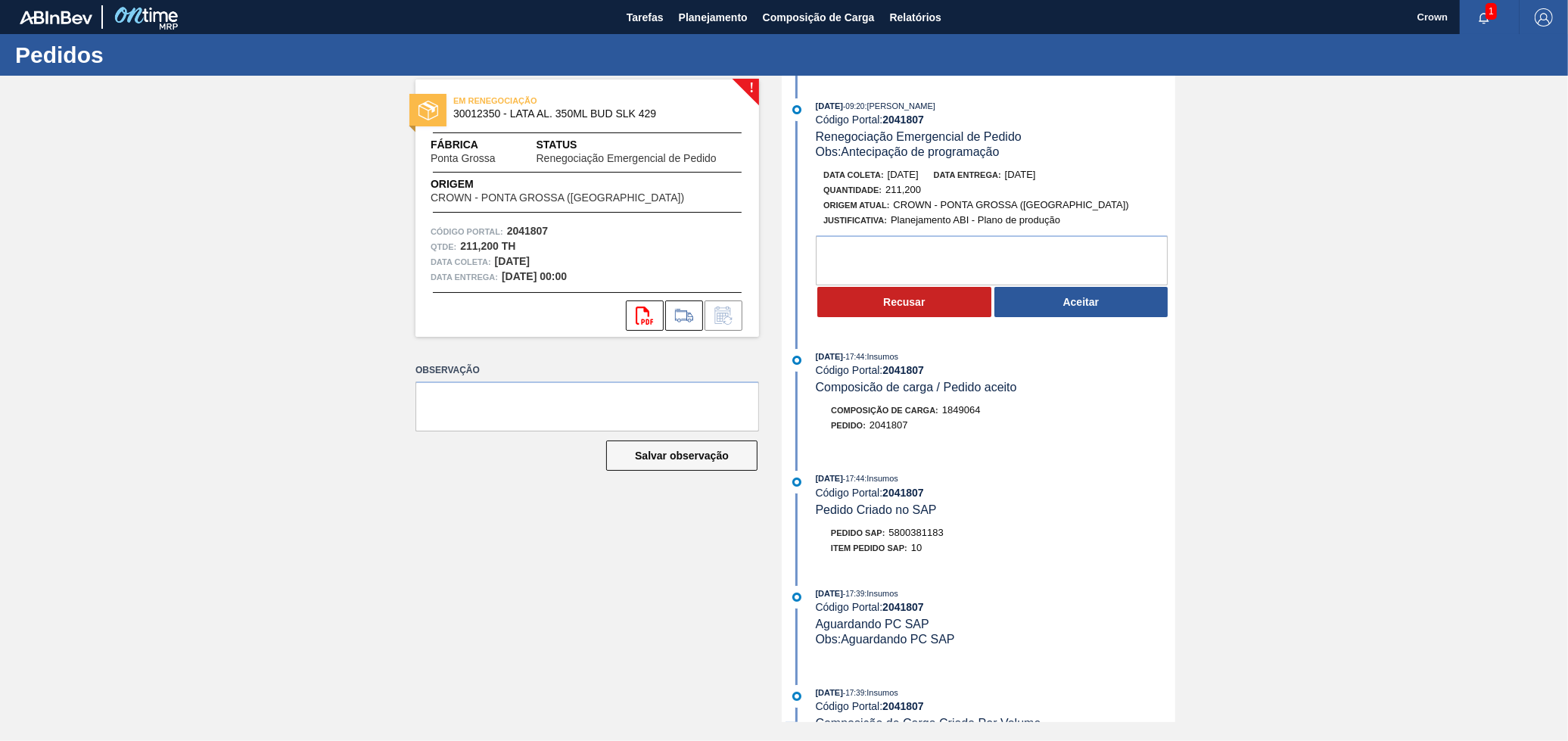
click at [1045, 309] on button "Aceitar" at bounding box center [1082, 302] width 174 height 31
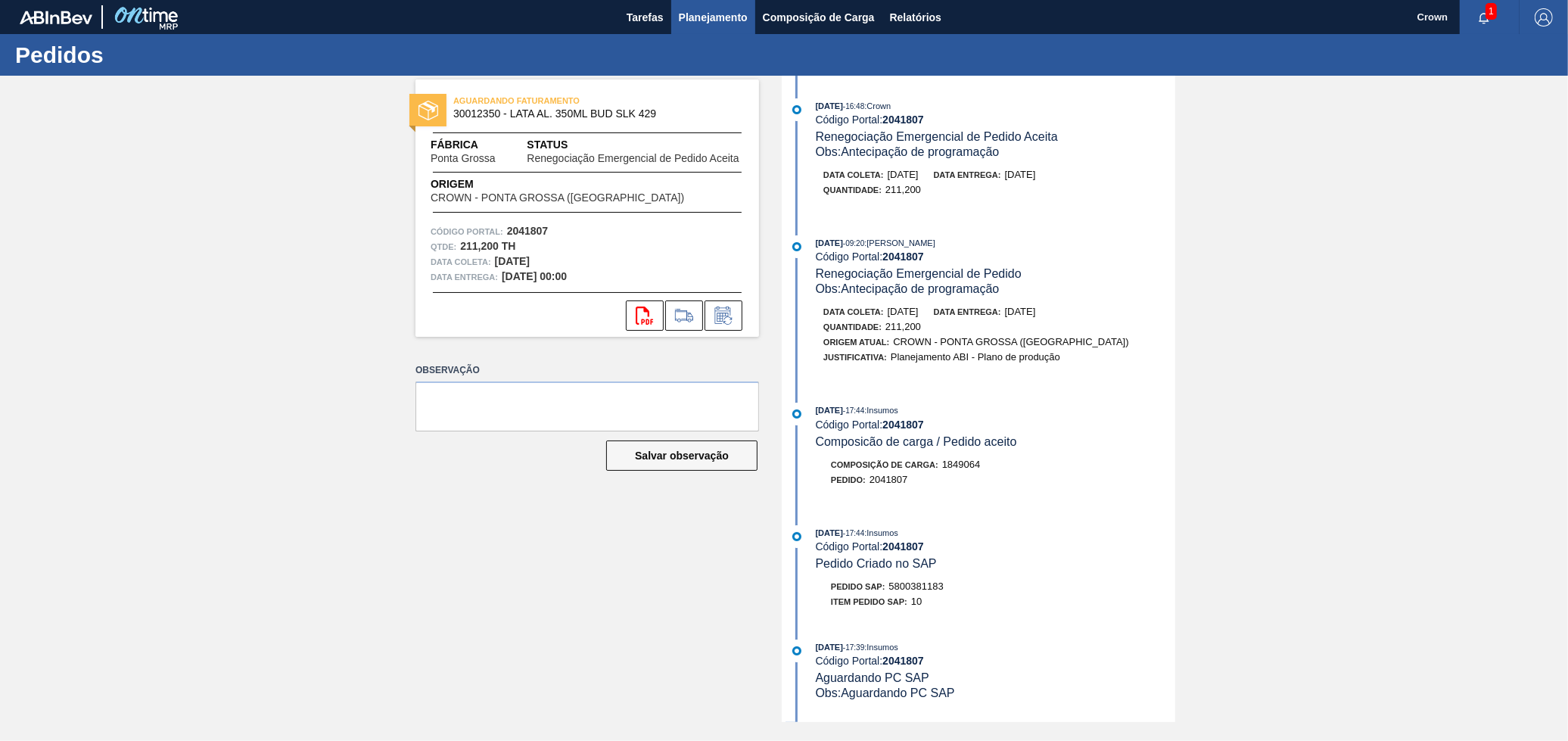
click at [738, 18] on span "Planejamento" at bounding box center [714, 18] width 69 height 18
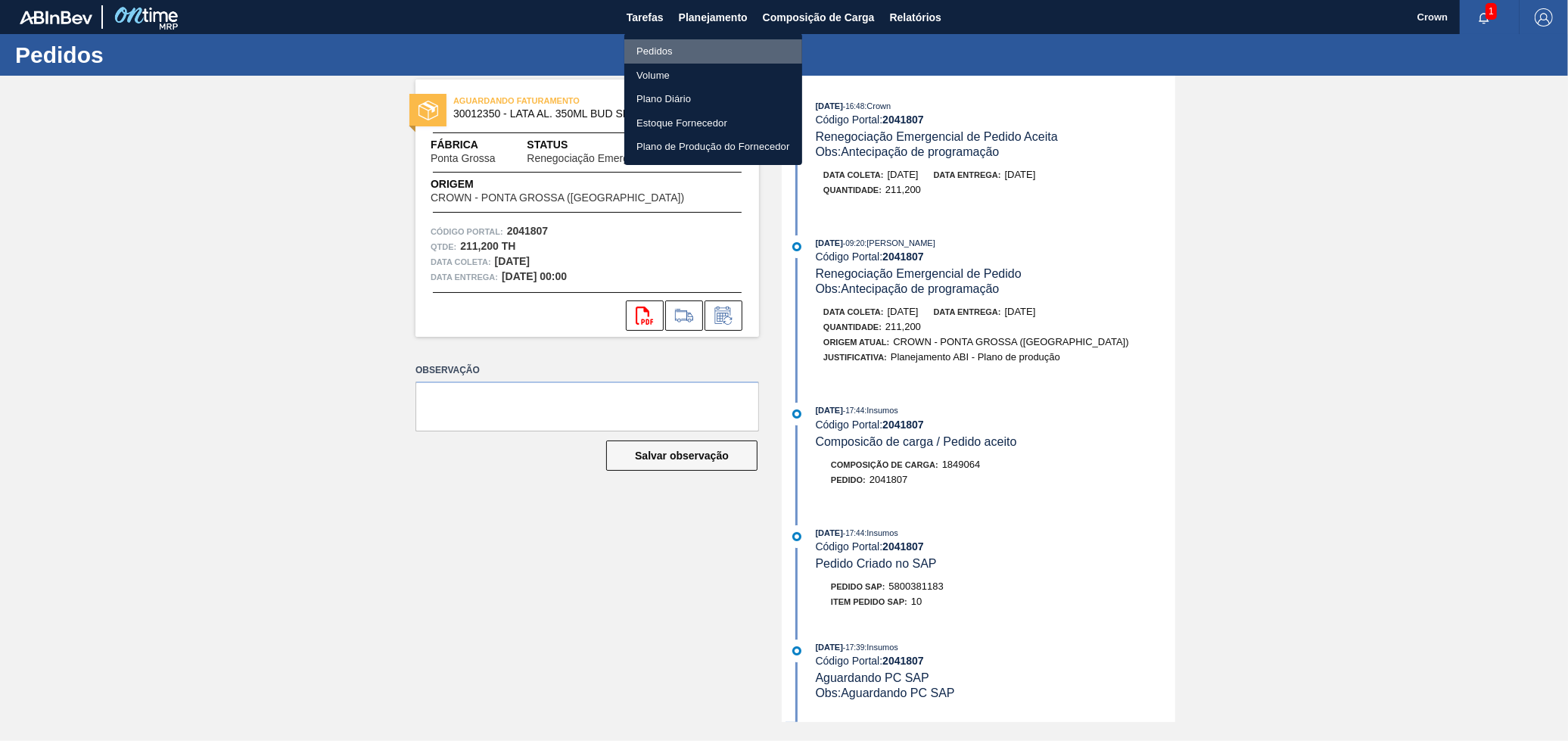
click at [717, 44] on li "Pedidos" at bounding box center [713, 51] width 178 height 24
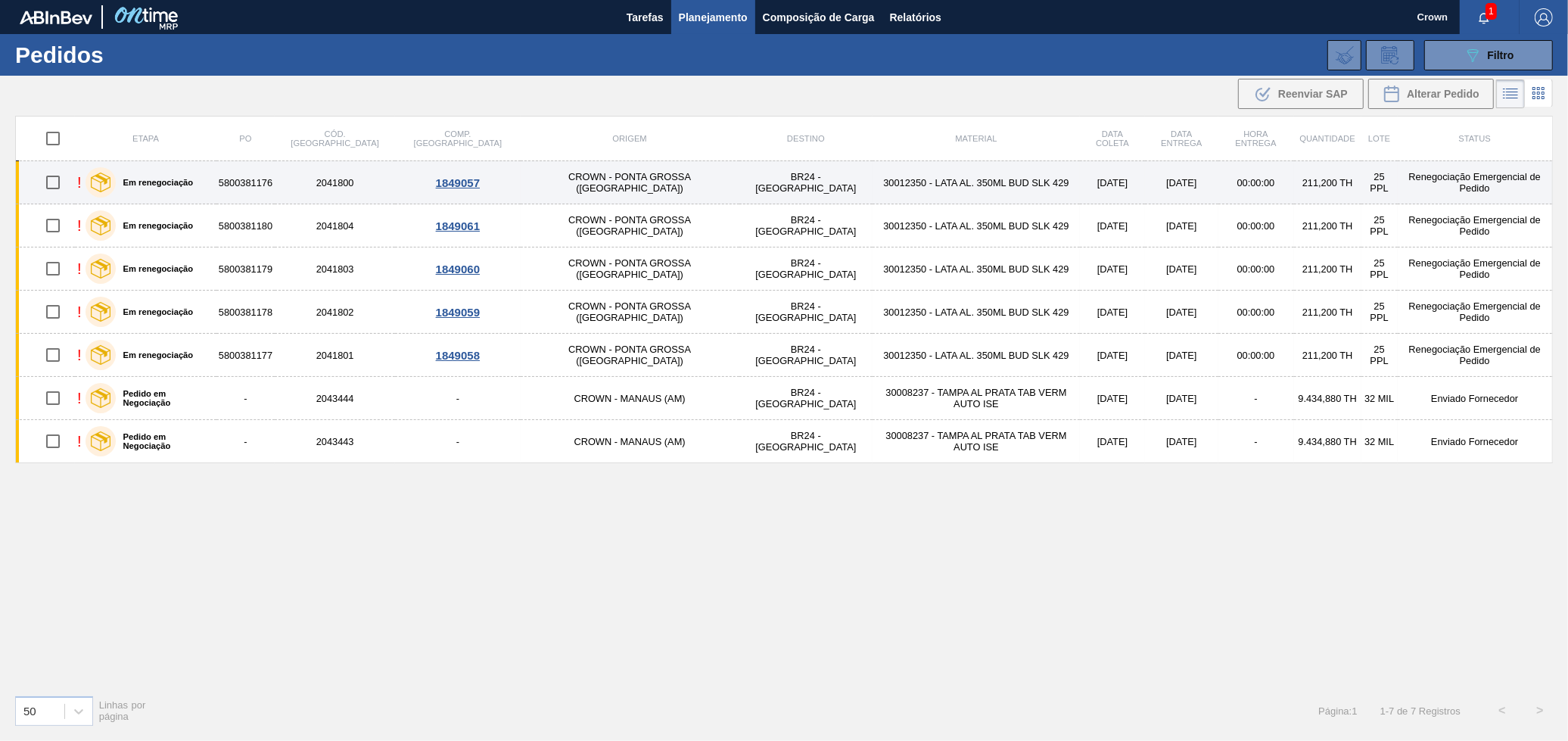
click at [873, 191] on td "30012350 - LATA AL. 350ML BUD SLK 429" at bounding box center [976, 183] width 207 height 43
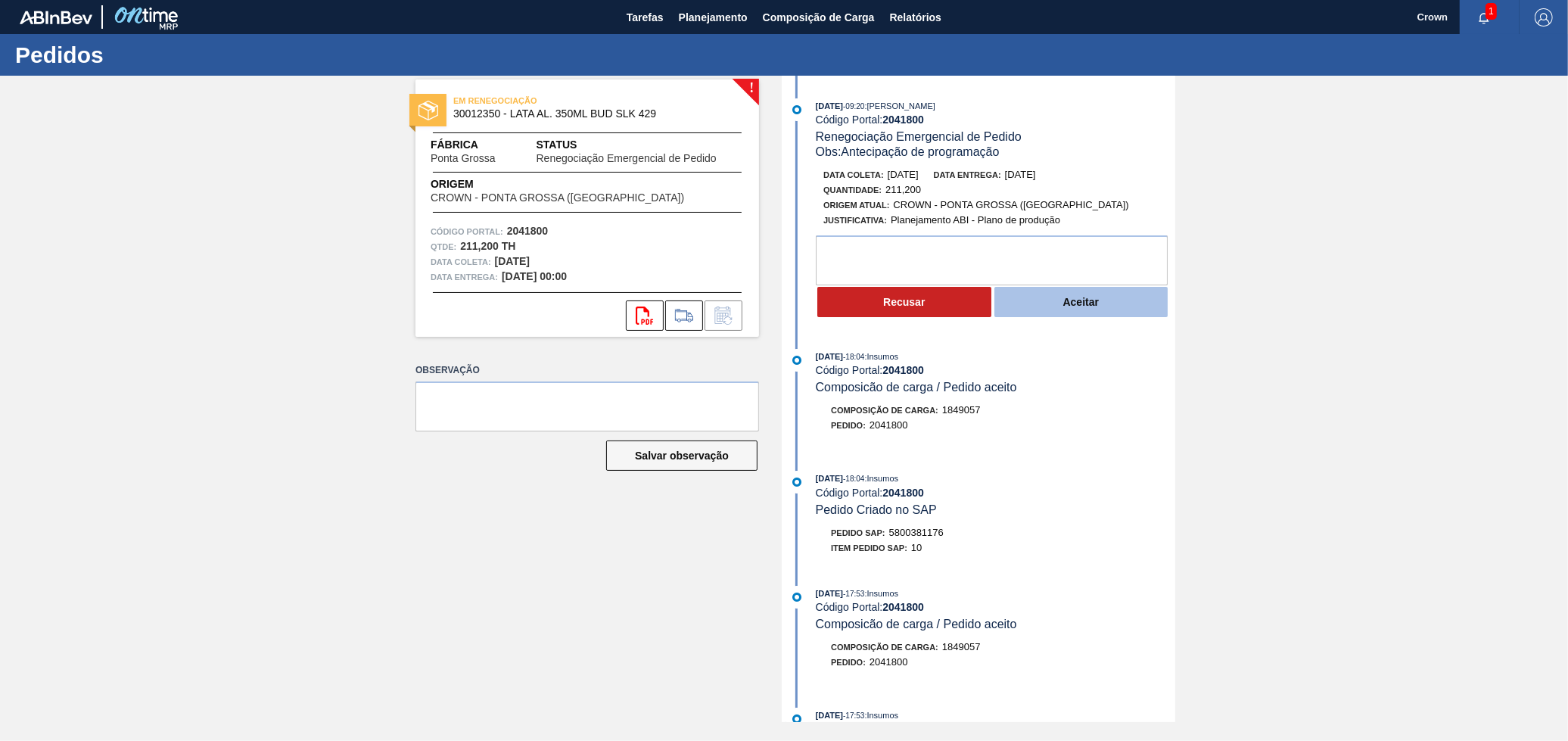
click at [1059, 304] on button "Aceitar" at bounding box center [1082, 302] width 174 height 31
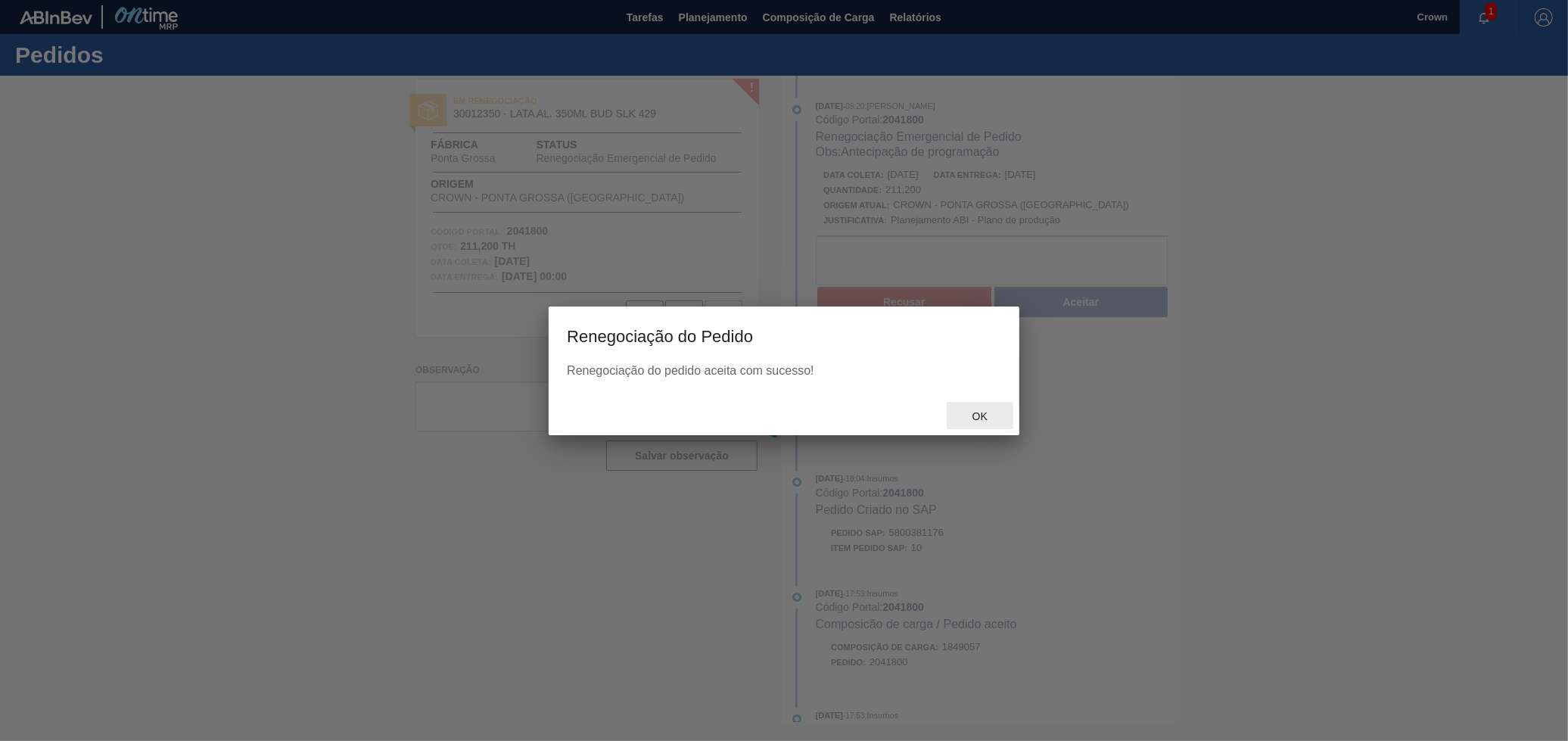
click at [980, 414] on span "Ok" at bounding box center [980, 416] width 39 height 12
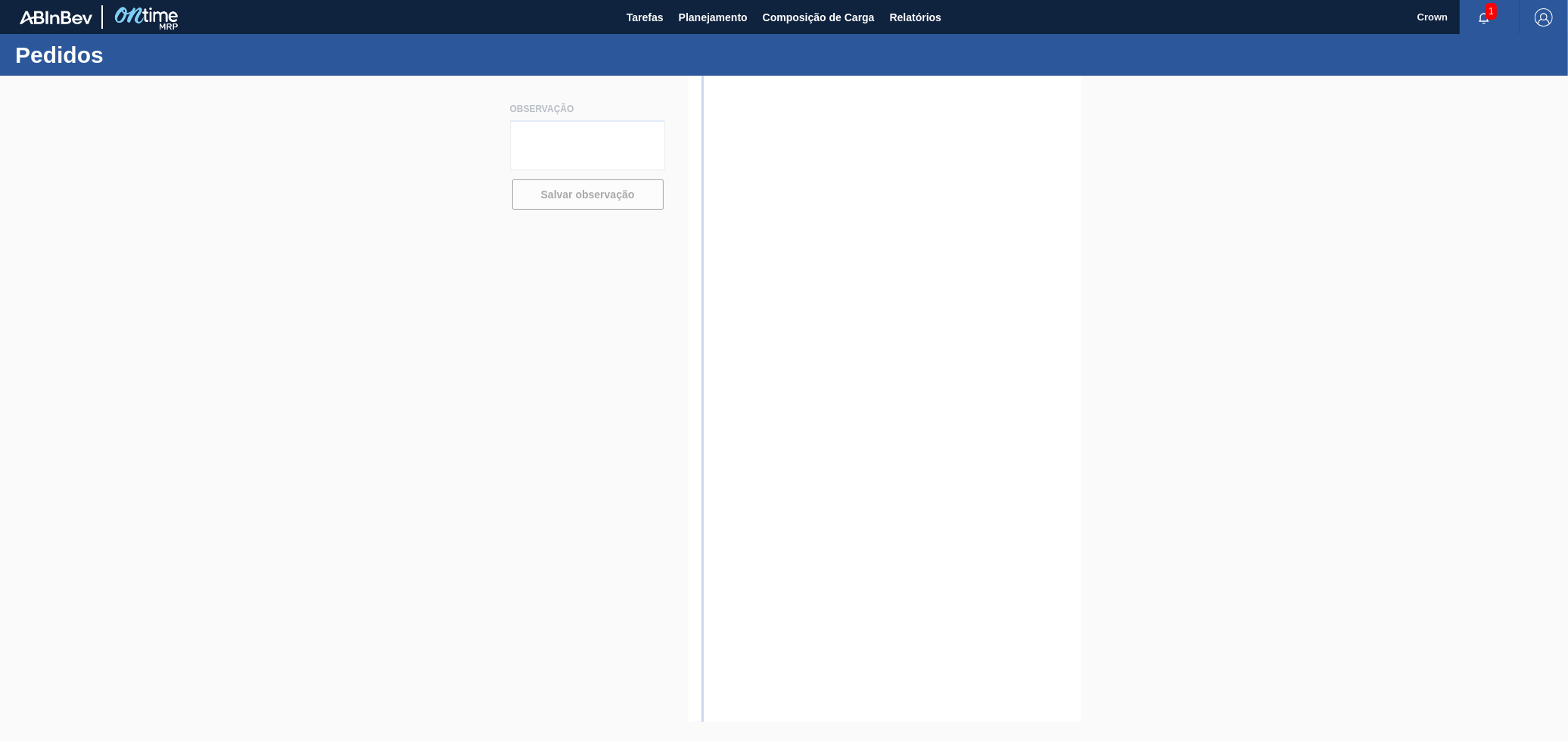
click at [717, 19] on span "Planejamento" at bounding box center [714, 18] width 69 height 18
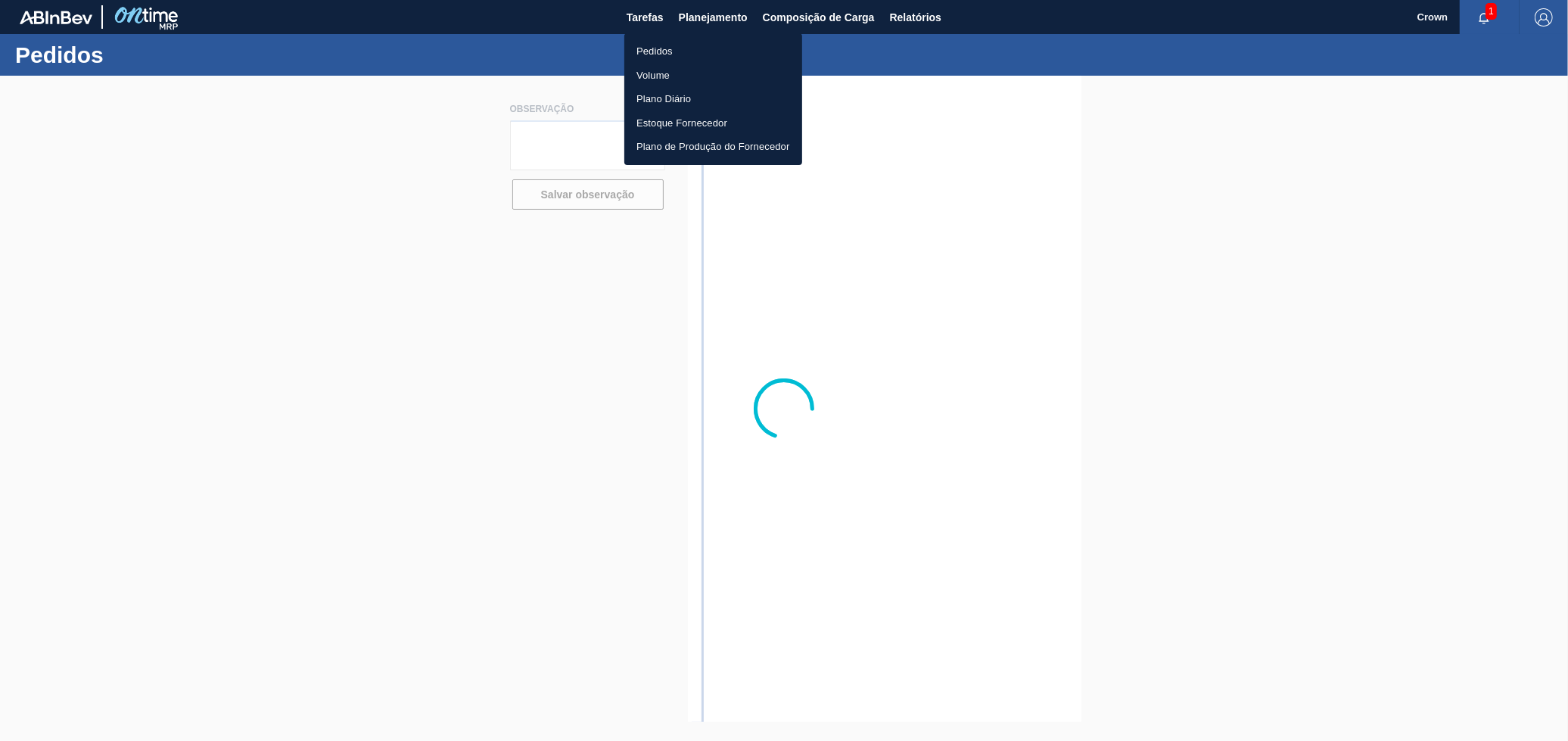
click at [660, 44] on li "Pedidos" at bounding box center [713, 51] width 178 height 24
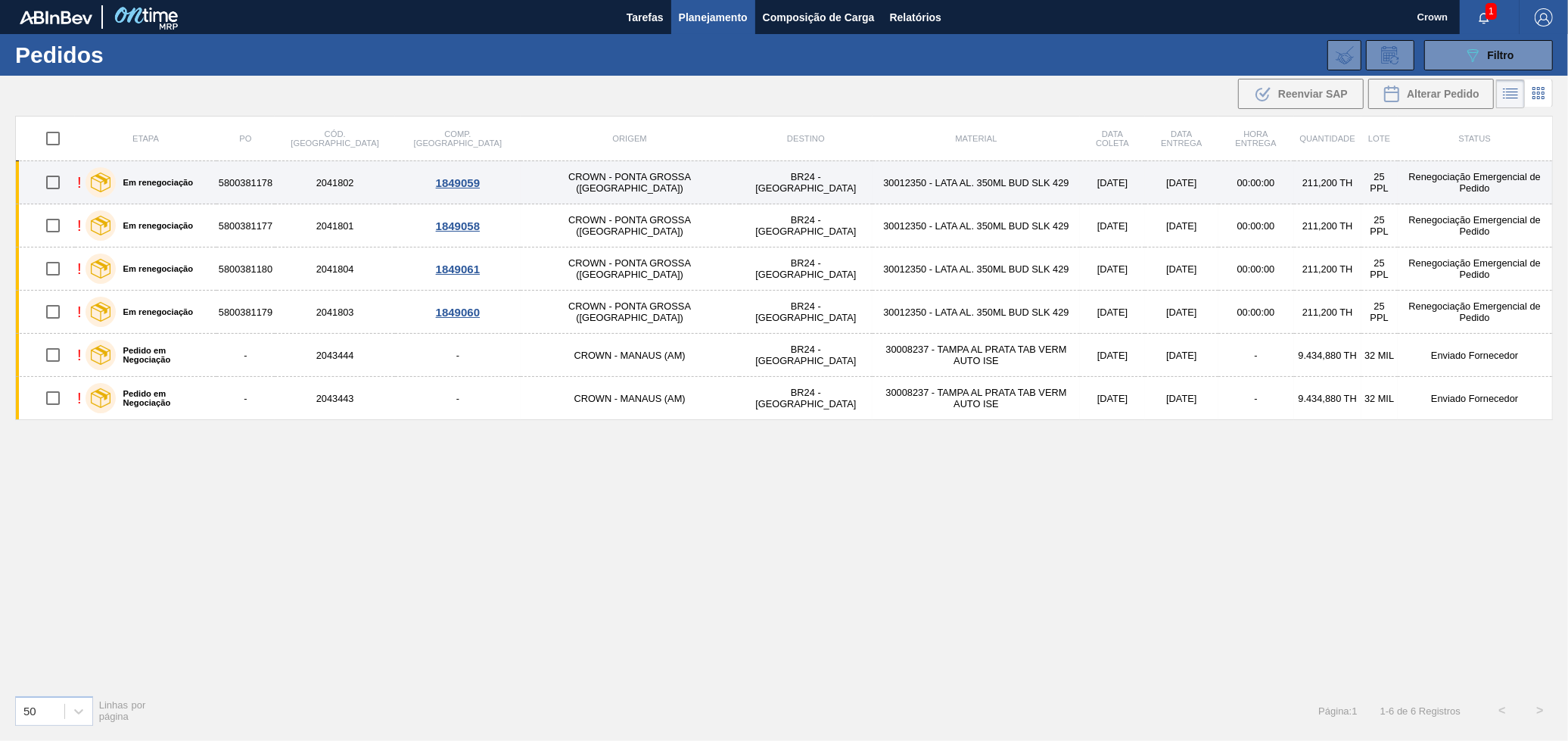
click at [873, 195] on td "30012350 - LATA AL. 350ML BUD SLK 429" at bounding box center [976, 183] width 207 height 43
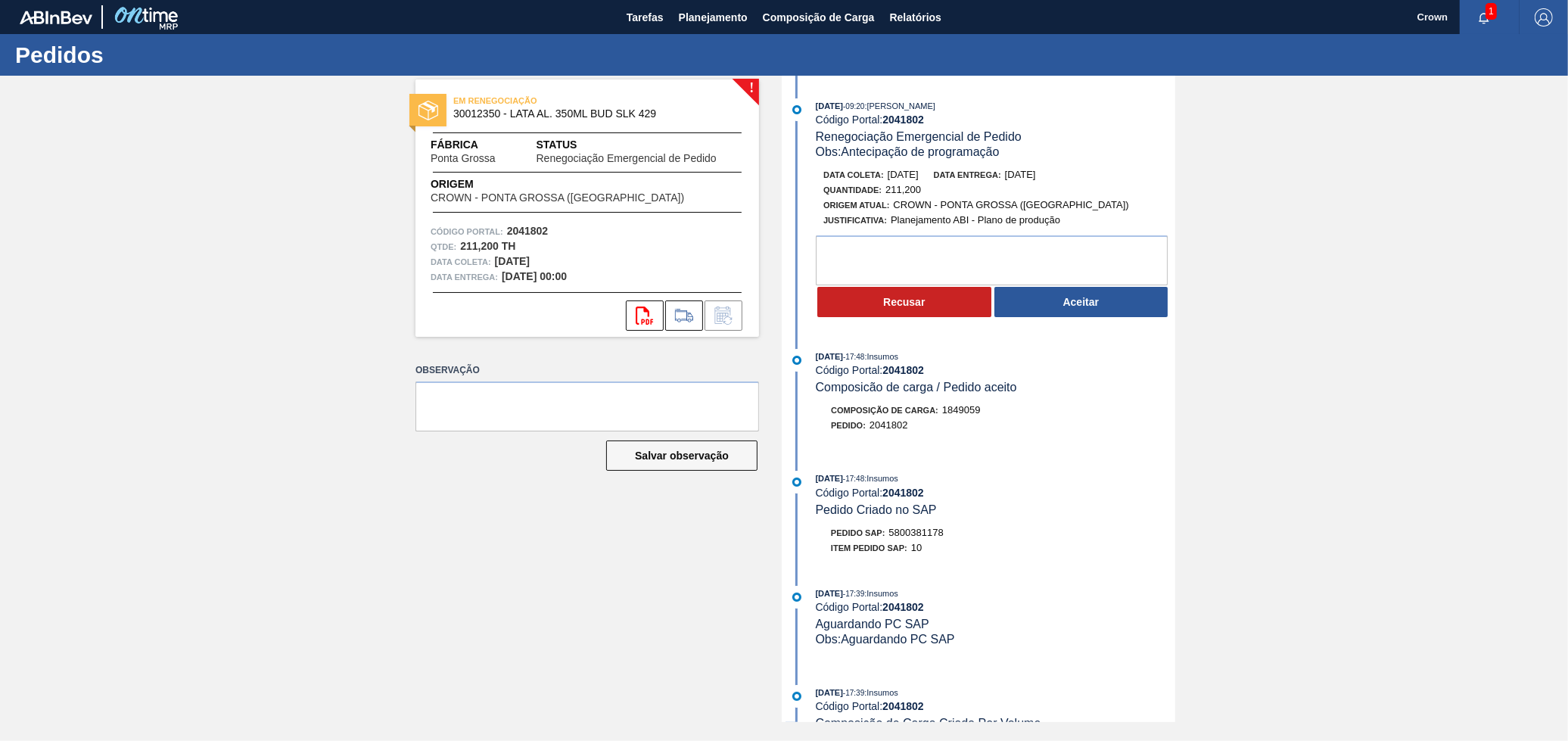
click at [1023, 310] on button "Aceitar" at bounding box center [1082, 302] width 174 height 31
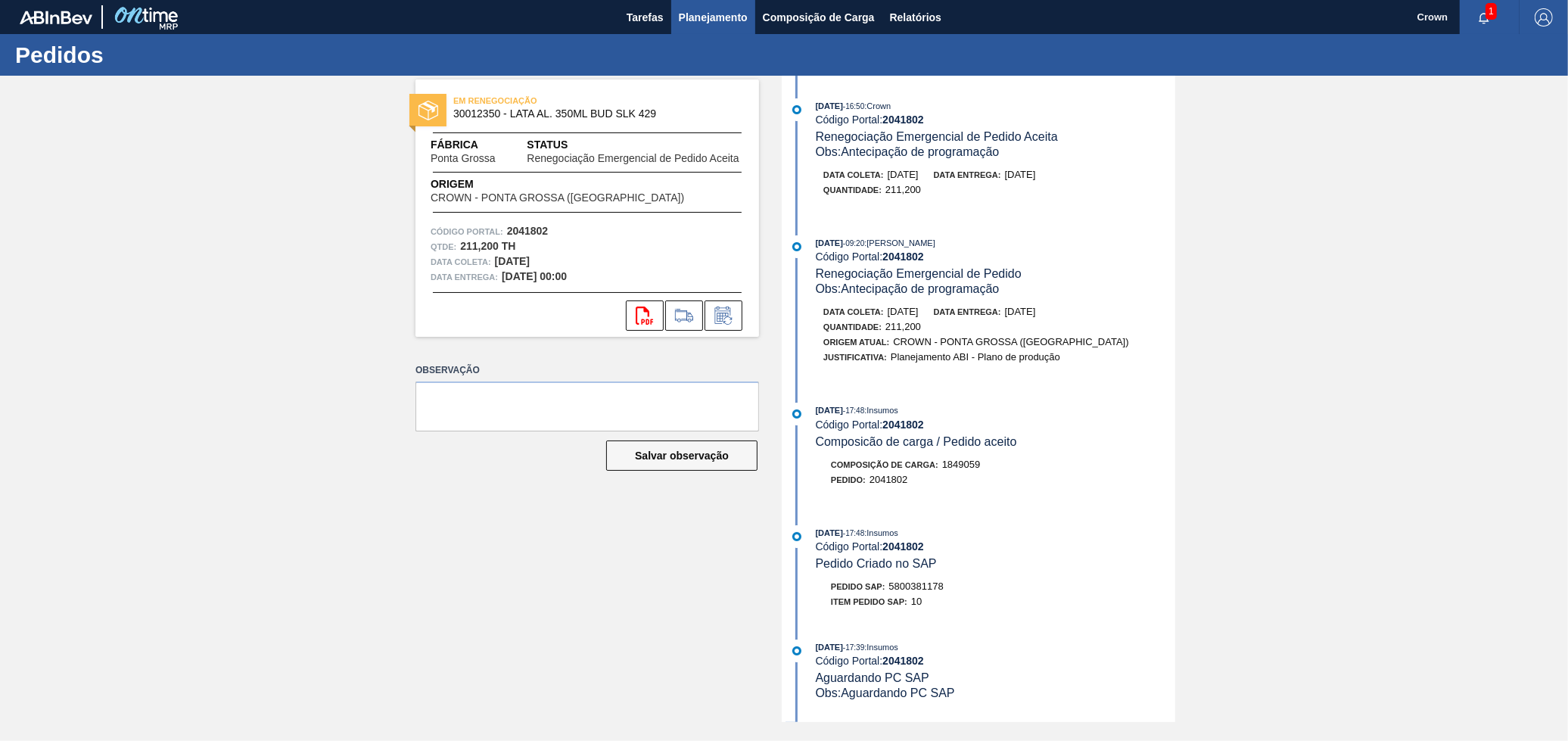
click at [679, 21] on span "Planejamento" at bounding box center [714, 18] width 69 height 18
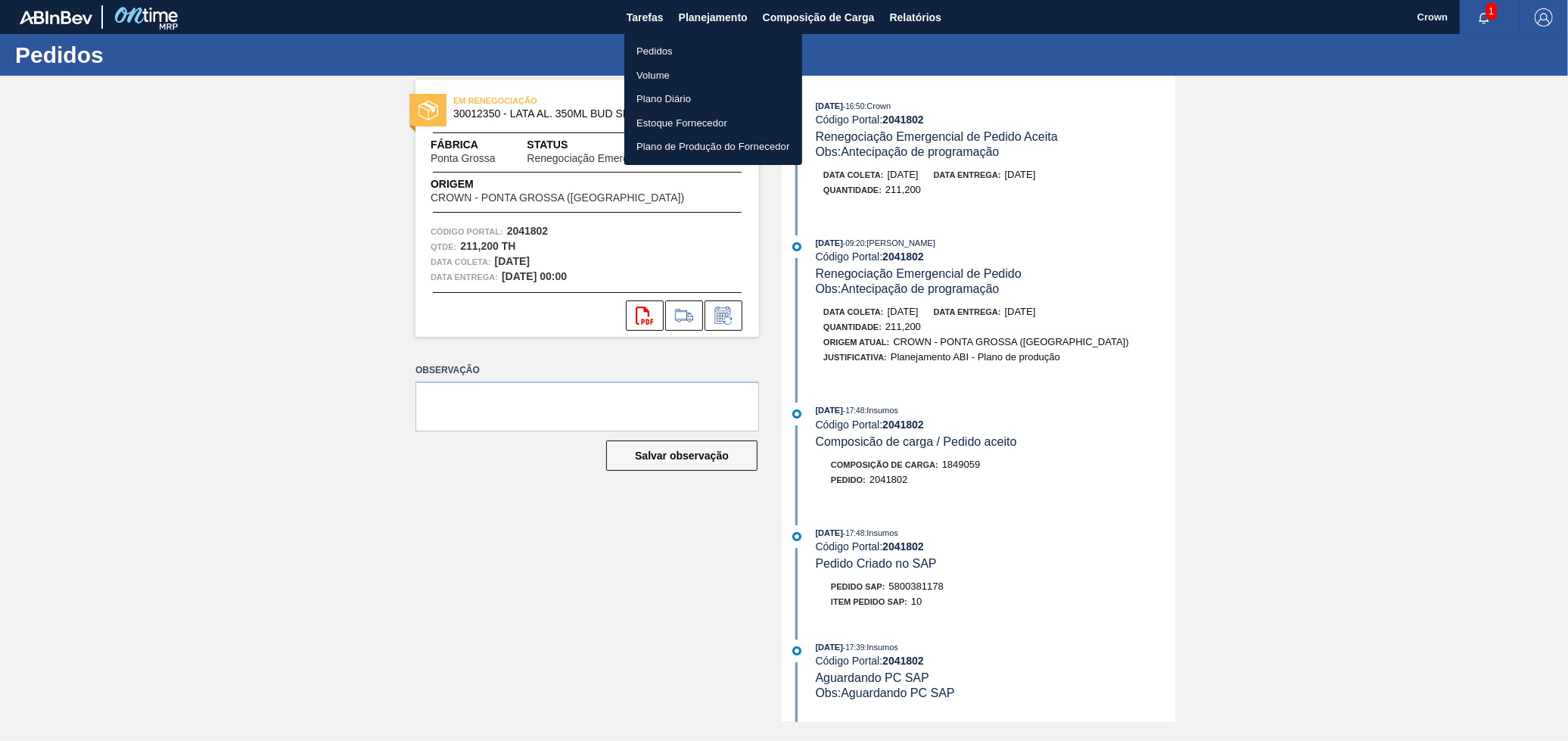
click at [668, 52] on li "Pedidos" at bounding box center [713, 51] width 178 height 24
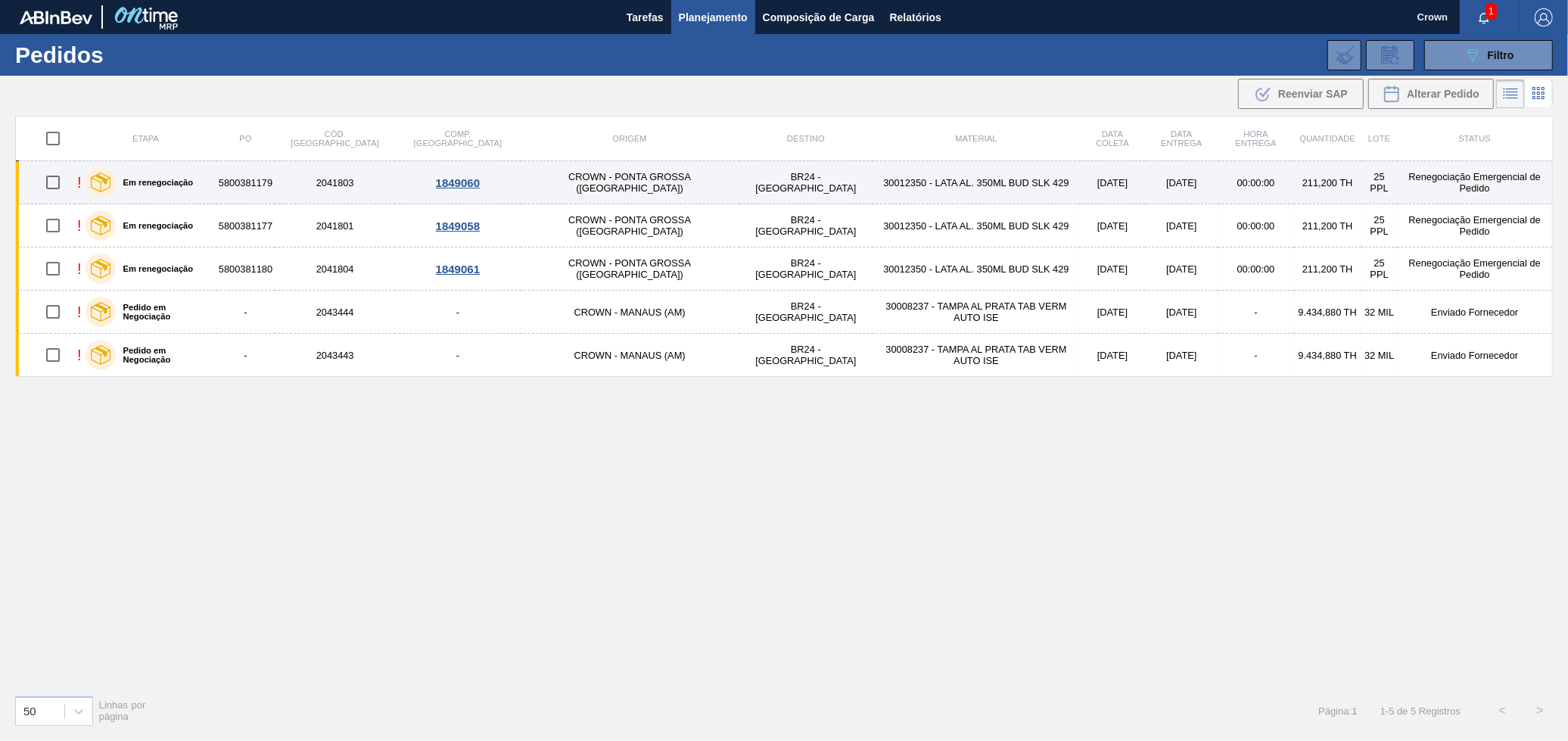
click at [1398, 176] on td "Renegociação Emergencial de Pedido" at bounding box center [1475, 183] width 155 height 43
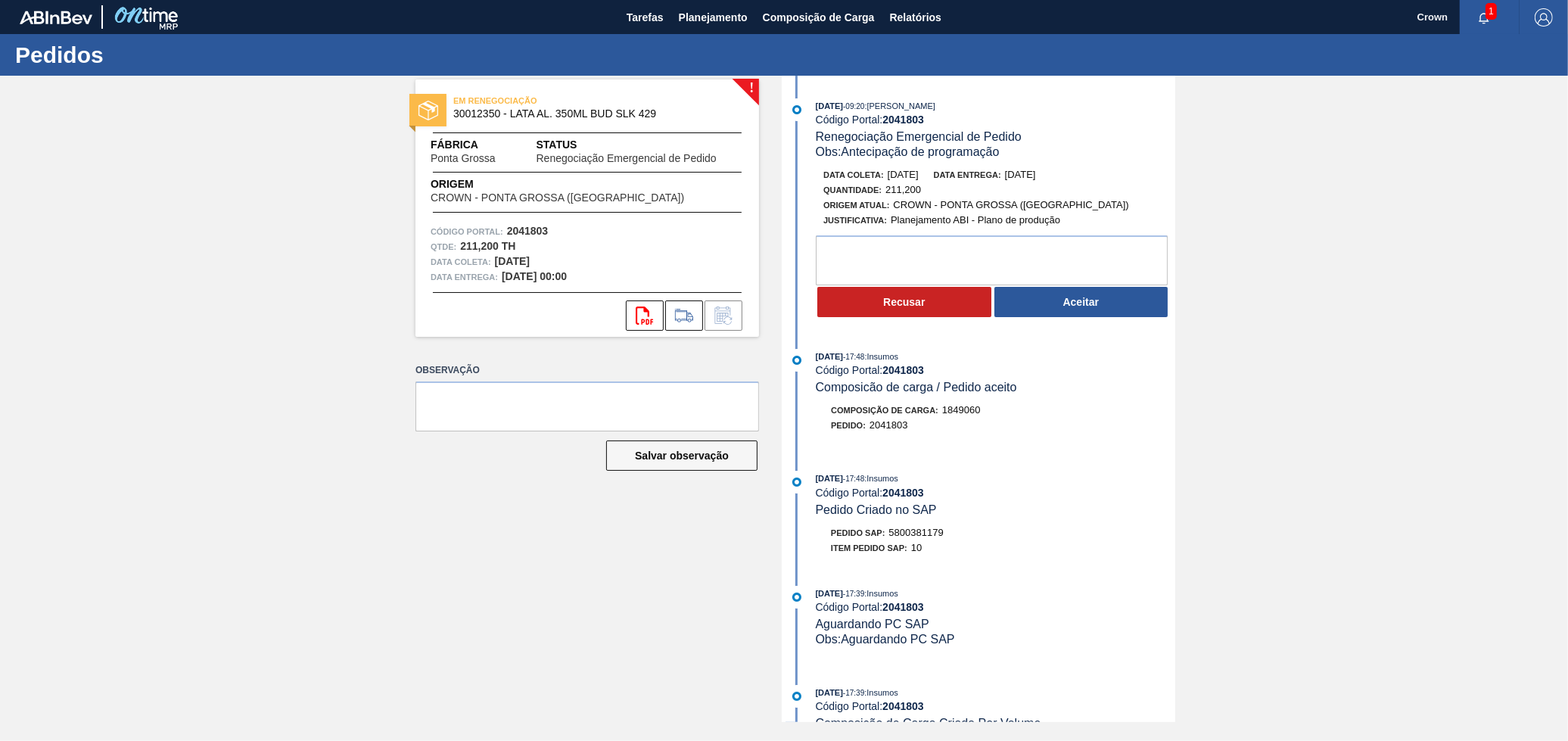
click at [1132, 319] on div "Recusar Aceitar" at bounding box center [996, 302] width 359 height 34
click at [1125, 301] on button "Aceitar" at bounding box center [1082, 302] width 174 height 31
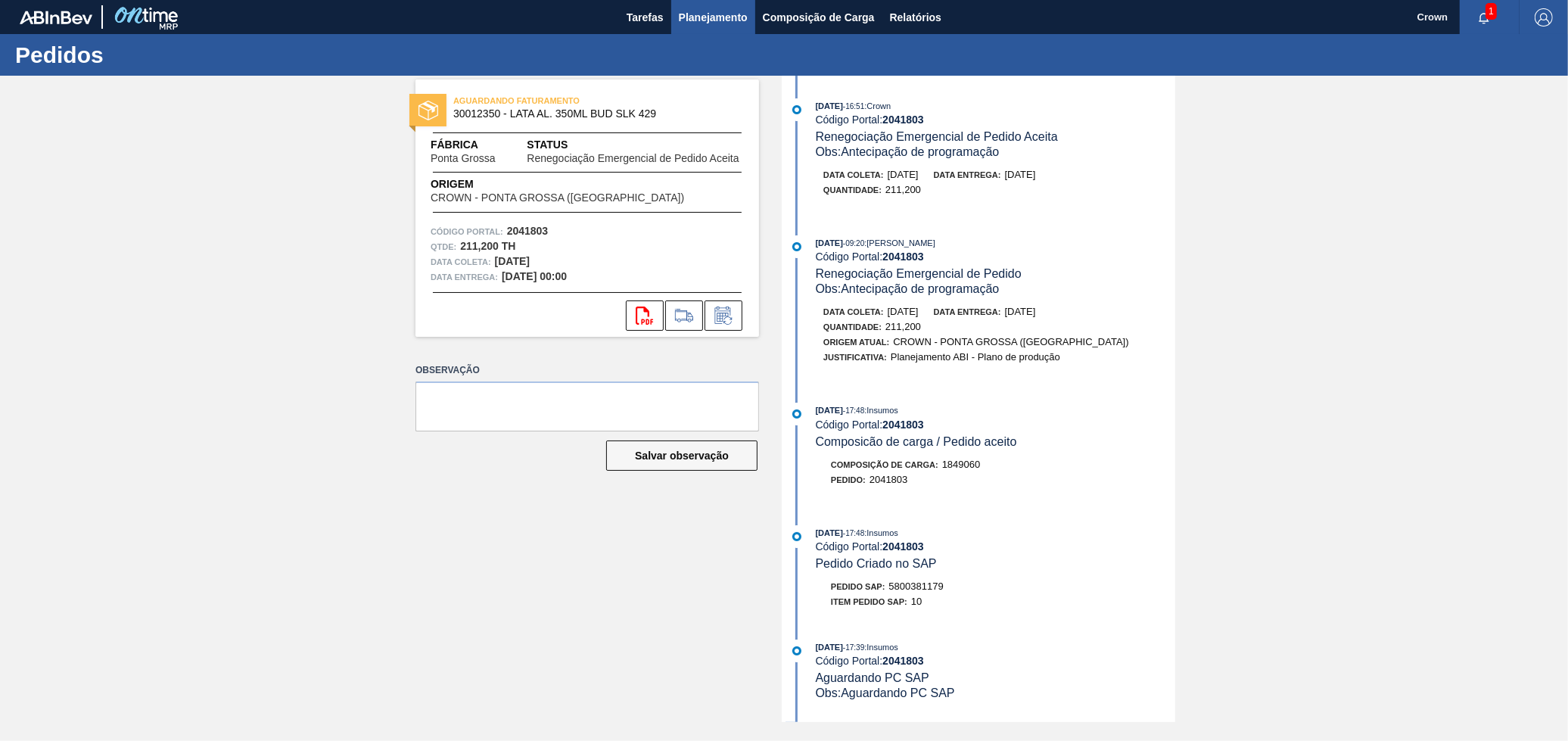
click at [701, 15] on span "Planejamento" at bounding box center [714, 18] width 69 height 18
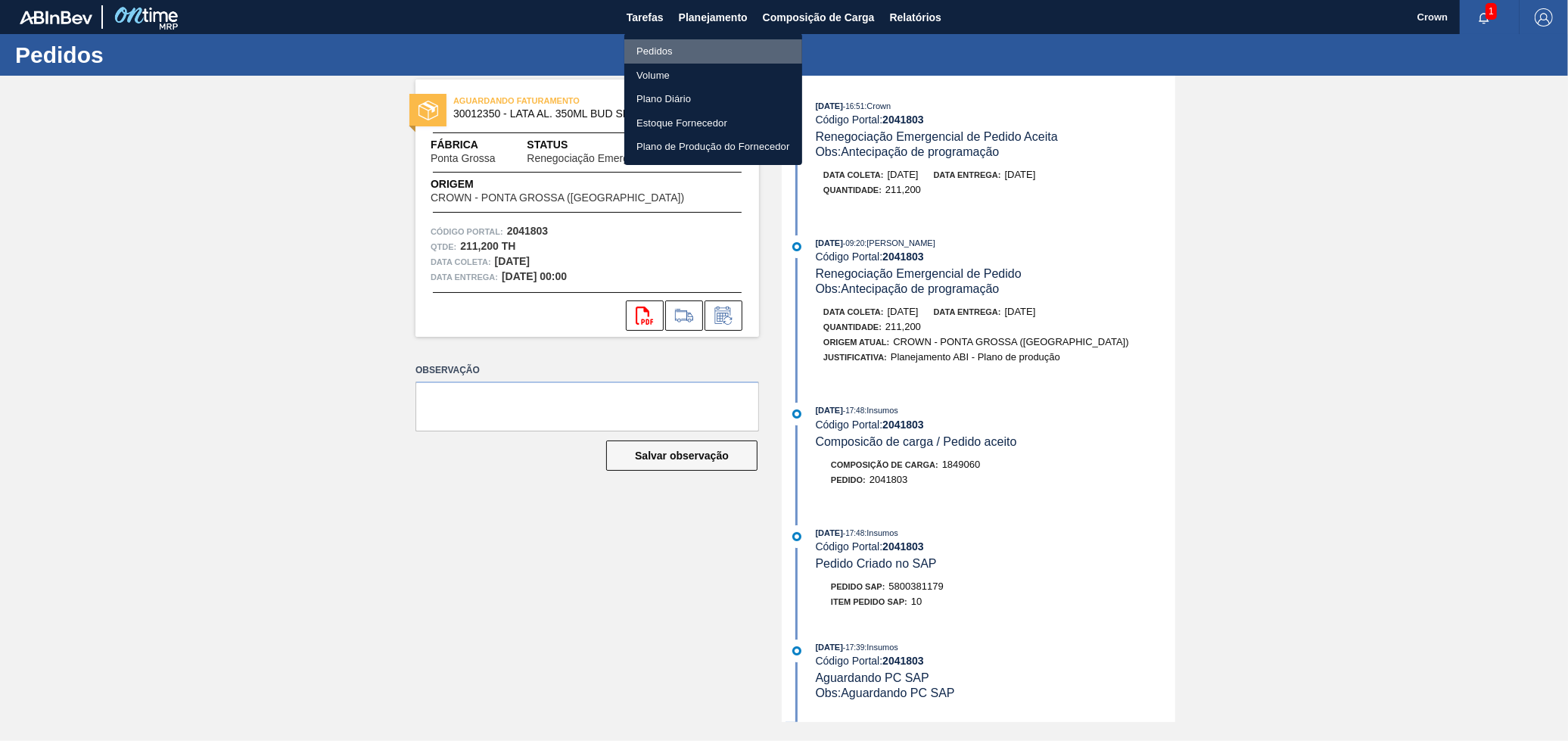
click at [679, 54] on li "Pedidos" at bounding box center [713, 51] width 178 height 24
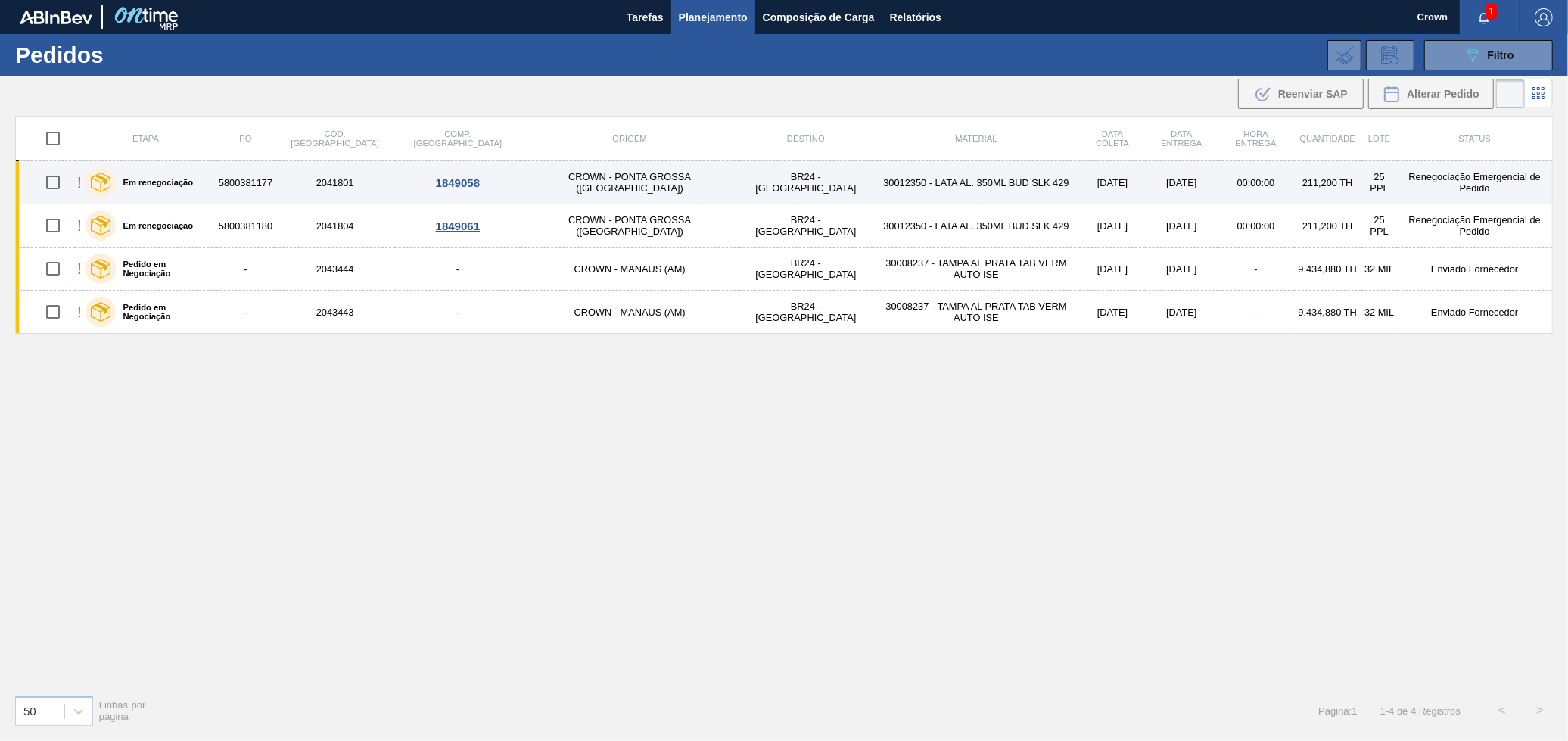
click at [1241, 184] on td "00:00:00" at bounding box center [1256, 183] width 76 height 43
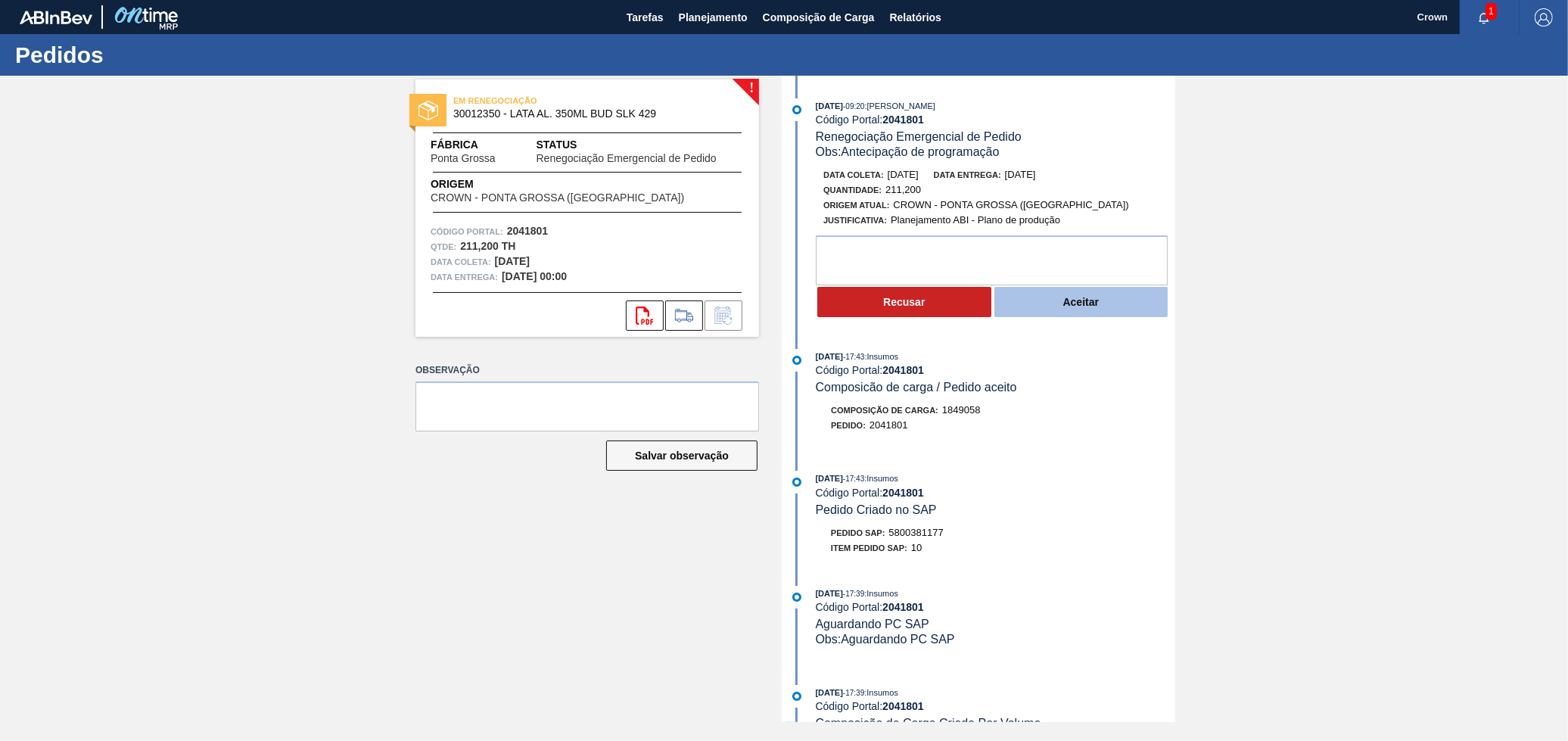
click at [1064, 313] on button "Aceitar" at bounding box center [1082, 302] width 174 height 31
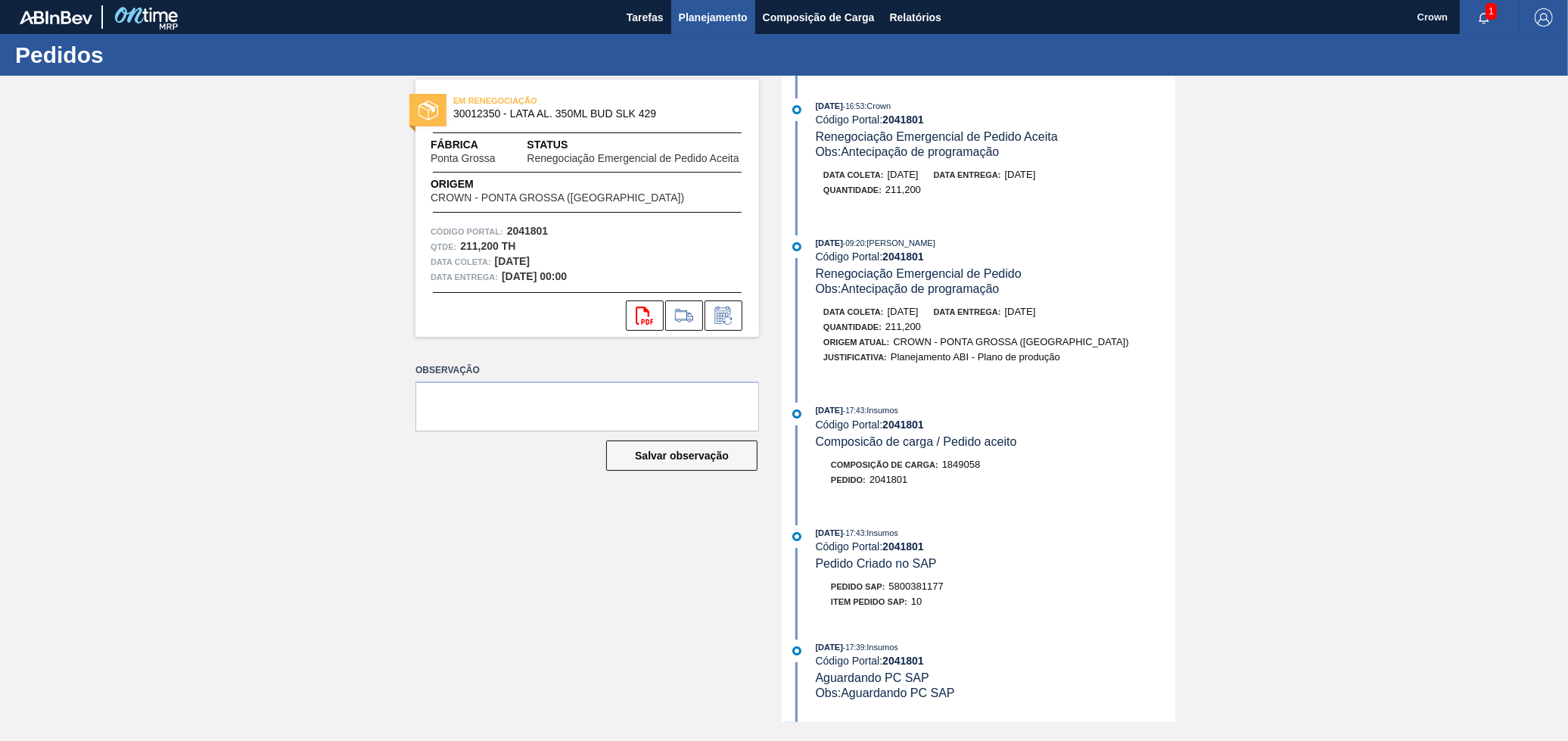
click at [726, 10] on span "Planejamento" at bounding box center [714, 18] width 69 height 18
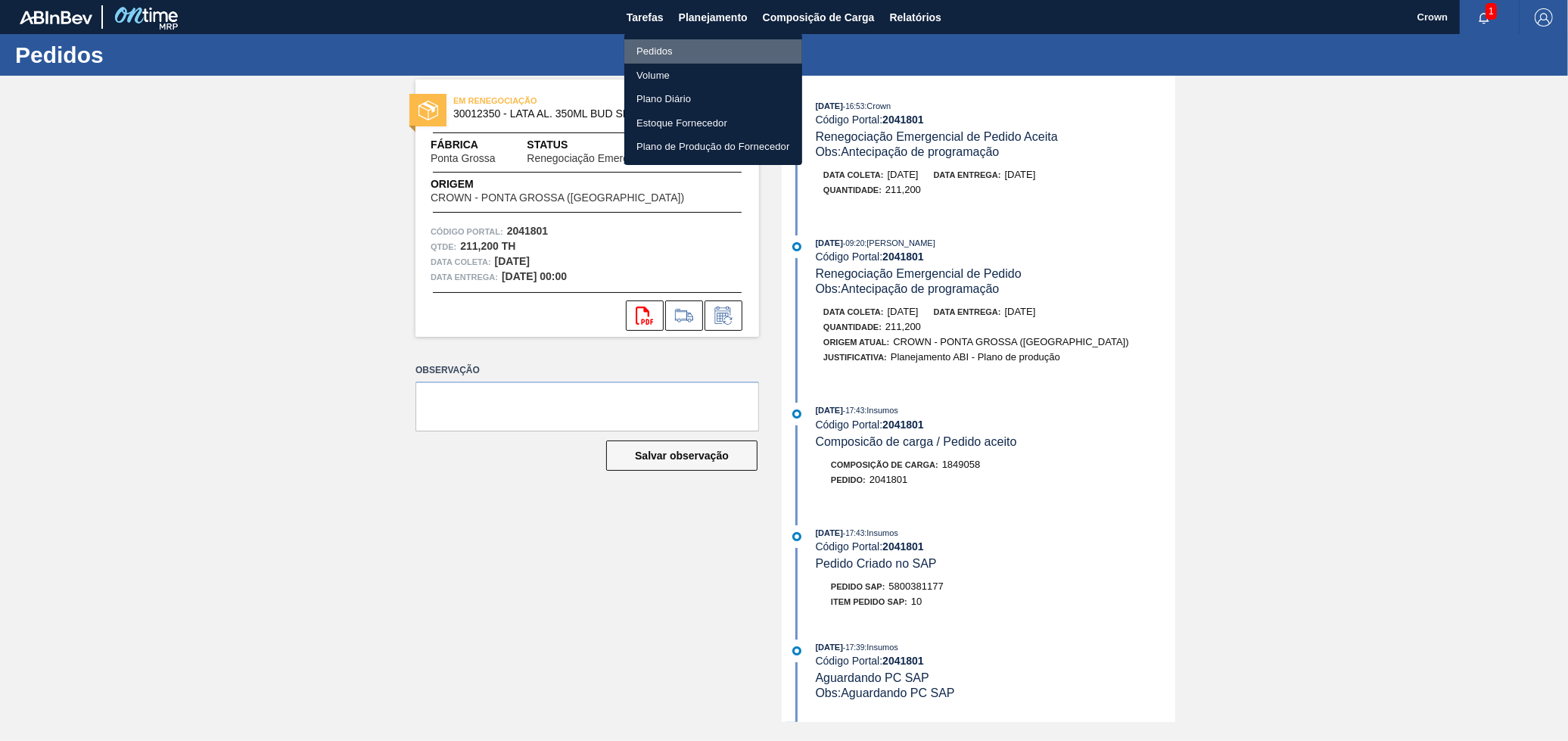
click at [695, 49] on li "Pedidos" at bounding box center [713, 51] width 178 height 24
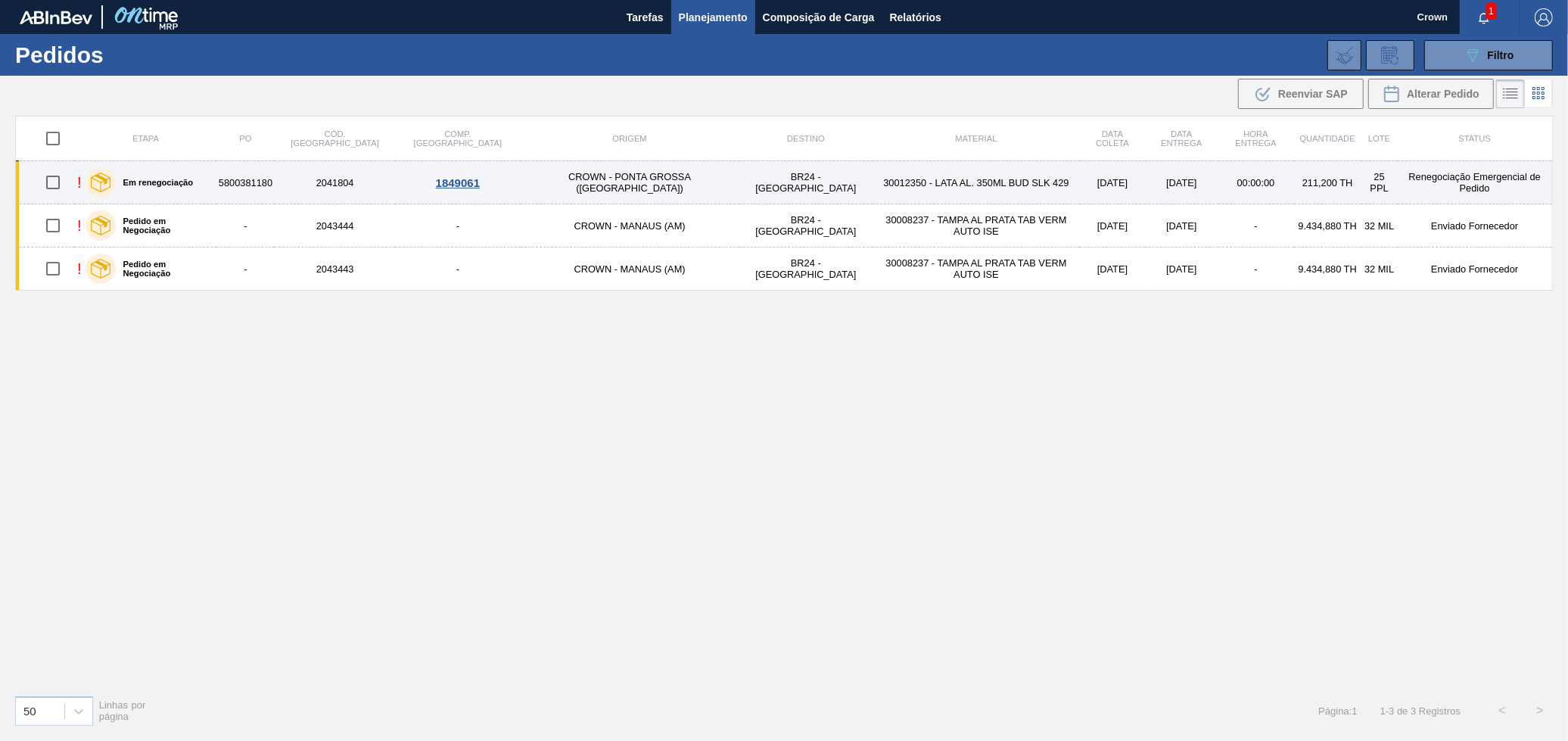
click at [873, 189] on td "30012350 - LATA AL. 350ML BUD SLK 429" at bounding box center [976, 183] width 207 height 43
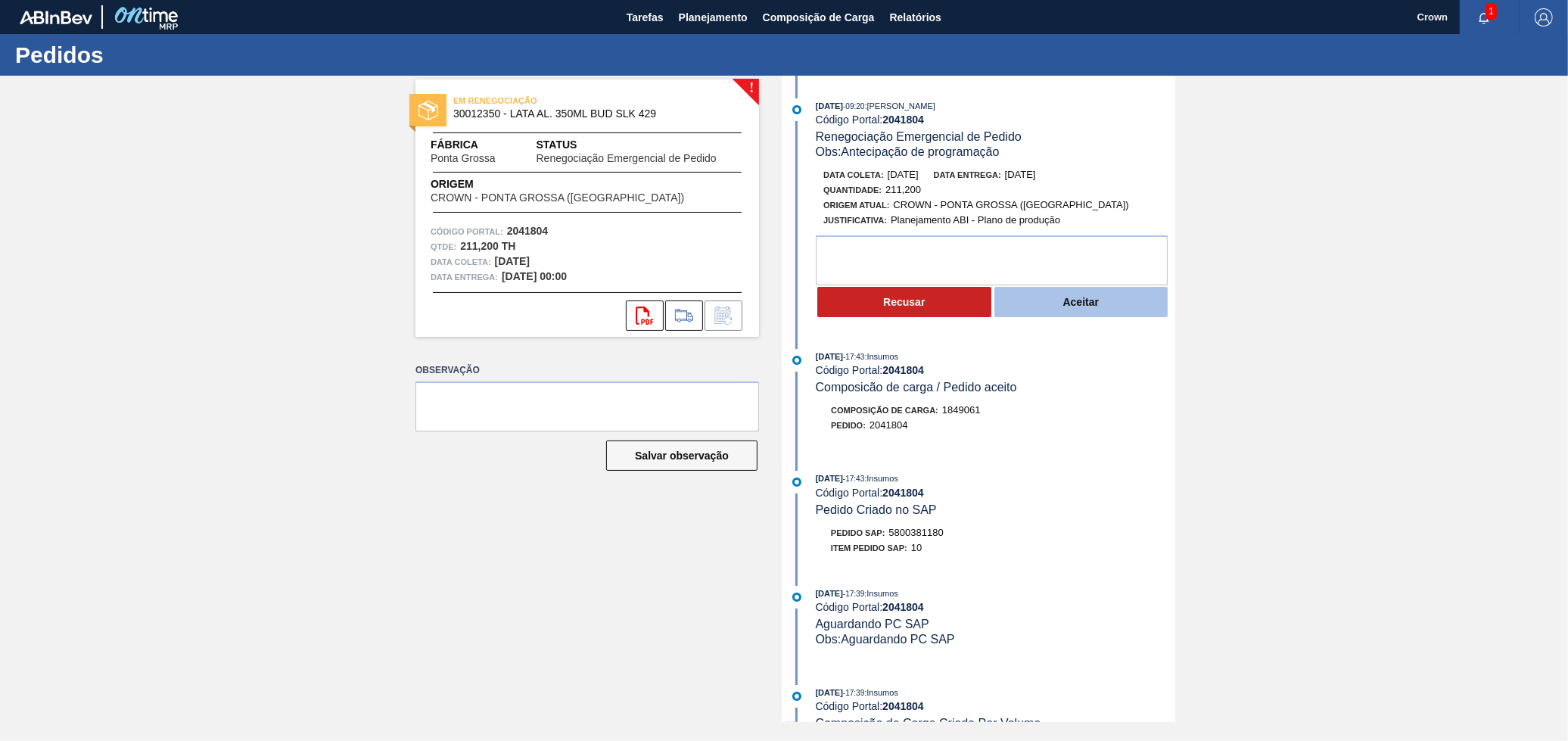
click at [1075, 308] on button "Aceitar" at bounding box center [1082, 302] width 174 height 31
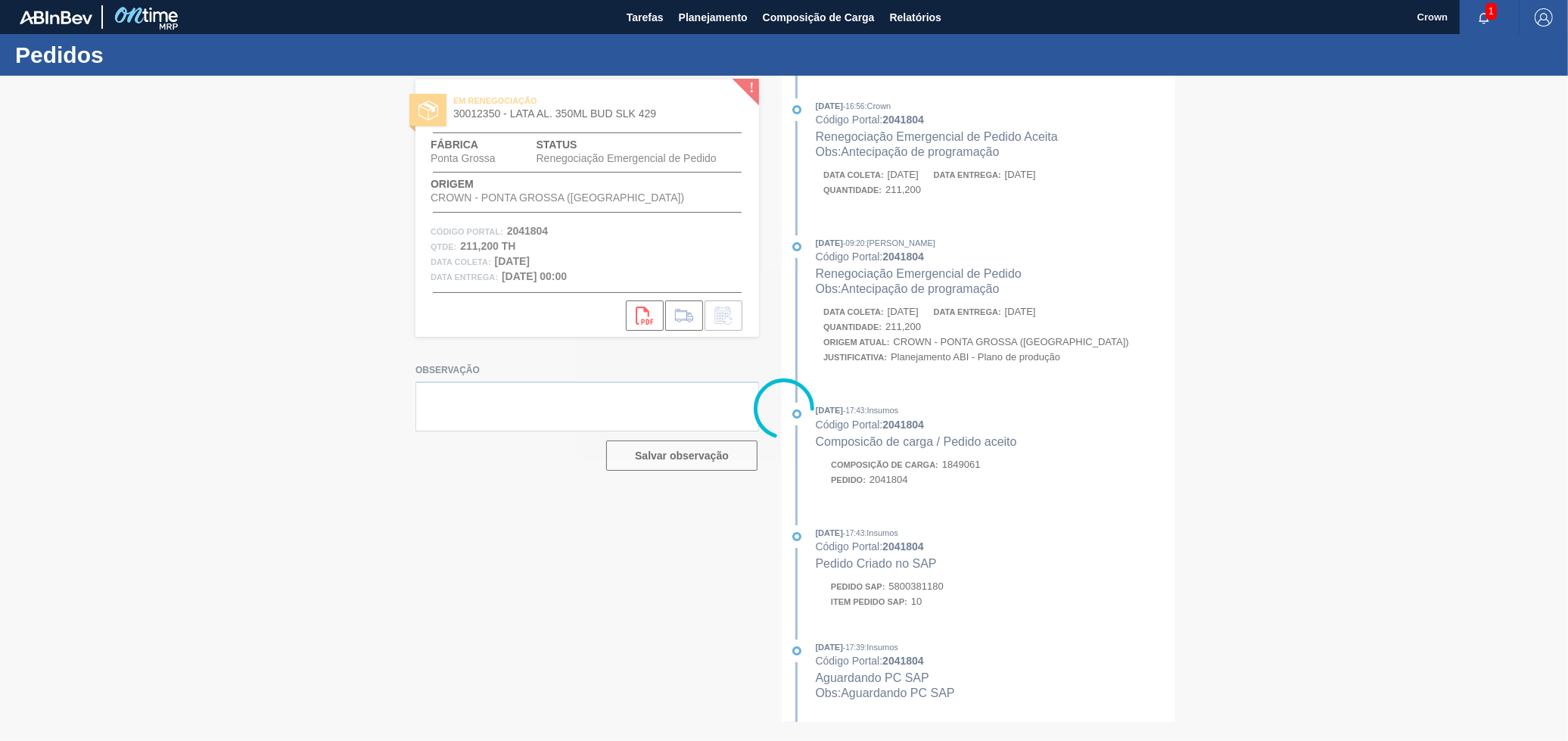
click at [992, 417] on div at bounding box center [784, 408] width 1568 height 665
click at [938, 739] on div at bounding box center [784, 408] width 1568 height 665
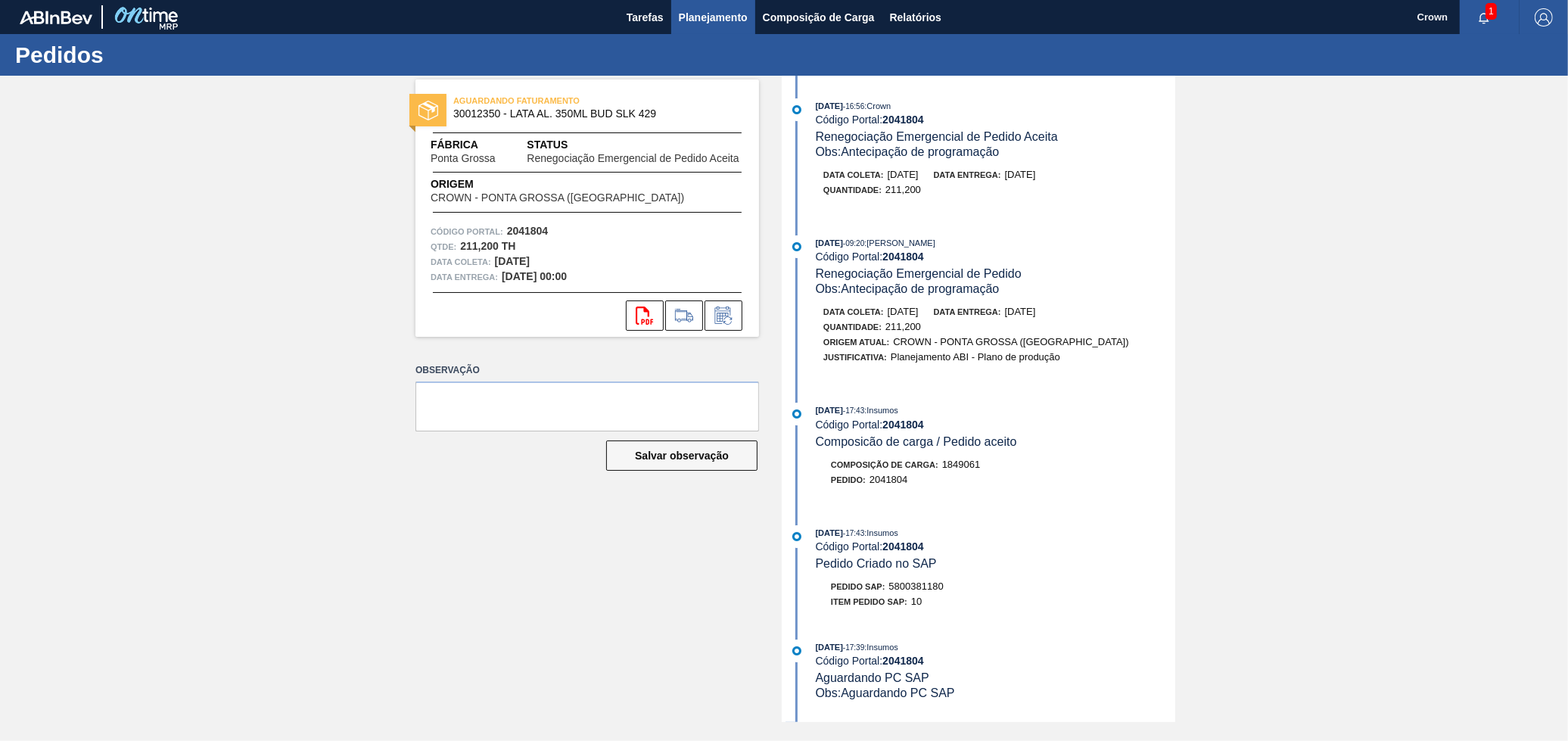
click at [734, 15] on span "Planejamento" at bounding box center [714, 18] width 69 height 18
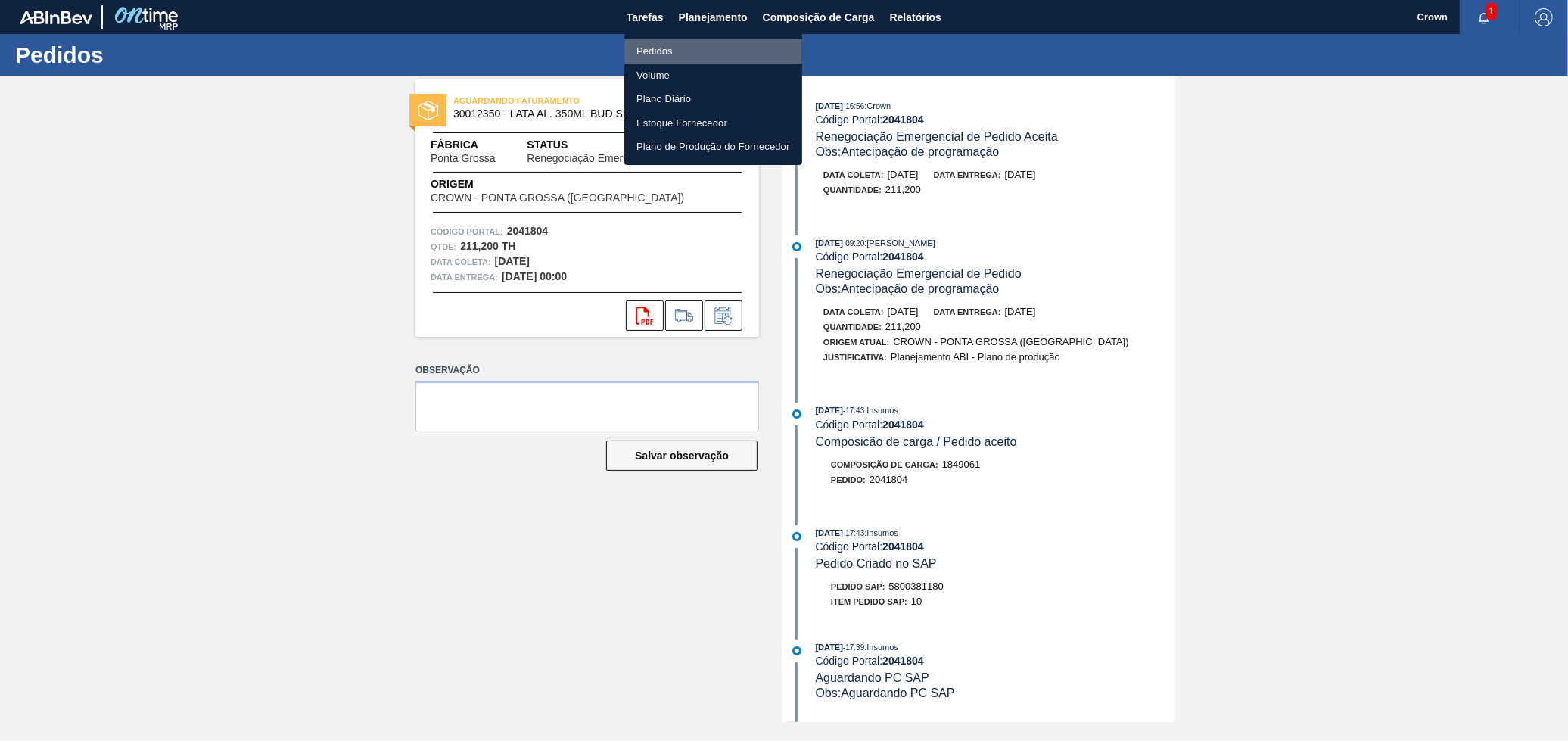
click at [732, 47] on li "Pedidos" at bounding box center [713, 51] width 178 height 24
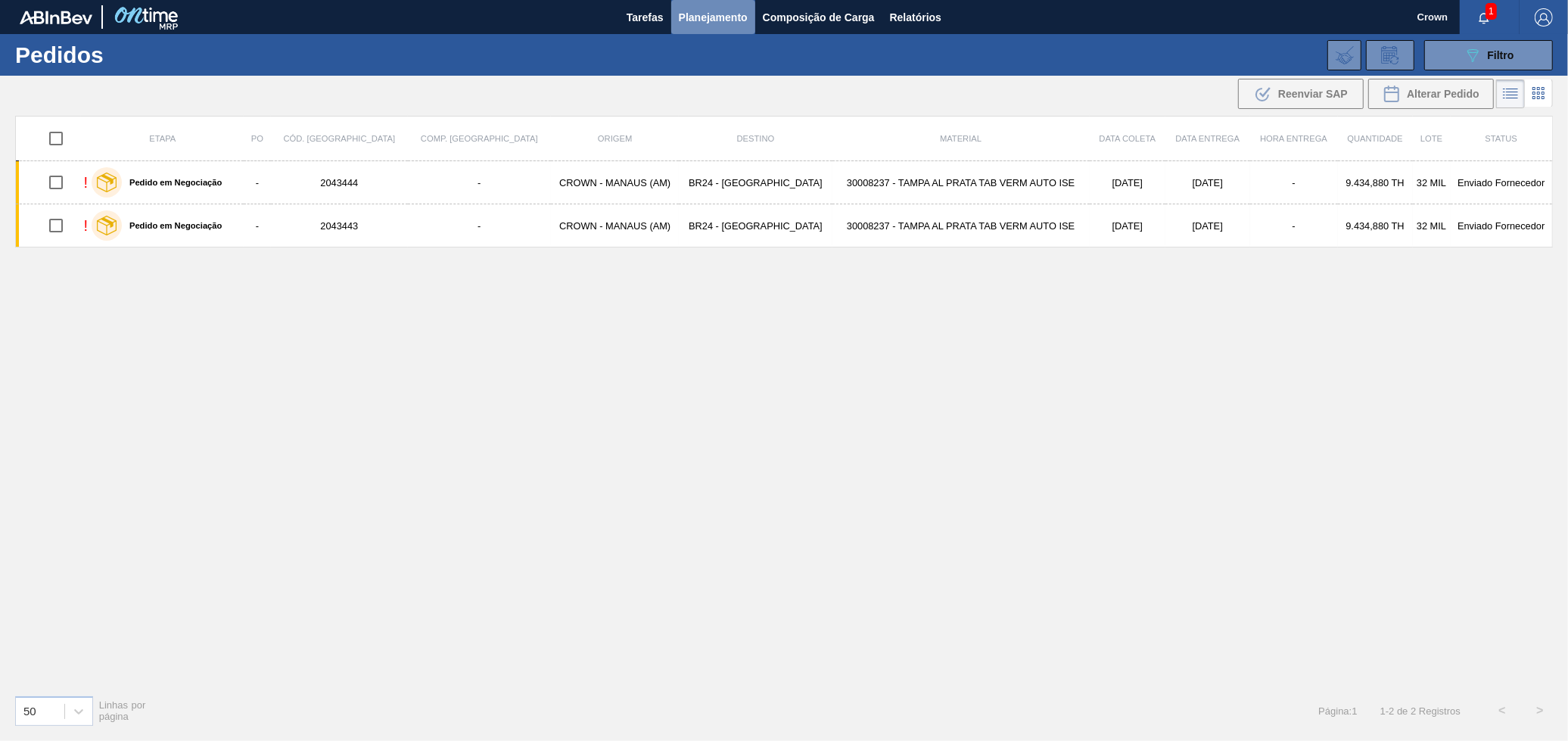
click at [697, 24] on span "Planejamento" at bounding box center [714, 18] width 69 height 18
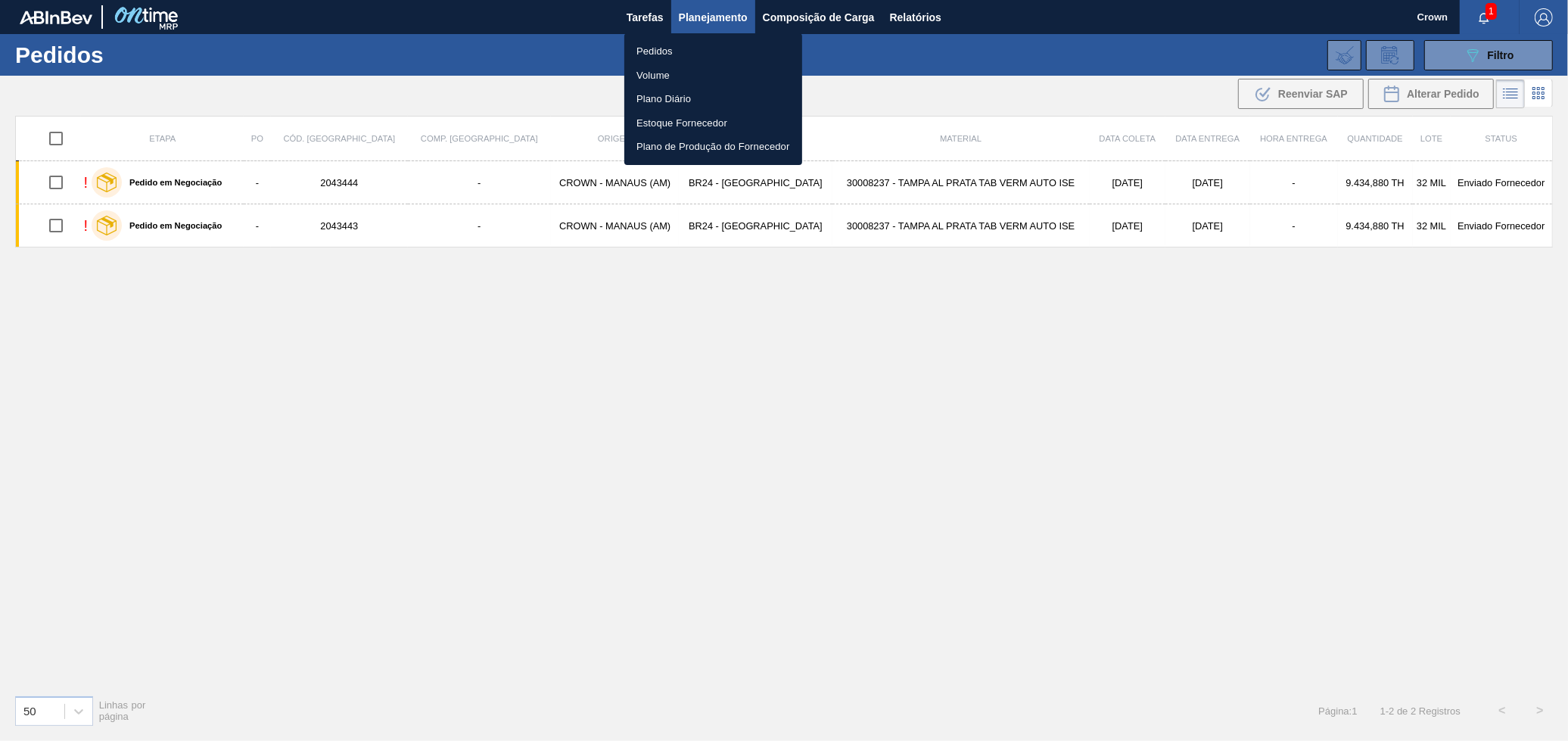
click at [666, 70] on li "Volume" at bounding box center [713, 76] width 178 height 24
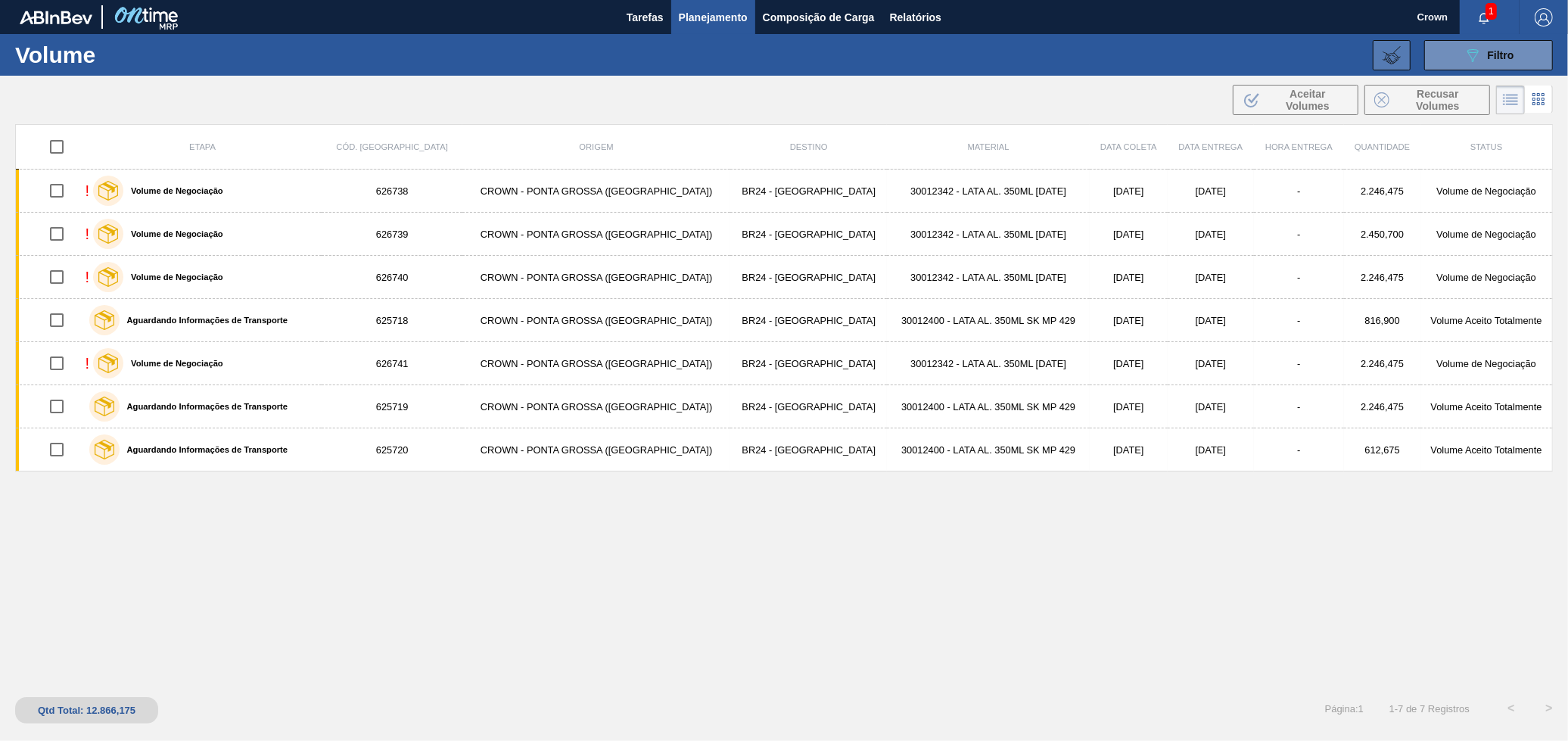
click at [1394, 67] on button at bounding box center [1391, 55] width 37 height 31
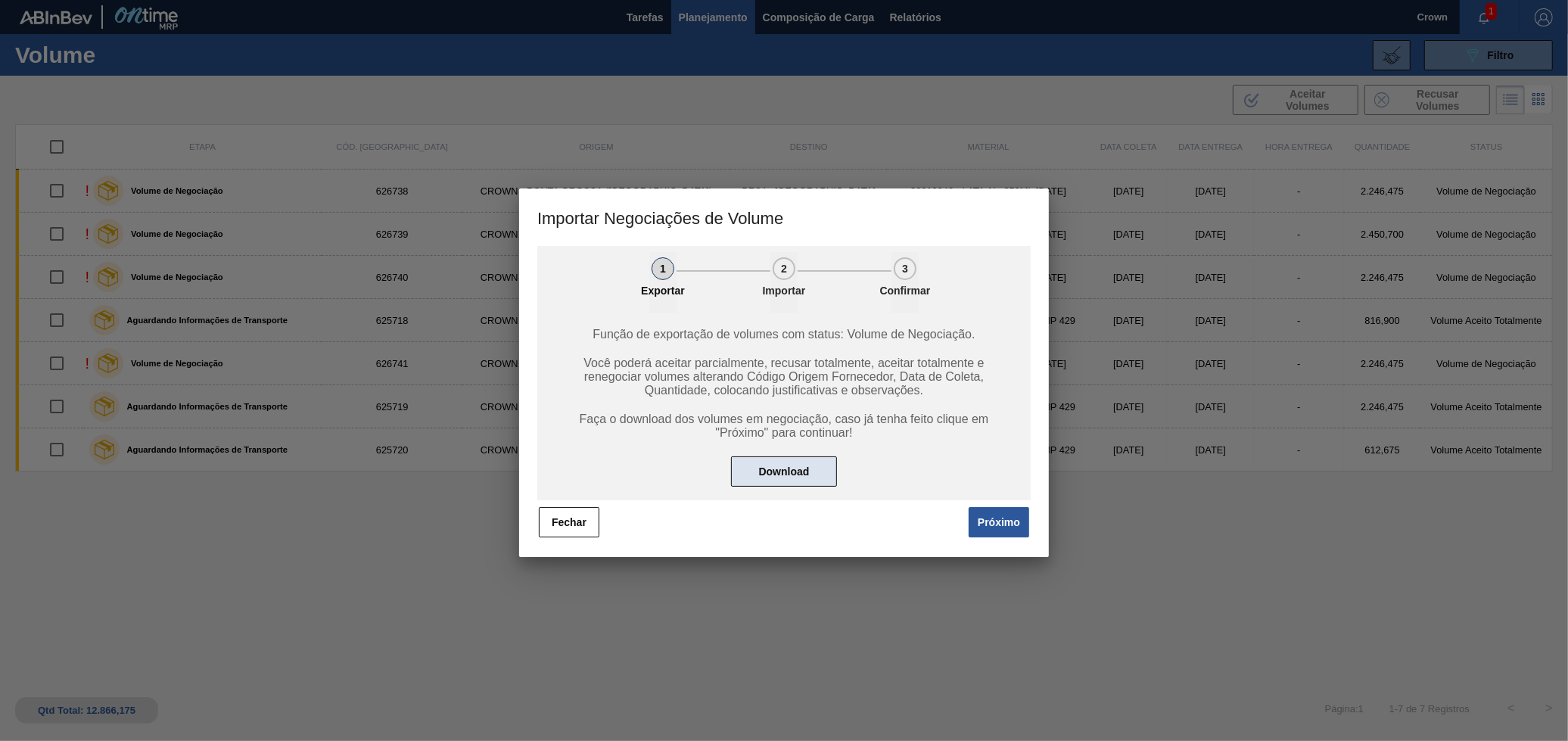
click at [812, 460] on button "Download" at bounding box center [784, 472] width 106 height 31
click at [977, 520] on button "Próximo" at bounding box center [999, 522] width 60 height 31
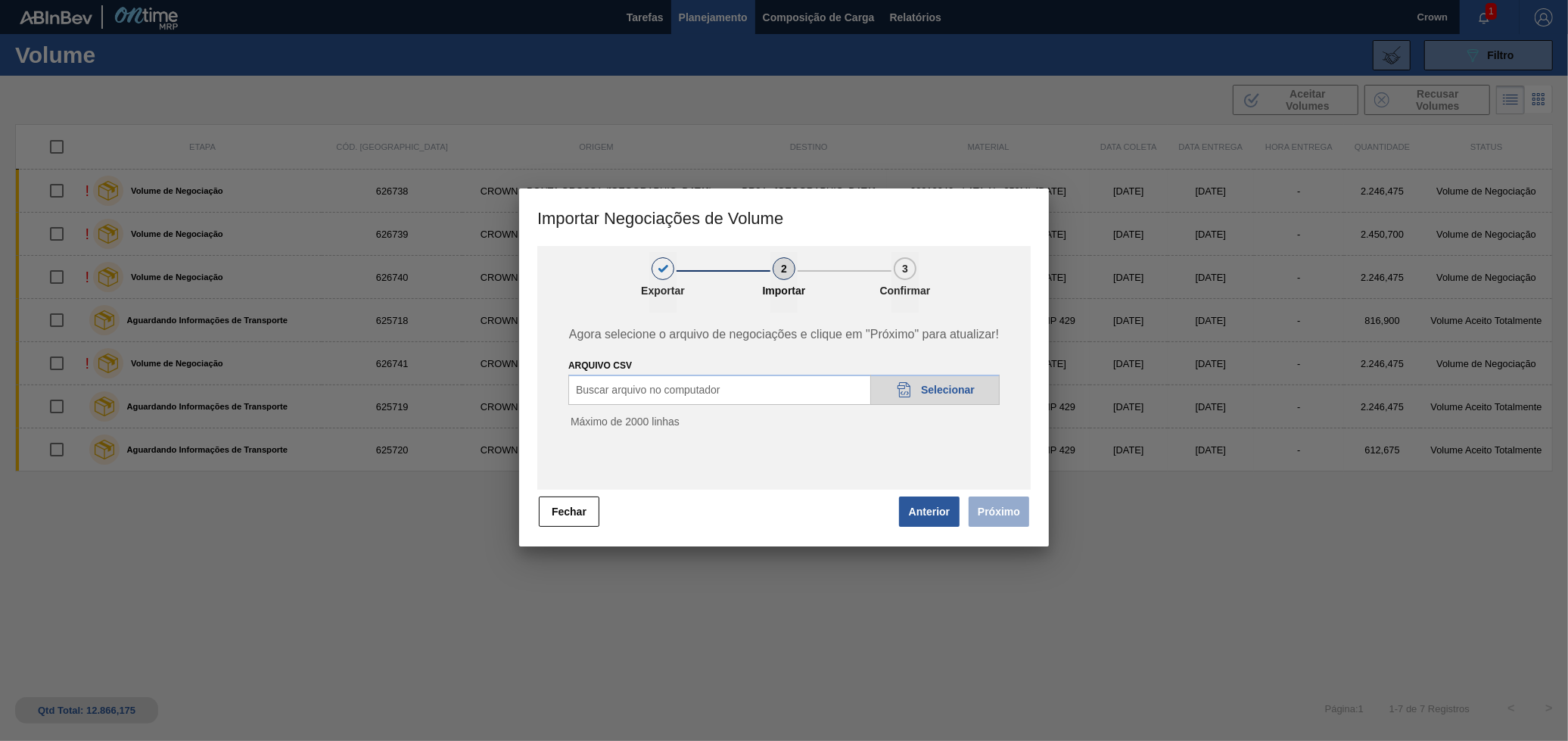
click at [923, 380] on div "20DAD902-3625-4257-8FDA-0C0CB19E2A3D Selecionar" at bounding box center [935, 390] width 129 height 31
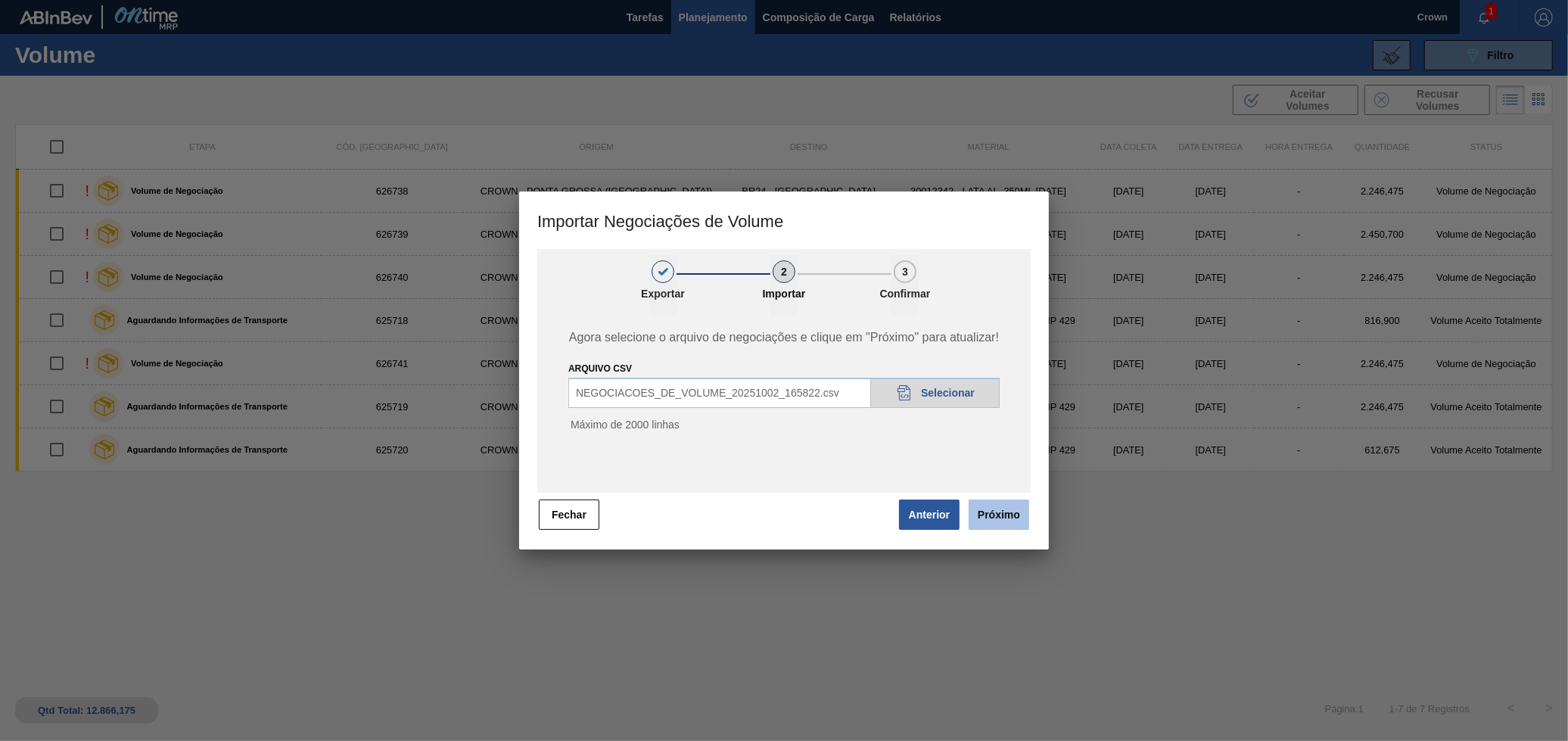
click at [997, 511] on button "Próximo" at bounding box center [999, 515] width 60 height 31
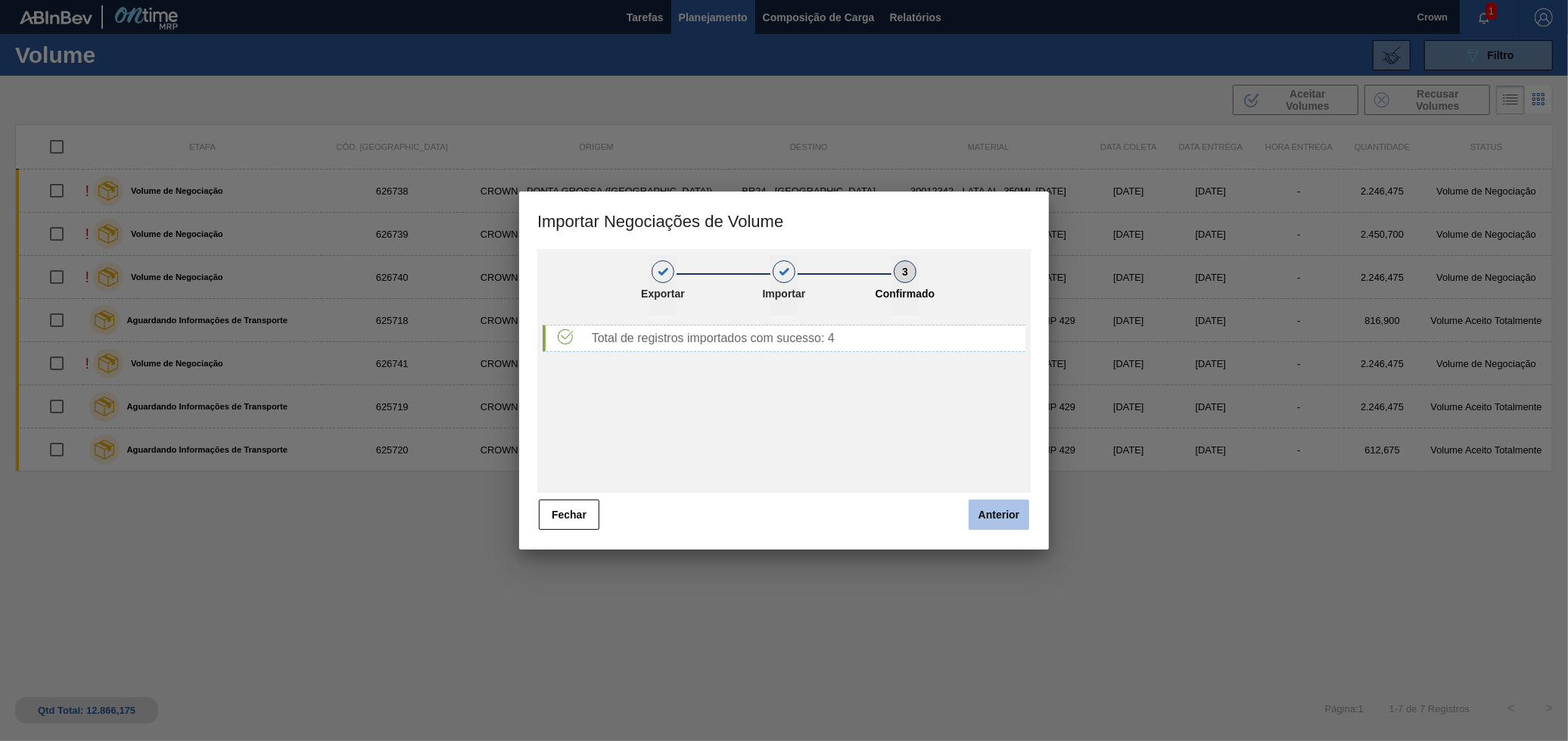
click at [991, 511] on button "Anterior" at bounding box center [999, 515] width 60 height 31
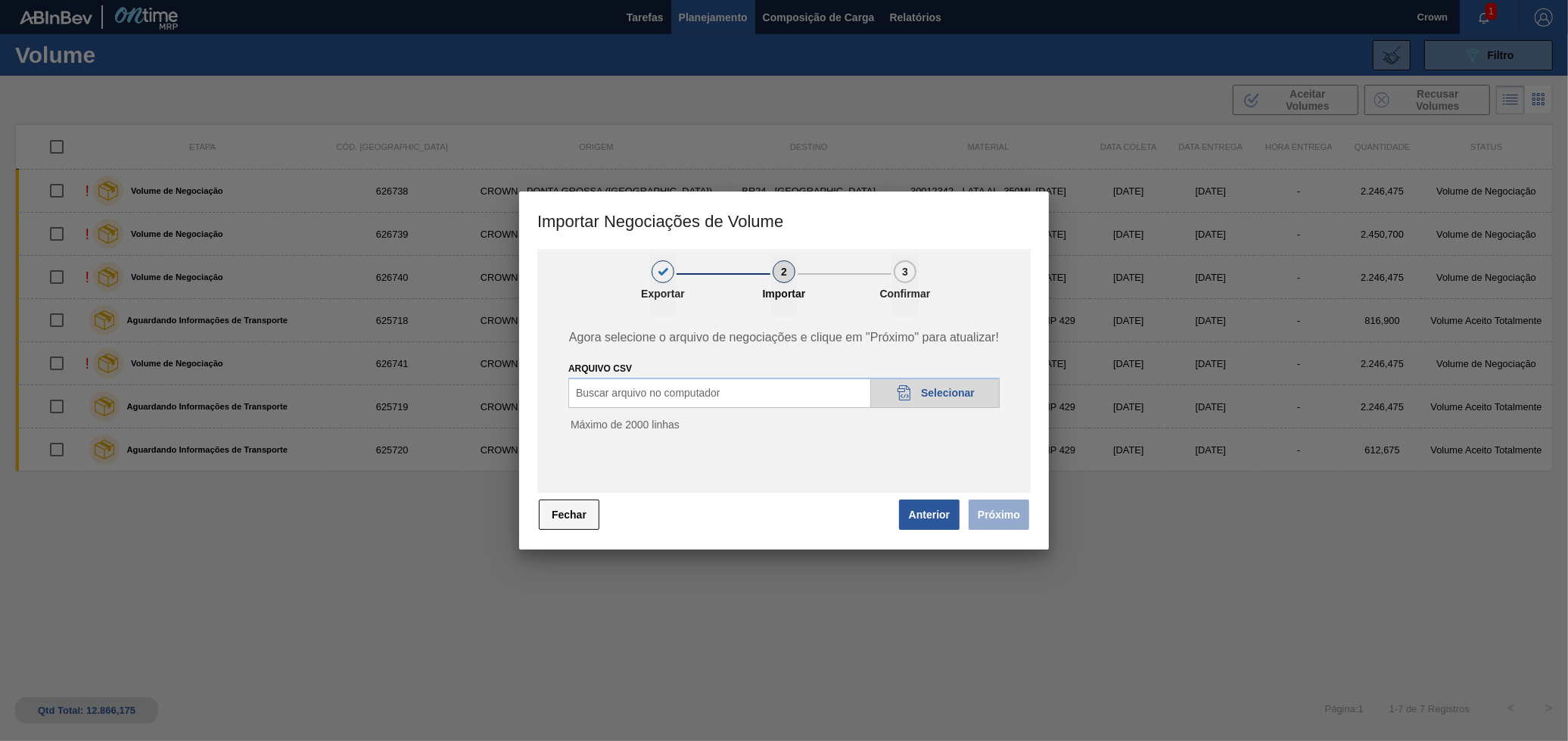
drag, startPoint x: 525, startPoint y: 529, endPoint x: 591, endPoint y: 505, distance: 70.2
click at [536, 524] on div "1 Exportar 2 Importar 3 Confirmar Agora selecione o arquivo de negociações e cl…" at bounding box center [784, 400] width 530 height 301
click at [605, 502] on div "[PERSON_NAME]" at bounding box center [784, 515] width 493 height 34
click at [575, 515] on button "Fechar" at bounding box center [569, 515] width 60 height 31
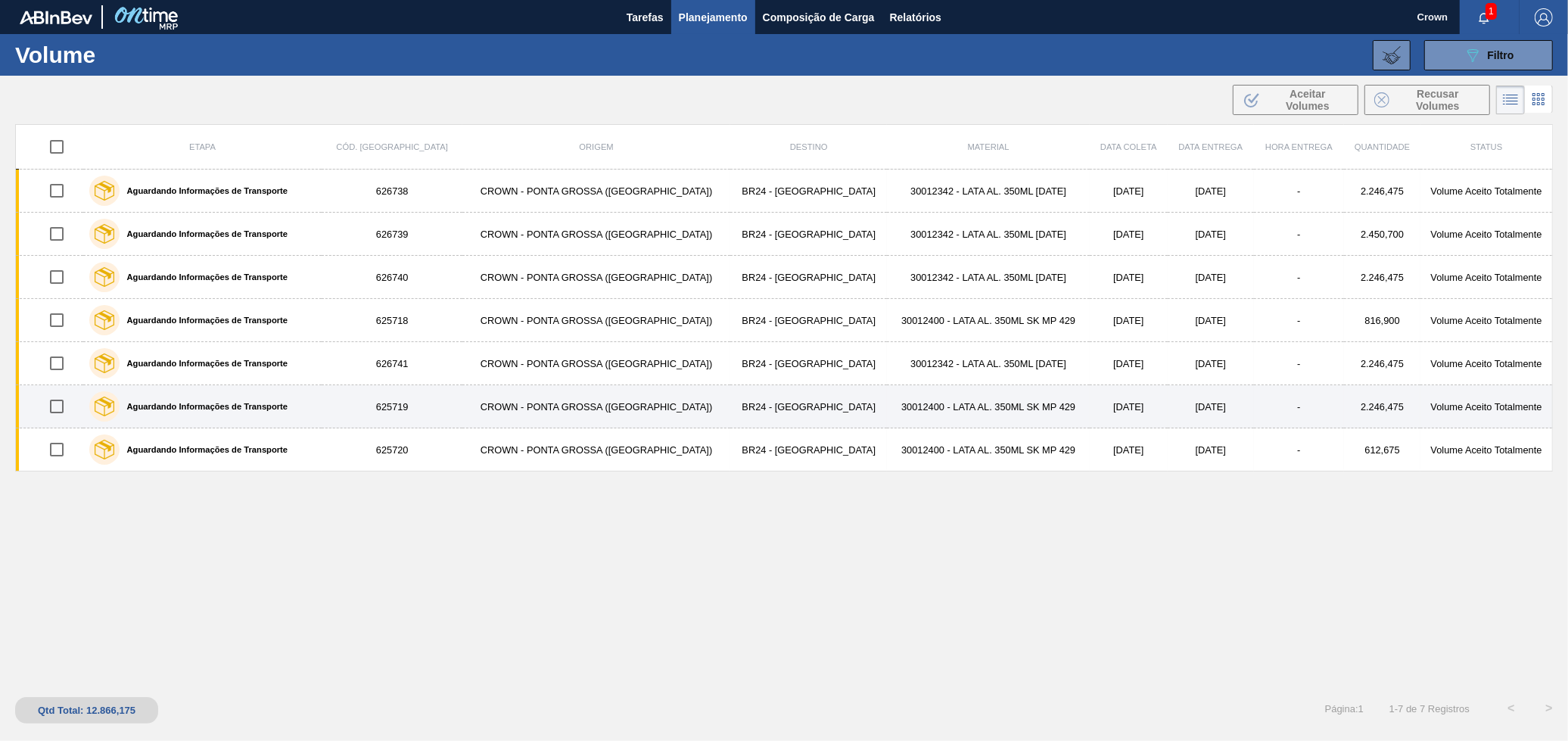
click at [636, 404] on td "CROWN - PONTA GROSSA ([GEOGRAPHIC_DATA])" at bounding box center [597, 407] width 268 height 43
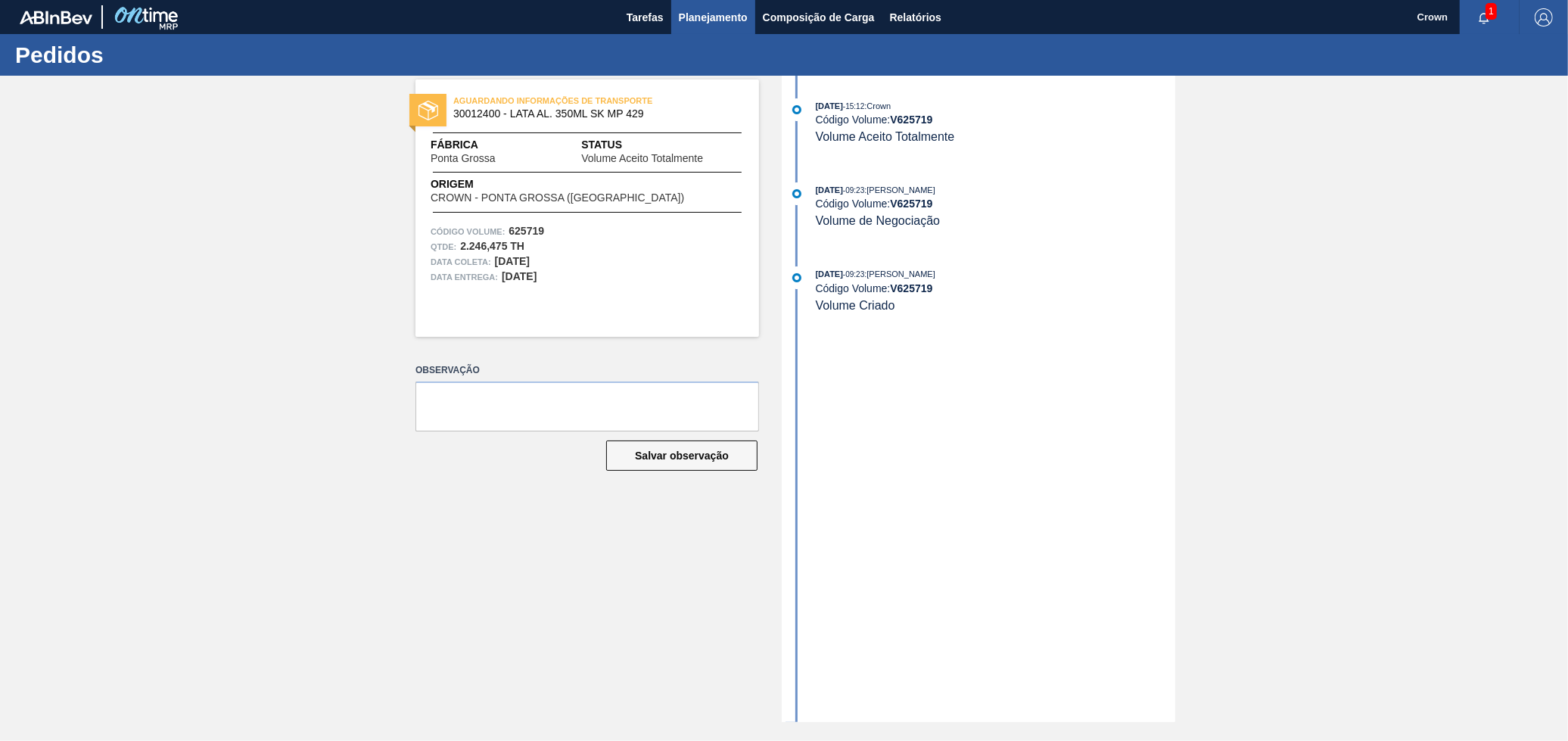
click at [734, 19] on span "Planejamento" at bounding box center [714, 18] width 69 height 18
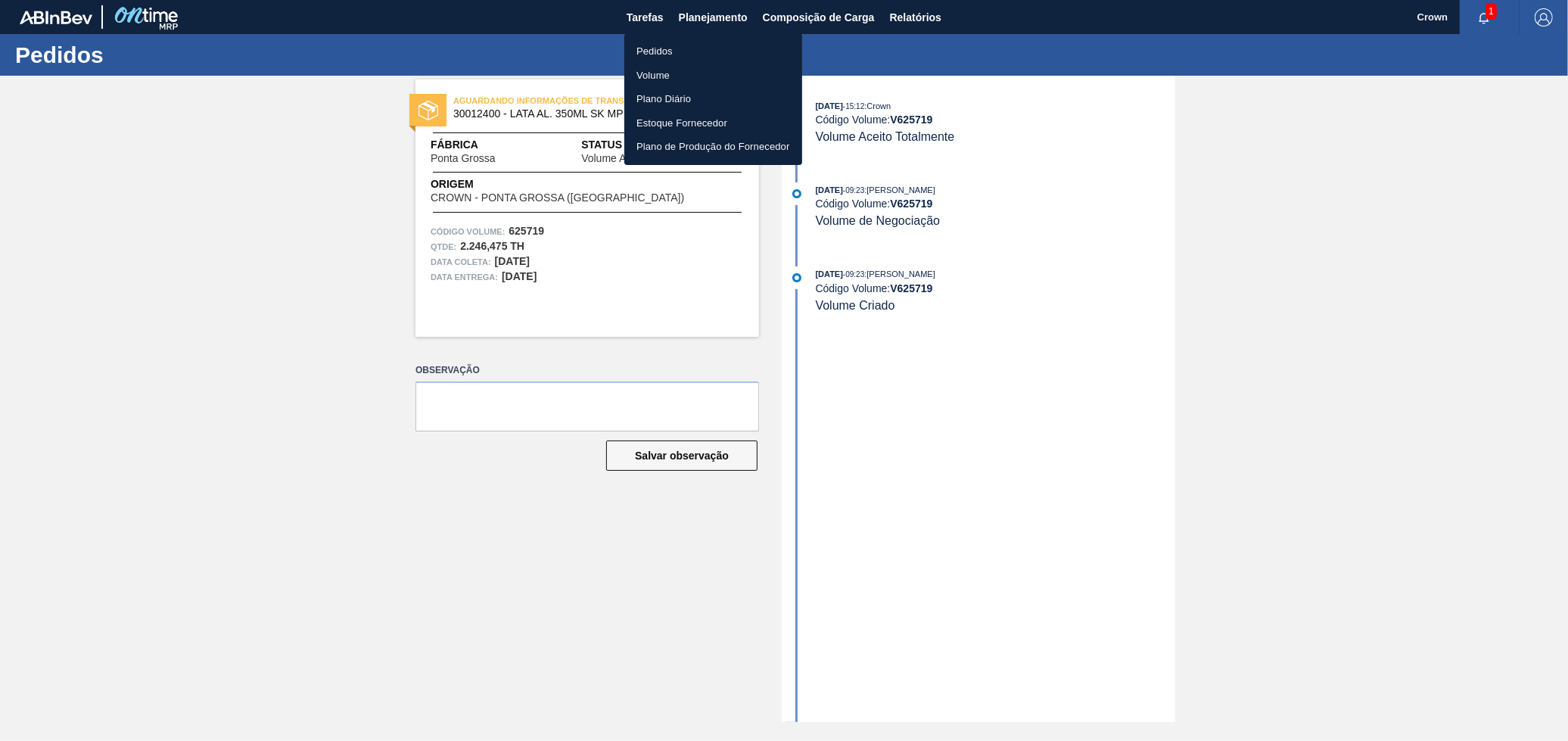
click at [659, 75] on li "Volume" at bounding box center [713, 76] width 178 height 24
